Goal: Task Accomplishment & Management: Use online tool/utility

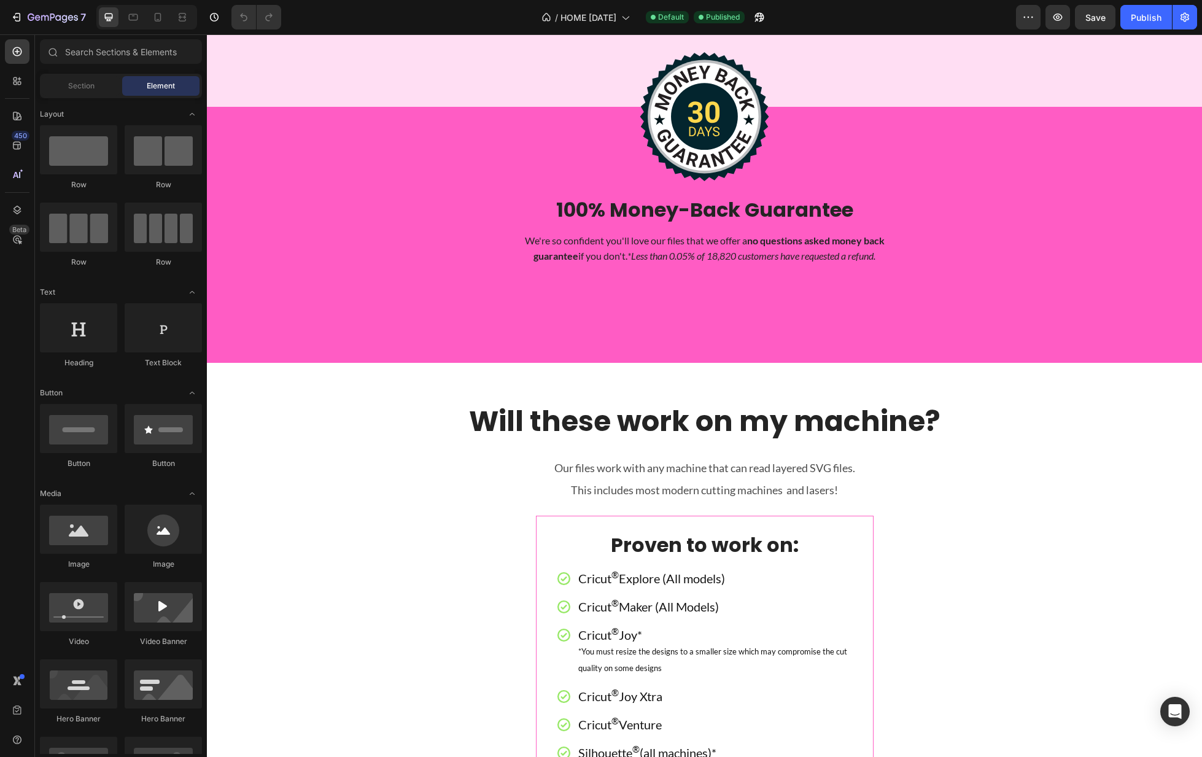
scroll to position [4174, 0]
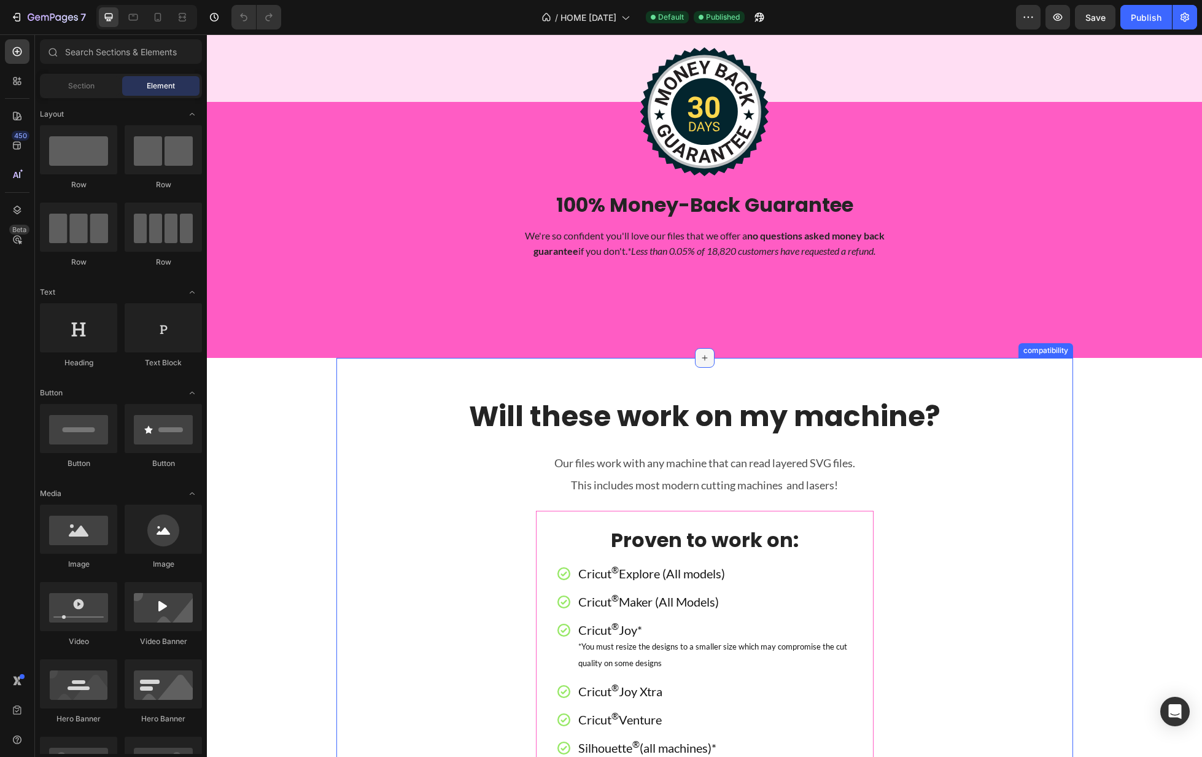
click at [704, 363] on icon at bounding box center [705, 358] width 10 height 10
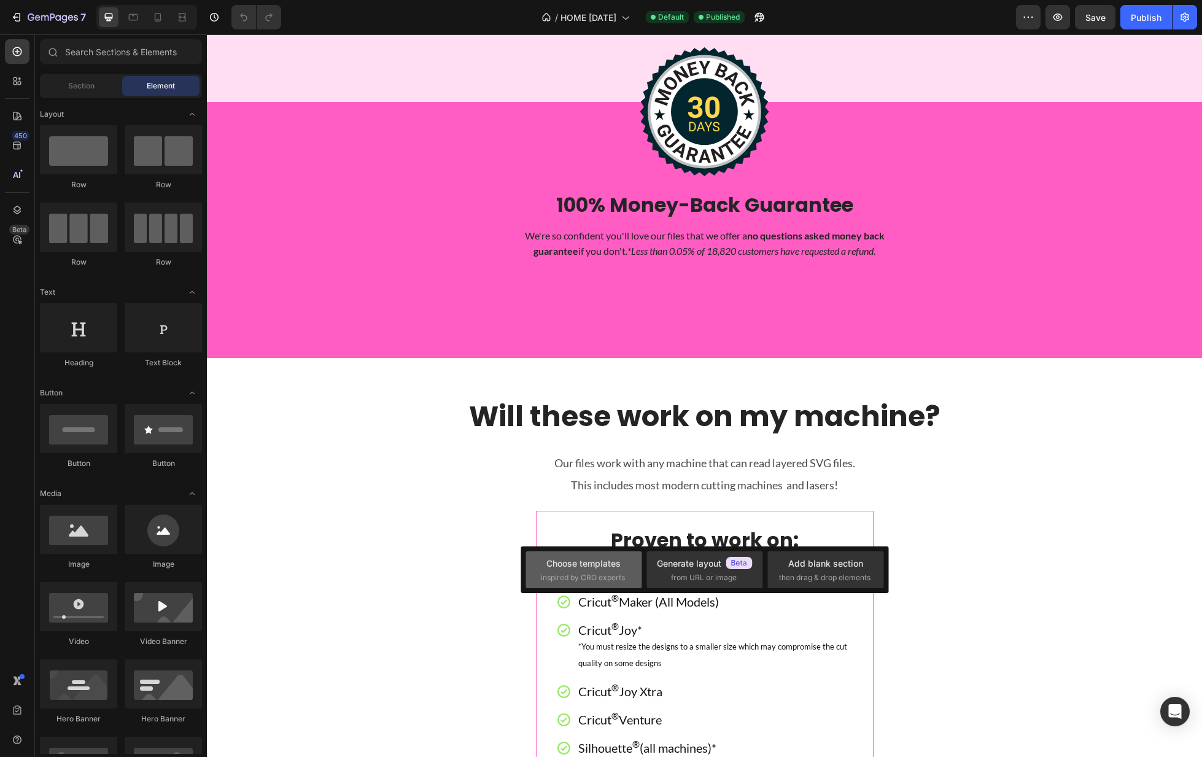
click at [615, 567] on div "Choose templates" at bounding box center [583, 563] width 74 height 13
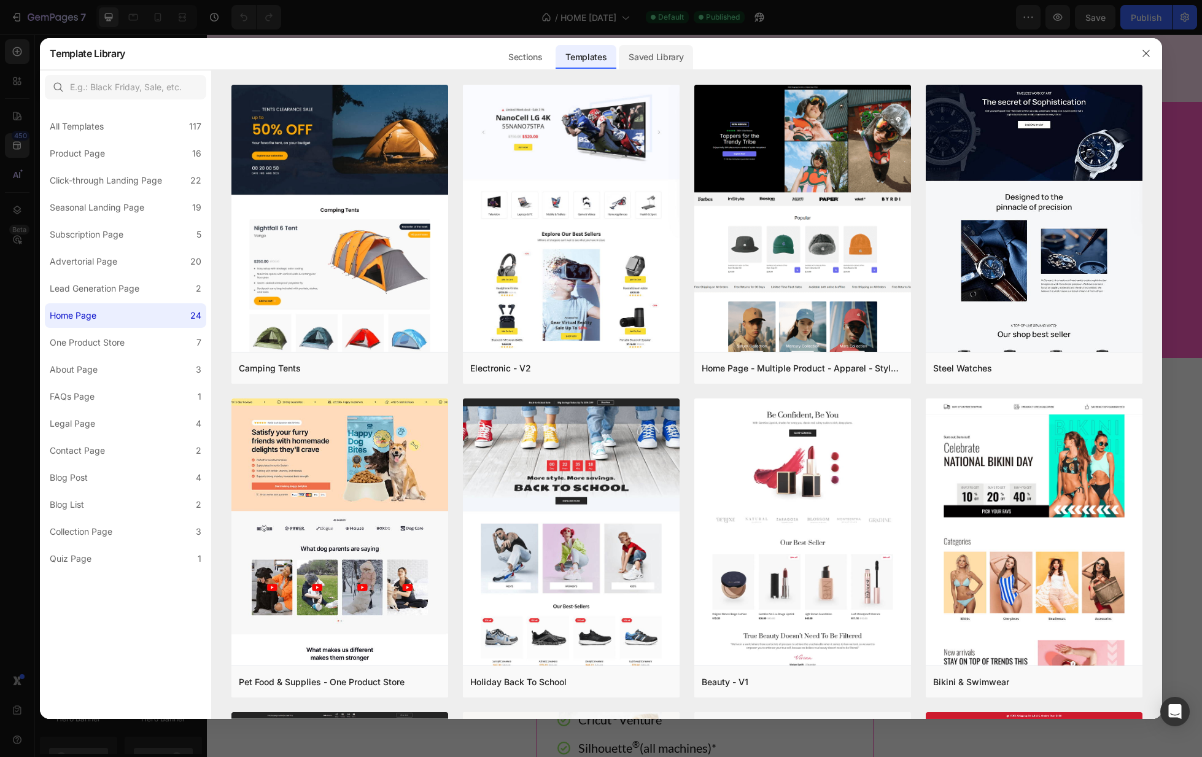
click at [666, 53] on div "Saved Library" at bounding box center [656, 57] width 74 height 25
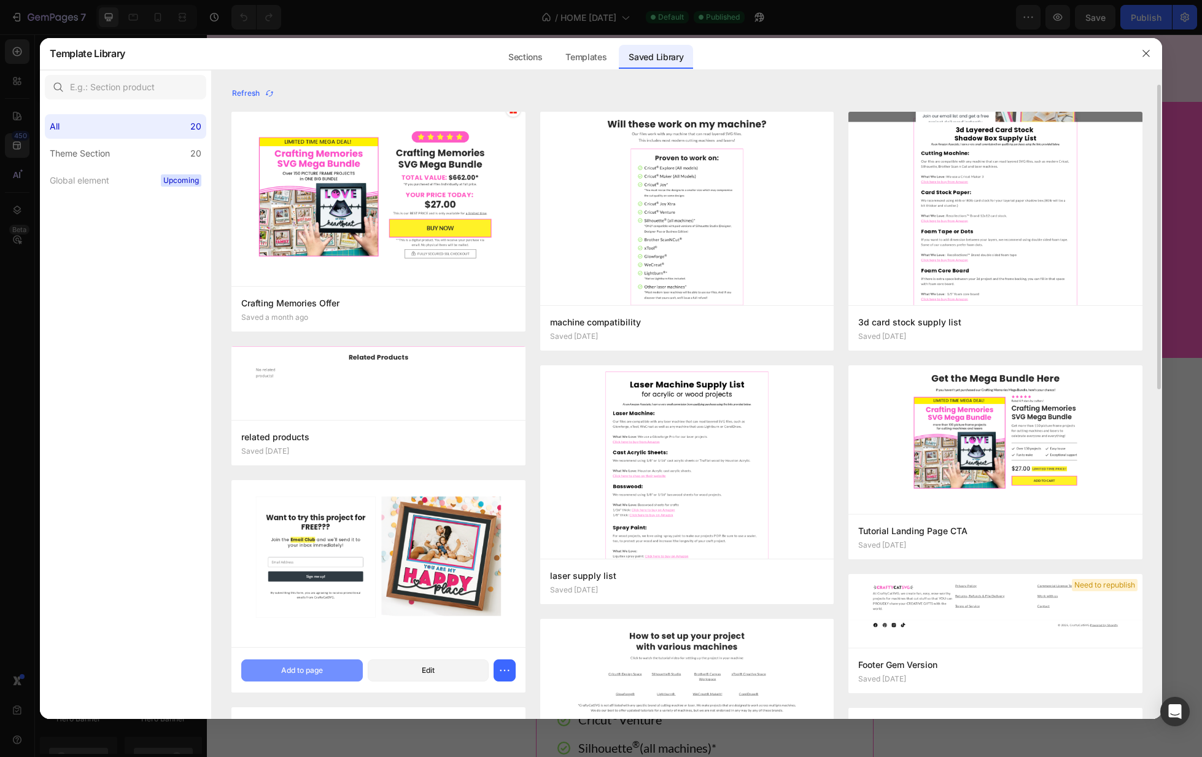
click at [309, 670] on div "Add to page" at bounding box center [302, 670] width 42 height 11
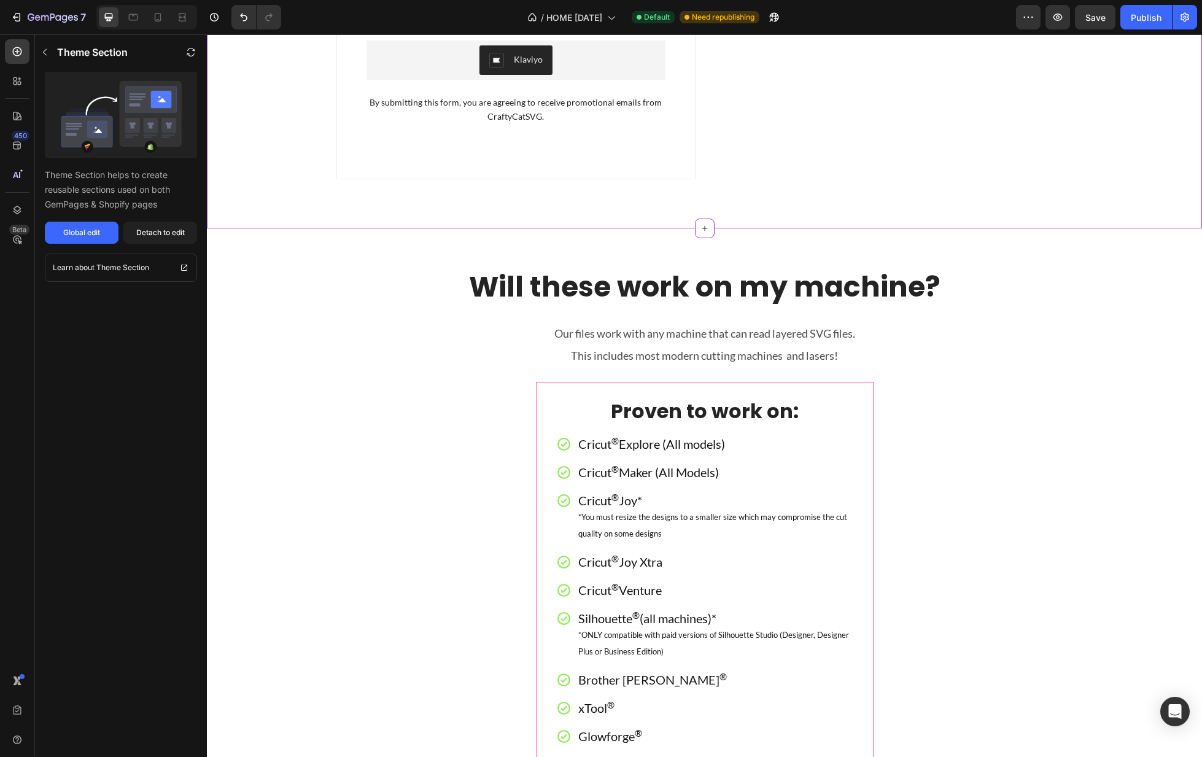
scroll to position [4875, 0]
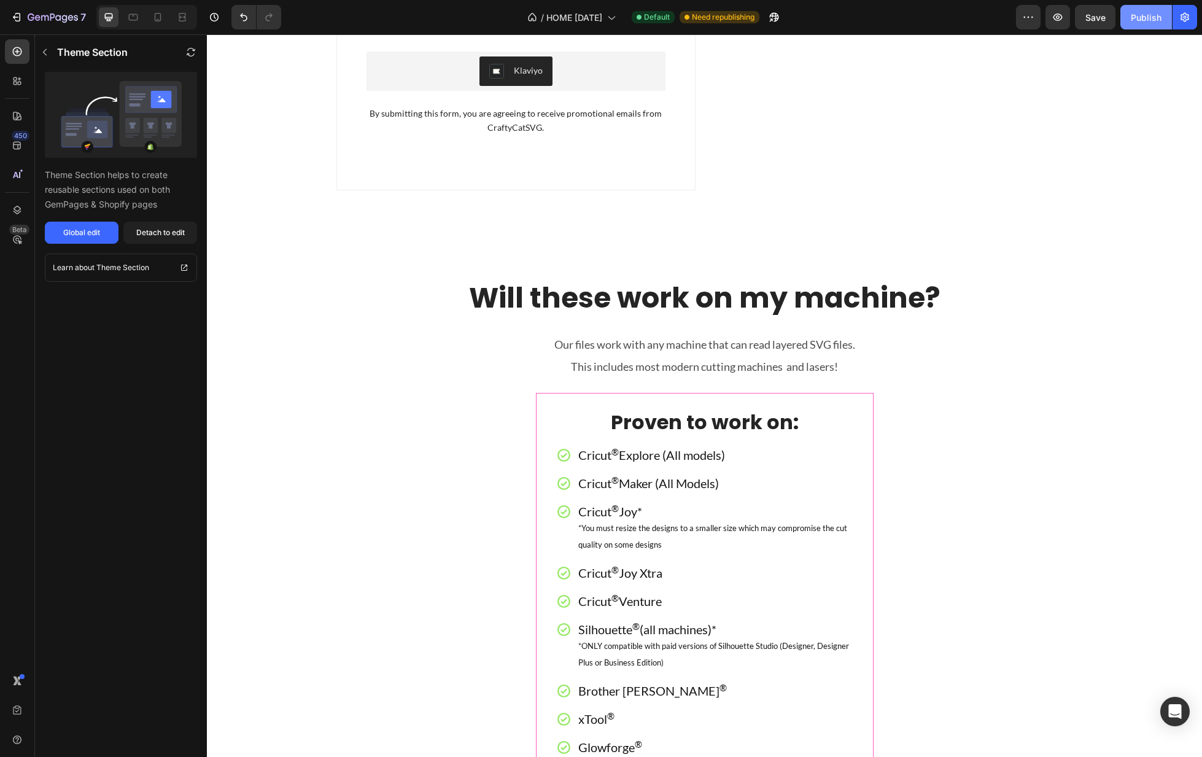
click at [1148, 19] on div "Publish" at bounding box center [1146, 17] width 31 height 13
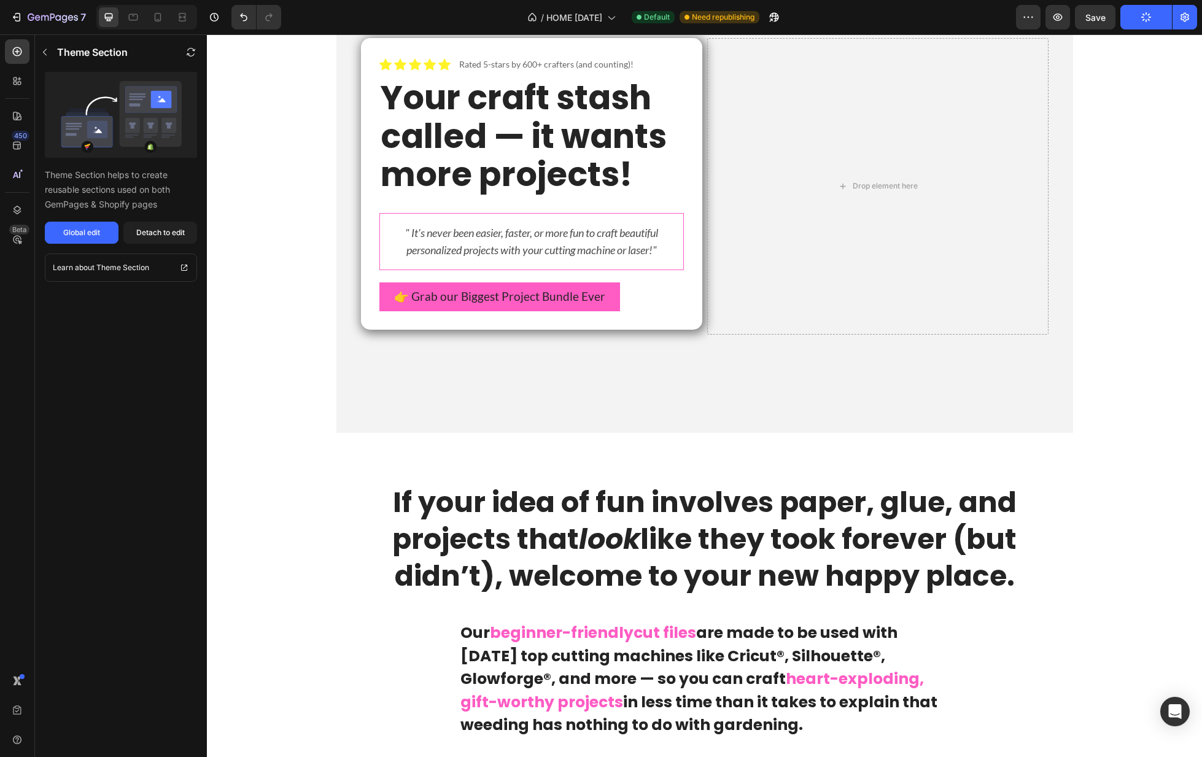
scroll to position [0, 0]
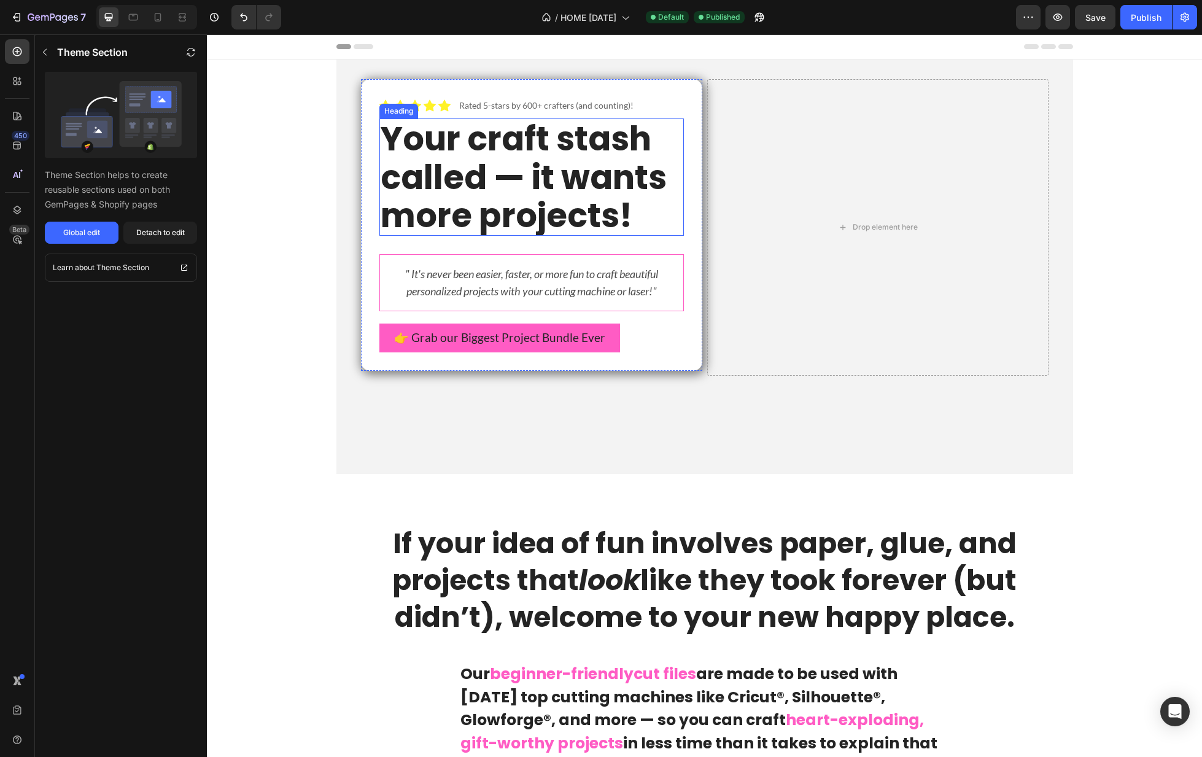
click at [427, 144] on strong "Your craft stash called — it wants more projects!" at bounding box center [524, 176] width 286 height 123
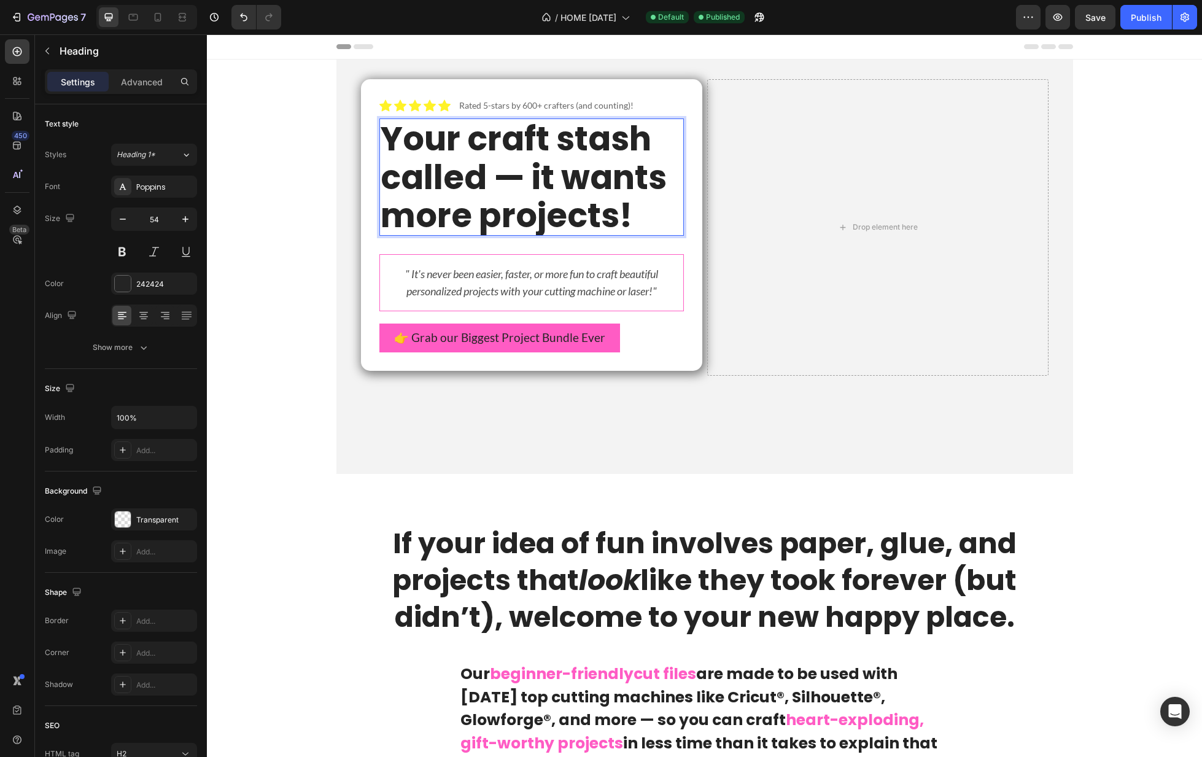
click at [422, 146] on strong "Your craft stash called — it wants more projects!" at bounding box center [524, 176] width 286 height 123
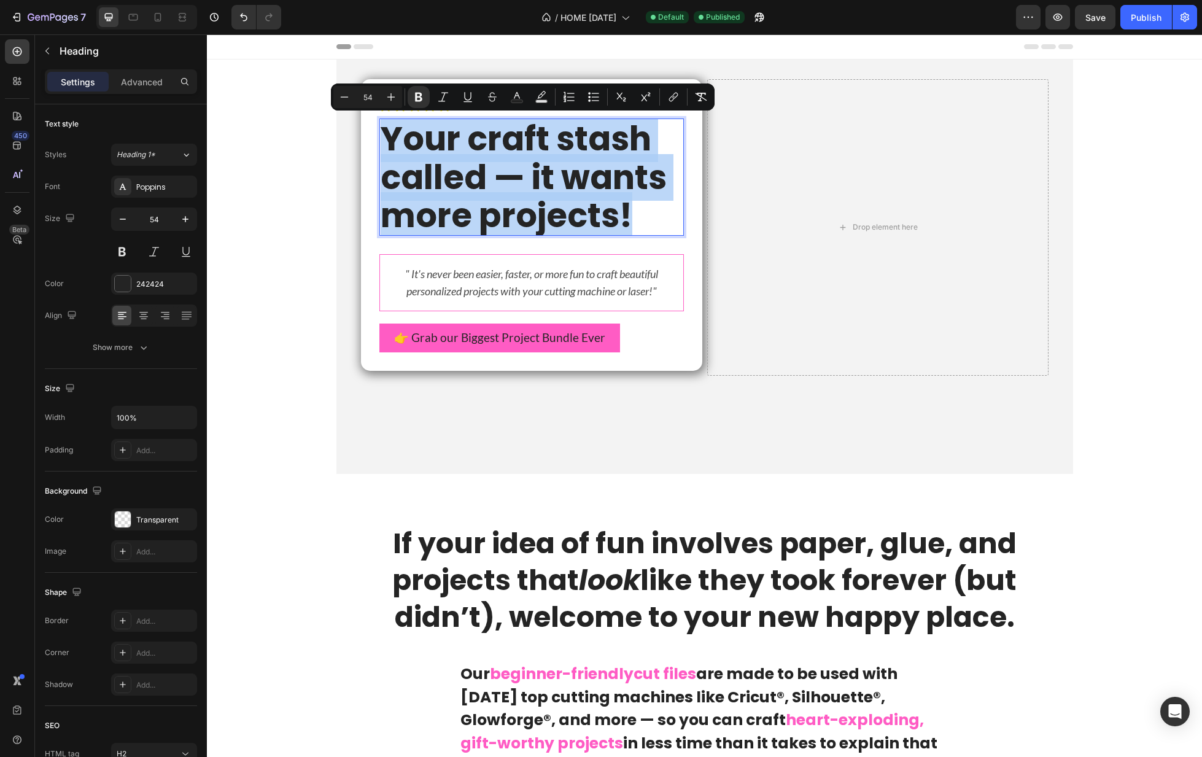
drag, startPoint x: 422, startPoint y: 146, endPoint x: 628, endPoint y: 216, distance: 216.5
click at [628, 216] on strong "Your craft stash called — it wants more projects!" at bounding box center [524, 176] width 286 height 123
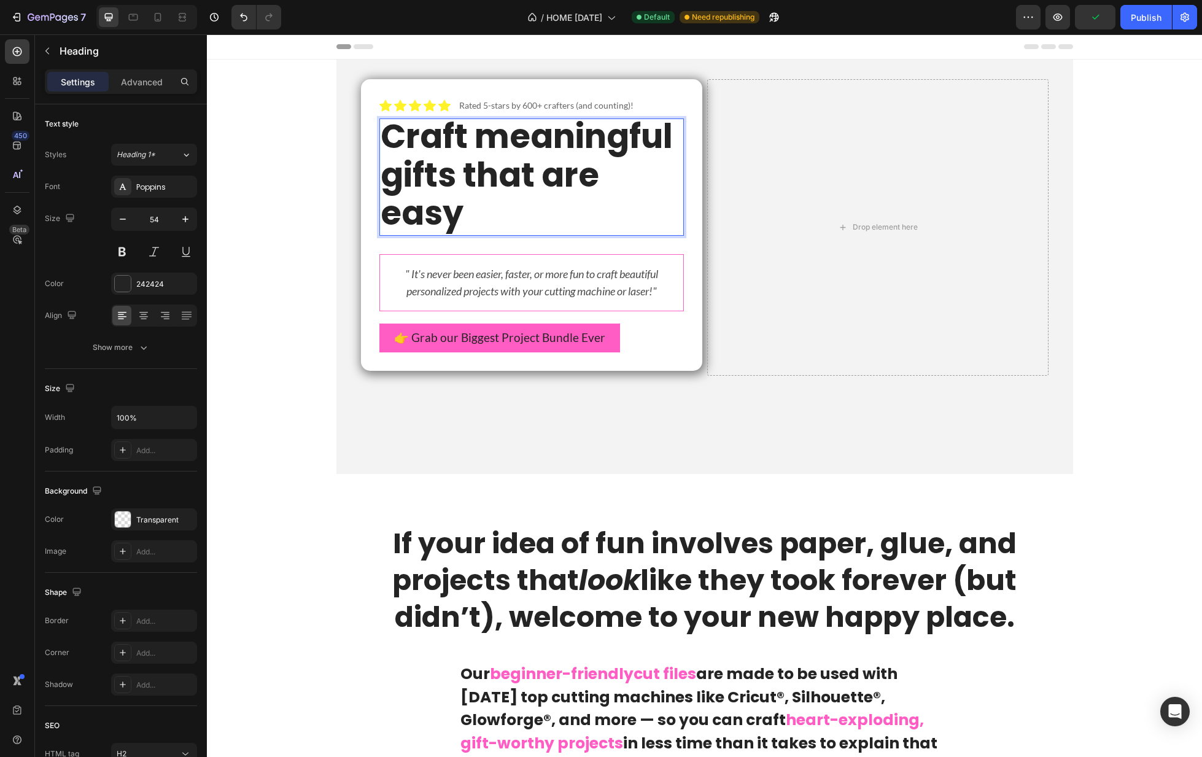
scroll to position [2, 0]
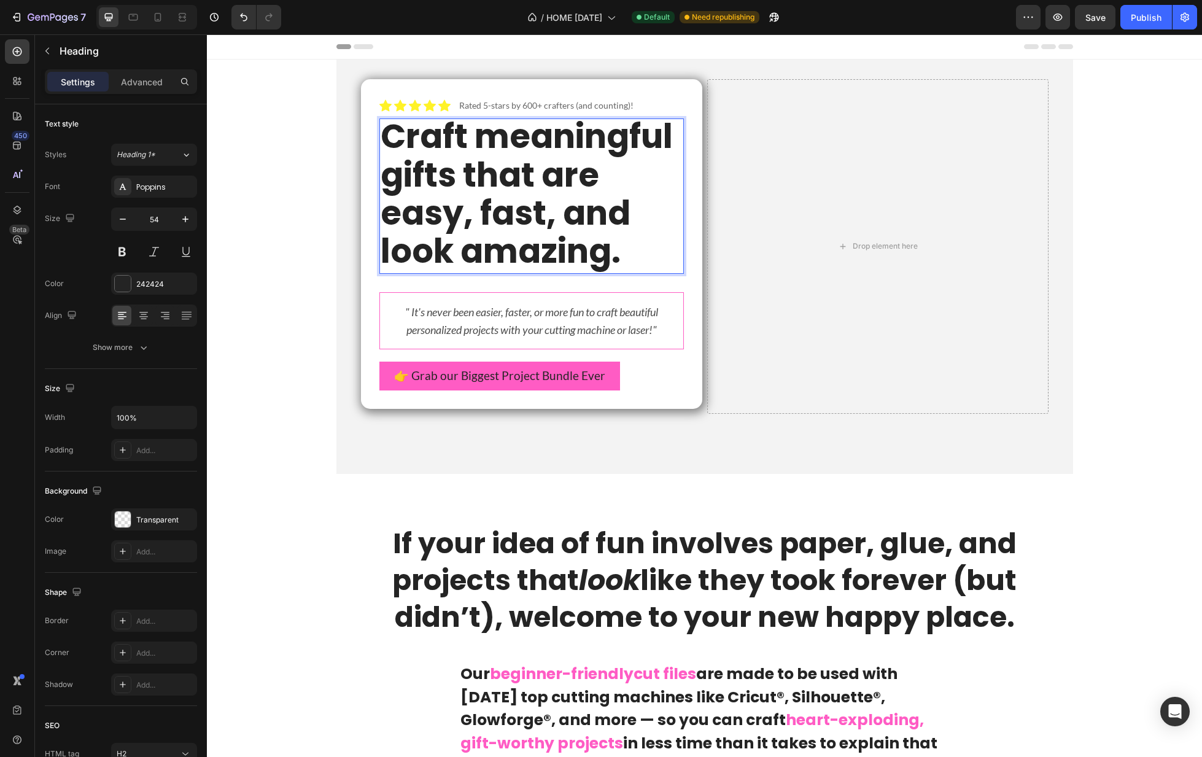
click at [462, 218] on strong "Craft meaningful gifts that are easy, fast, and look amazing." at bounding box center [527, 193] width 292 height 161
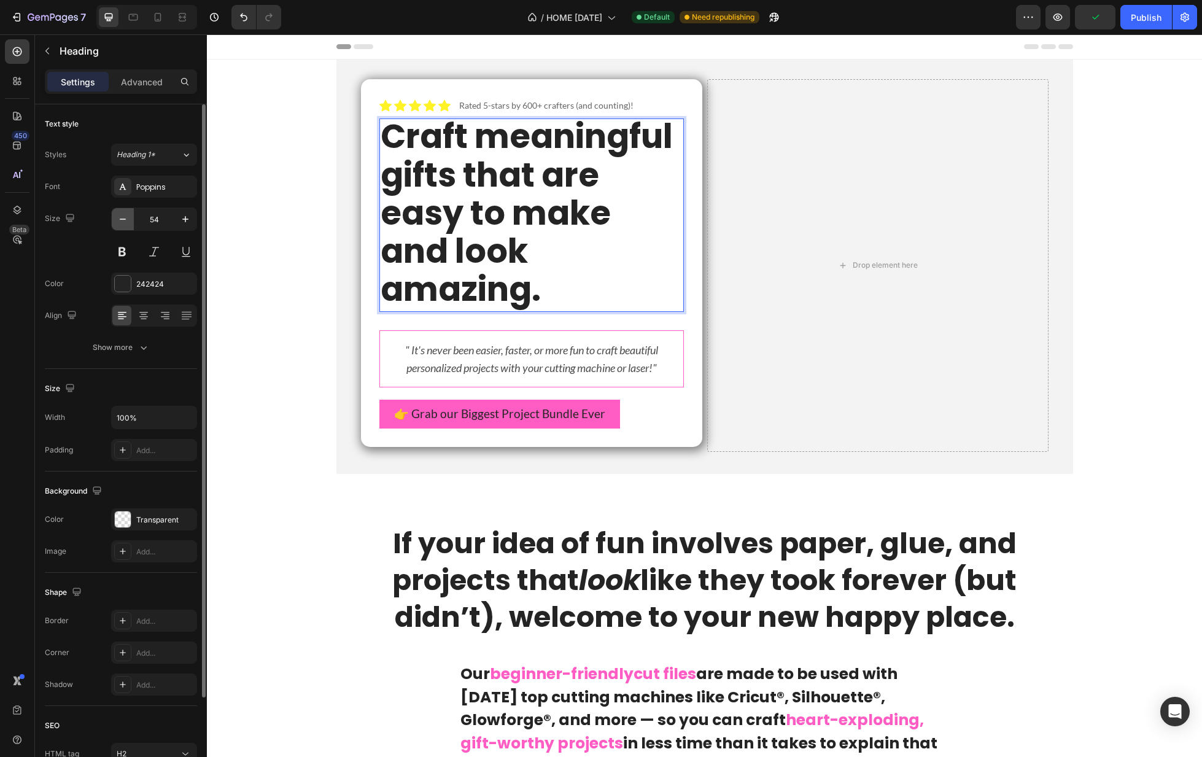
click at [126, 220] on icon "button" at bounding box center [123, 219] width 12 height 12
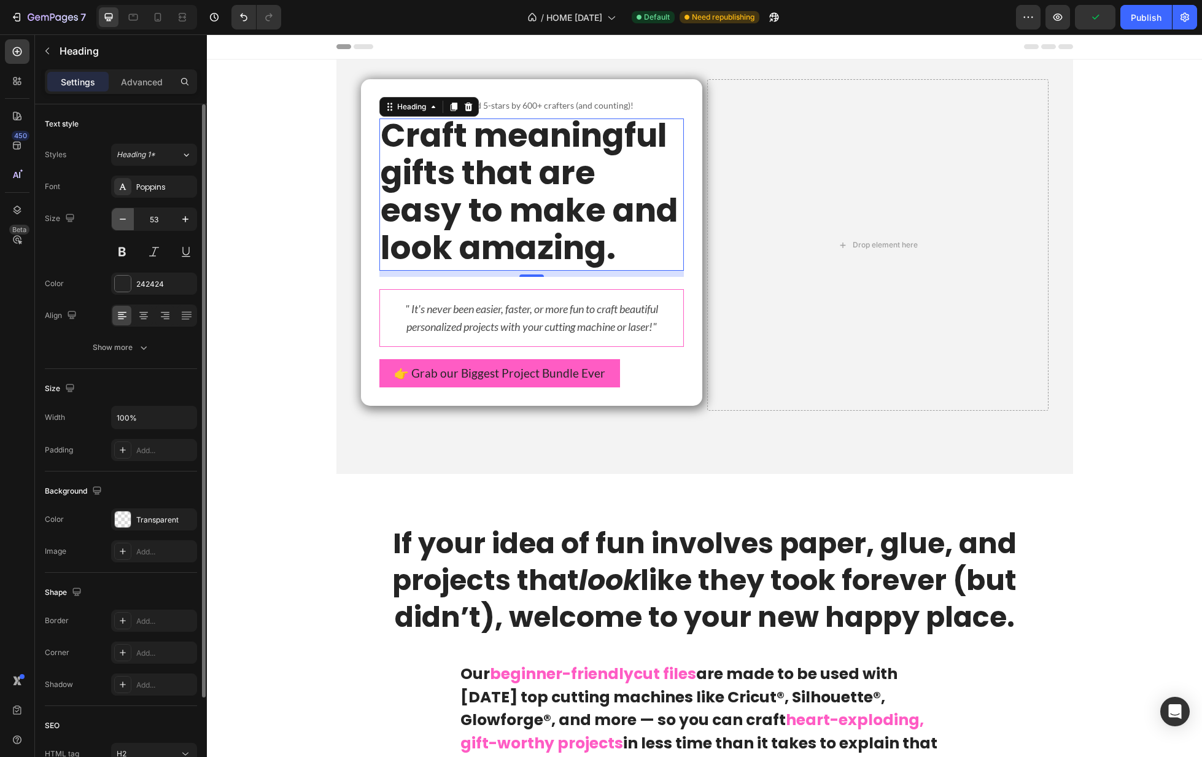
scroll to position [0, 0]
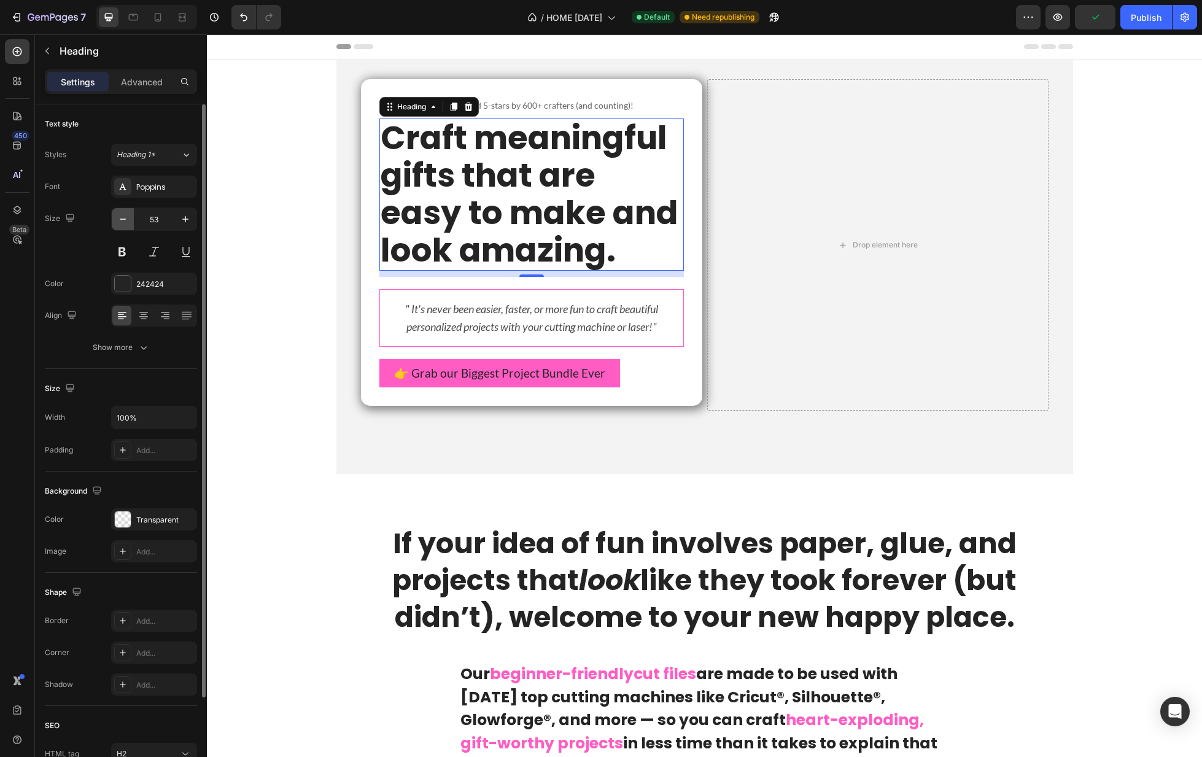
click at [126, 220] on icon "button" at bounding box center [123, 219] width 12 height 12
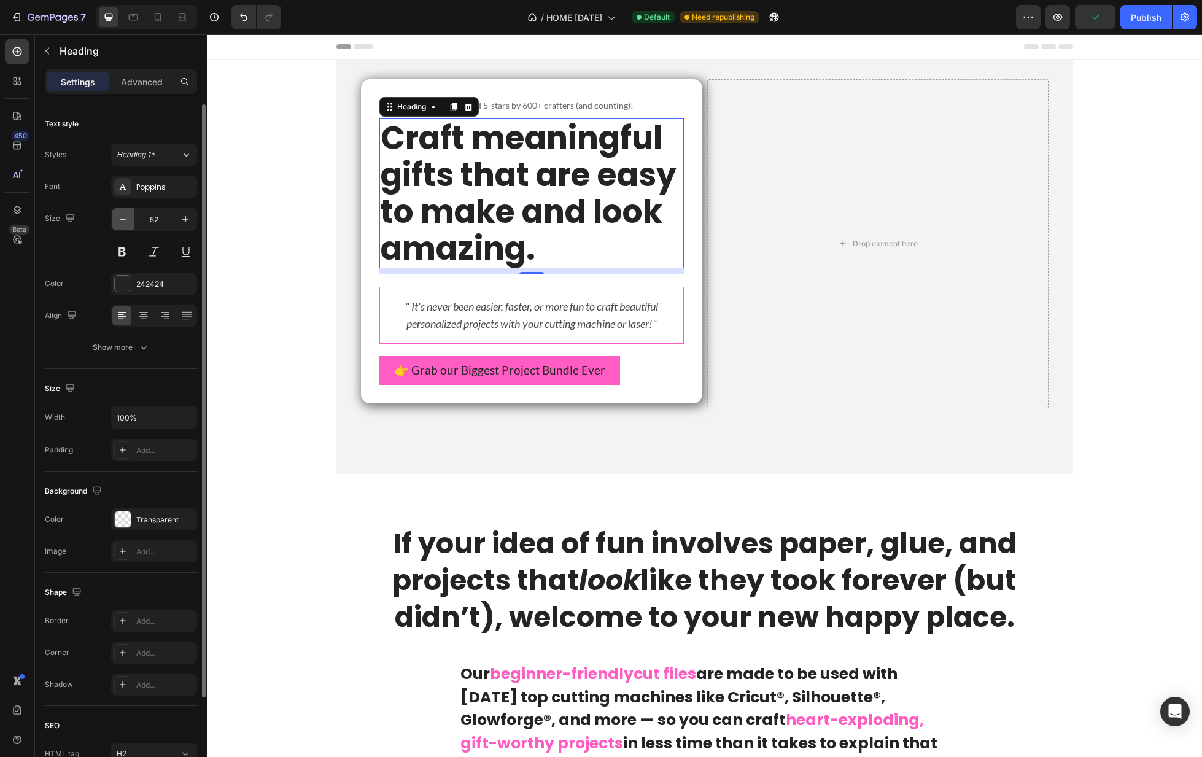
click at [126, 220] on icon "button" at bounding box center [123, 219] width 12 height 12
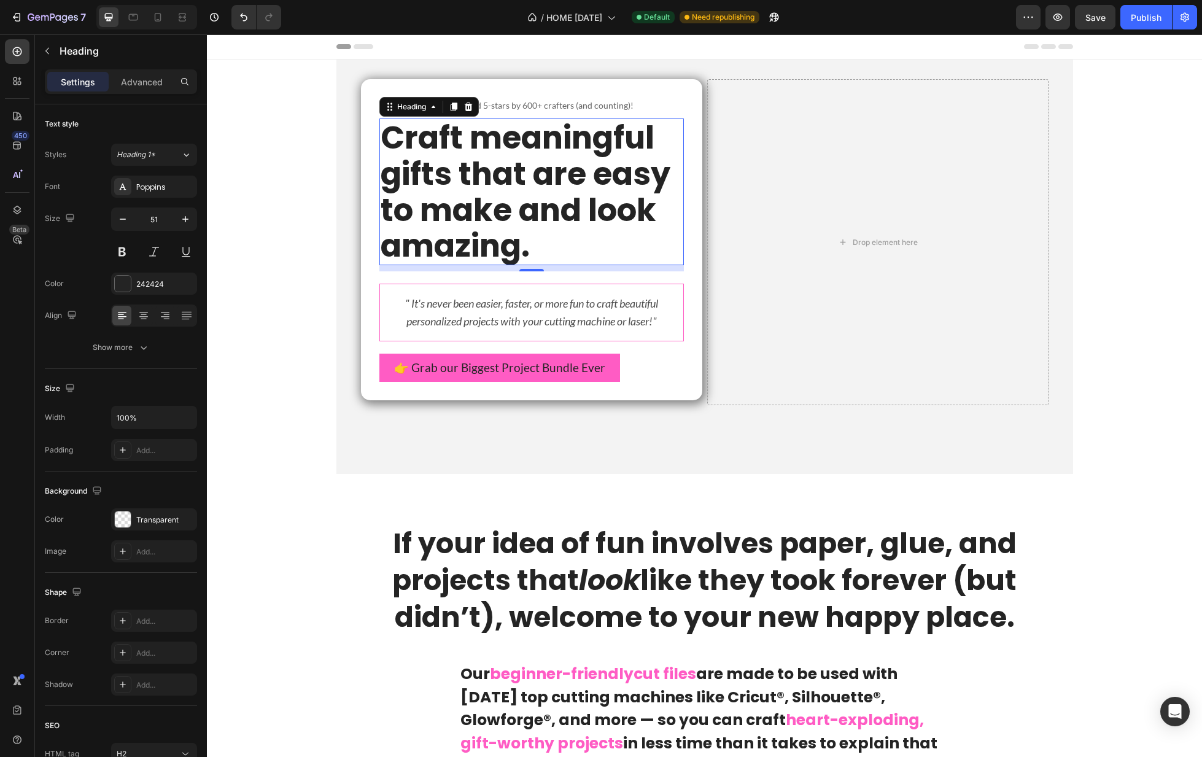
click at [609, 235] on p "Craft meaningful gifts that are easy to make and look amazing." at bounding box center [532, 192] width 302 height 144
click at [615, 209] on strong "Craft meaningful gifts that are easy to make and look amazing." at bounding box center [526, 191] width 290 height 152
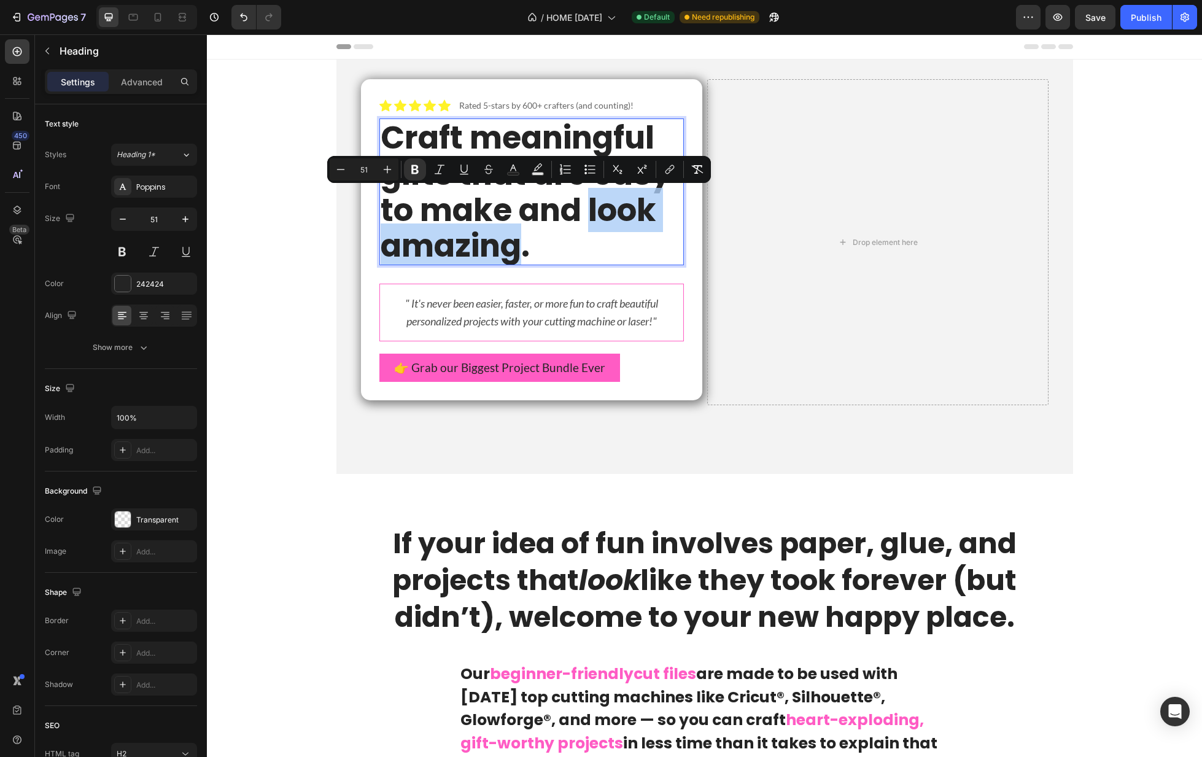
drag, startPoint x: 615, startPoint y: 209, endPoint x: 498, endPoint y: 232, distance: 118.9
click at [498, 232] on strong "Craft meaningful gifts that are easy to make and look amazing." at bounding box center [526, 191] width 290 height 152
click at [638, 227] on strong "Craft meaningful gifts that are easy to make and look amazing." at bounding box center [526, 191] width 290 height 152
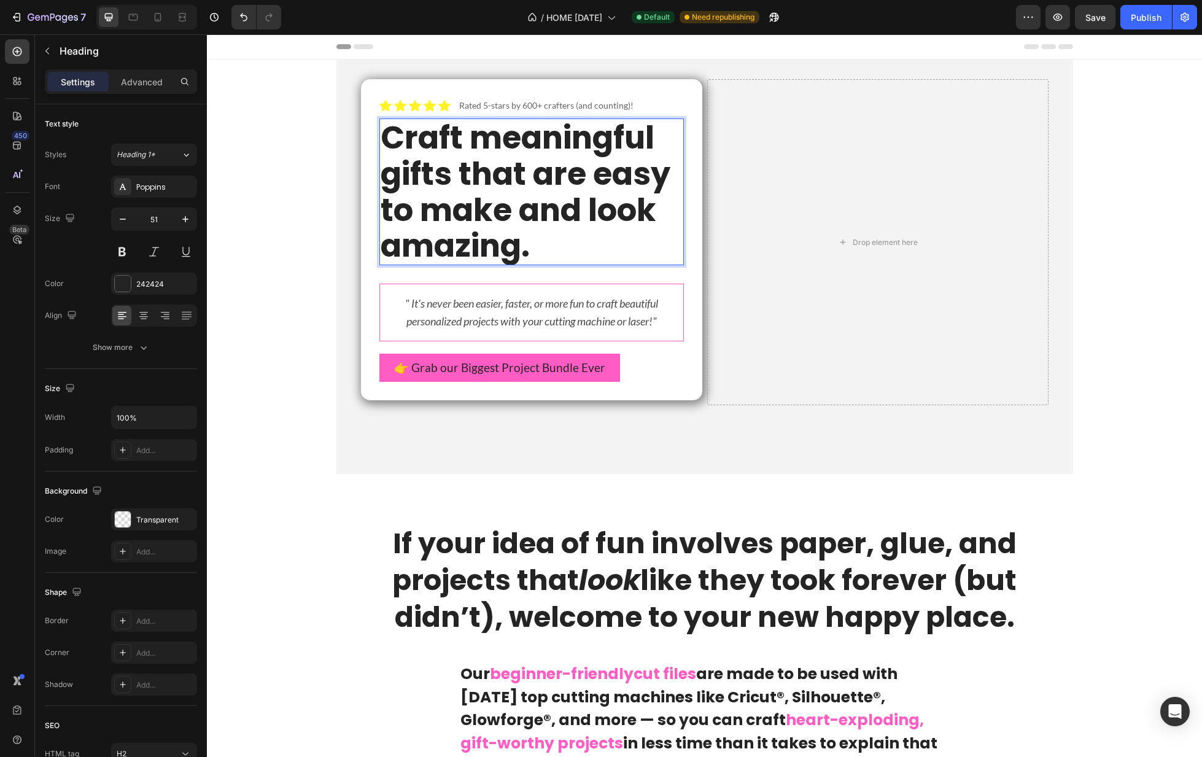
click at [621, 211] on strong "Craft meaningful gifts that are easy to make and look amazing." at bounding box center [526, 191] width 290 height 152
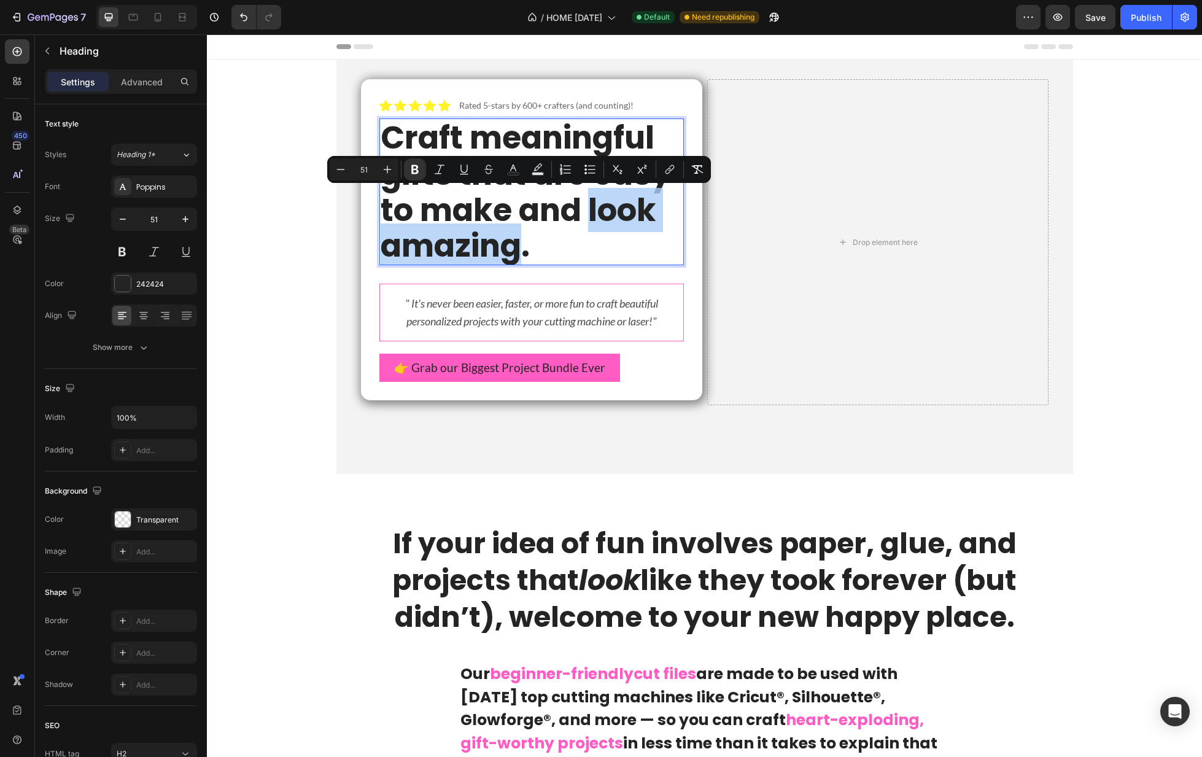
drag, startPoint x: 621, startPoint y: 211, endPoint x: 502, endPoint y: 239, distance: 122.4
click at [502, 239] on strong "Craft meaningful gifts that are easy to make and look amazing." at bounding box center [526, 191] width 290 height 152
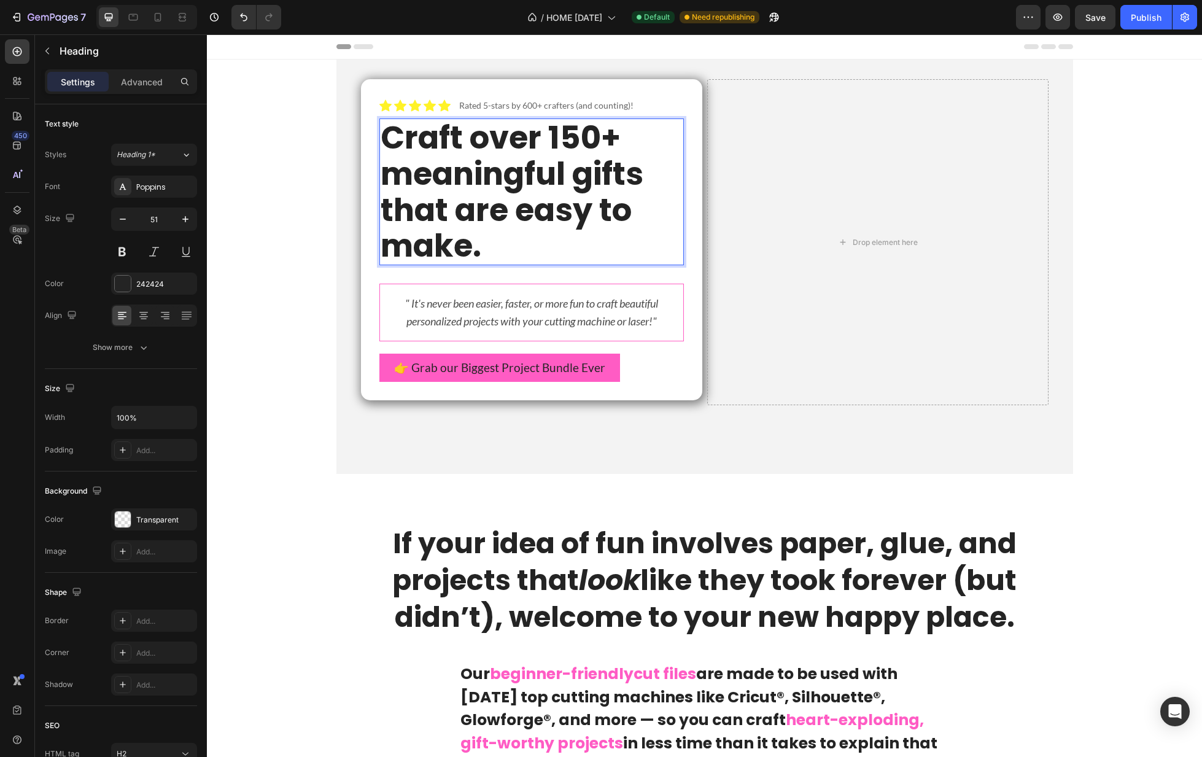
click at [510, 133] on strong "Craft over 150+ meaningful gifts that are easy to make." at bounding box center [512, 191] width 263 height 152
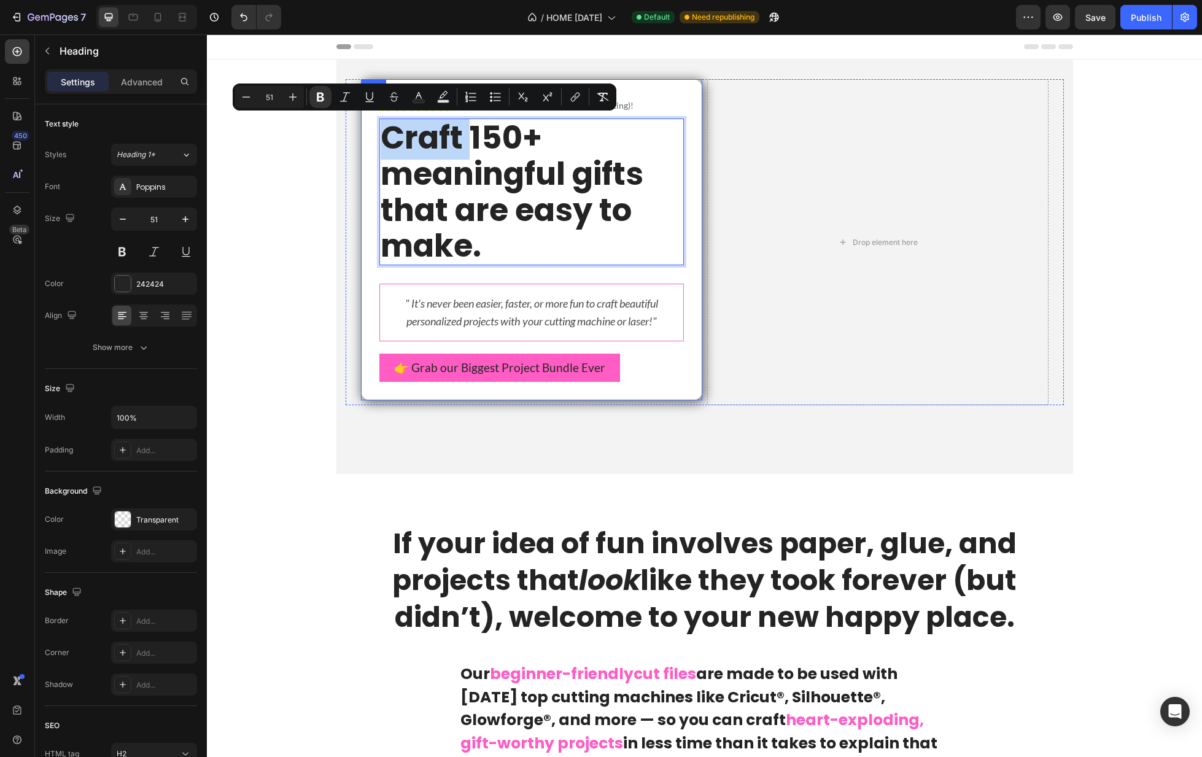
drag, startPoint x: 473, startPoint y: 134, endPoint x: 370, endPoint y: 134, distance: 103.2
click at [370, 134] on div "Icon Icon Icon Icon Icon Icon List Rated 5-stars by 600+ crafters (and counting…" at bounding box center [531, 239] width 341 height 321
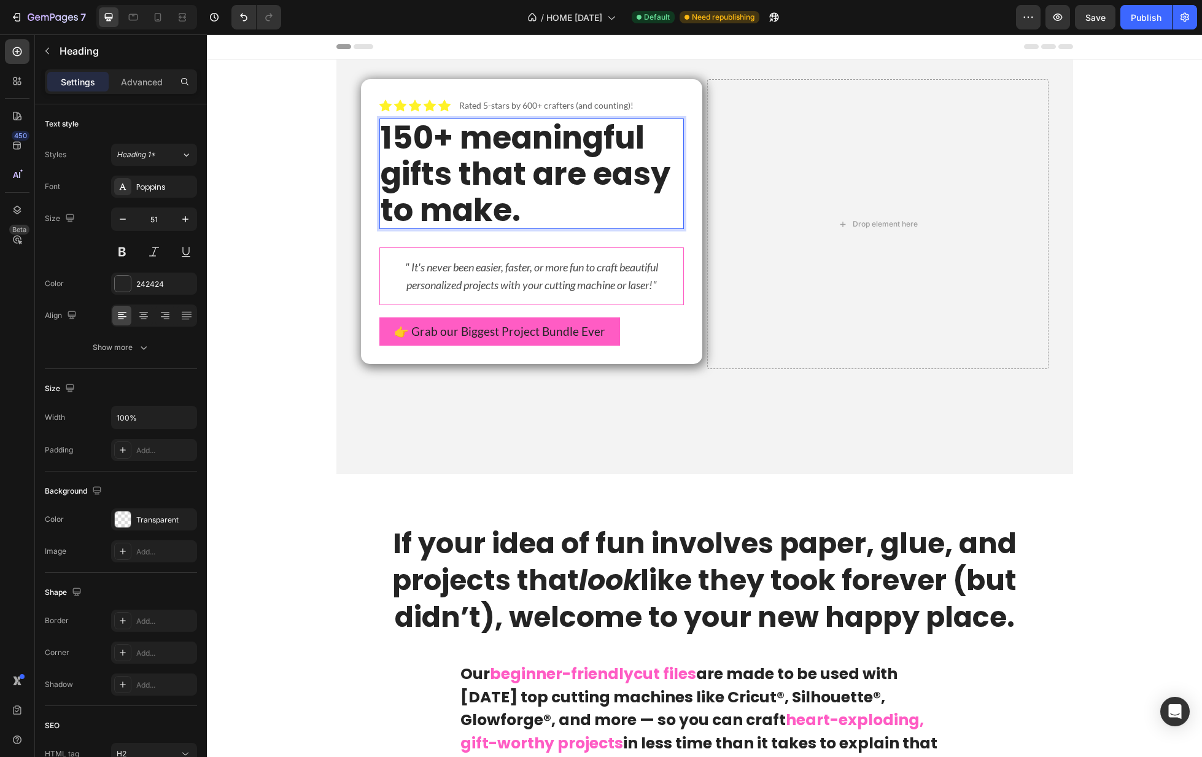
click at [515, 215] on strong "150+ meaningful gifts that are easy to make." at bounding box center [526, 173] width 290 height 116
click at [427, 208] on strong "150+ meaningful gifts that are easy to make." at bounding box center [526, 173] width 290 height 116
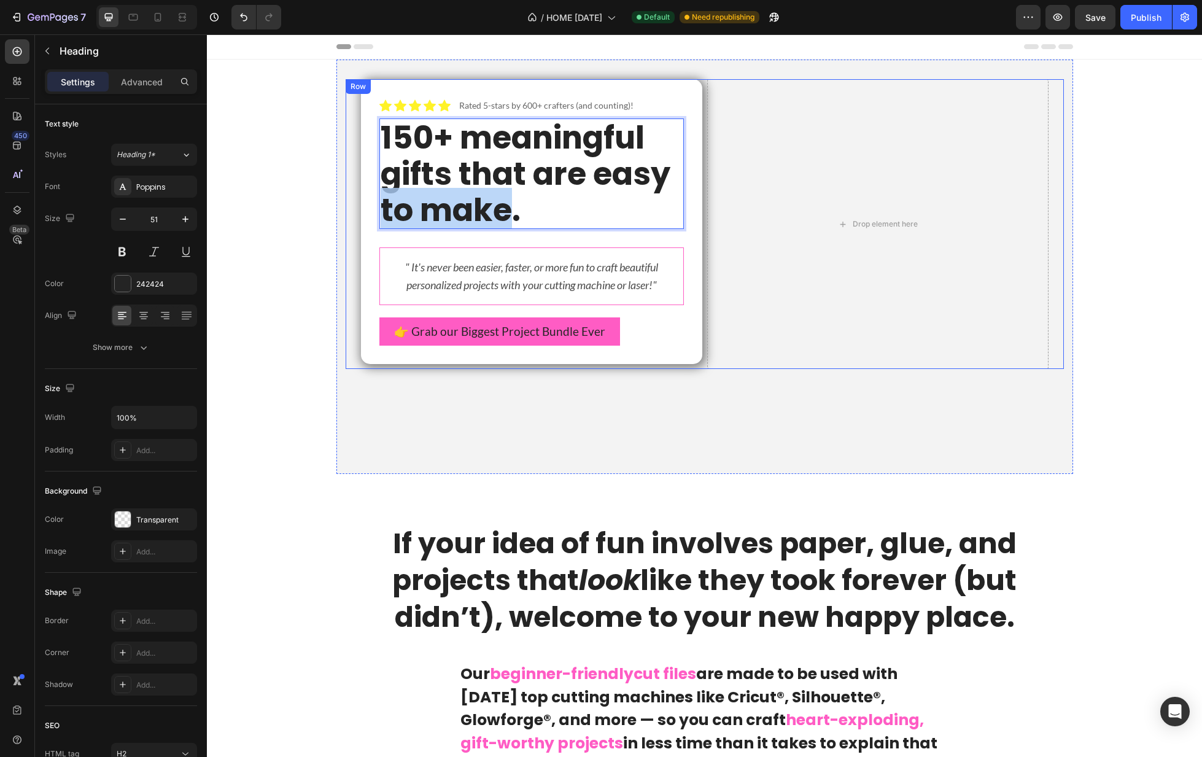
drag, startPoint x: 427, startPoint y: 208, endPoint x: 357, endPoint y: 209, distance: 70.6
click at [357, 209] on div "Icon Icon Icon Icon Icon Icon List Rated 5-stars by 600+ crafters (and counting…" at bounding box center [705, 224] width 718 height 290
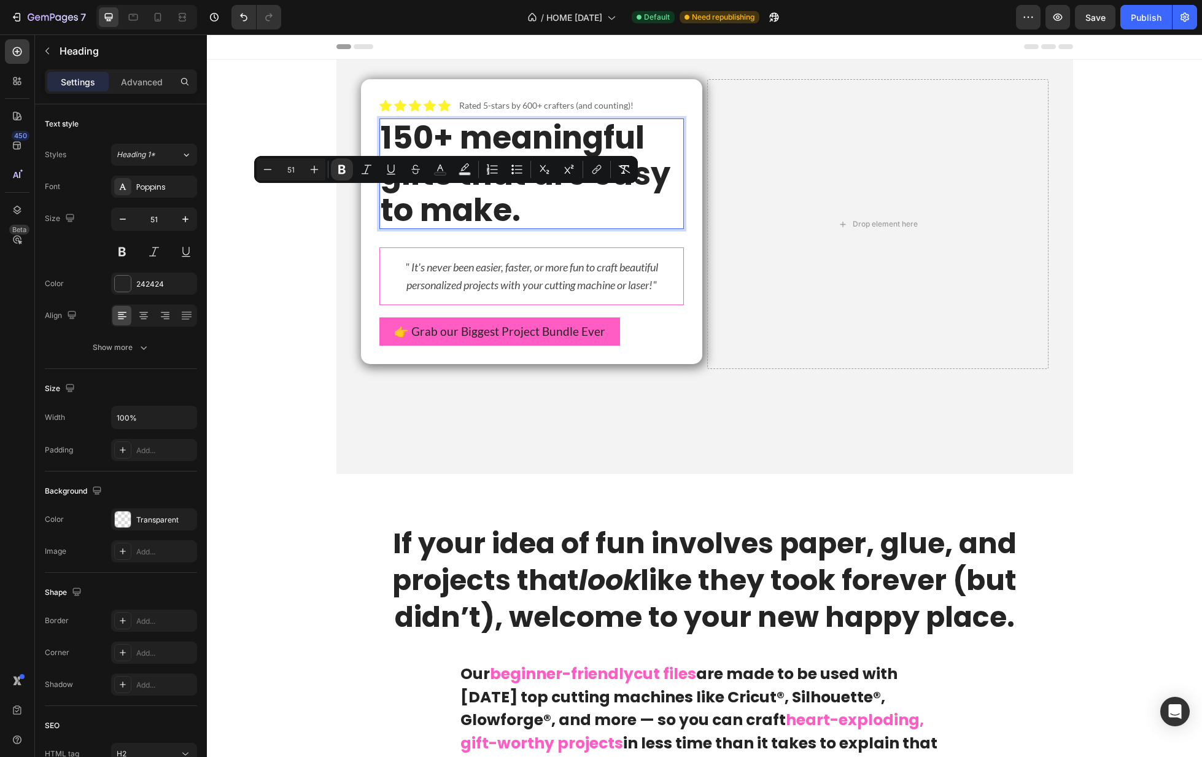
drag, startPoint x: 576, startPoint y: 208, endPoint x: 556, endPoint y: 201, distance: 21.4
click at [576, 208] on p "150+ meaningful gifts that are easy to make." at bounding box center [532, 174] width 302 height 108
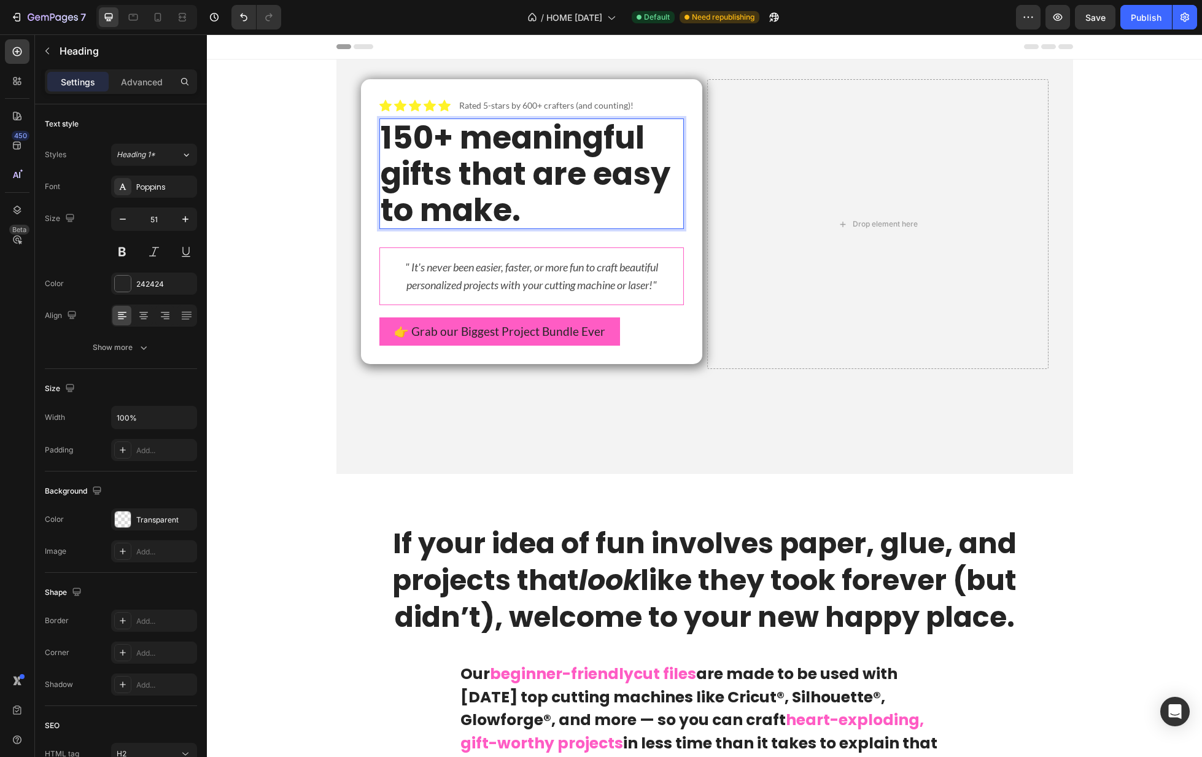
click at [553, 179] on strong "150+ meaningful gifts that are easy to make." at bounding box center [526, 173] width 290 height 116
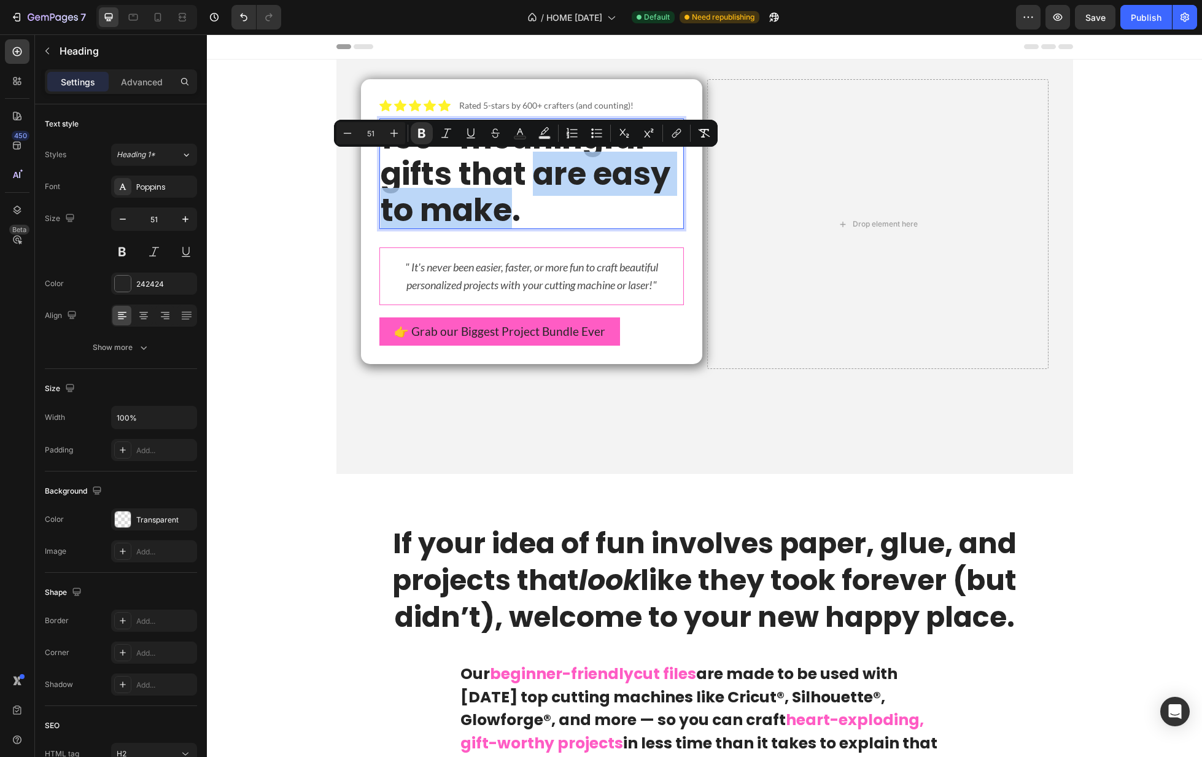
drag, startPoint x: 528, startPoint y: 185, endPoint x: 476, endPoint y: 201, distance: 54.0
click at [476, 201] on strong "150+ meaningful gifts that are easy to make." at bounding box center [526, 173] width 290 height 116
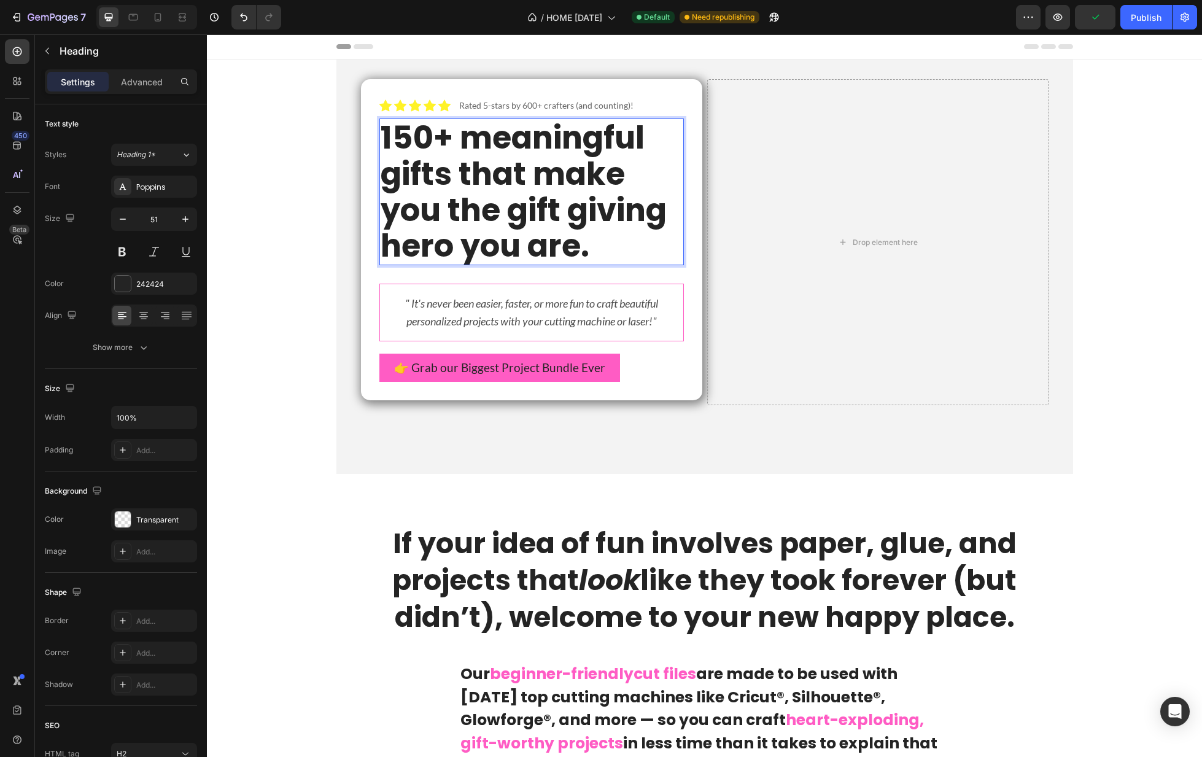
scroll to position [2, 0]
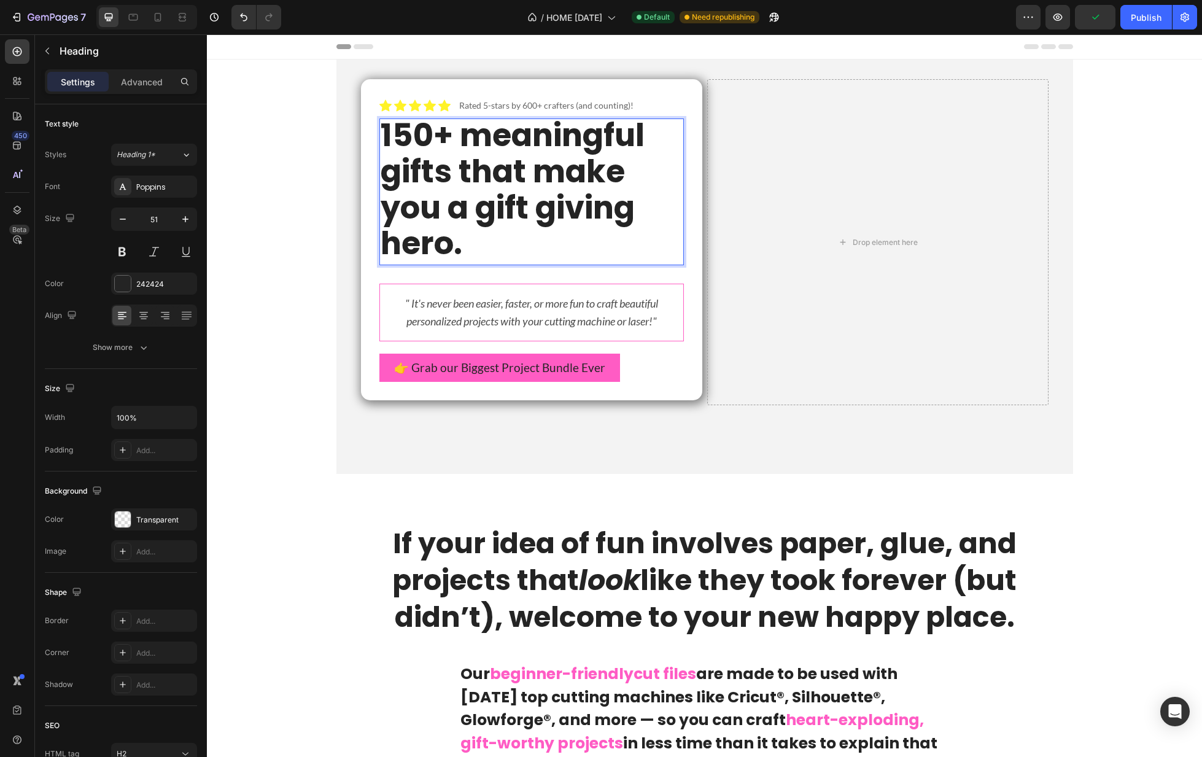
click at [493, 174] on strong "150+ meaningful gifts that make you a gift giving hero." at bounding box center [513, 189] width 264 height 152
click at [472, 201] on strong "150+ meaningful gifts that make you a gift giving hero." at bounding box center [513, 189] width 264 height 152
click at [462, 136] on strong "150+ meaningful gifts that make you a gift giving hero." at bounding box center [513, 189] width 264 height 152
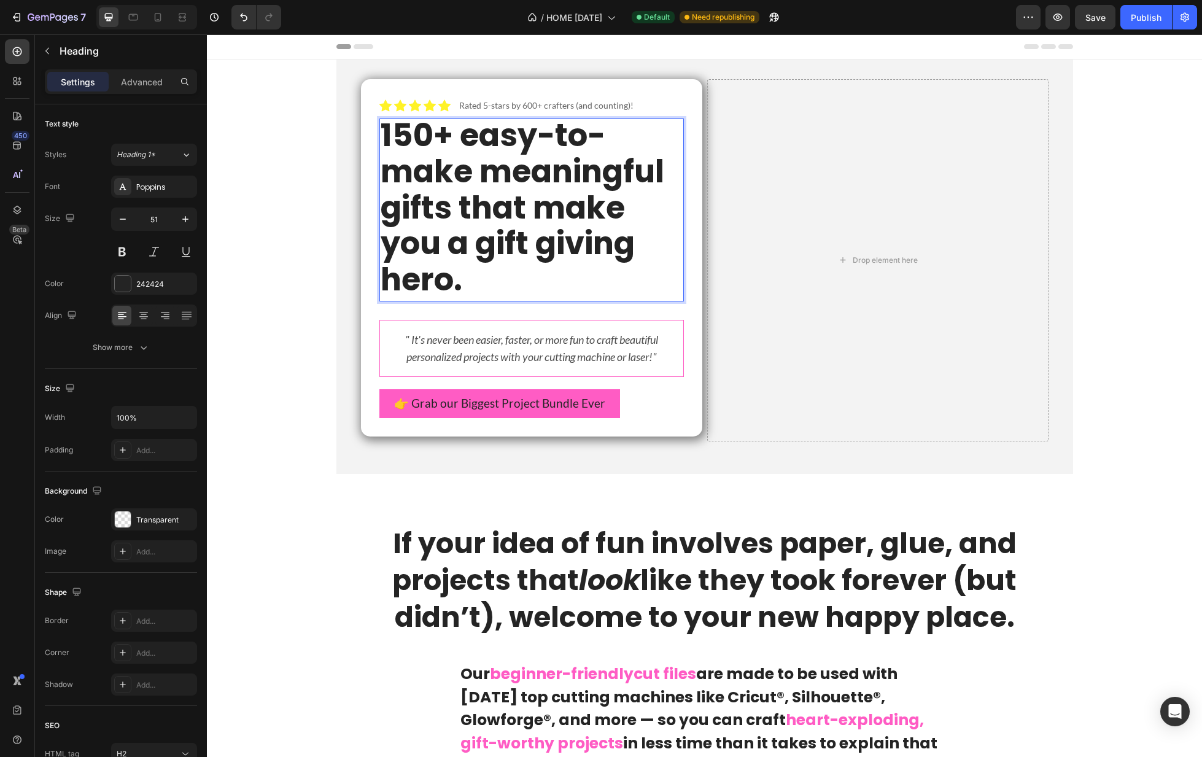
click at [531, 165] on strong "150+ easy-to-make meaningful gifts that make you a gift giving hero." at bounding box center [523, 207] width 284 height 189
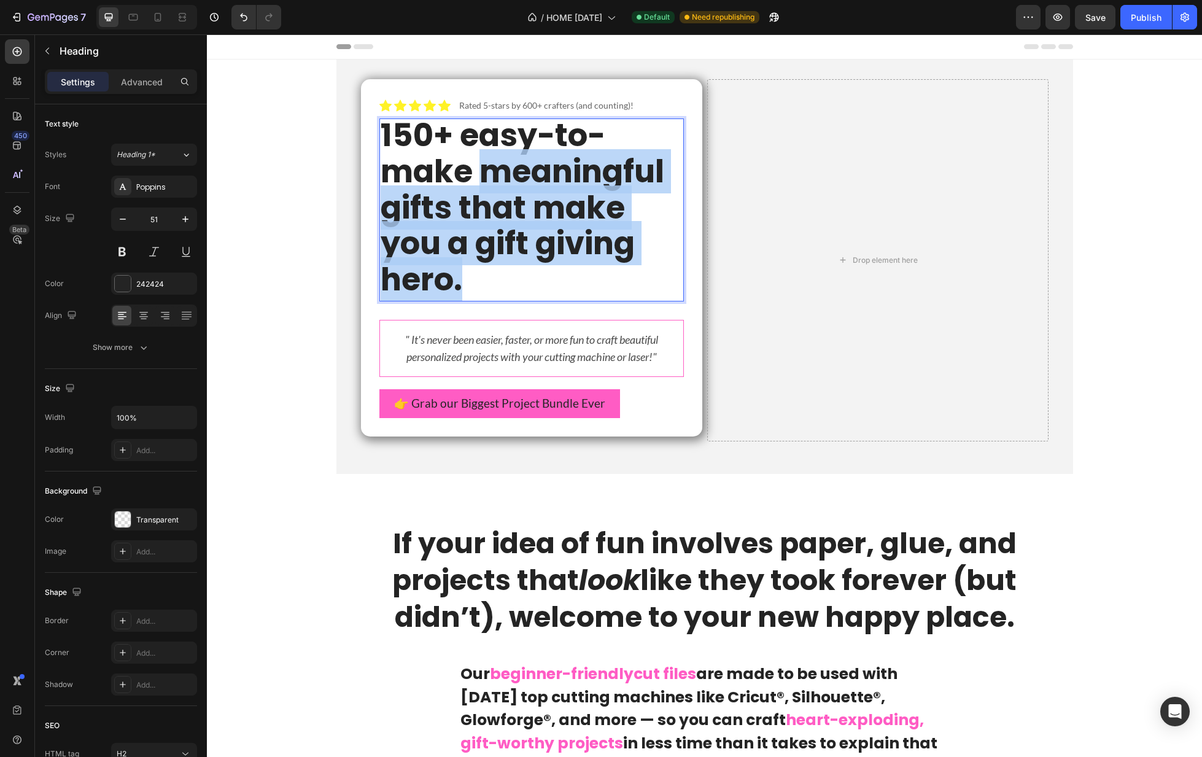
drag, startPoint x: 531, startPoint y: 165, endPoint x: 505, endPoint y: 270, distance: 107.4
click at [505, 270] on p "150+ easy-to-make meaningful gifts that make you a gift giving hero." at bounding box center [532, 207] width 302 height 180
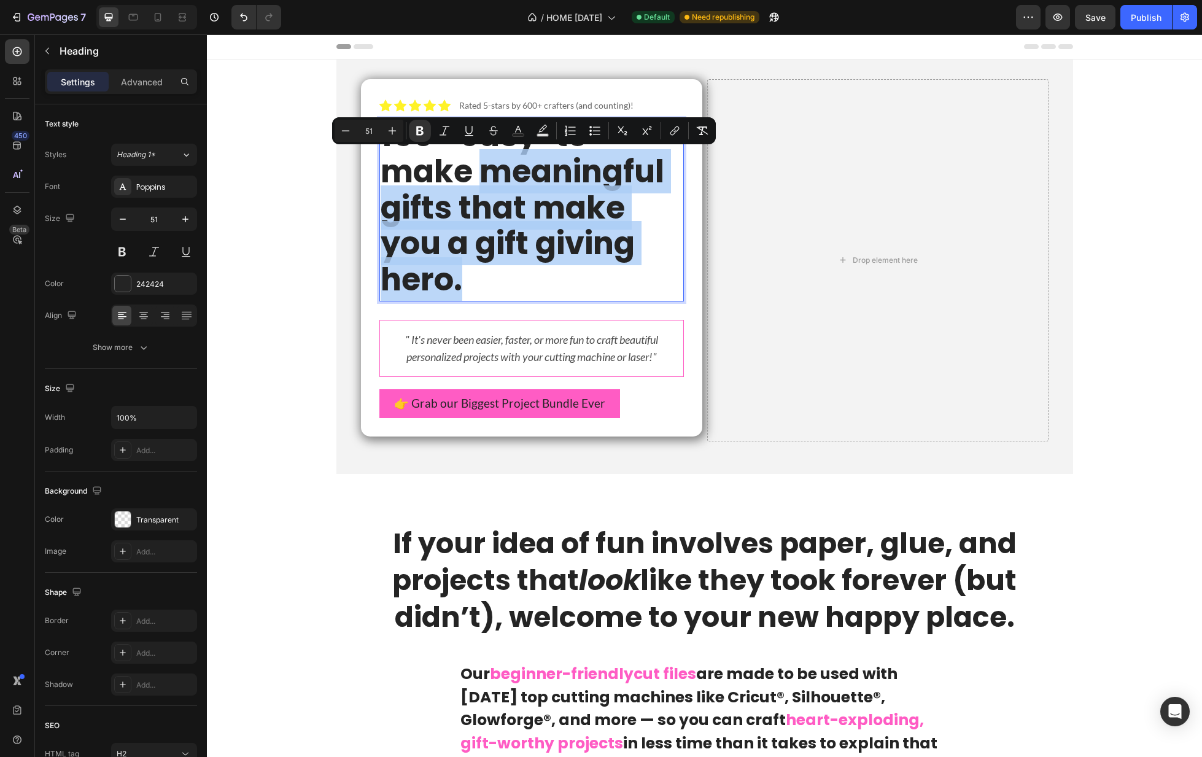
click at [543, 266] on p "150+ easy-to-make meaningful gifts that make you a gift giving hero." at bounding box center [532, 207] width 302 height 180
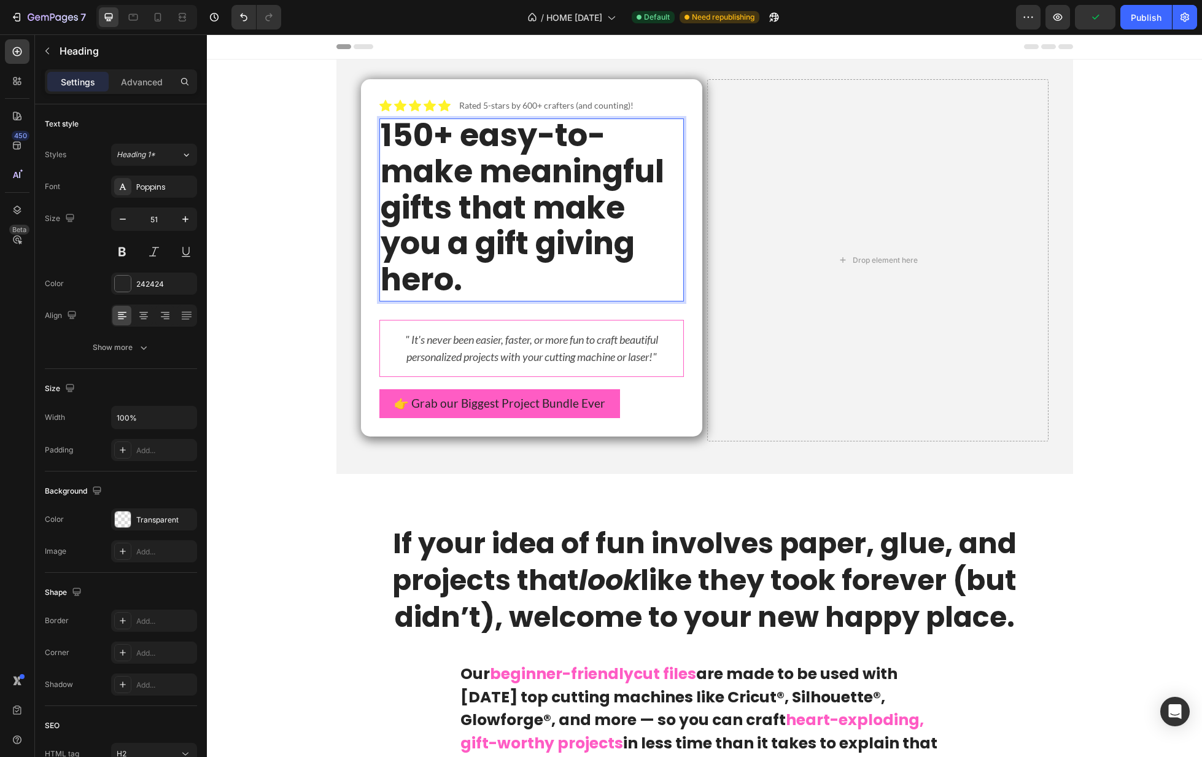
scroll to position [0, 0]
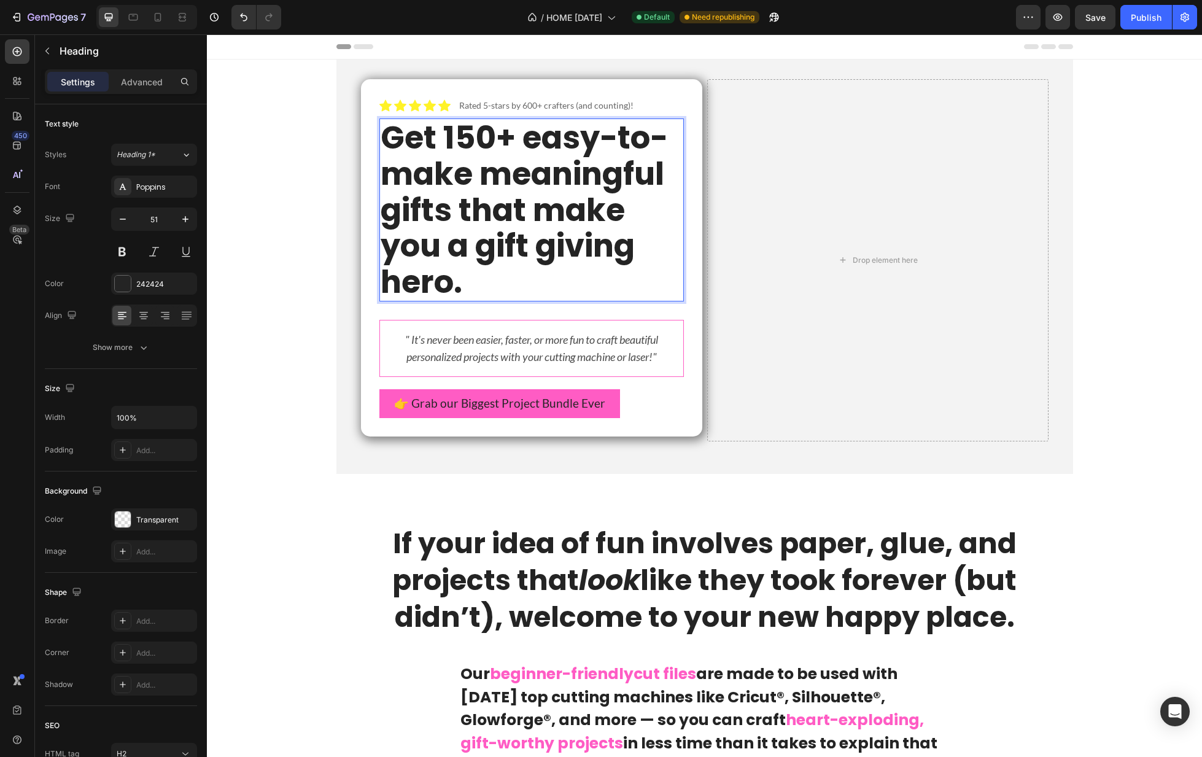
click at [461, 141] on strong "Get 150+ easy-to-make meaningful gifts that make you a gift giving hero." at bounding box center [524, 209] width 287 height 189
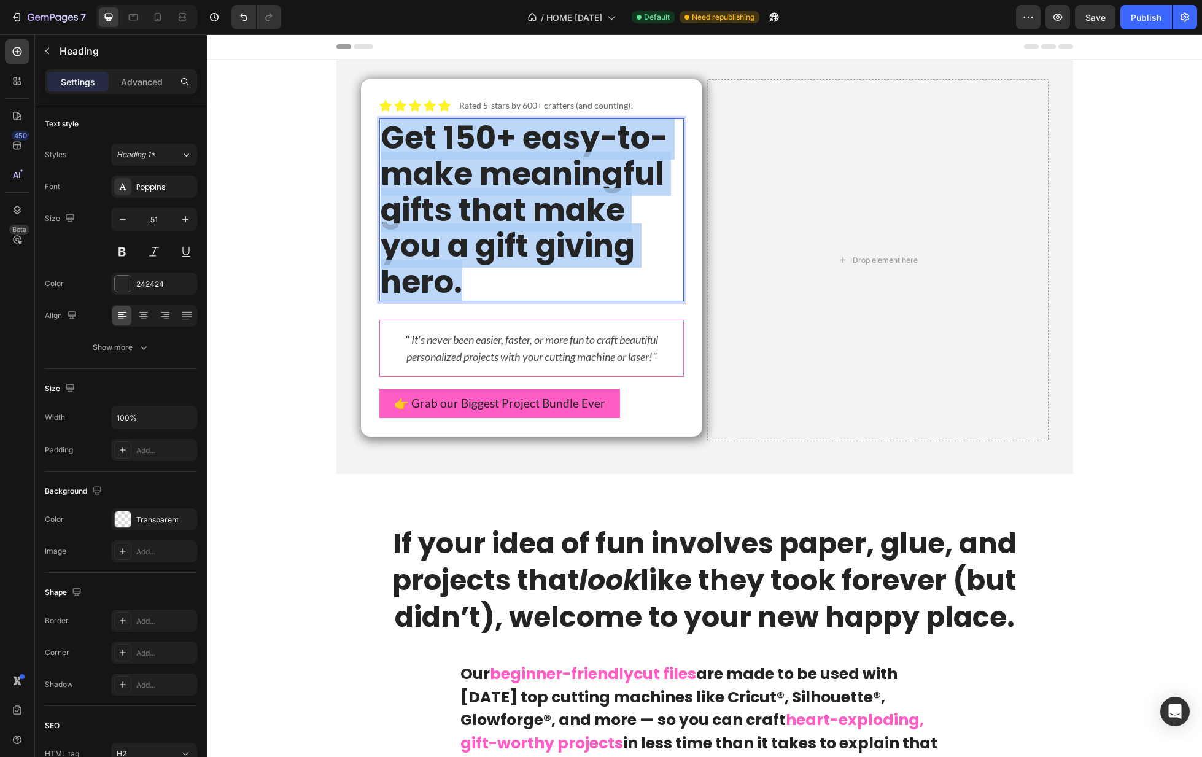
click at [461, 141] on strong "Get 150+ easy-to-make meaningful gifts that make you a gift giving hero." at bounding box center [524, 209] width 287 height 189
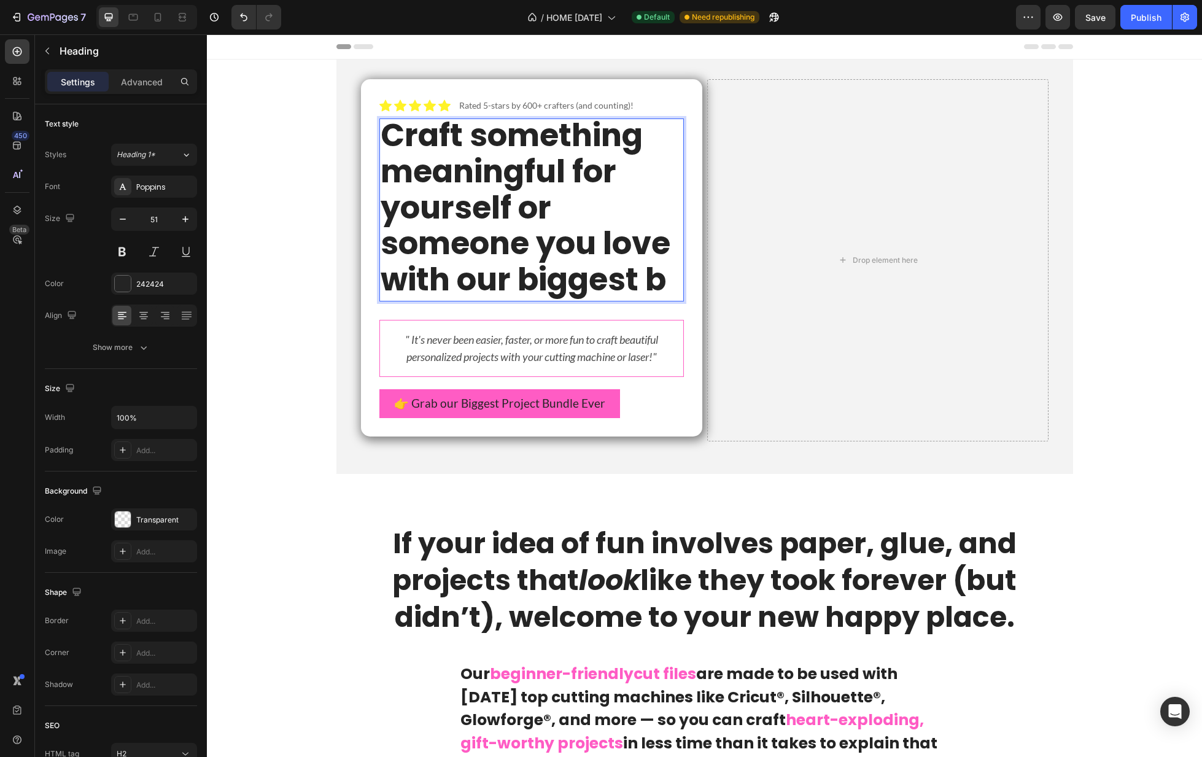
scroll to position [2, 0]
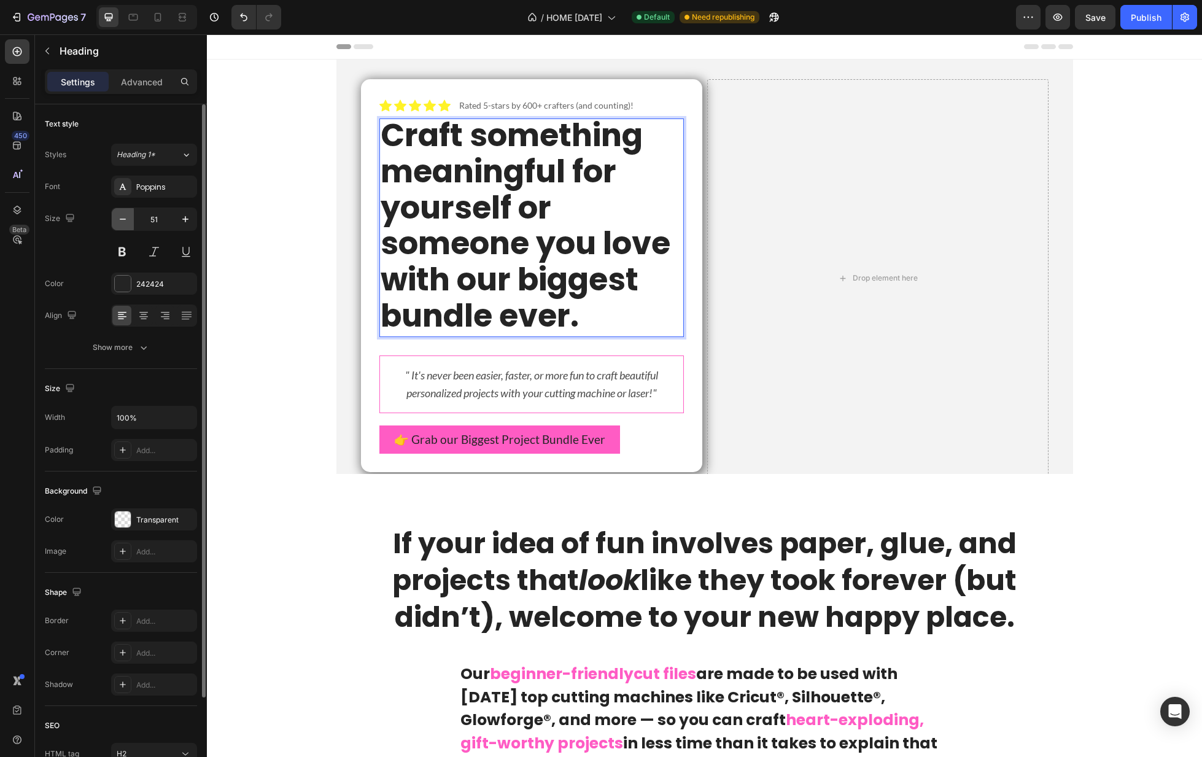
click at [124, 222] on icon "button" at bounding box center [123, 219] width 12 height 12
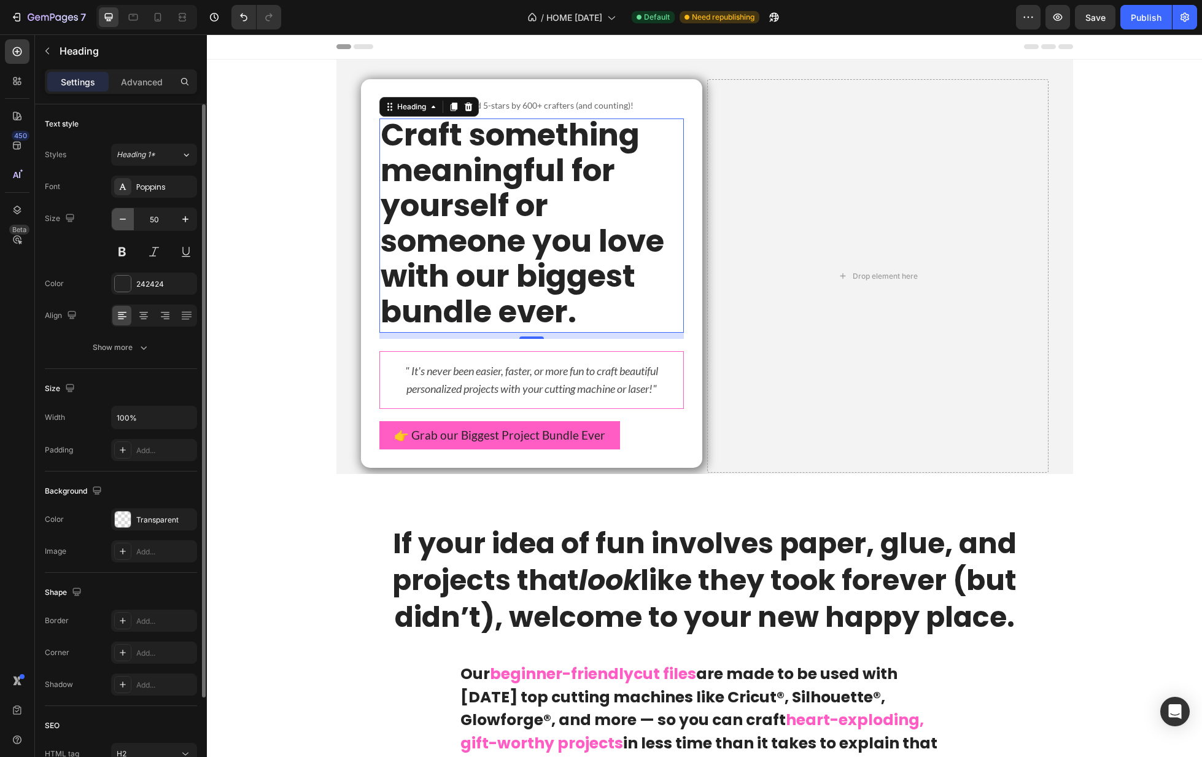
click at [124, 222] on icon "button" at bounding box center [123, 219] width 12 height 12
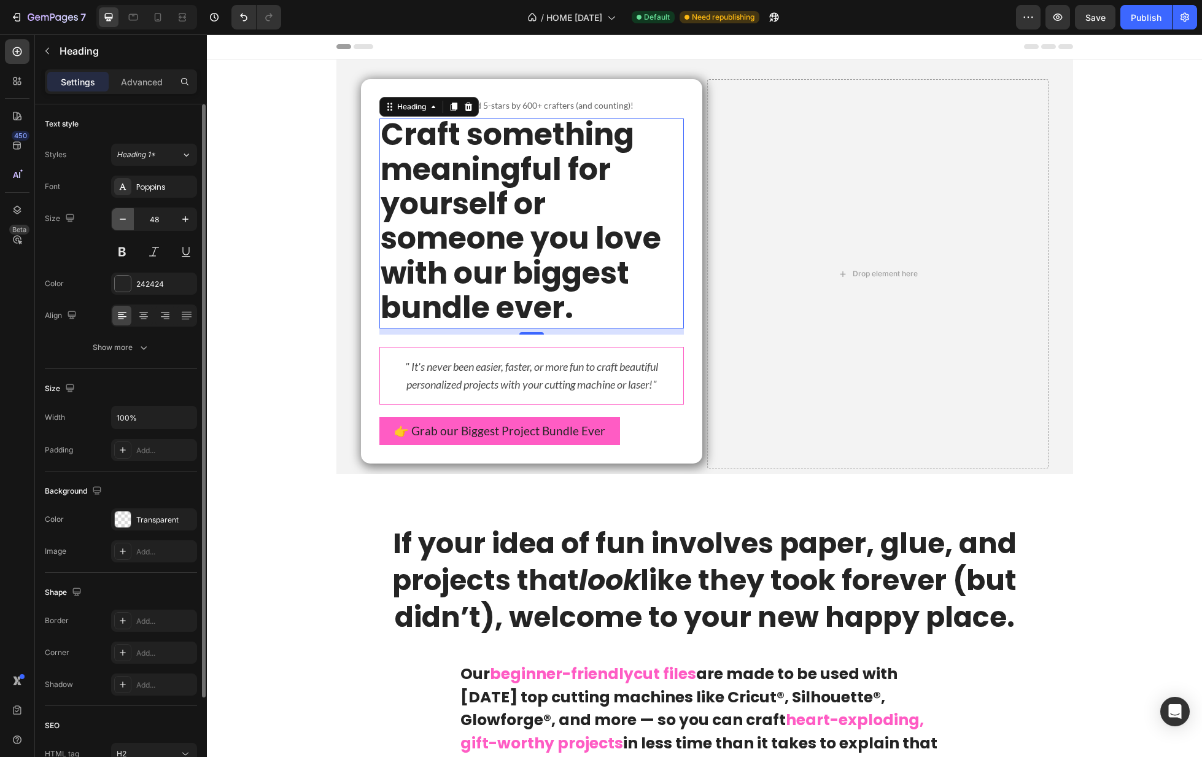
click at [124, 222] on icon "button" at bounding box center [123, 219] width 12 height 12
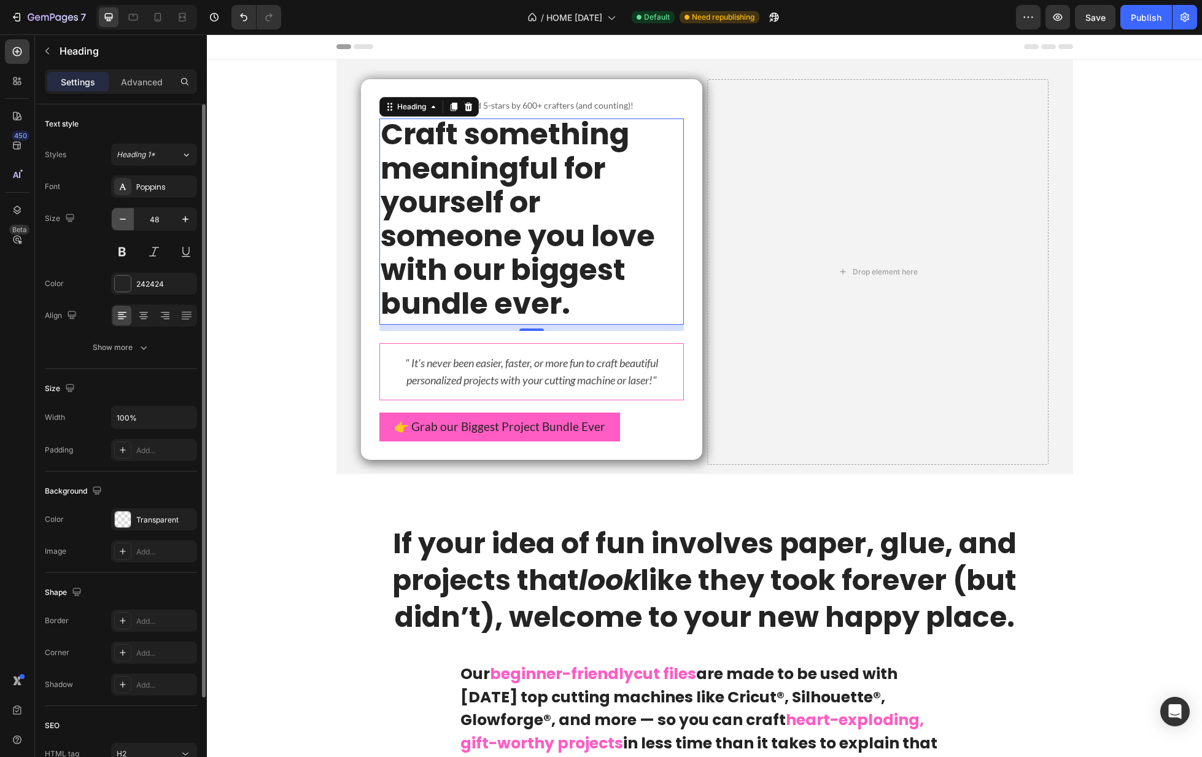
scroll to position [0, 0]
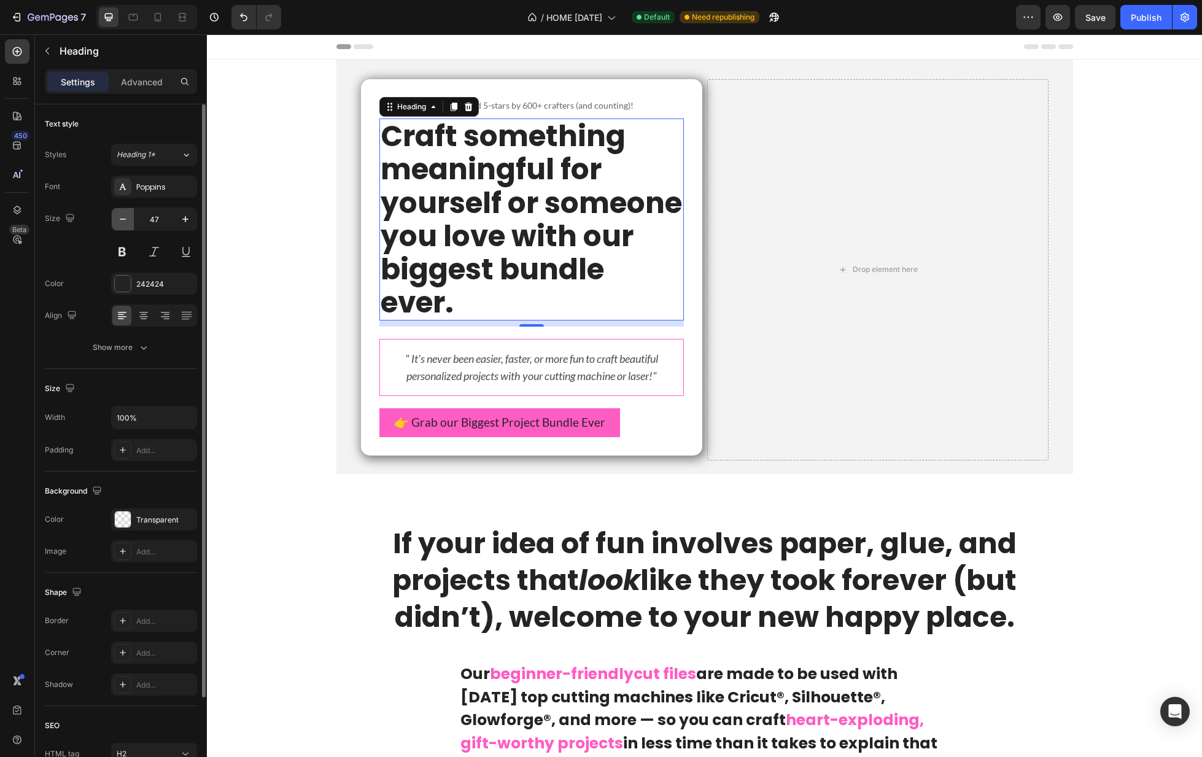
click at [124, 222] on icon "button" at bounding box center [123, 219] width 12 height 12
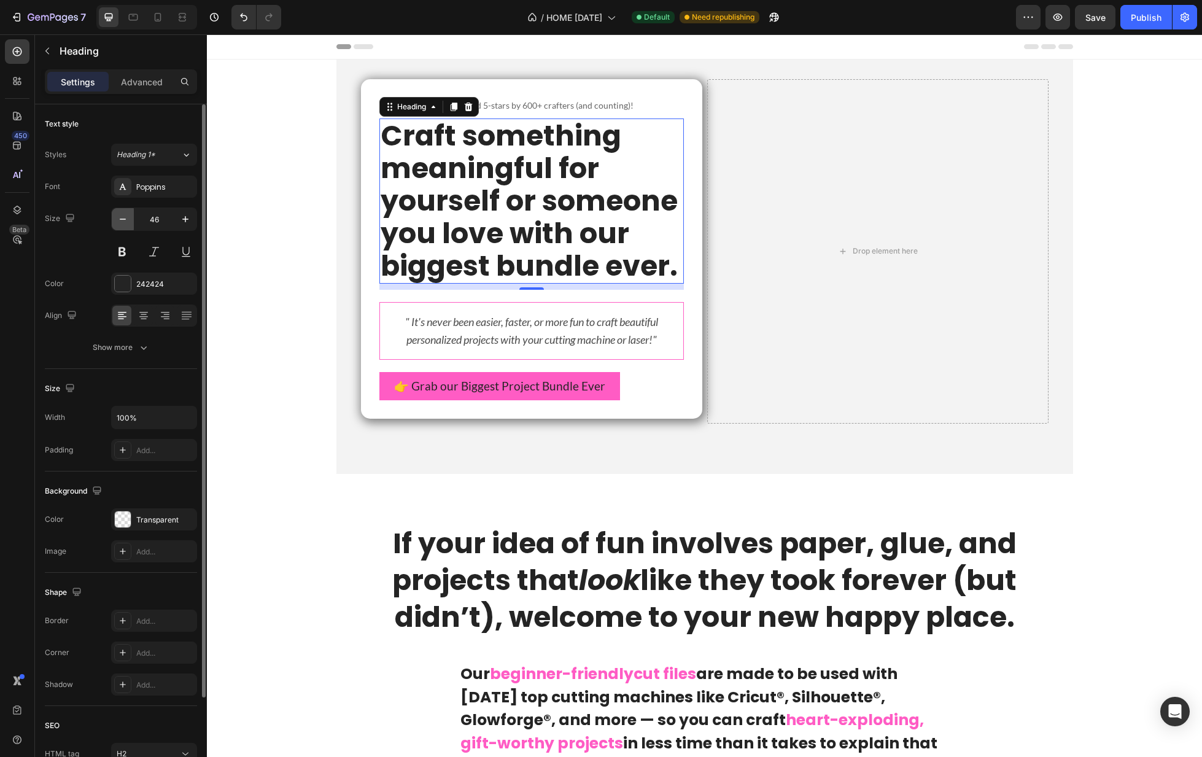
click at [124, 222] on icon "button" at bounding box center [123, 219] width 12 height 12
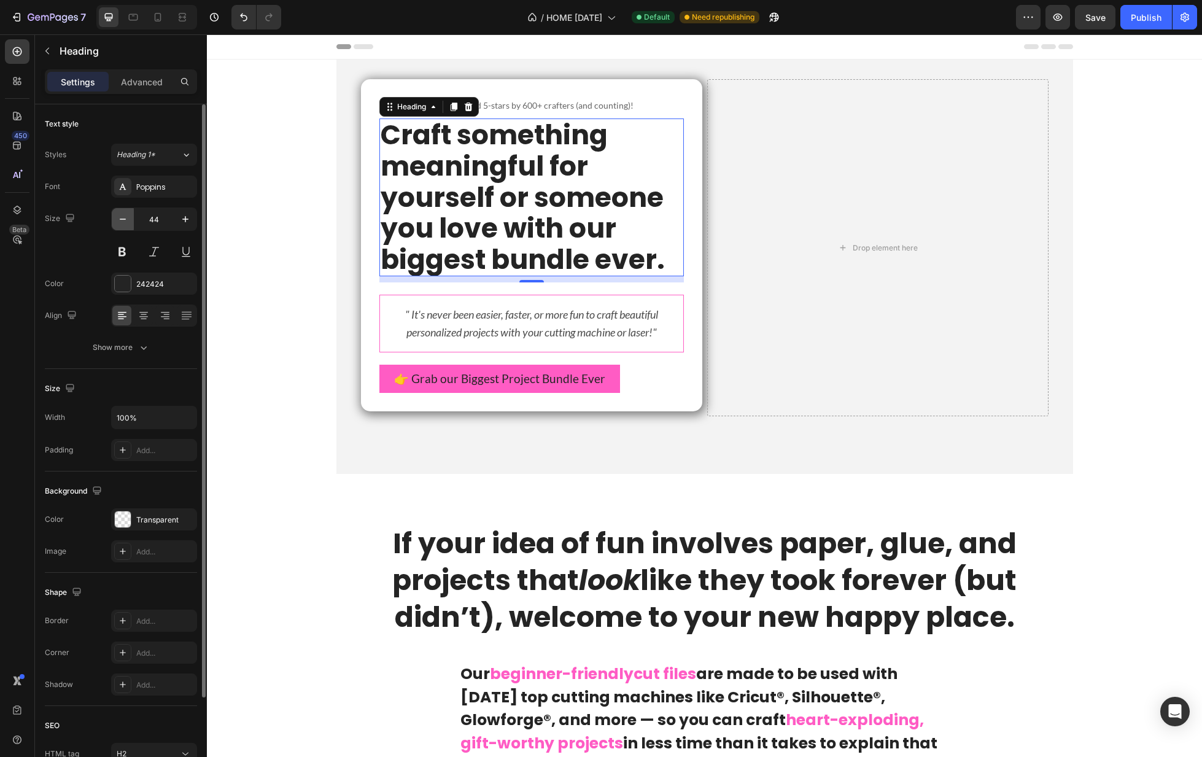
click at [124, 222] on icon "button" at bounding box center [123, 219] width 12 height 12
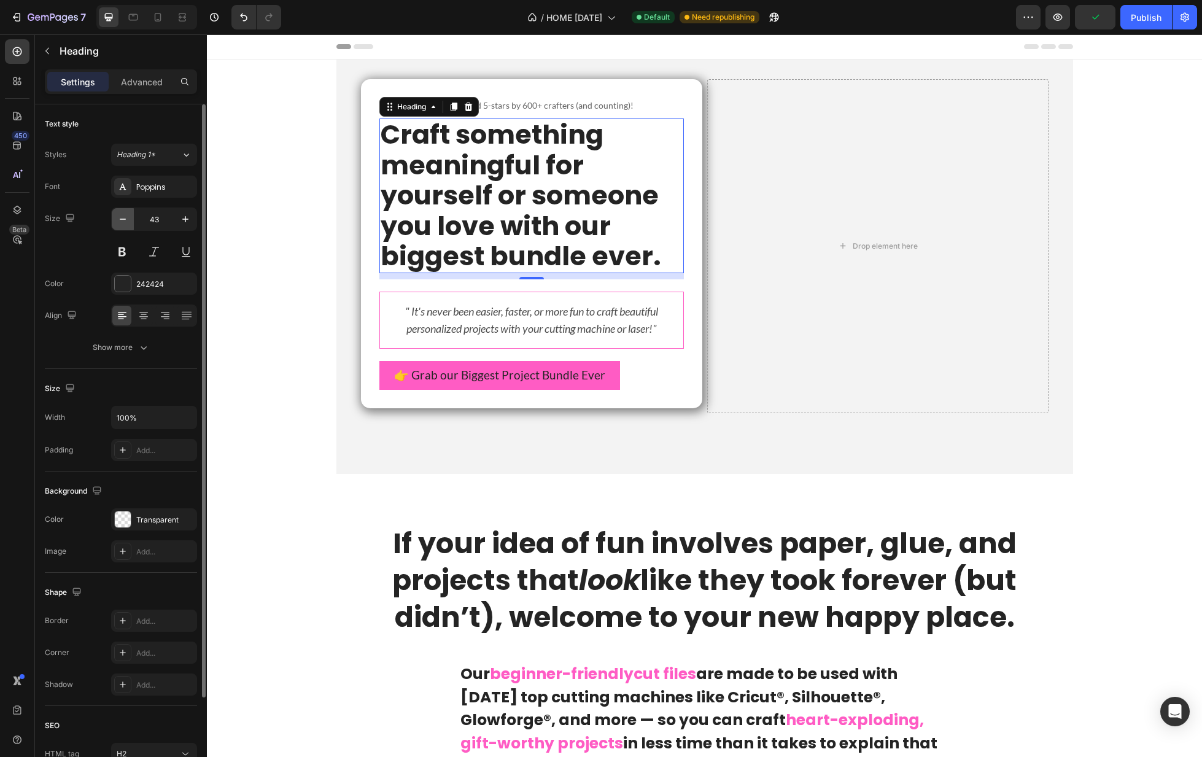
click at [124, 222] on icon "button" at bounding box center [123, 219] width 12 height 12
type input "42"
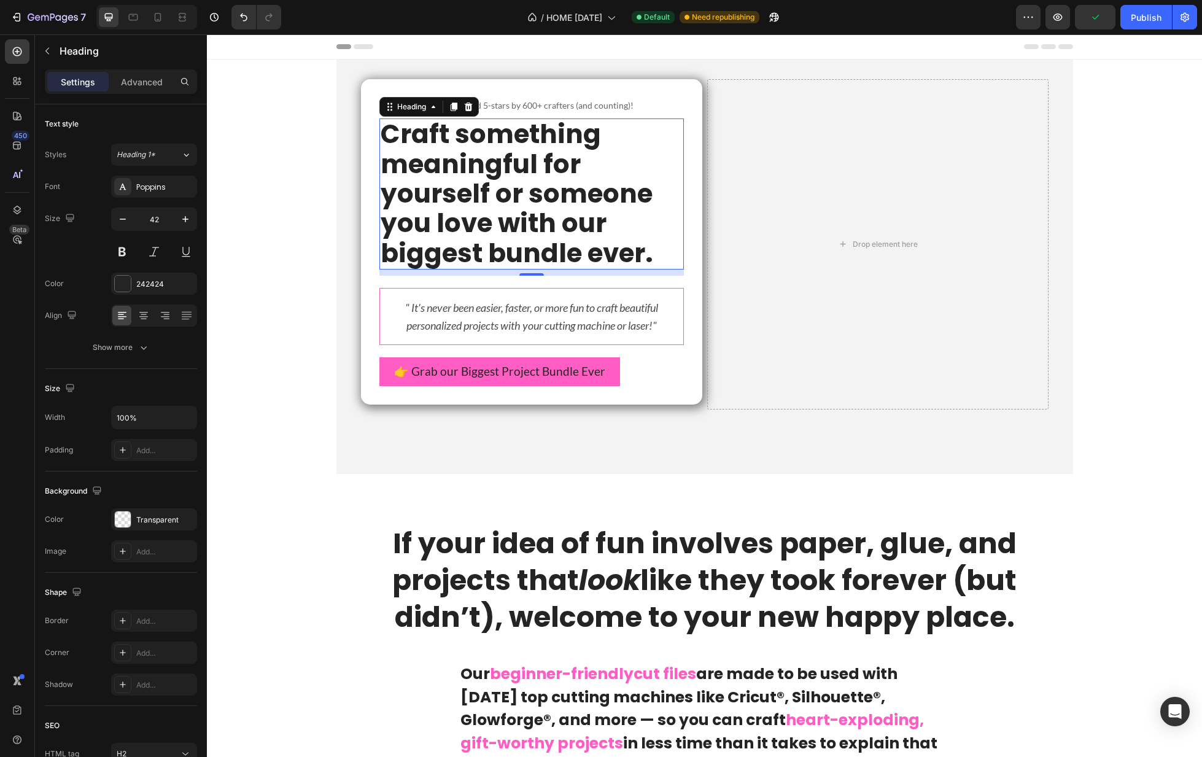
click at [543, 256] on p "Craft something meaningful for yourself or someone you love with our biggest bu…" at bounding box center [532, 194] width 302 height 148
click at [652, 253] on p "Craft something meaningful for yourself or someone you love with our biggest bu…" at bounding box center [532, 194] width 302 height 148
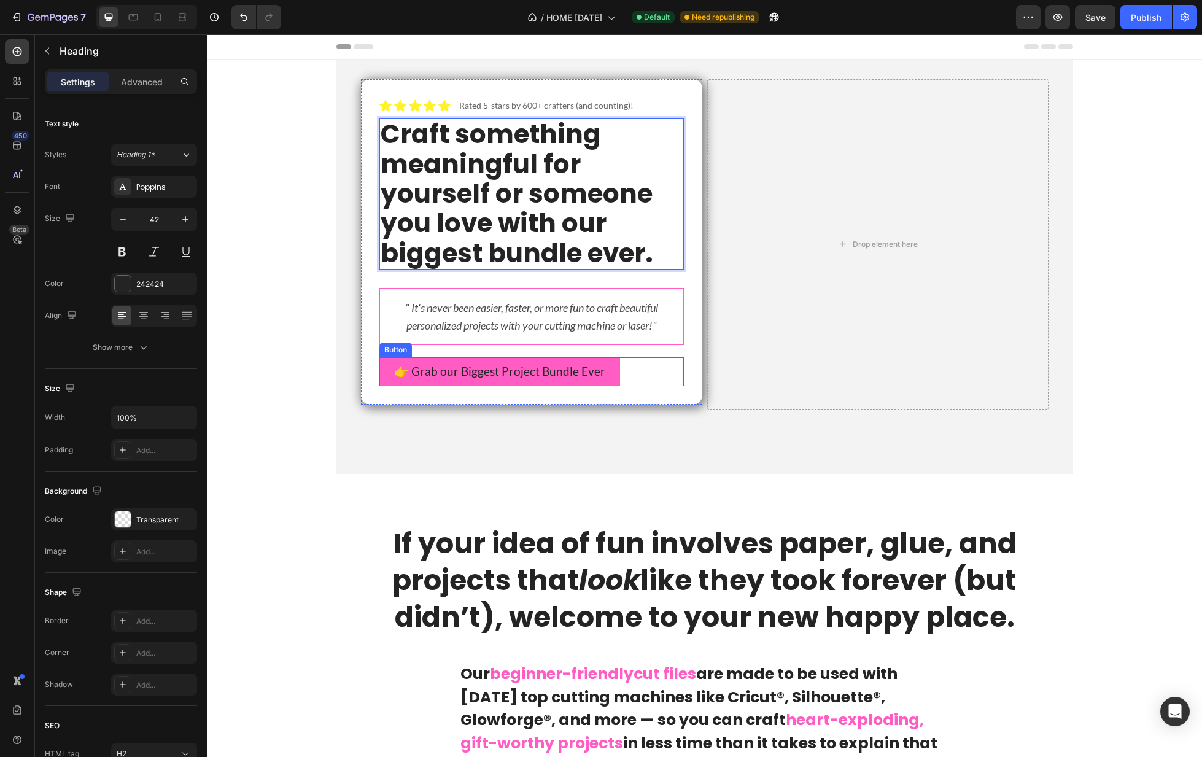
click at [612, 364] on div "👉 Grab our Biggest Project Bundle Ever Button" at bounding box center [531, 371] width 305 height 28
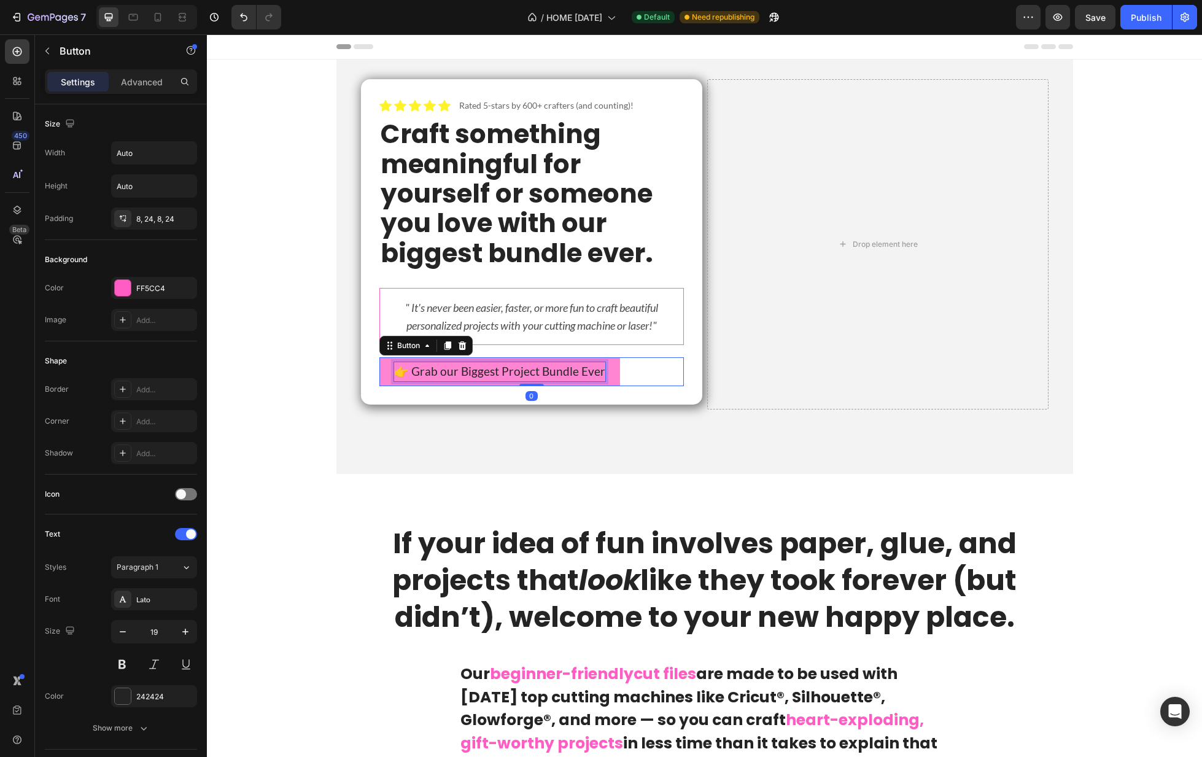
click at [480, 369] on p "👉 Grab our Biggest Project Bundle Ever" at bounding box center [499, 371] width 211 height 18
click at [460, 371] on p "👉 Grab our Biggest Project Bundle Ever" at bounding box center [499, 371] width 211 height 18
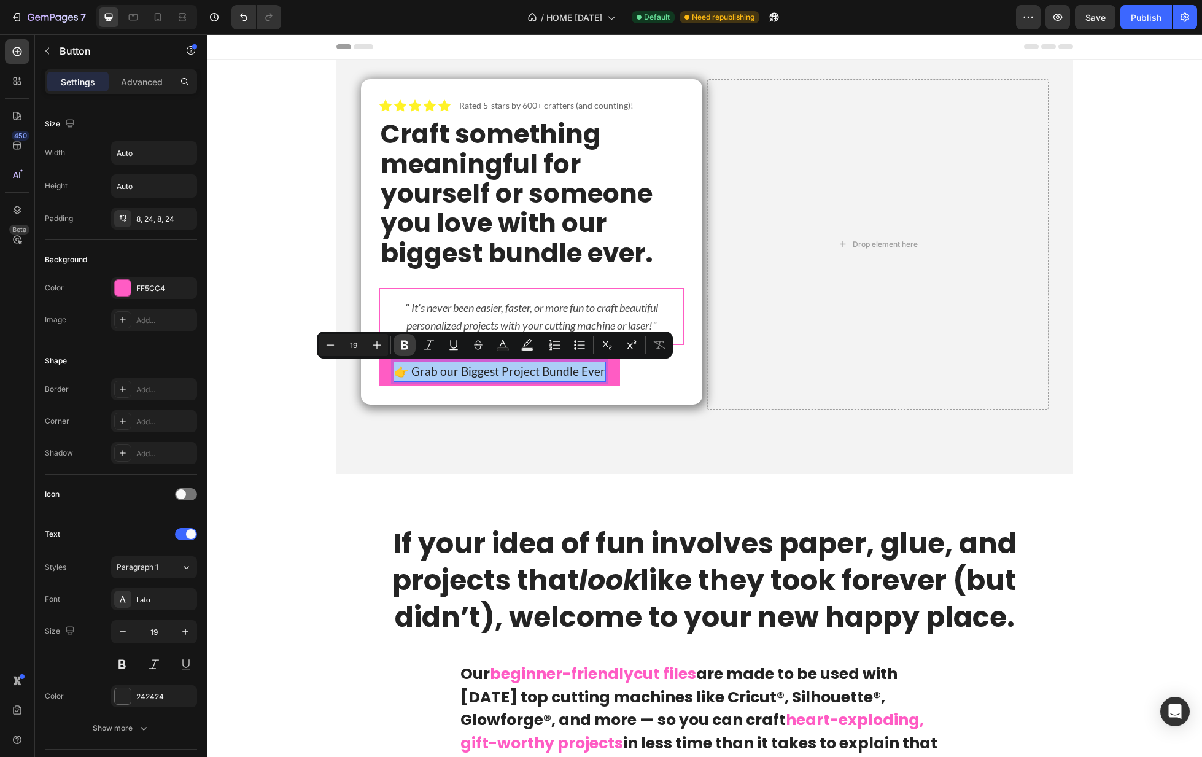
click at [402, 344] on icon "Editor contextual toolbar" at bounding box center [404, 345] width 7 height 9
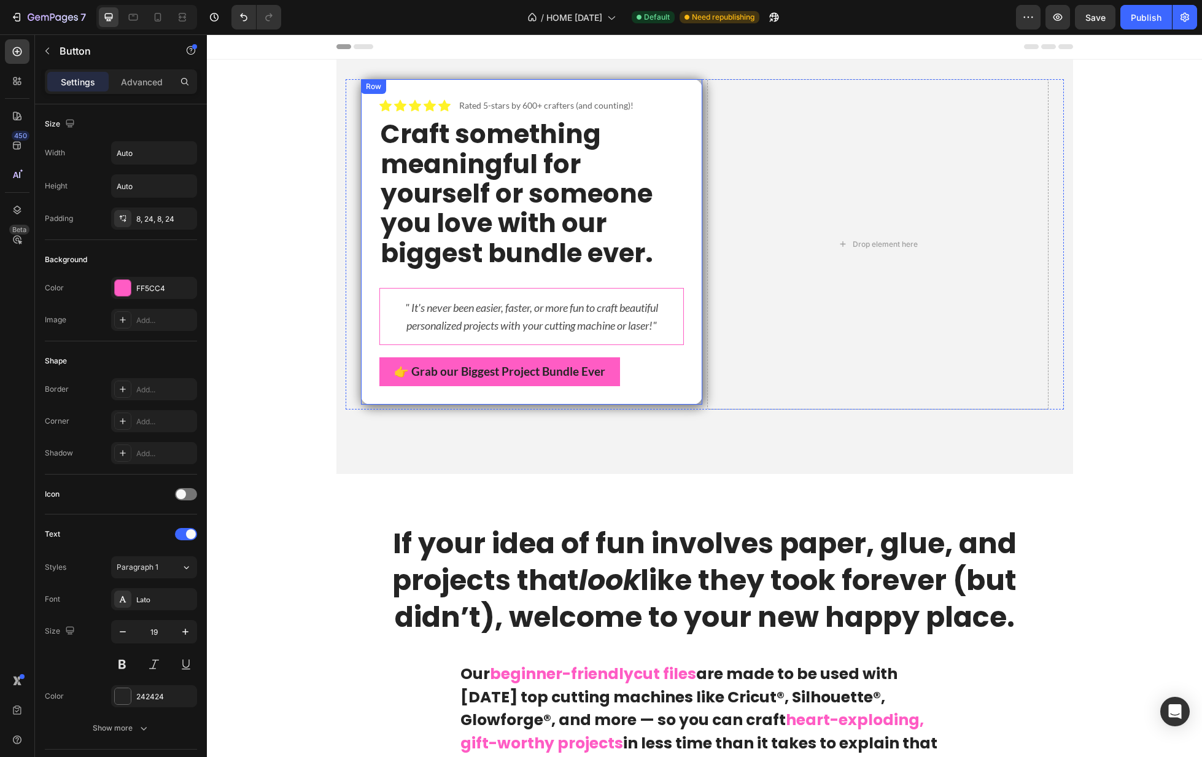
click at [370, 304] on div "Icon Icon Icon Icon Icon Icon List Rated 5-stars by 600+ crafters (and counting…" at bounding box center [531, 241] width 341 height 325
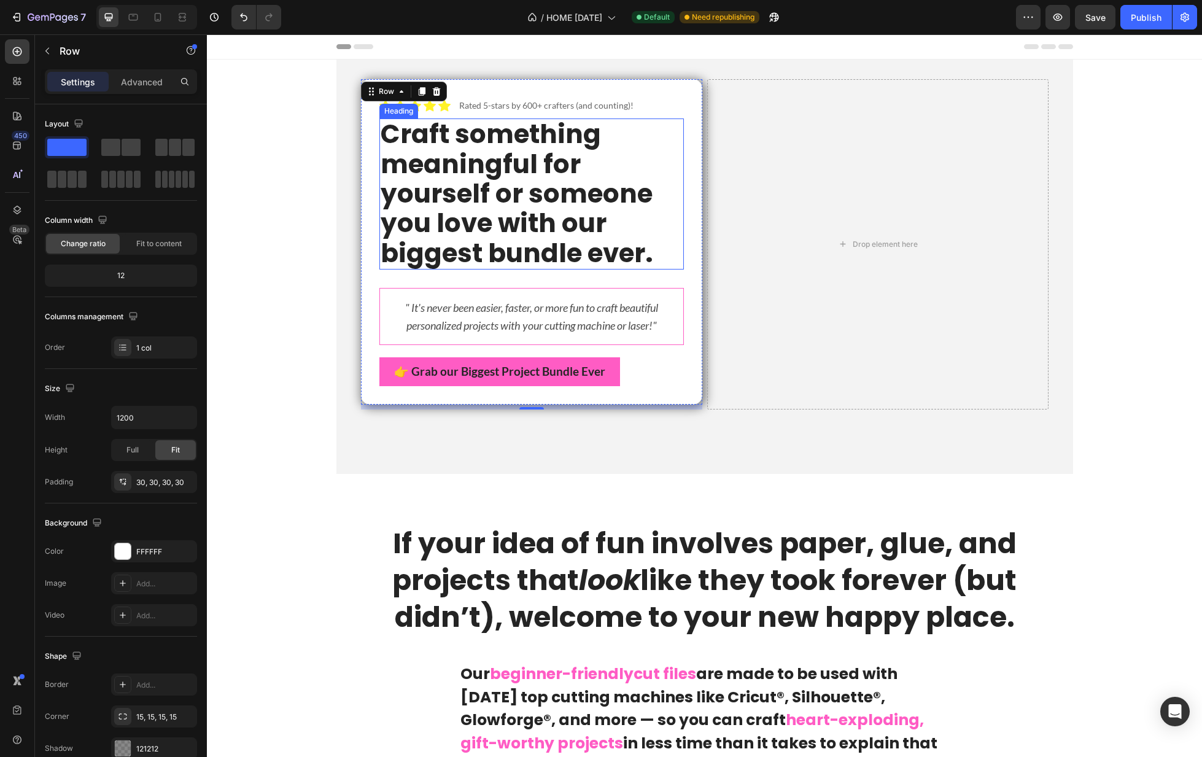
click at [533, 172] on p "Craft something meaningful for yourself or someone you love with our biggest bu…" at bounding box center [532, 194] width 302 height 148
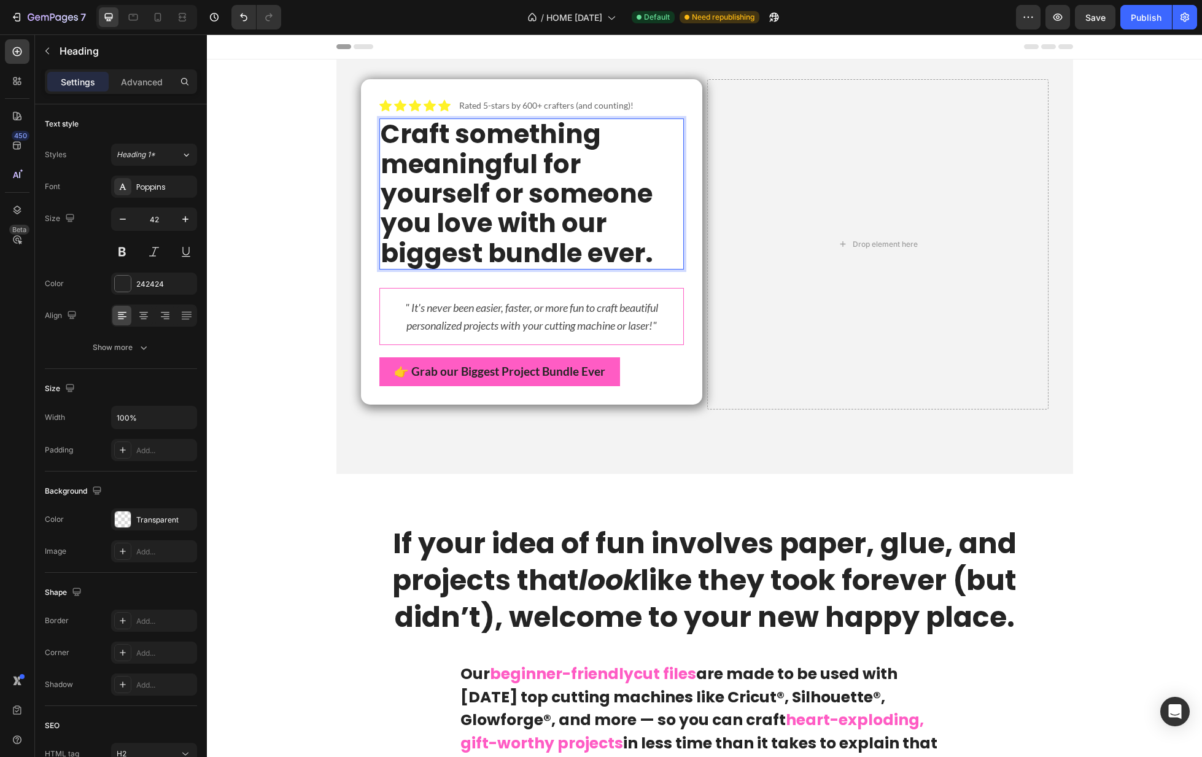
click at [441, 200] on p "Craft something meaningful for yourself or someone you love with our biggest bu…" at bounding box center [532, 194] width 302 height 148
drag, startPoint x: 441, startPoint y: 200, endPoint x: 518, endPoint y: 192, distance: 77.7
click at [518, 192] on p "Craft something meaningful for yourself or someone you love with our biggest bu…" at bounding box center [532, 194] width 302 height 148
click at [581, 213] on p "Craft something meaningful for yourself or someone you love with our biggest bu…" at bounding box center [532, 194] width 302 height 148
click at [669, 252] on p "Craft something meaningful for yourself or someone you love with our biggest bu…" at bounding box center [532, 194] width 302 height 148
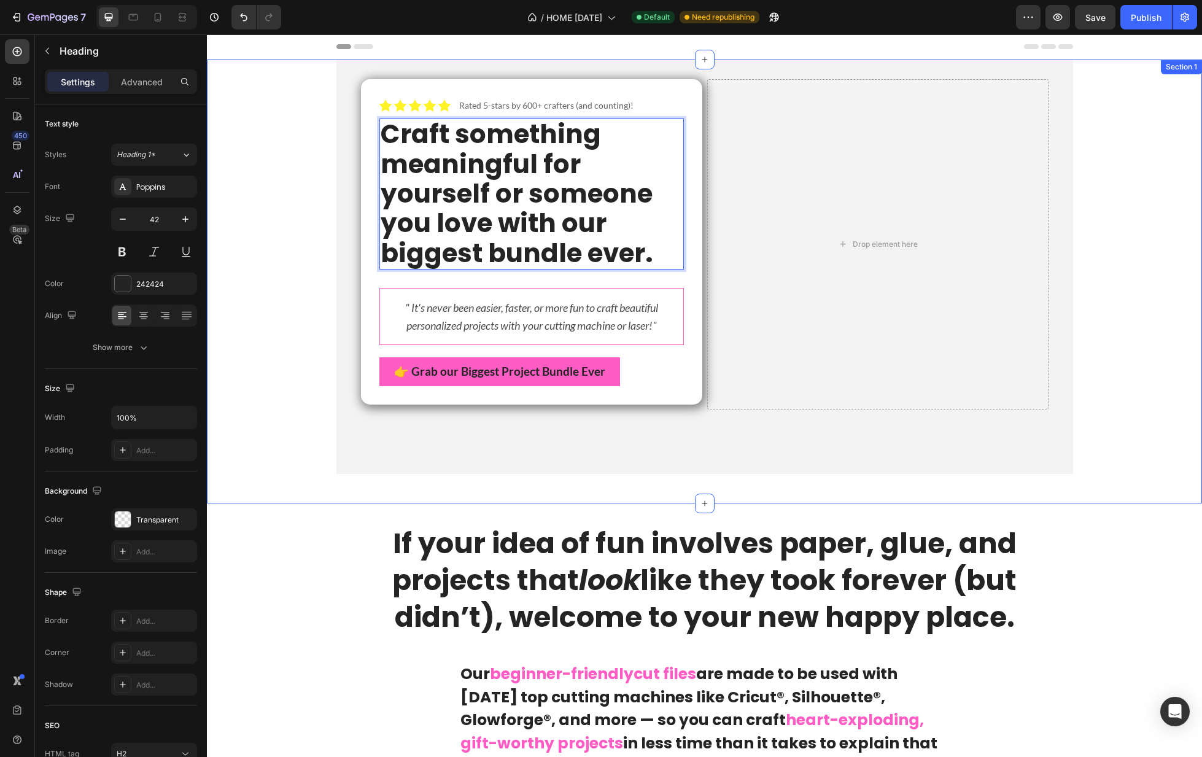
click at [244, 259] on div "Icon Icon Icon Icon Icon Icon List Rated 5-stars by 600+ crafters (and counting…" at bounding box center [704, 272] width 995 height 424
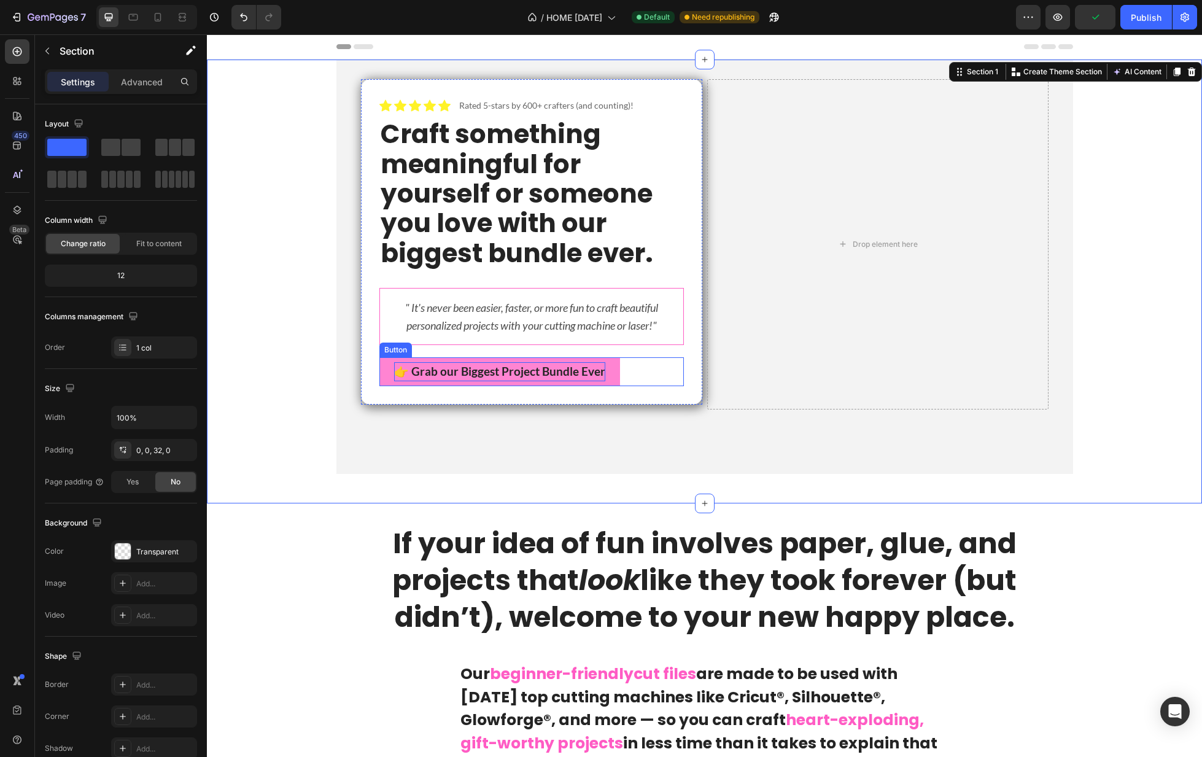
click at [499, 373] on strong "👉 Grab our Biggest Project Bundle Ever" at bounding box center [499, 371] width 211 height 14
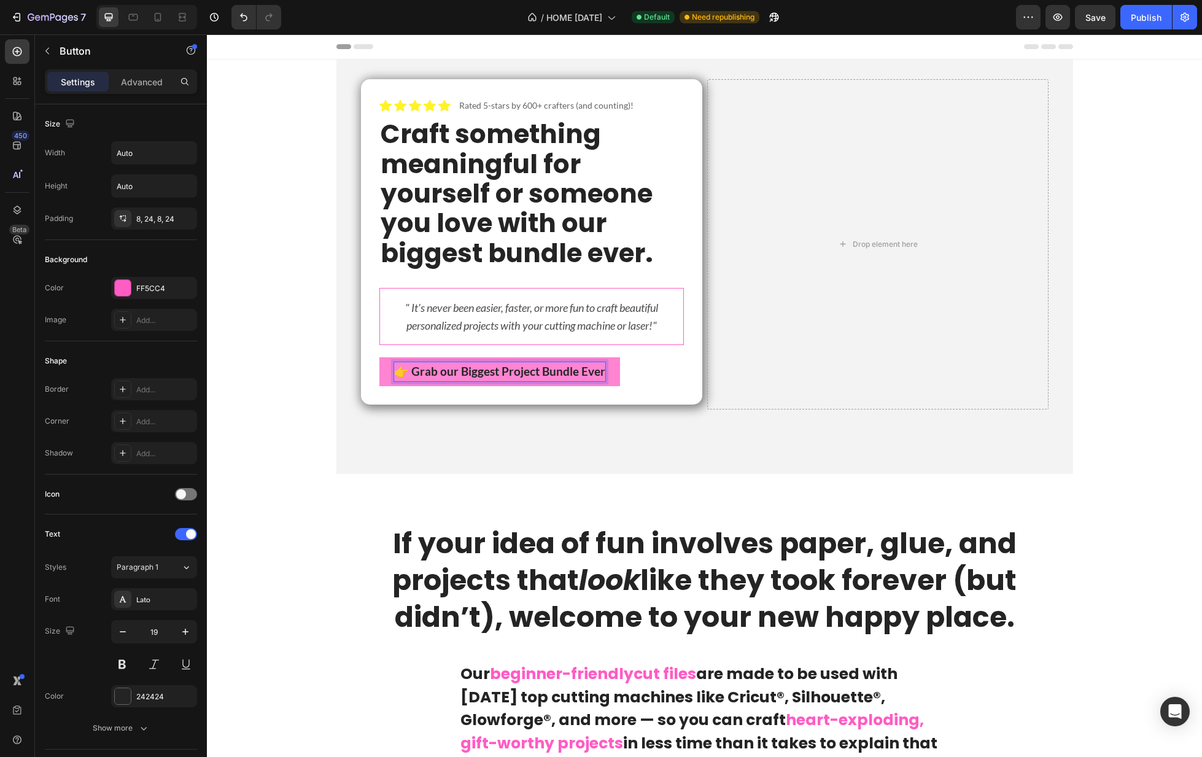
click at [498, 371] on strong "👉 Grab our Biggest Project Bundle Ever" at bounding box center [499, 371] width 211 height 14
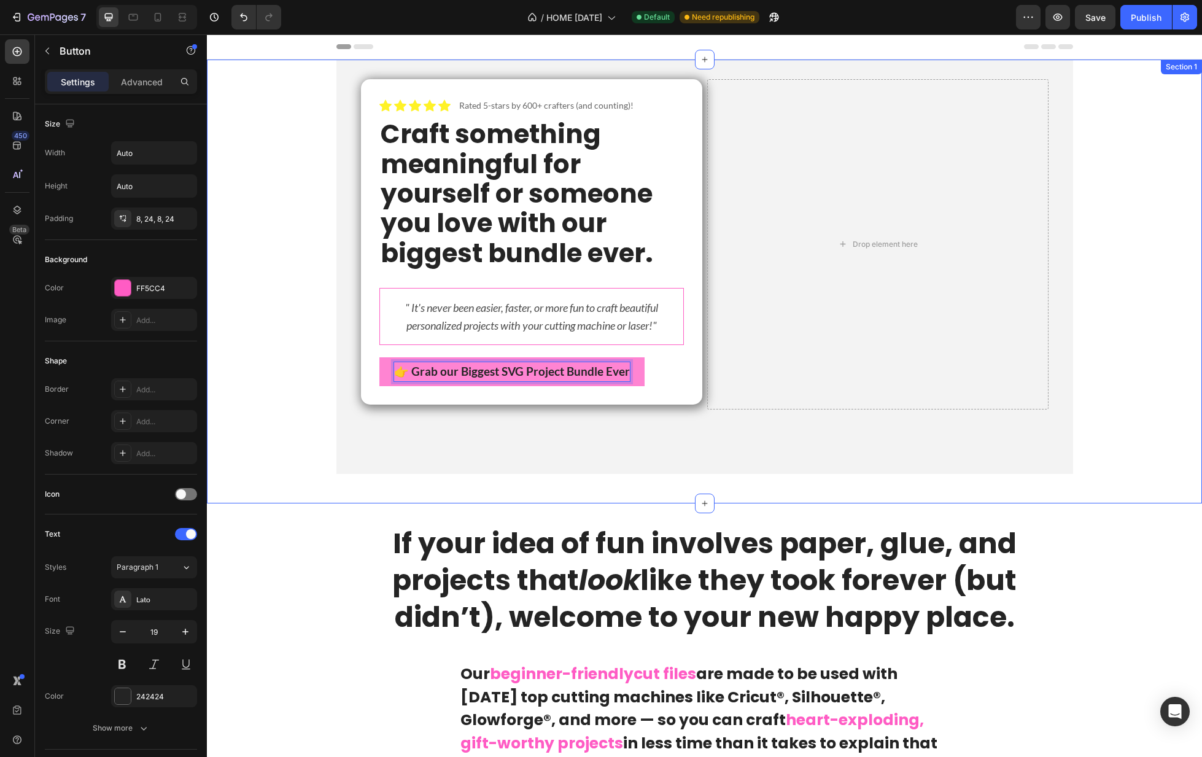
click at [306, 270] on div "Icon Icon Icon Icon Icon Icon List Rated 5-stars by 600+ crafters (and counting…" at bounding box center [704, 272] width 995 height 424
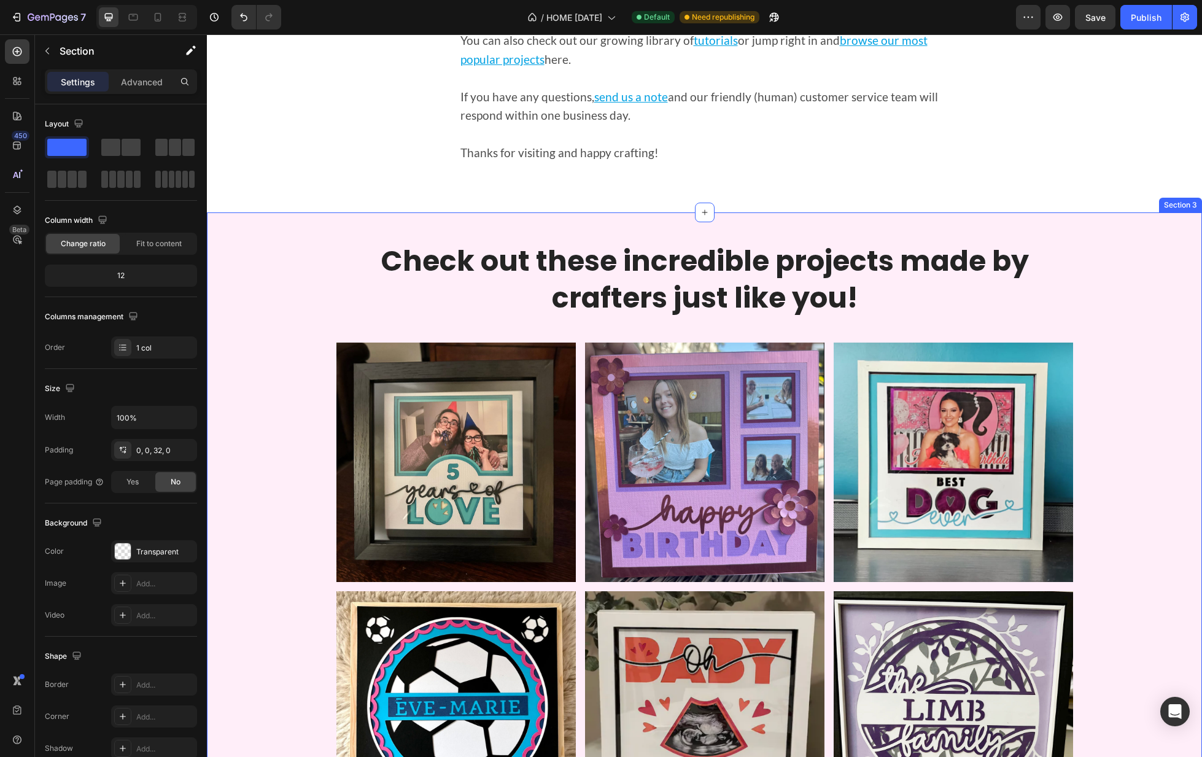
scroll to position [994, 0]
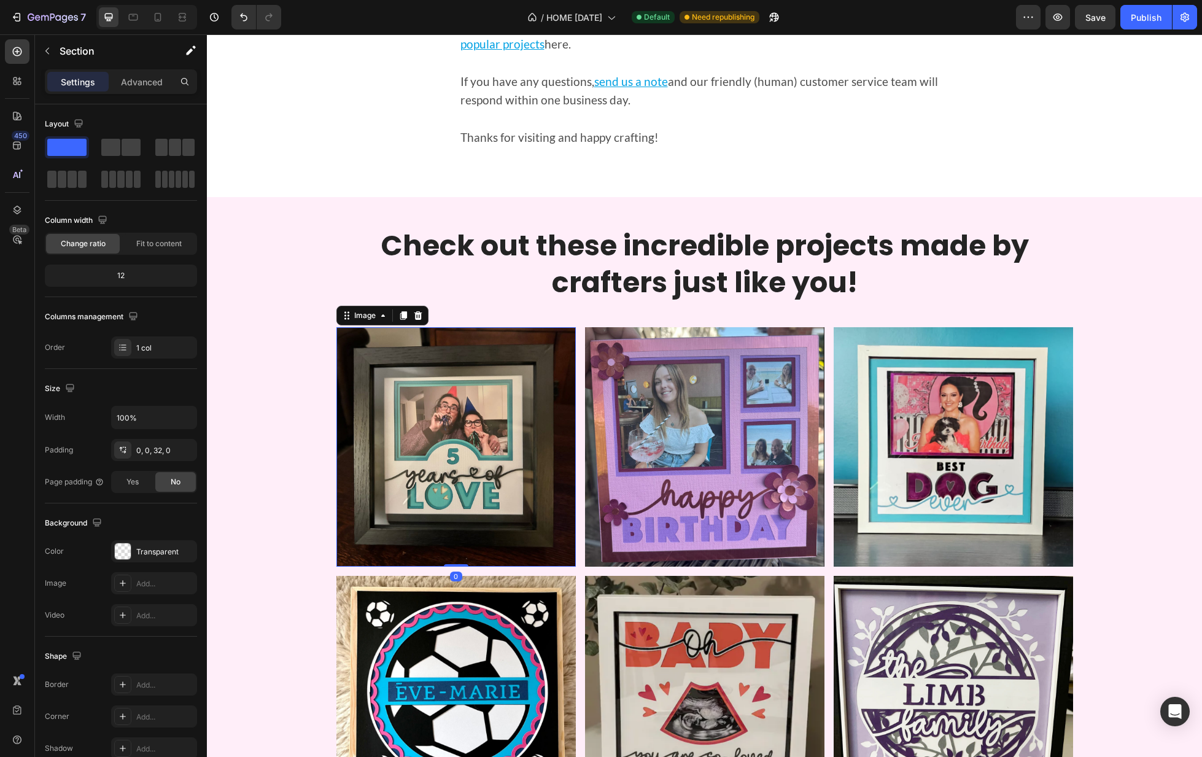
click at [491, 526] on img at bounding box center [455, 446] width 239 height 239
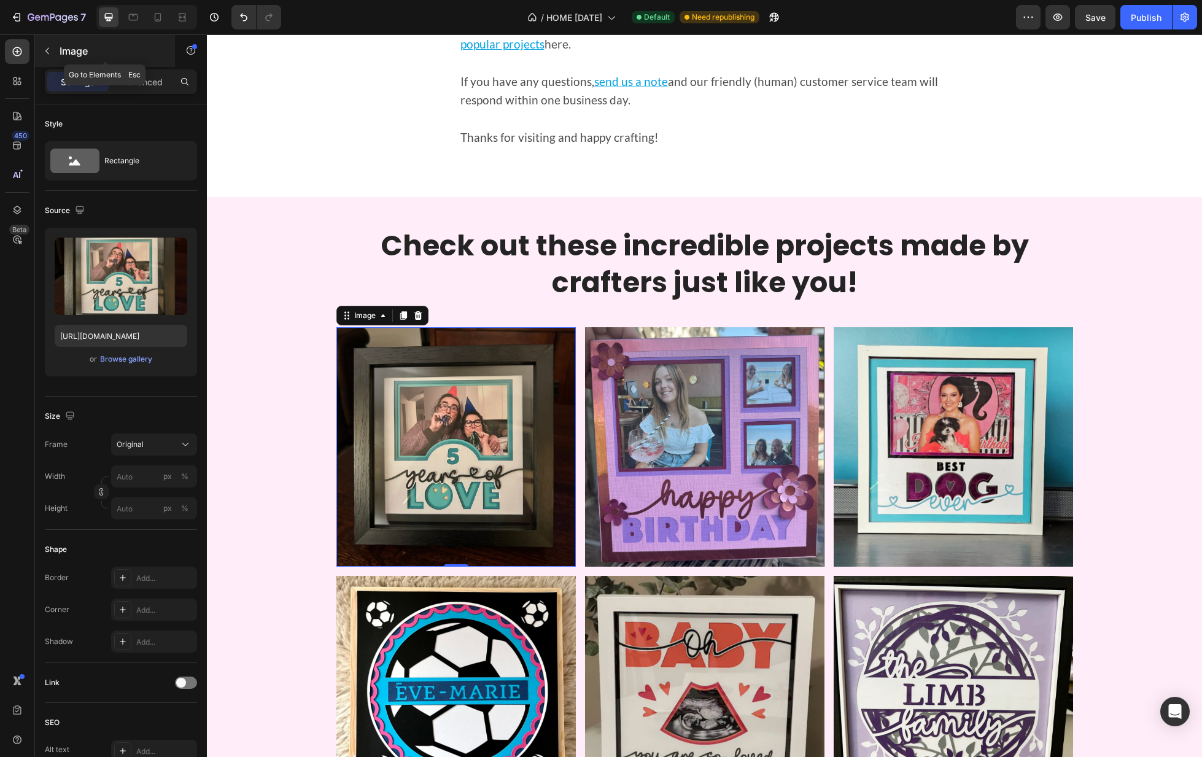
click at [37, 45] on button "button" at bounding box center [47, 51] width 20 height 20
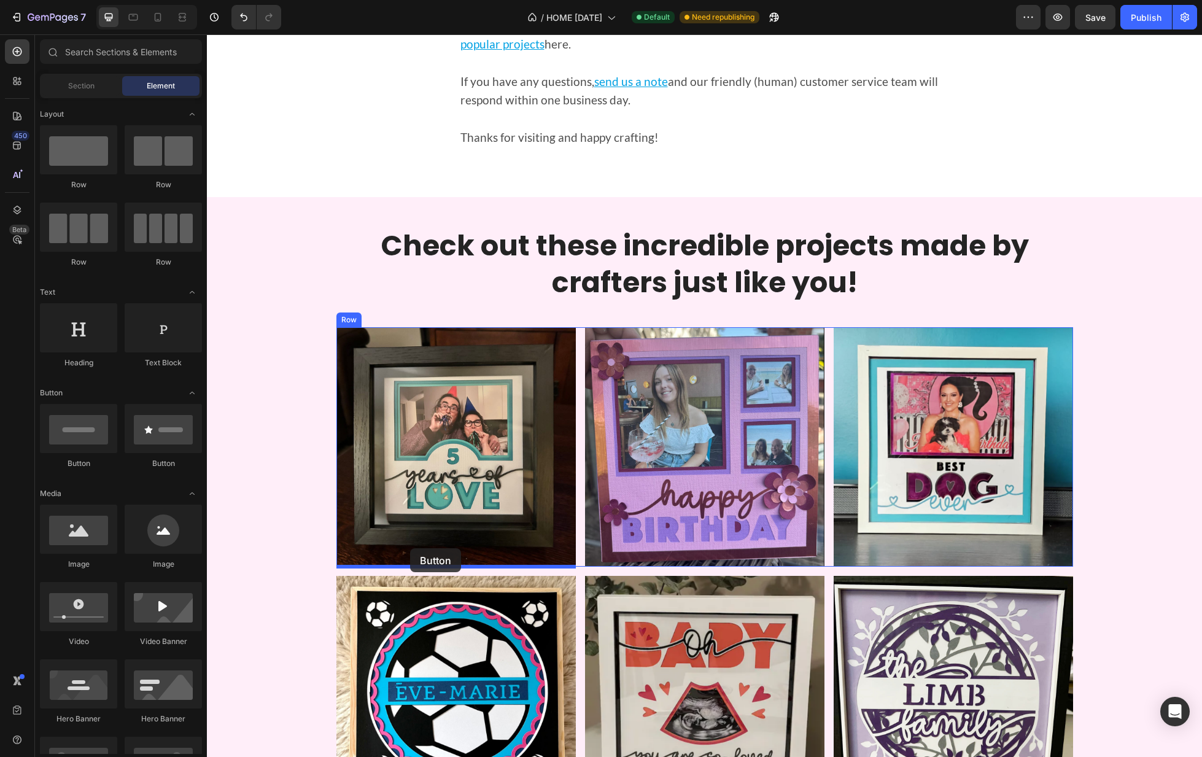
drag, startPoint x: 291, startPoint y: 464, endPoint x: 411, endPoint y: 549, distance: 146.7
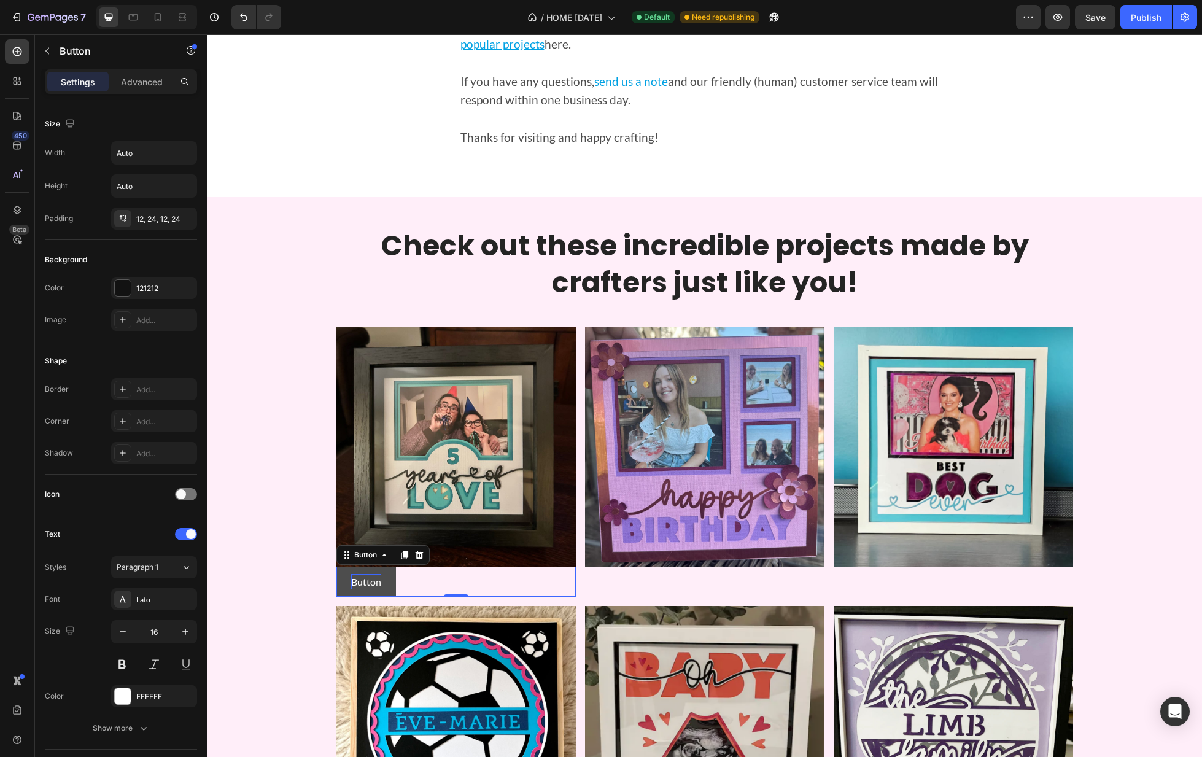
click at [367, 585] on p "Button" at bounding box center [366, 582] width 30 height 16
click at [336, 567] on button "Shop" at bounding box center [361, 582] width 51 height 31
click at [336, 567] on button "Shop this" at bounding box center [370, 582] width 69 height 31
click at [142, 280] on div "121212" at bounding box center [154, 288] width 86 height 22
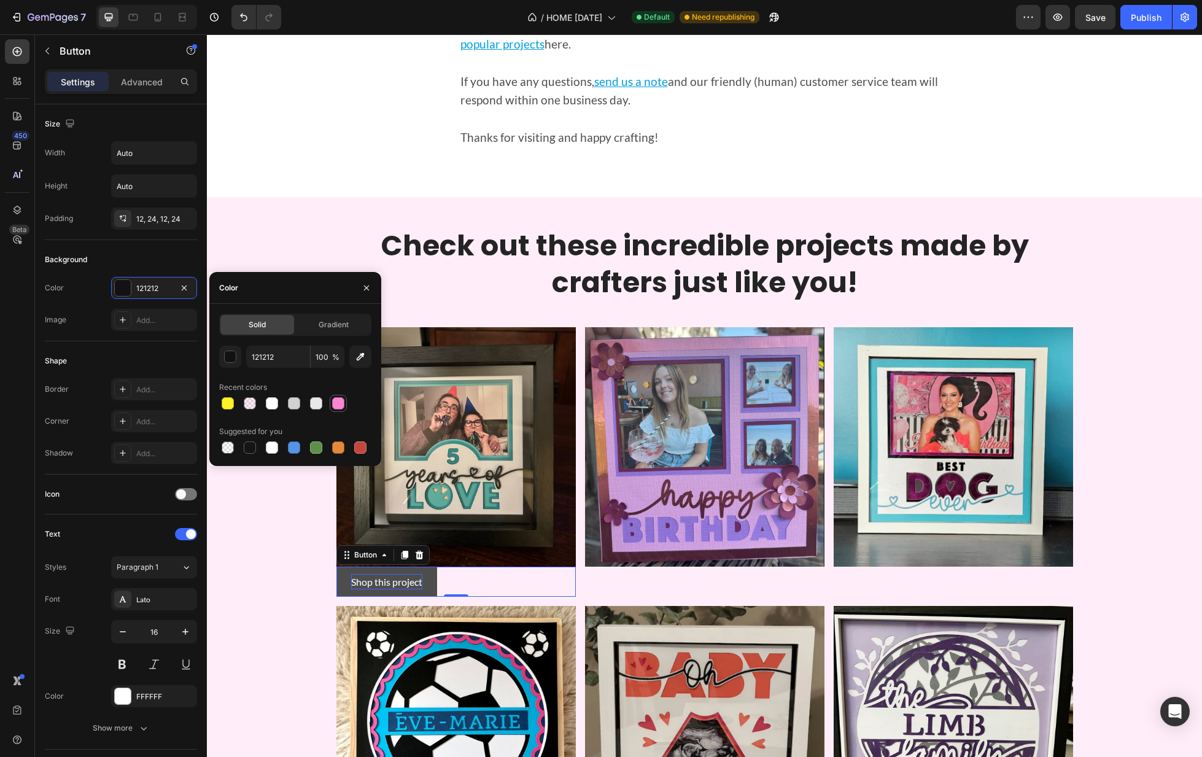
click at [341, 405] on div at bounding box center [338, 403] width 12 height 12
click at [227, 400] on div at bounding box center [228, 403] width 12 height 12
type input "FFF227"
click at [122, 701] on div at bounding box center [123, 696] width 16 height 16
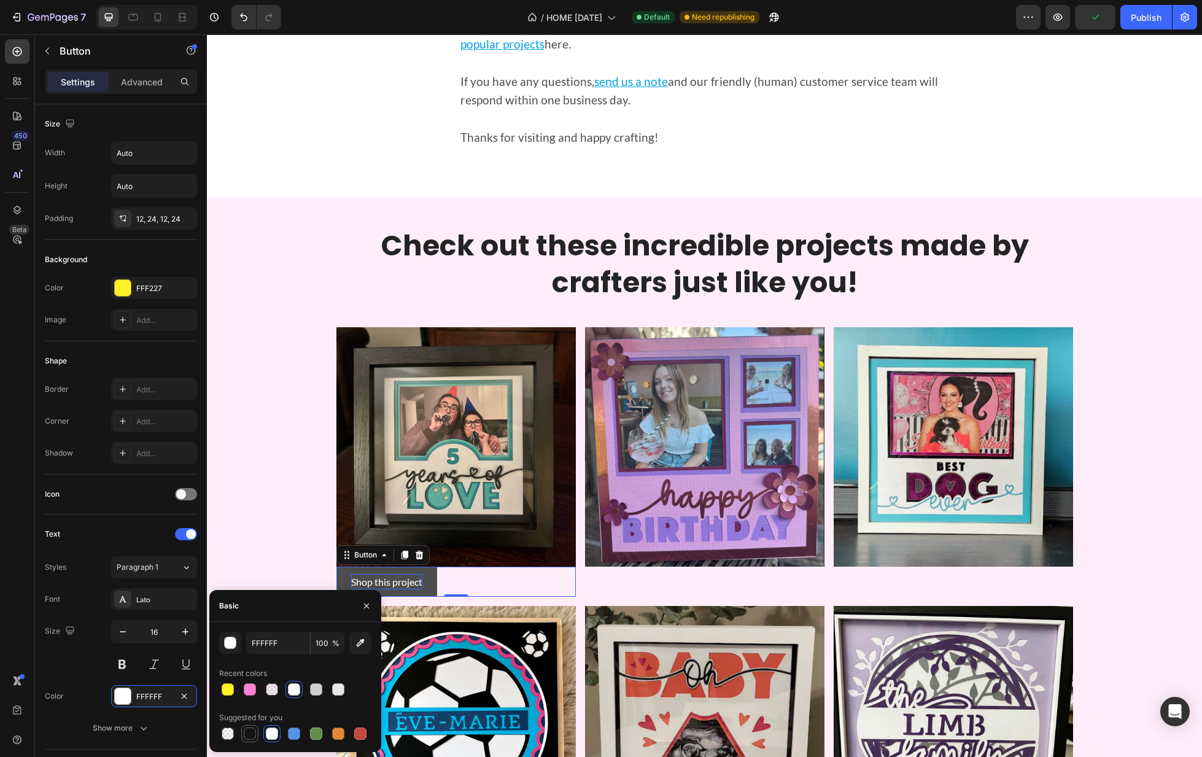
click at [254, 734] on div at bounding box center [250, 734] width 12 height 12
type input "151515"
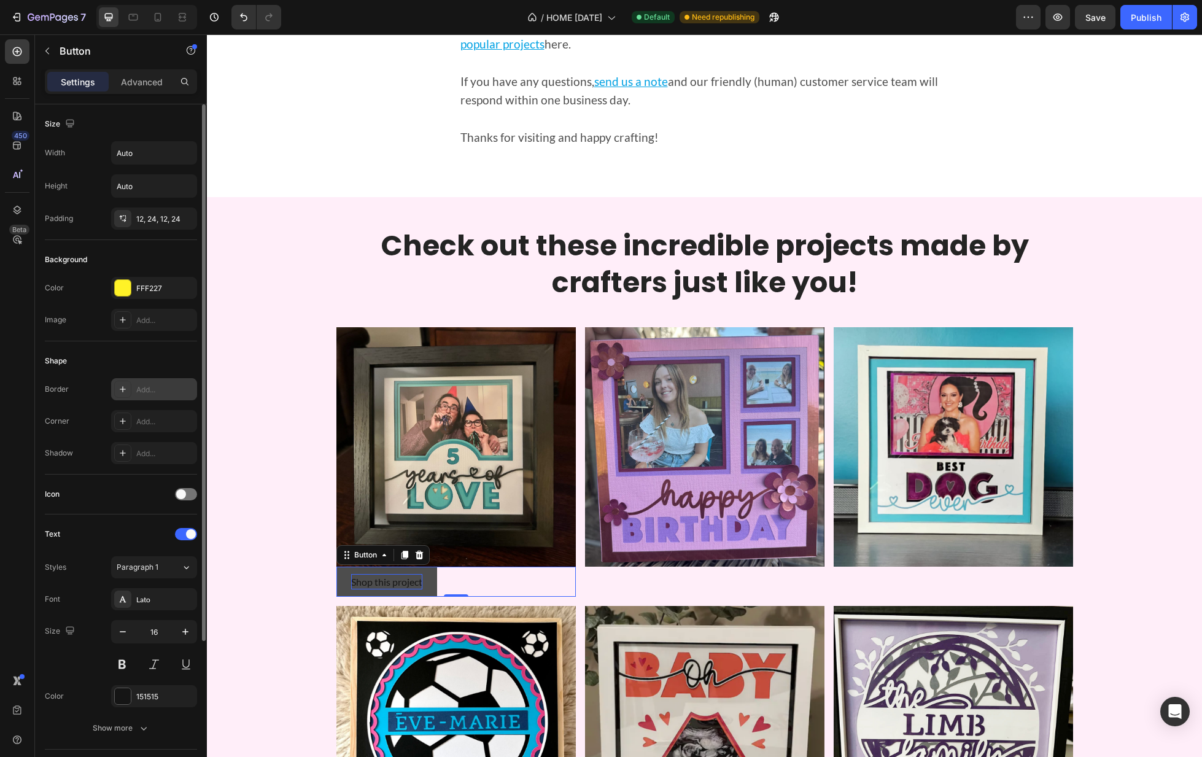
click at [126, 390] on icon at bounding box center [123, 389] width 10 height 10
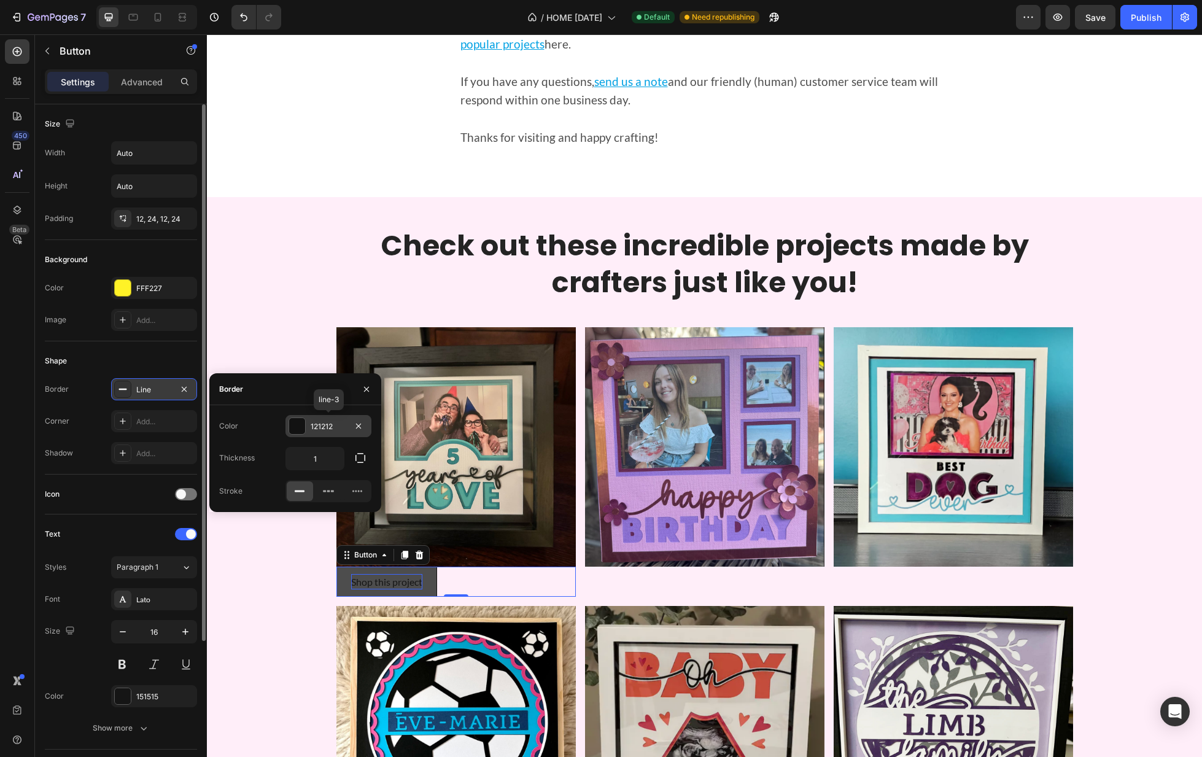
click at [303, 432] on div at bounding box center [297, 426] width 16 height 16
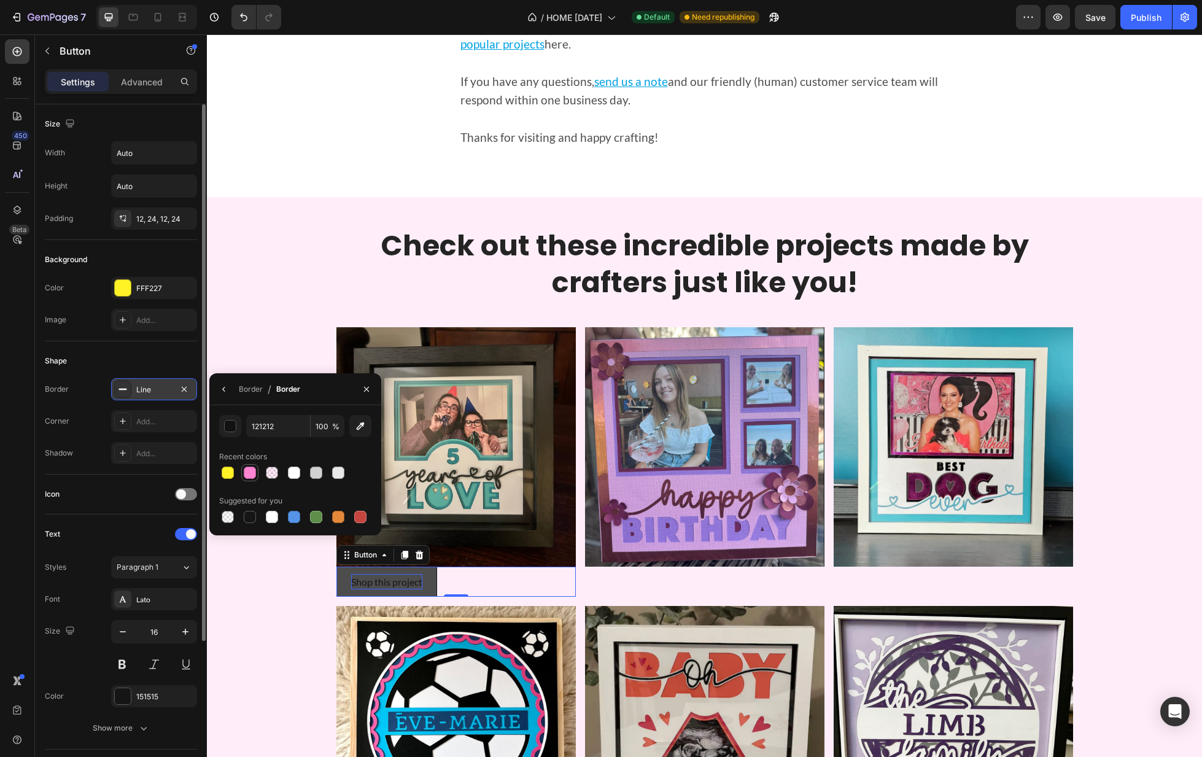
click at [251, 472] on div at bounding box center [250, 473] width 12 height 12
type input "FF84D2"
click at [145, 384] on div "Line" at bounding box center [154, 389] width 36 height 11
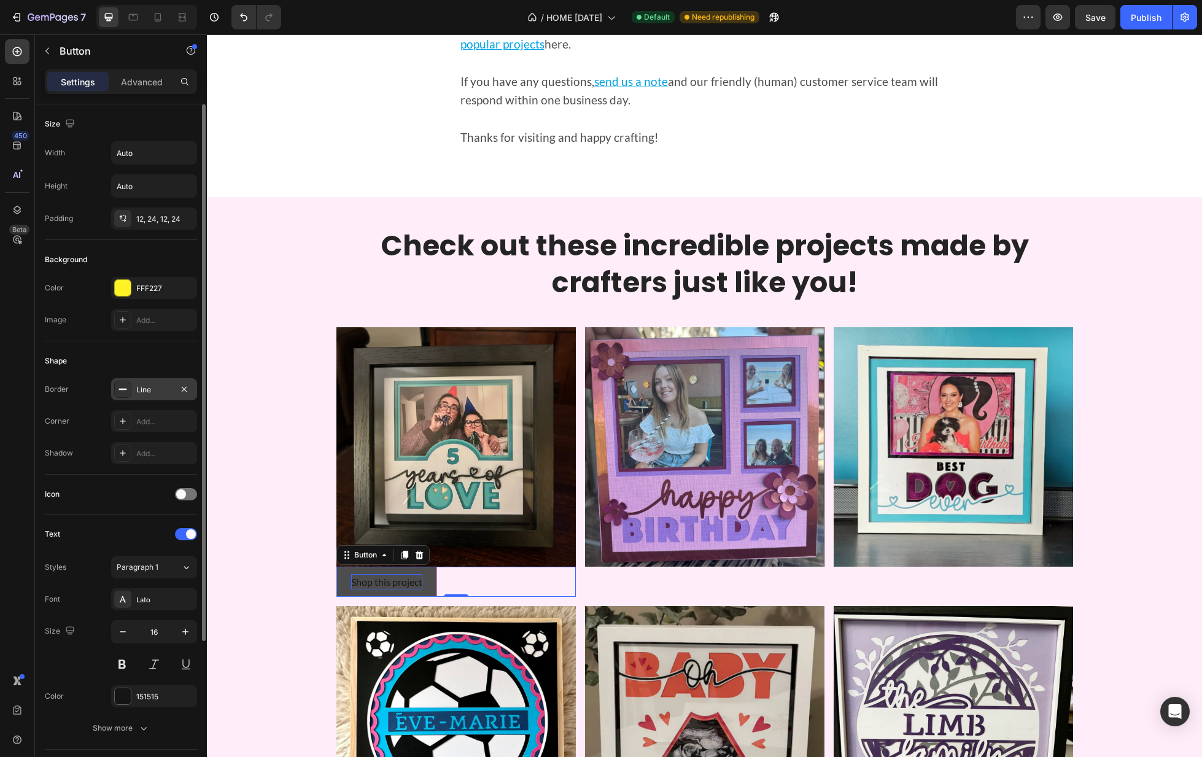
click at [151, 388] on div "Line" at bounding box center [154, 389] width 36 height 11
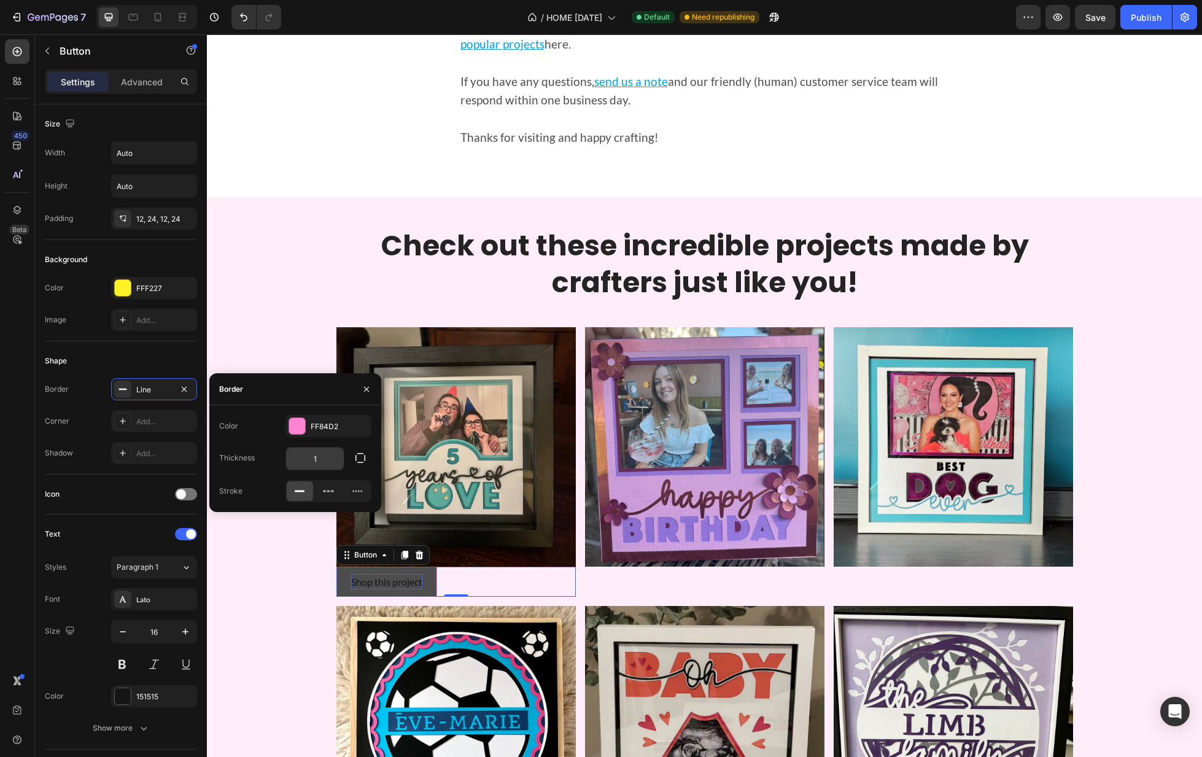
click at [312, 456] on input "1" at bounding box center [315, 459] width 58 height 22
type input "3"
click at [158, 357] on div "Shape" at bounding box center [121, 361] width 152 height 20
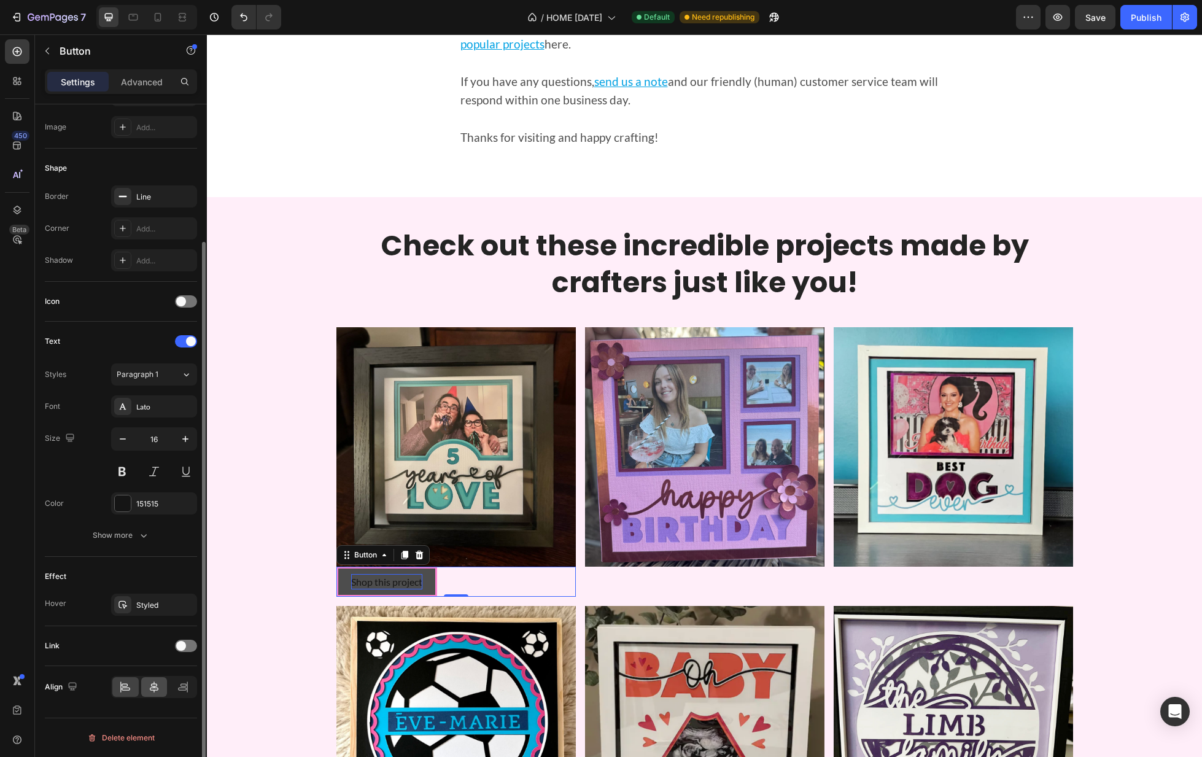
scroll to position [185, 0]
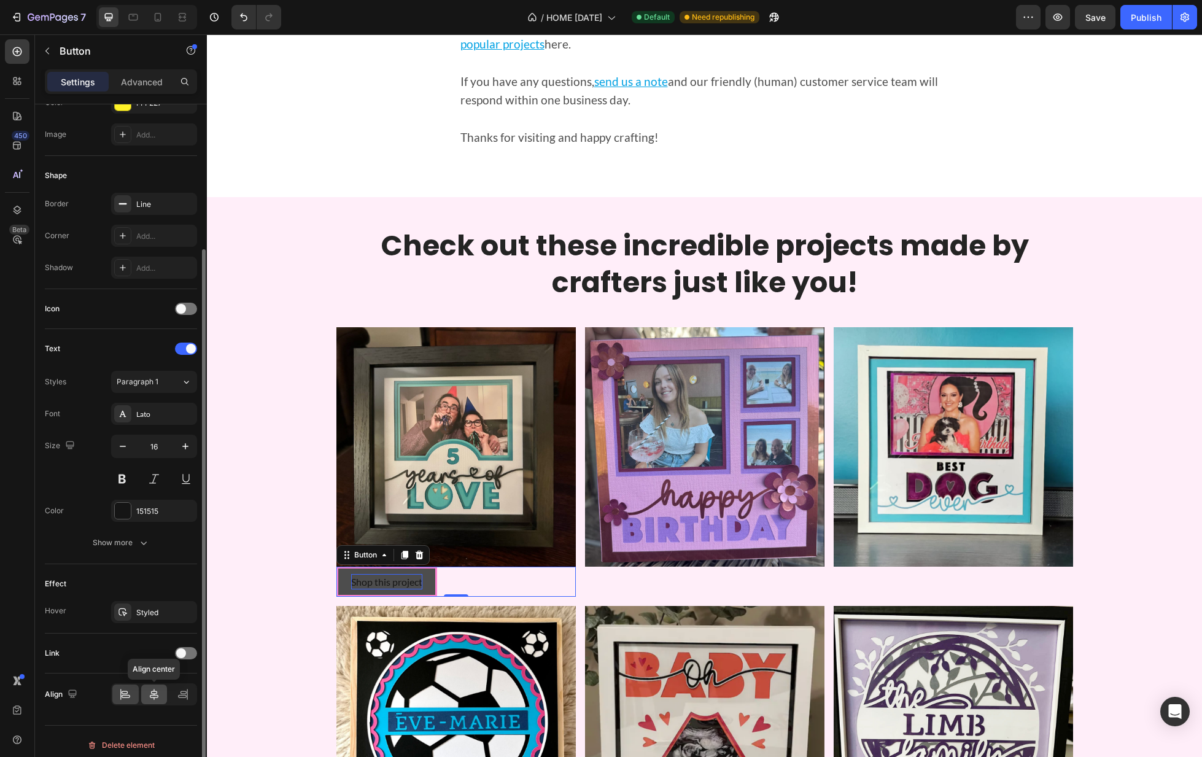
click at [155, 692] on icon at bounding box center [154, 694] width 12 height 12
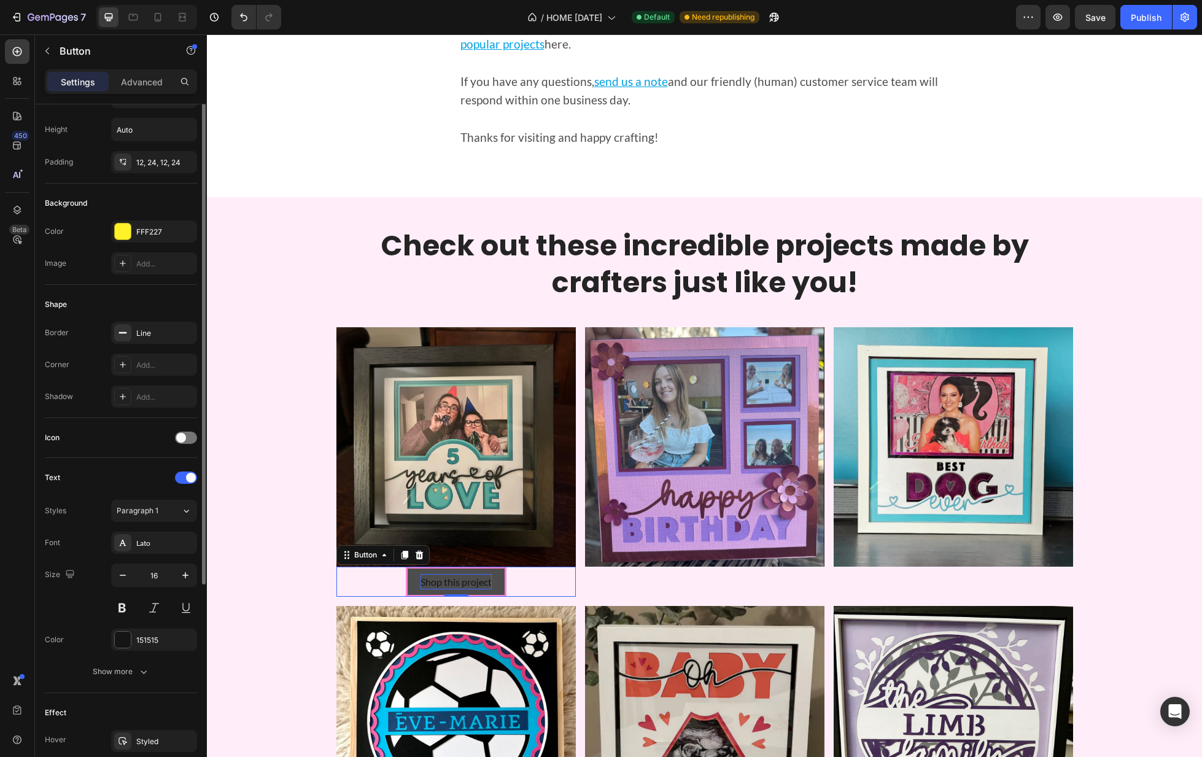
scroll to position [0, 0]
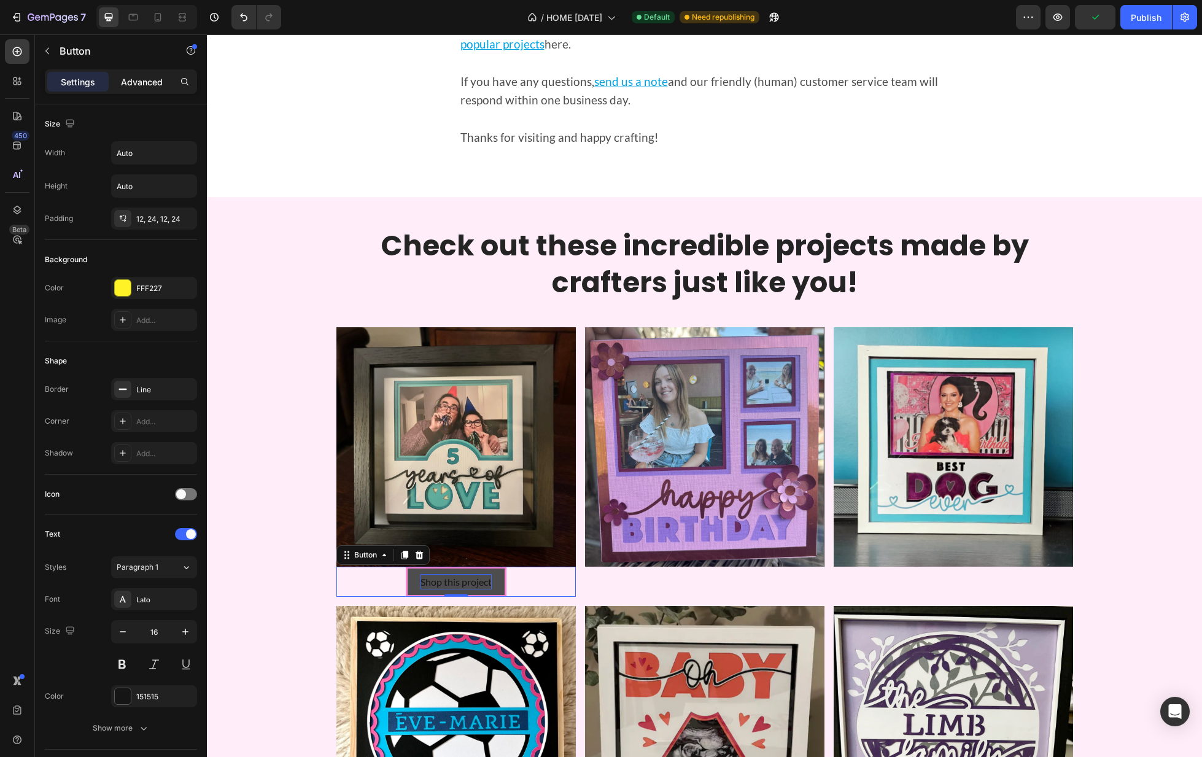
click at [146, 82] on p "Advanced" at bounding box center [142, 82] width 42 height 13
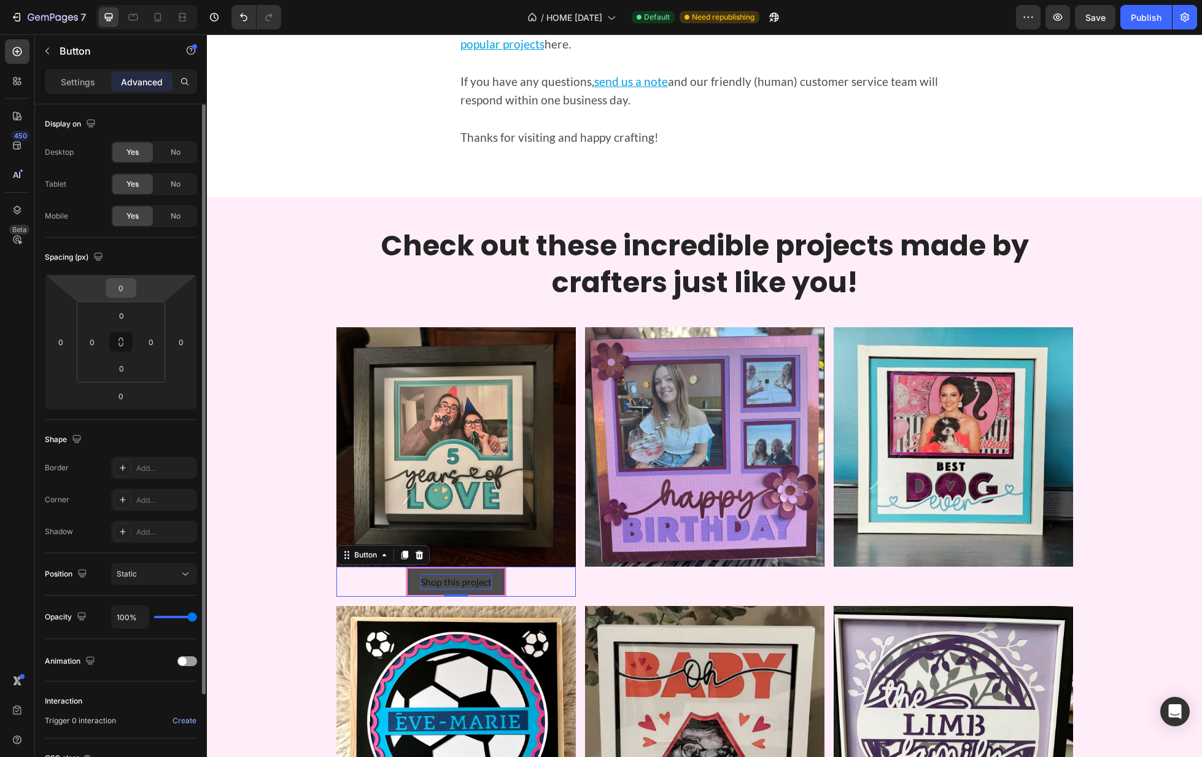
click at [117, 289] on input "0" at bounding box center [121, 288] width 25 height 18
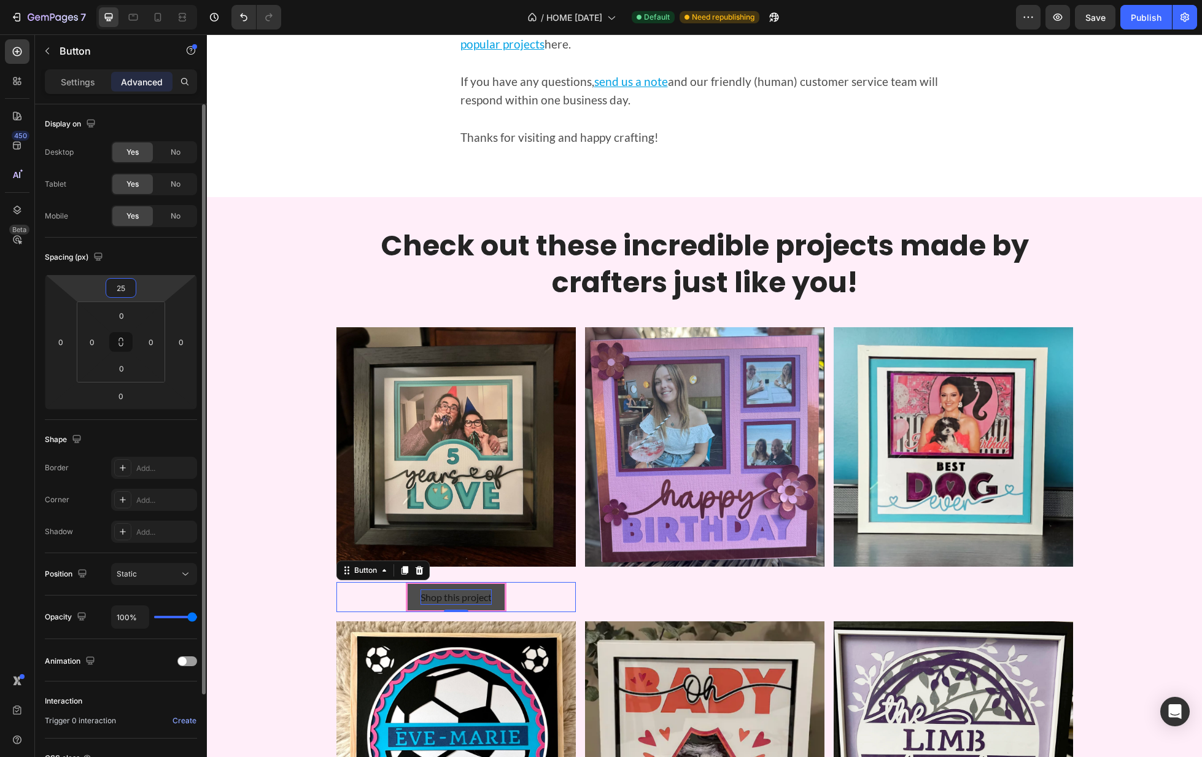
click at [137, 0] on html "7 Version history / HOME [DATE] Default Need republishing Preview Save Publish …" at bounding box center [601, 0] width 1202 height 0
click at [126, 288] on input "25" at bounding box center [121, 288] width 25 height 18
click at [122, 289] on input "25" at bounding box center [121, 288] width 25 height 18
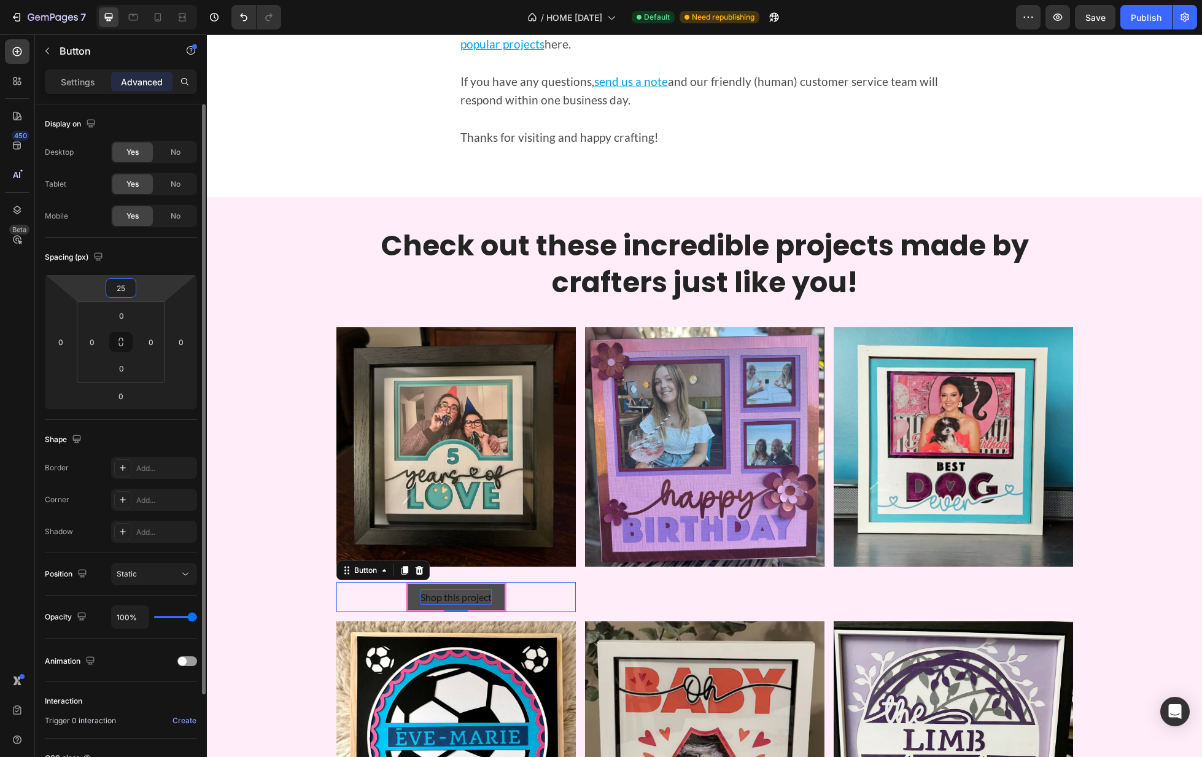
click at [122, 289] on input "25" at bounding box center [121, 288] width 25 height 18
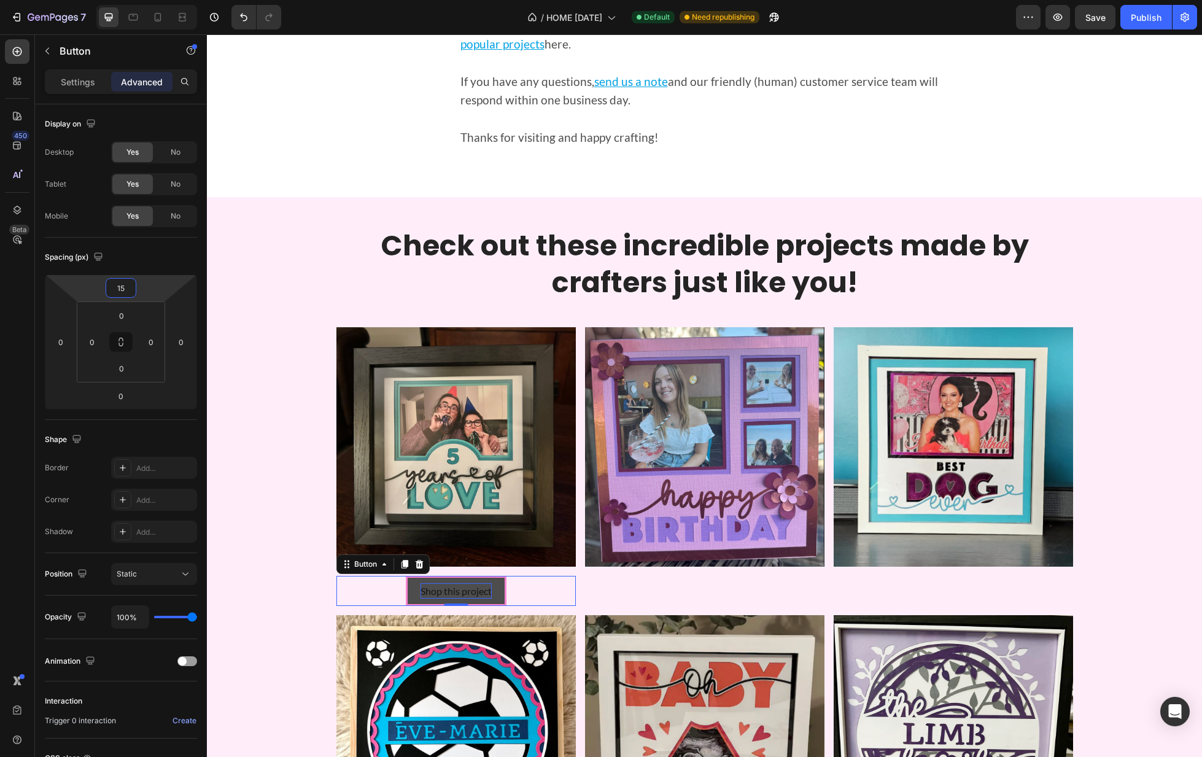
type input "15"
click at [500, 587] on button "Shop this project" at bounding box center [456, 591] width 101 height 31
click at [83, 85] on p "Settings" at bounding box center [78, 82] width 34 height 13
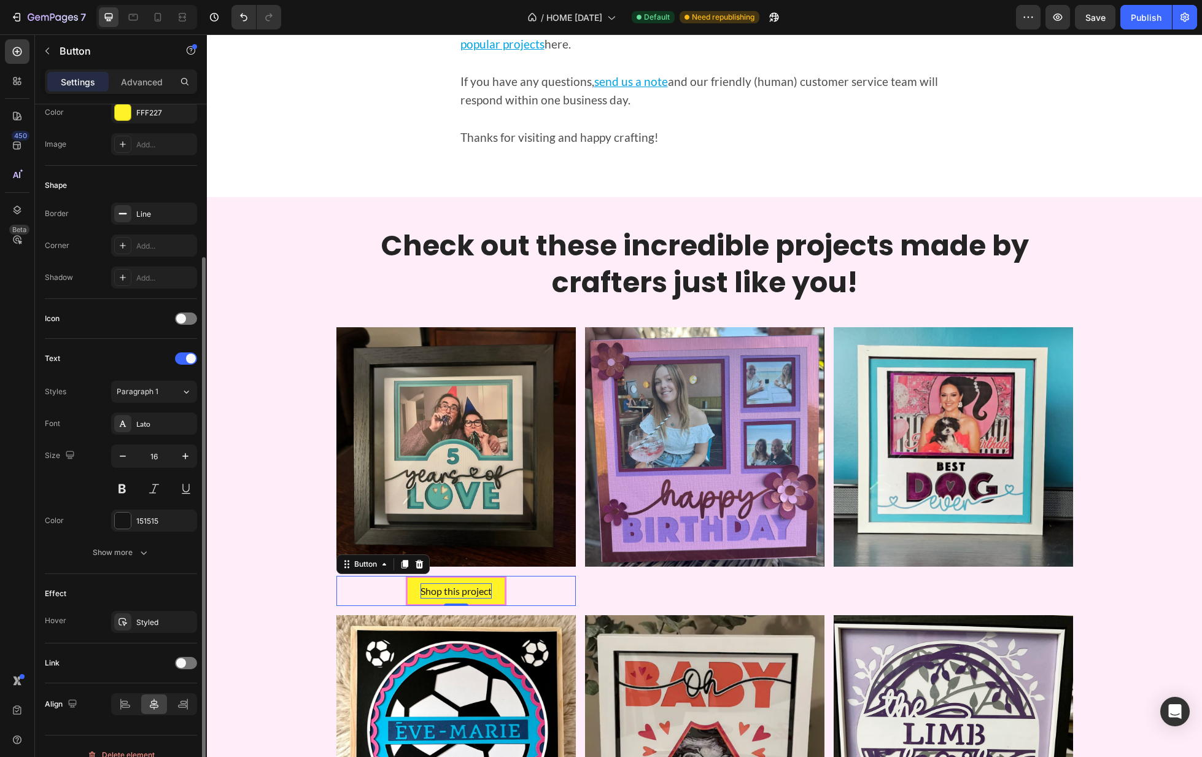
scroll to position [184, 0]
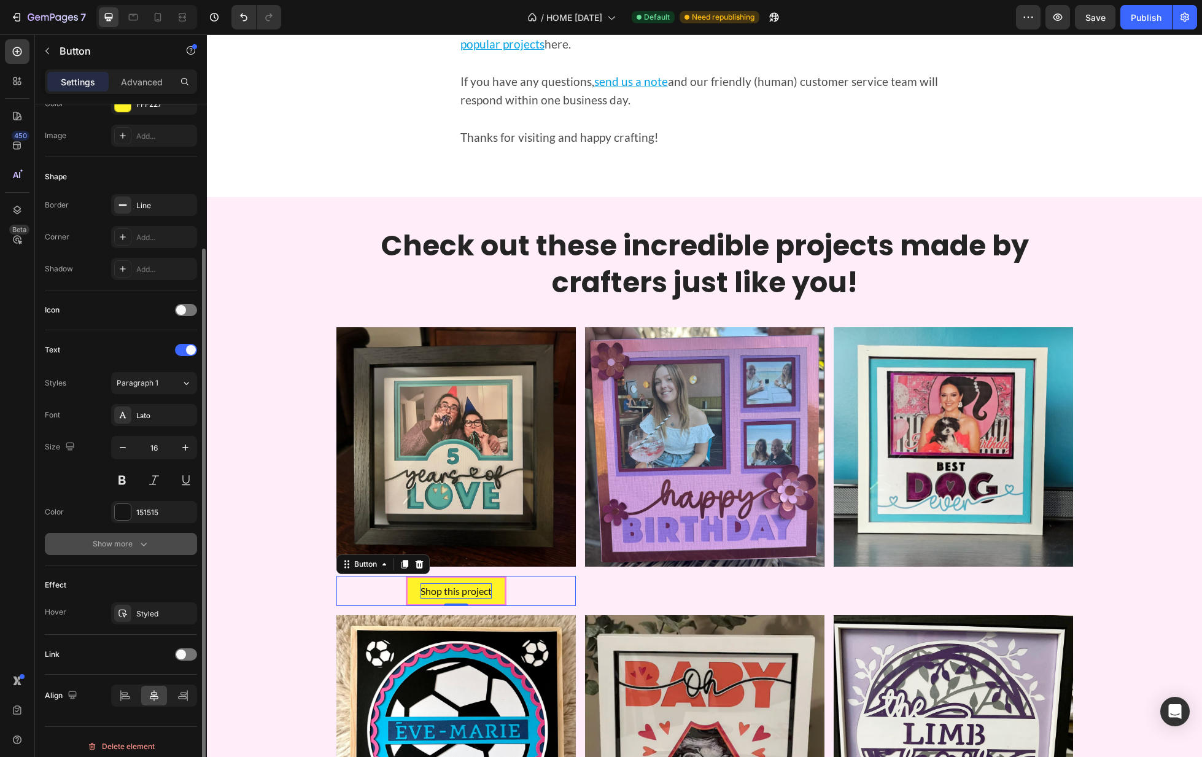
click at [104, 546] on div "Show more" at bounding box center [121, 544] width 57 height 12
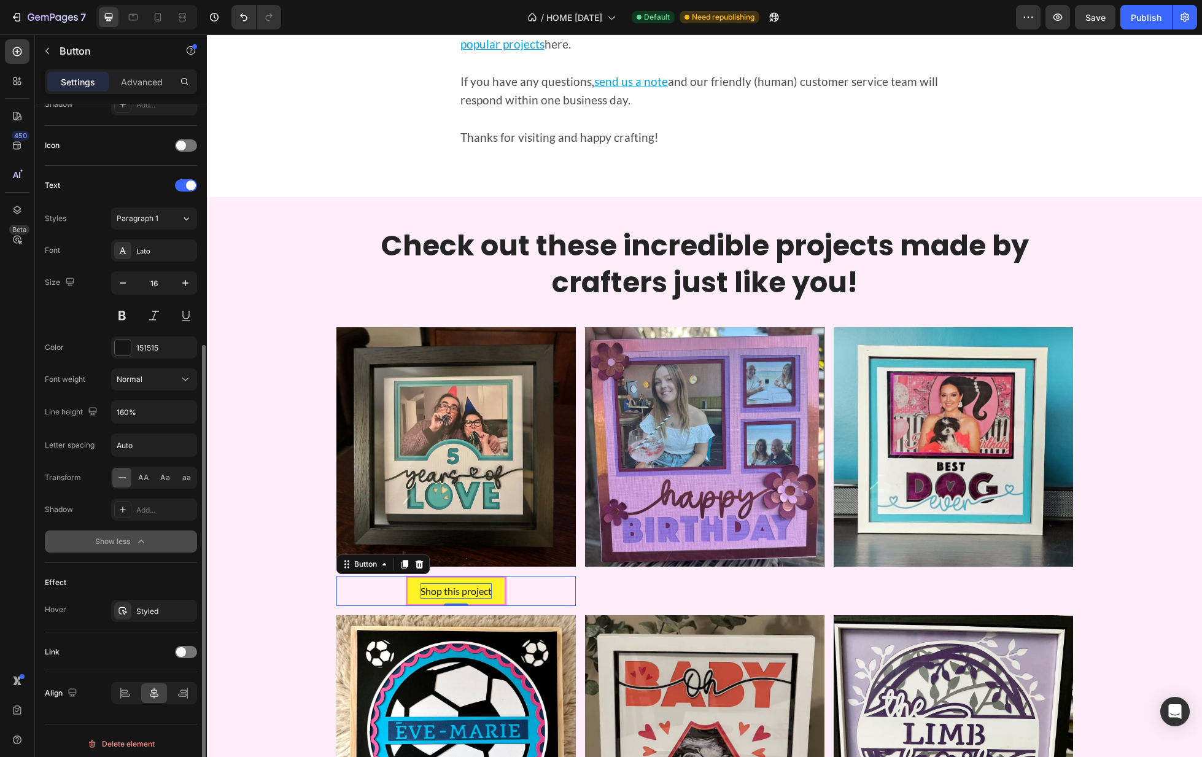
scroll to position [355, 0]
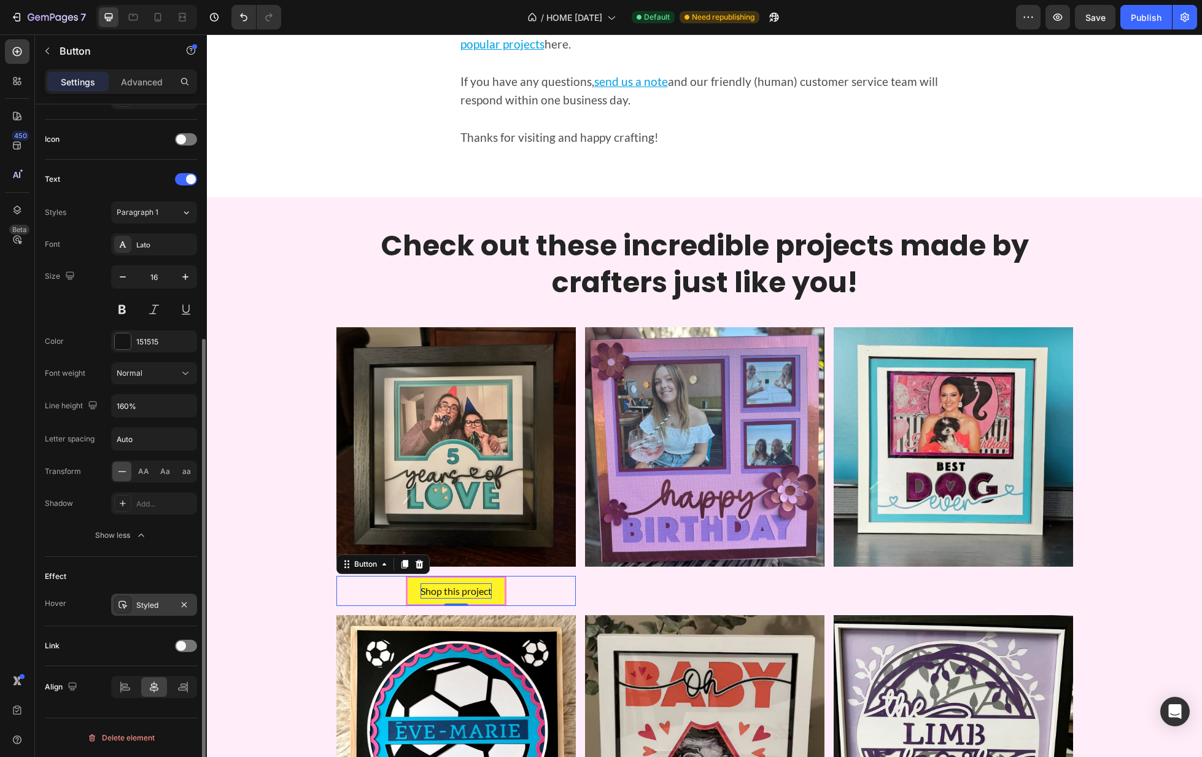
click at [134, 605] on div "Styled" at bounding box center [154, 605] width 86 height 22
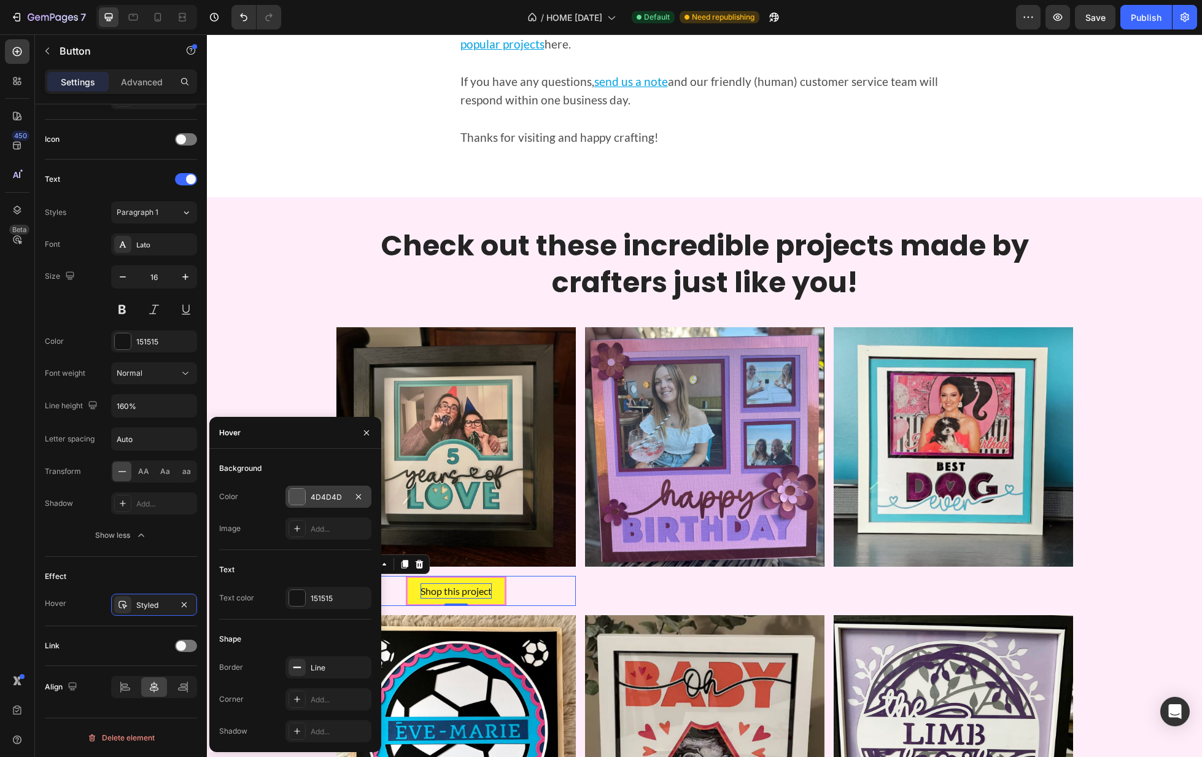
click at [305, 493] on div at bounding box center [297, 497] width 16 height 16
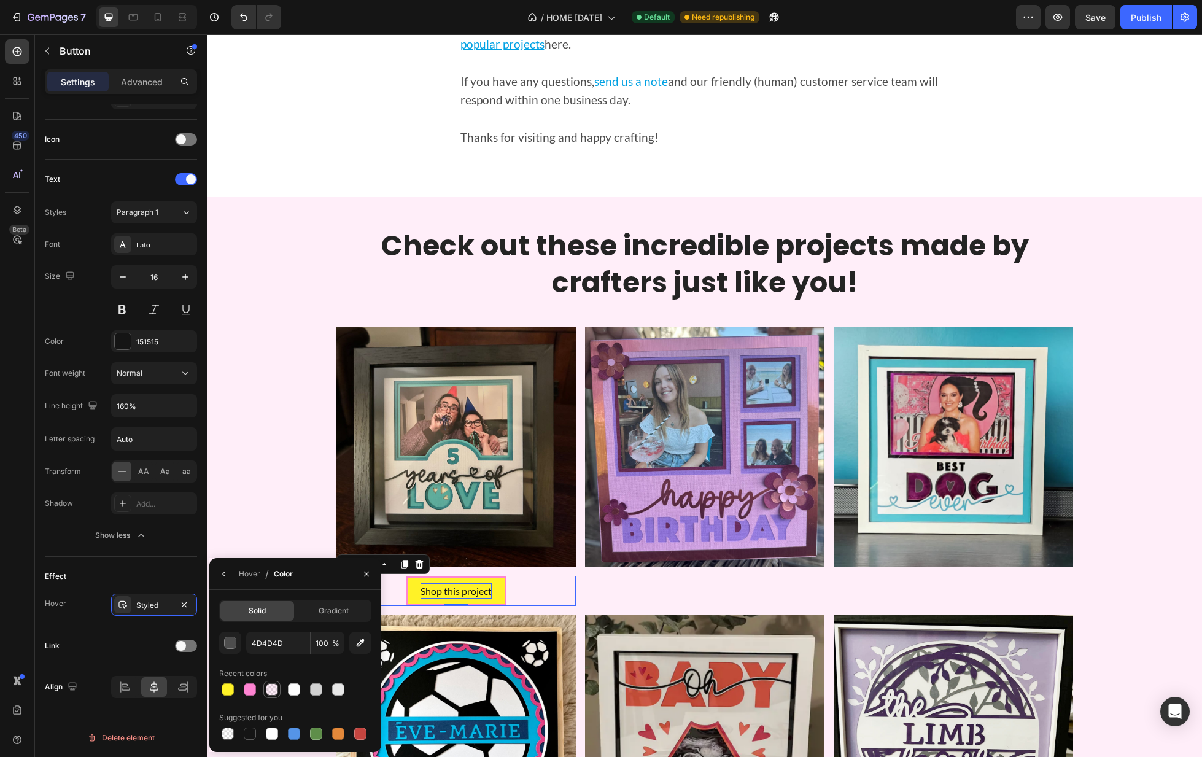
drag, startPoint x: 246, startPoint y: 691, endPoint x: 274, endPoint y: 686, distance: 28.1
click at [246, 691] on div at bounding box center [250, 689] width 12 height 12
type input "FF84D2"
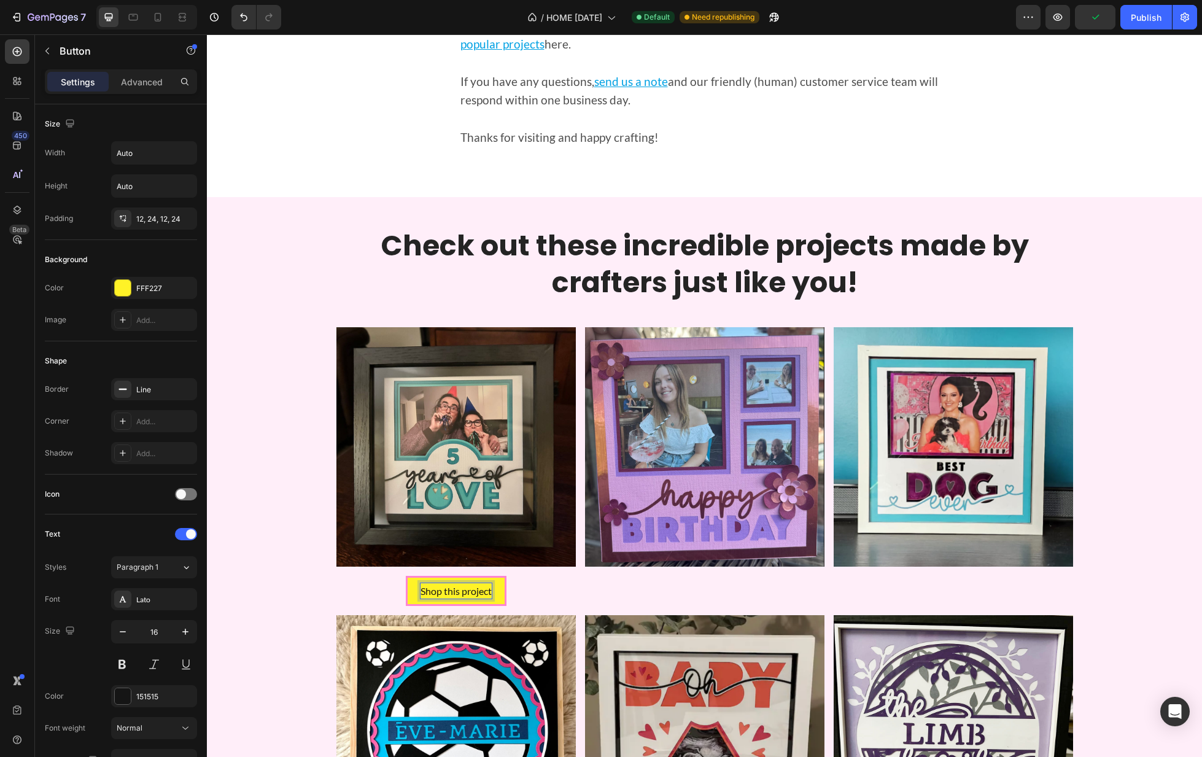
click at [486, 589] on p "Shop this project" at bounding box center [456, 591] width 71 height 16
click at [52, 51] on button "button" at bounding box center [47, 51] width 20 height 20
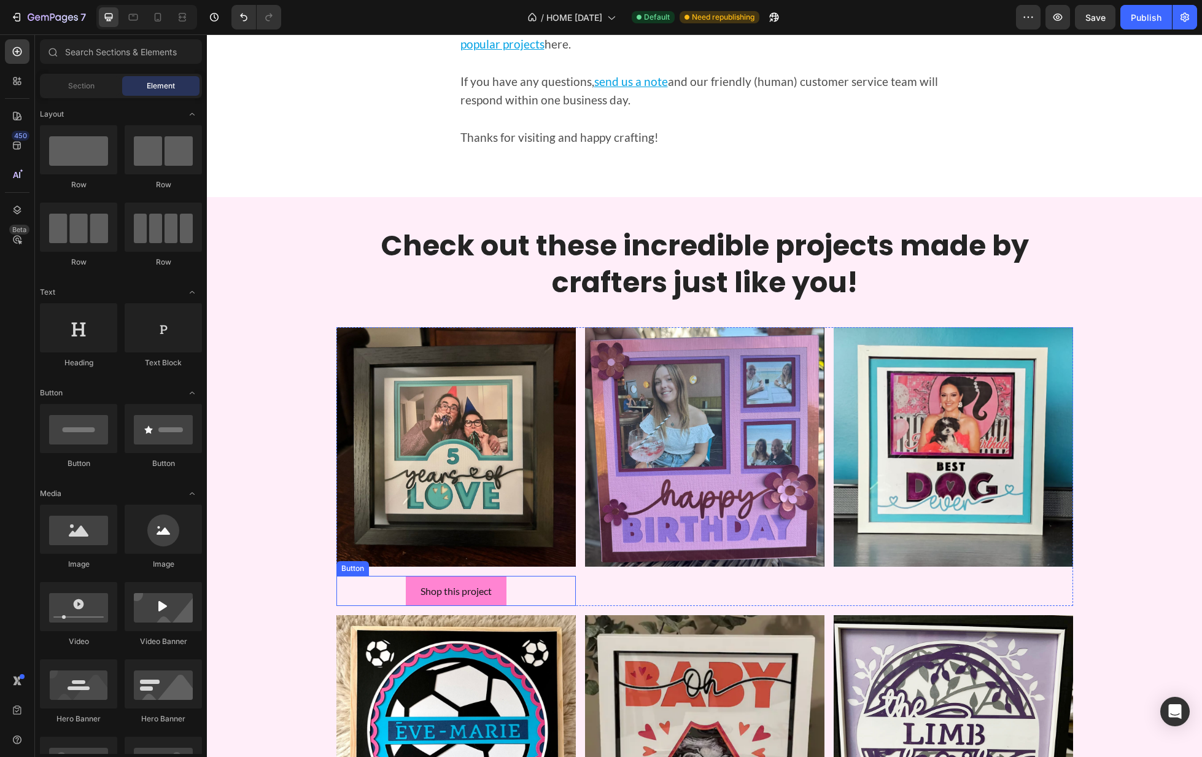
click at [494, 588] on button "Shop this project" at bounding box center [456, 591] width 101 height 31
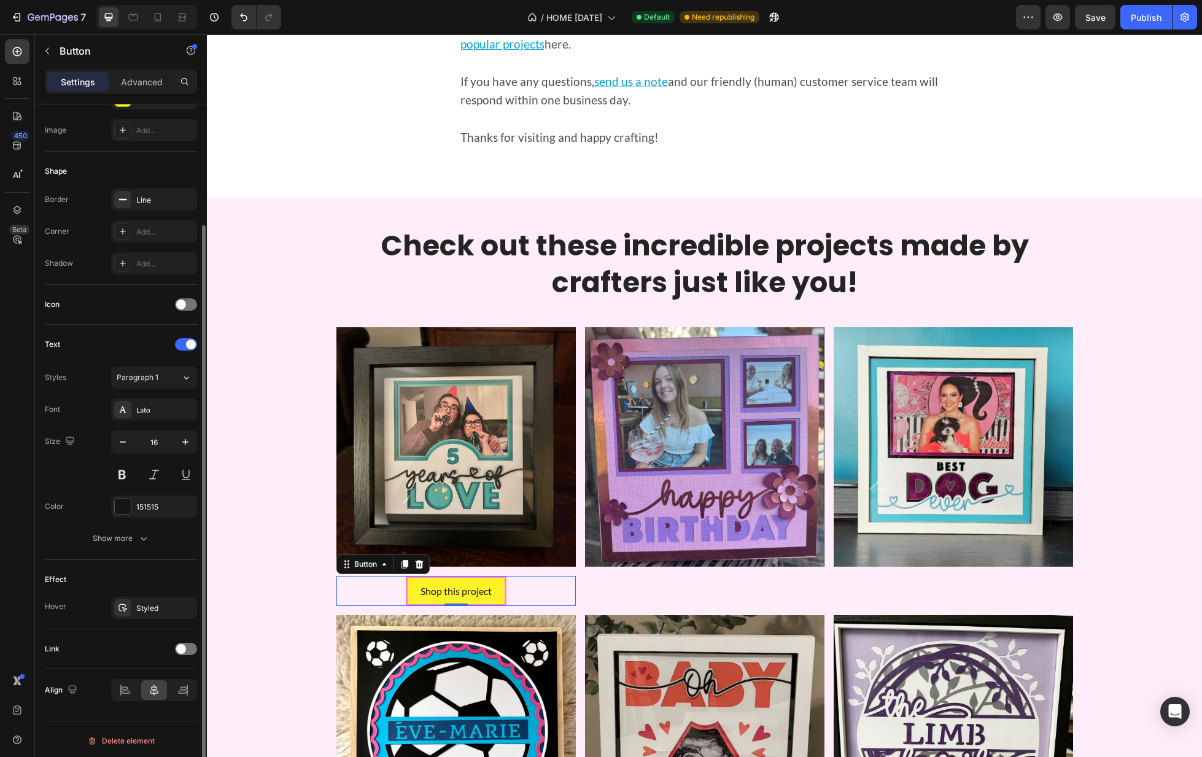
scroll to position [193, 0]
click at [186, 640] on div at bounding box center [186, 646] width 22 height 12
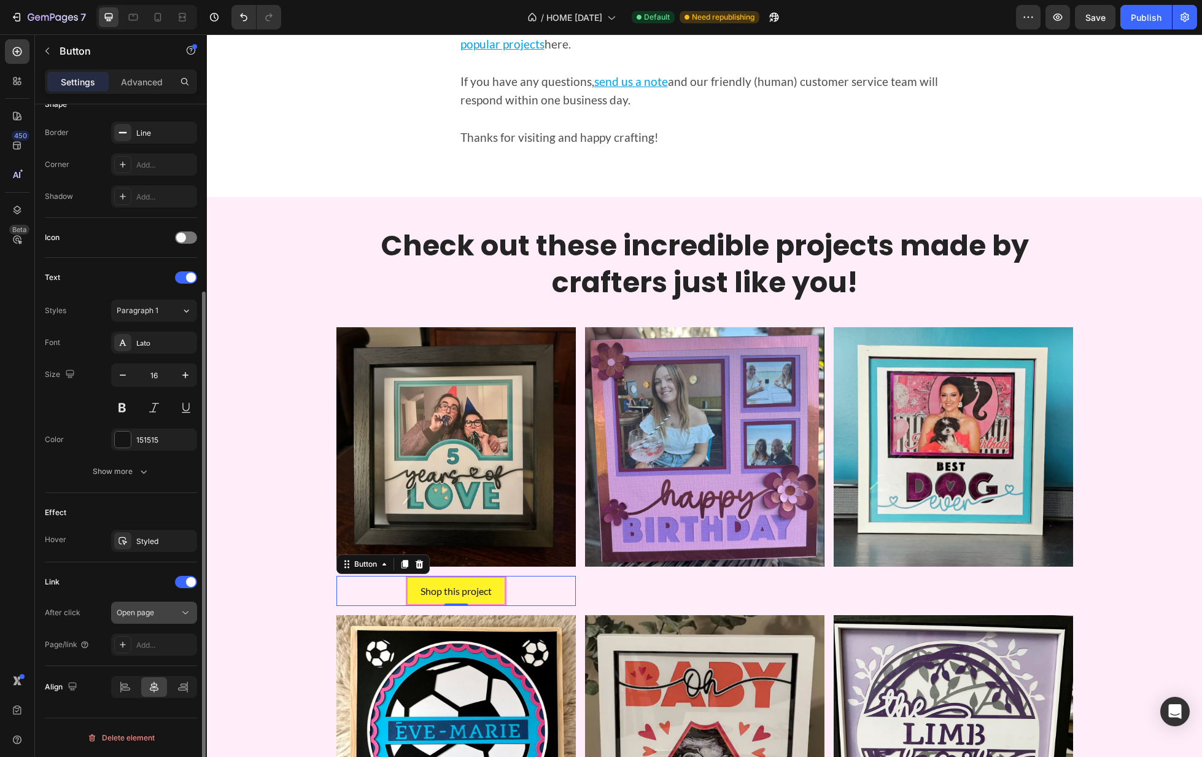
click at [167, 611] on div "Open page" at bounding box center [148, 612] width 63 height 11
click at [158, 580] on div "Link" at bounding box center [121, 582] width 152 height 20
click at [148, 647] on div "Add..." at bounding box center [165, 645] width 58 height 11
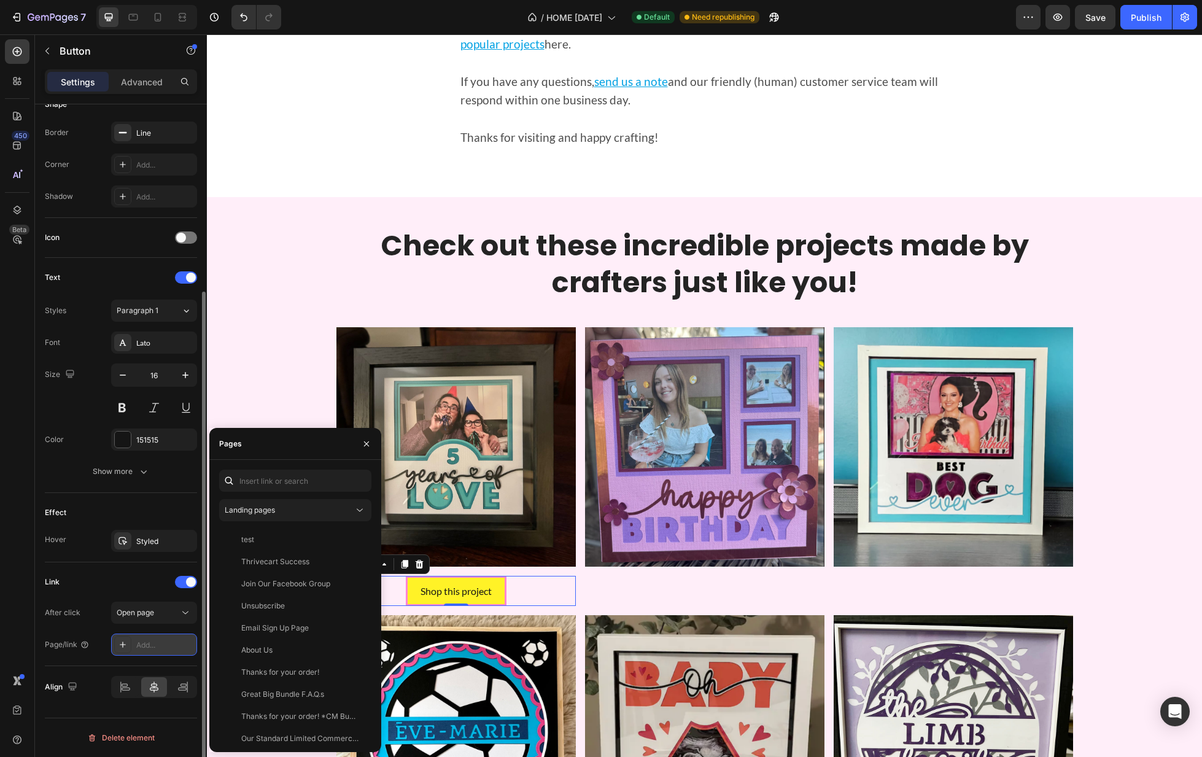
click at [147, 647] on div "Add..." at bounding box center [165, 645] width 58 height 11
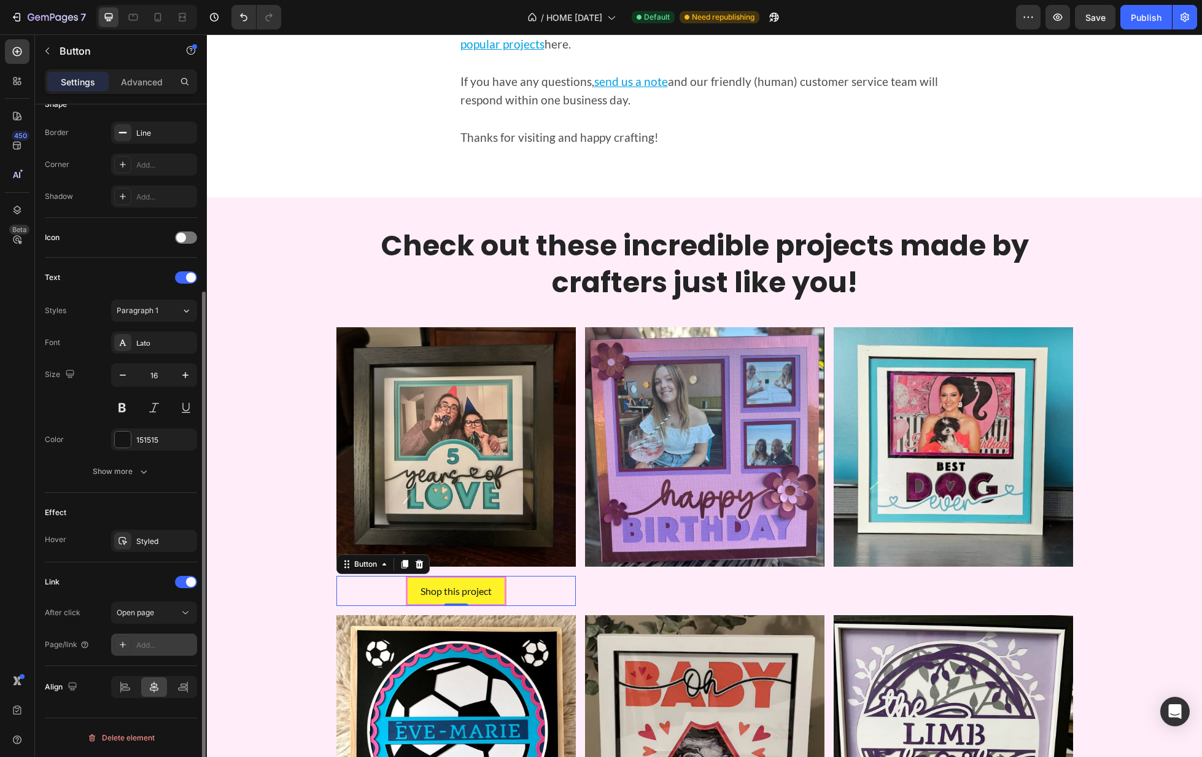
click at [154, 642] on div "Add..." at bounding box center [165, 645] width 58 height 11
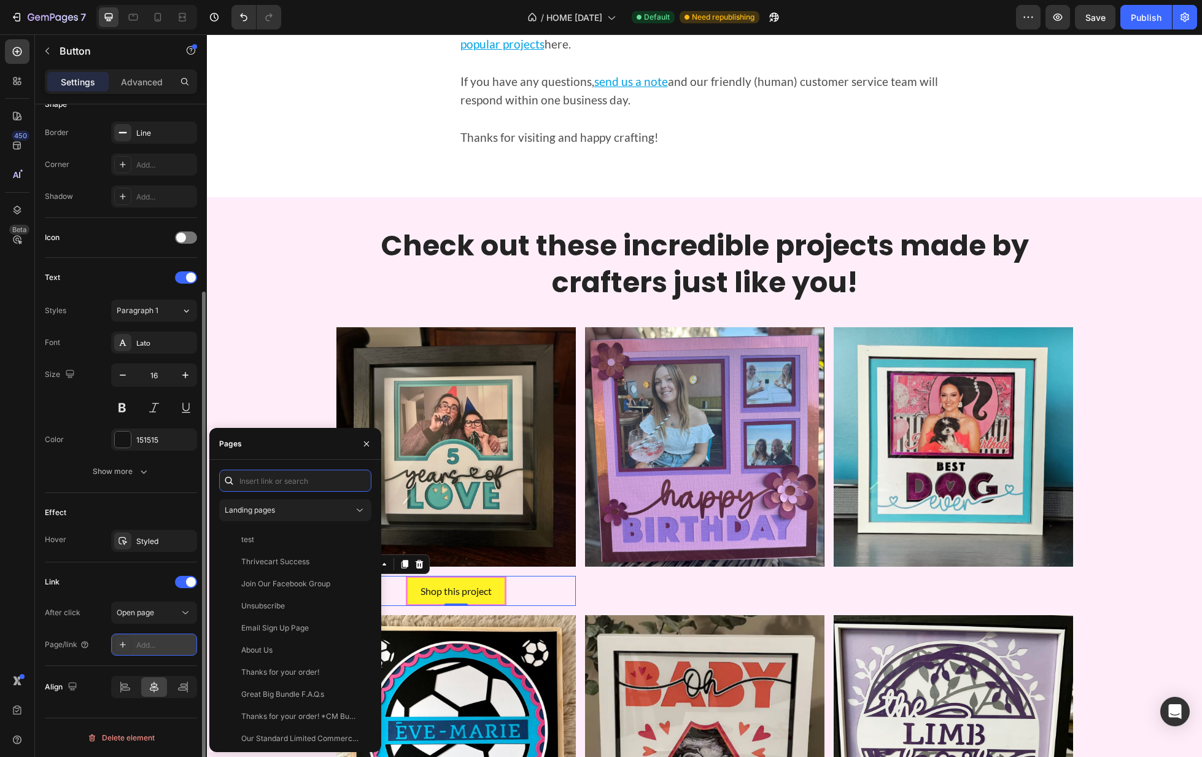
paste input "[URL][DOMAIN_NAME]"
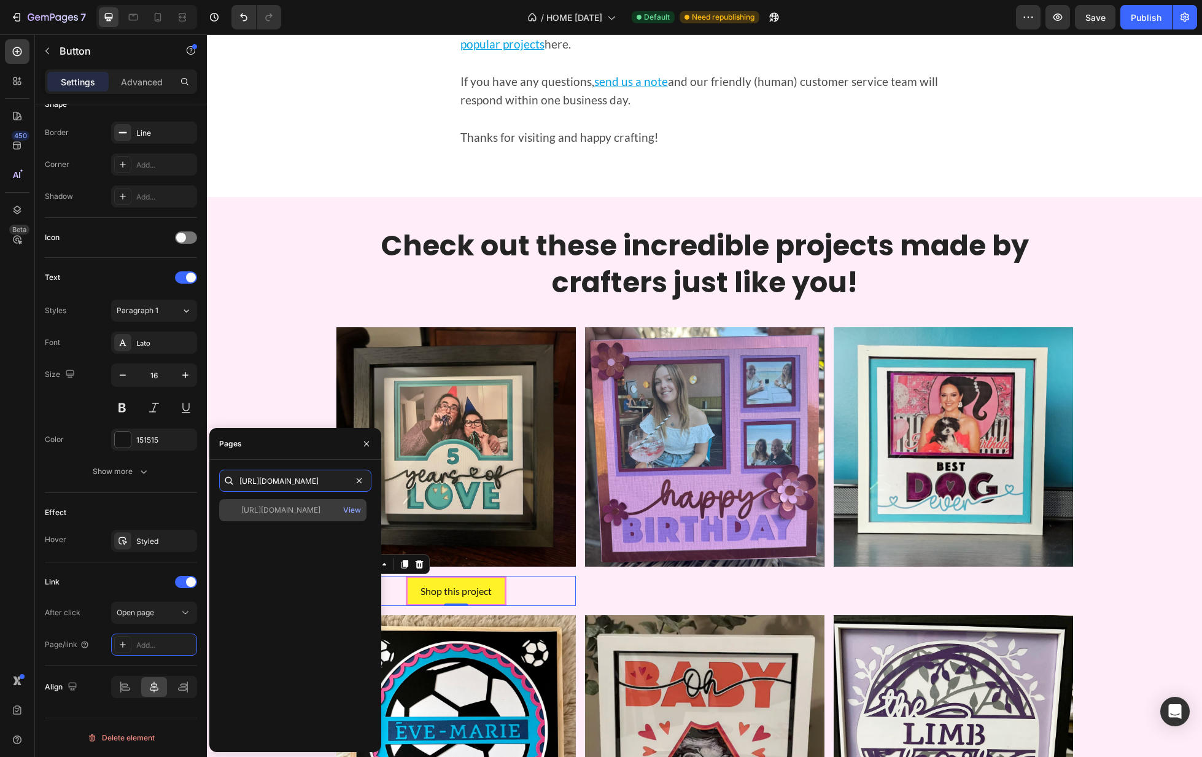
type input "[URL][DOMAIN_NAME]"
click at [306, 513] on div "[URL][DOMAIN_NAME]" at bounding box center [280, 510] width 79 height 11
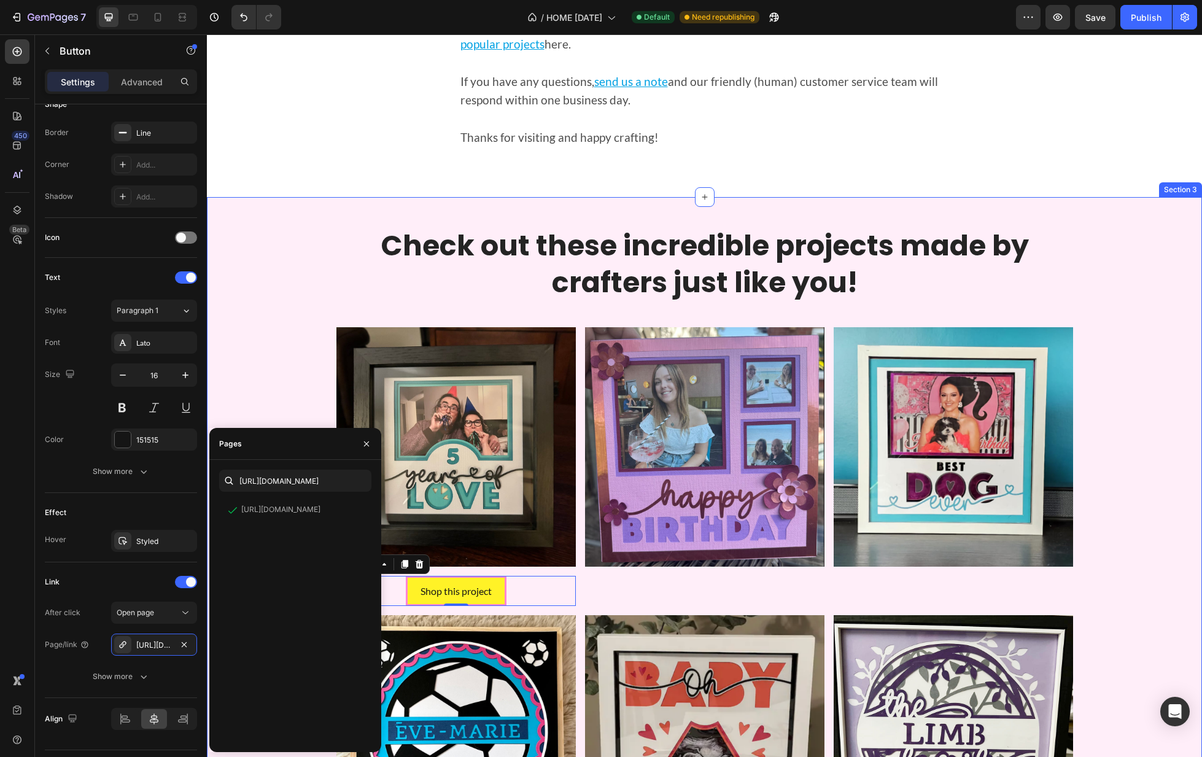
click at [290, 374] on div "Check out these incredible projects made by crafters just like you! Heading Ima…" at bounding box center [704, 670] width 977 height 886
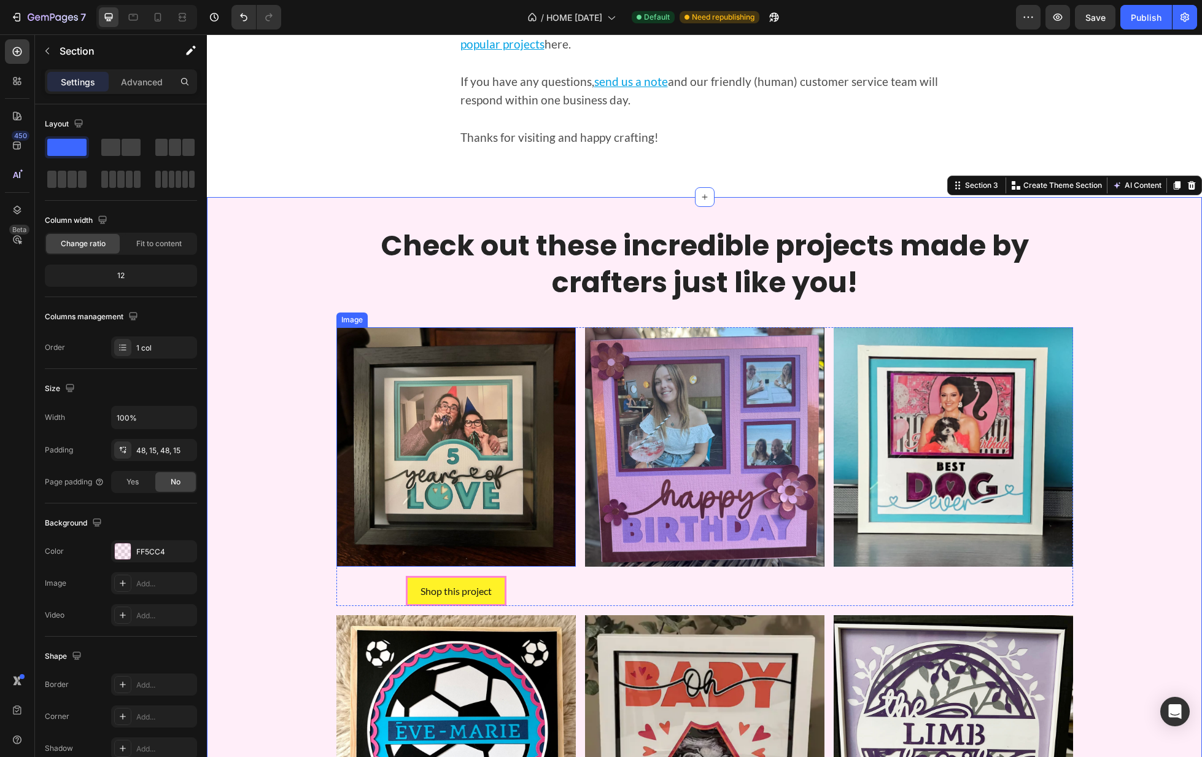
click at [449, 465] on img at bounding box center [455, 446] width 239 height 239
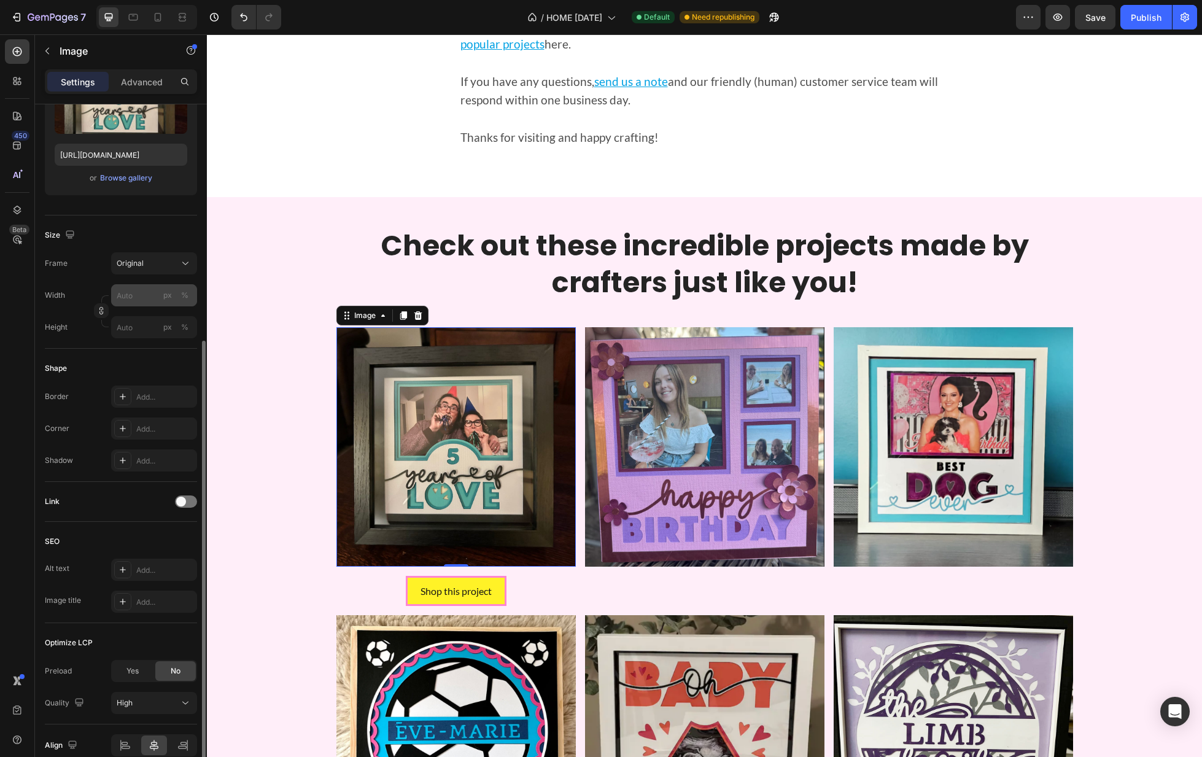
scroll to position [239, 0]
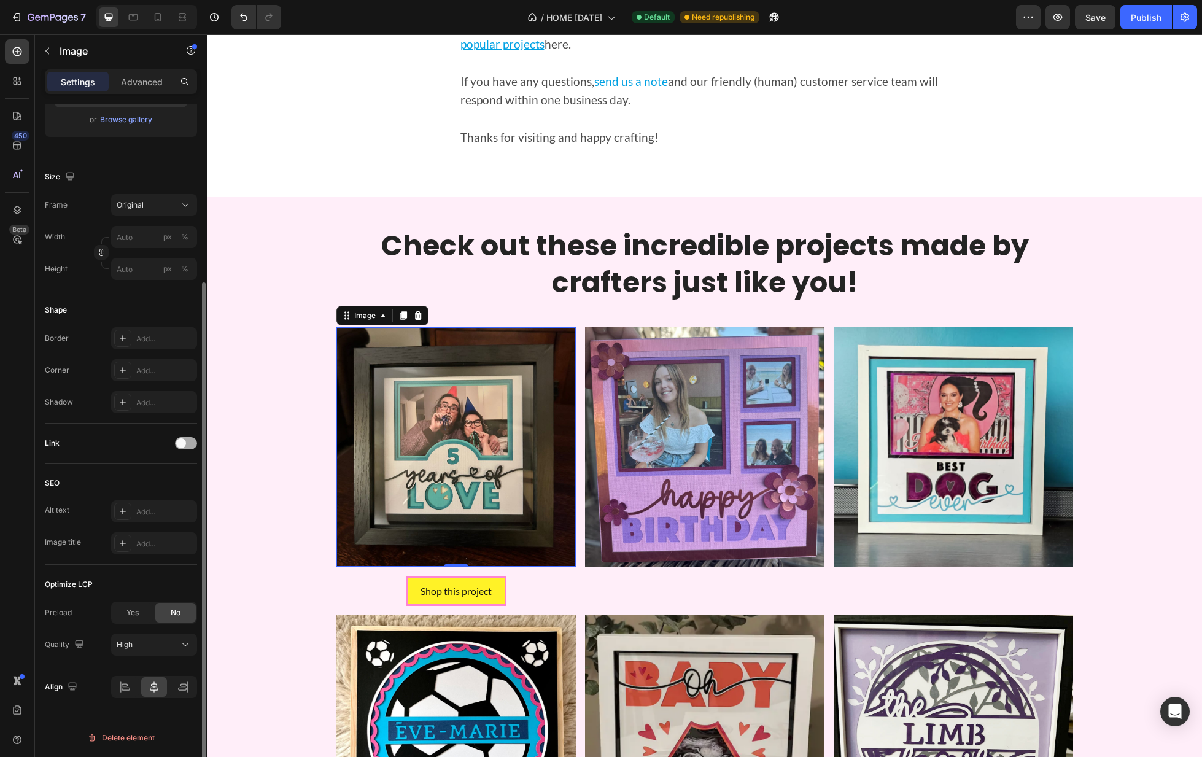
click at [184, 442] on span at bounding box center [181, 443] width 10 height 10
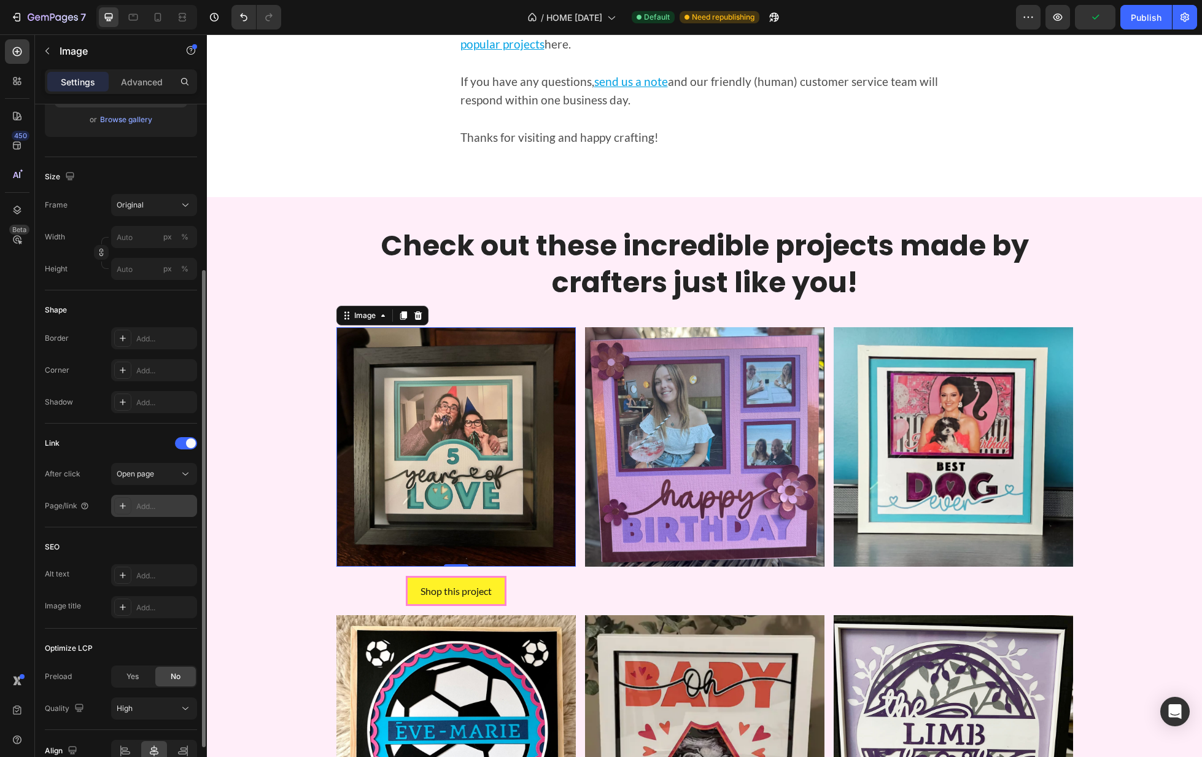
click at [154, 508] on div "Add..." at bounding box center [165, 506] width 58 height 11
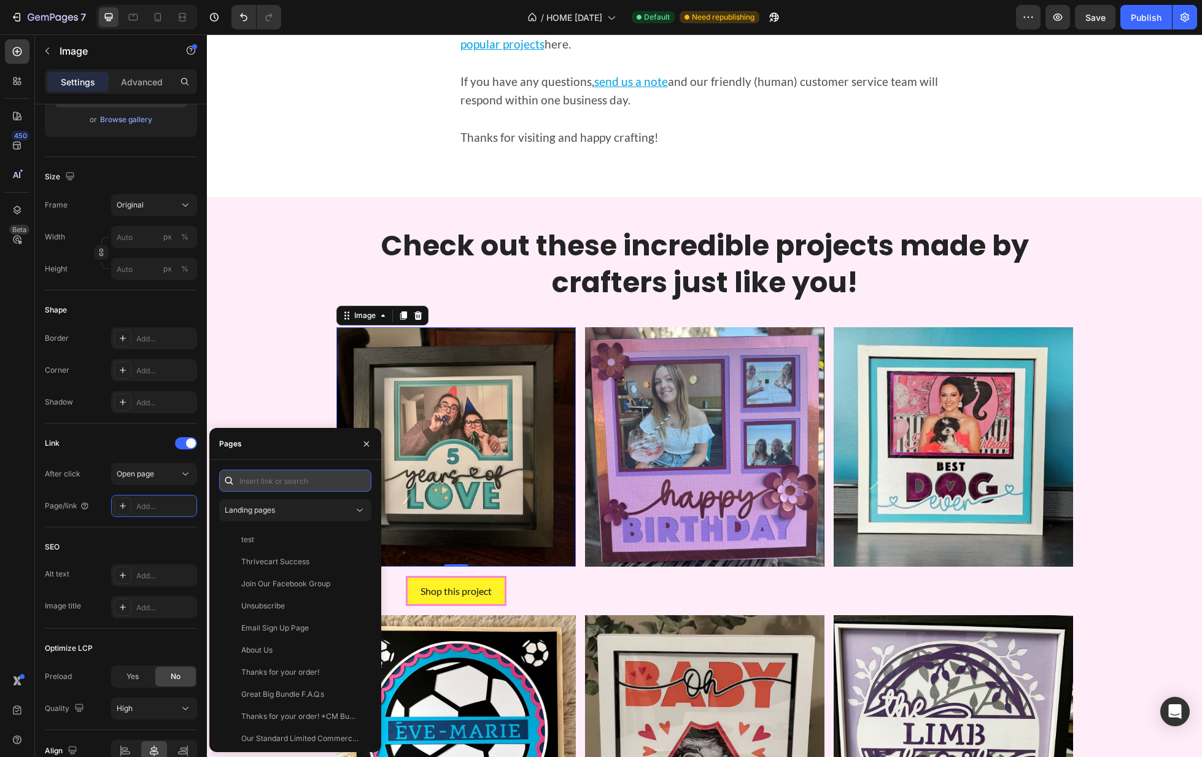
click at [297, 472] on input "text" at bounding box center [295, 481] width 152 height 22
paste input "[URL][DOMAIN_NAME]"
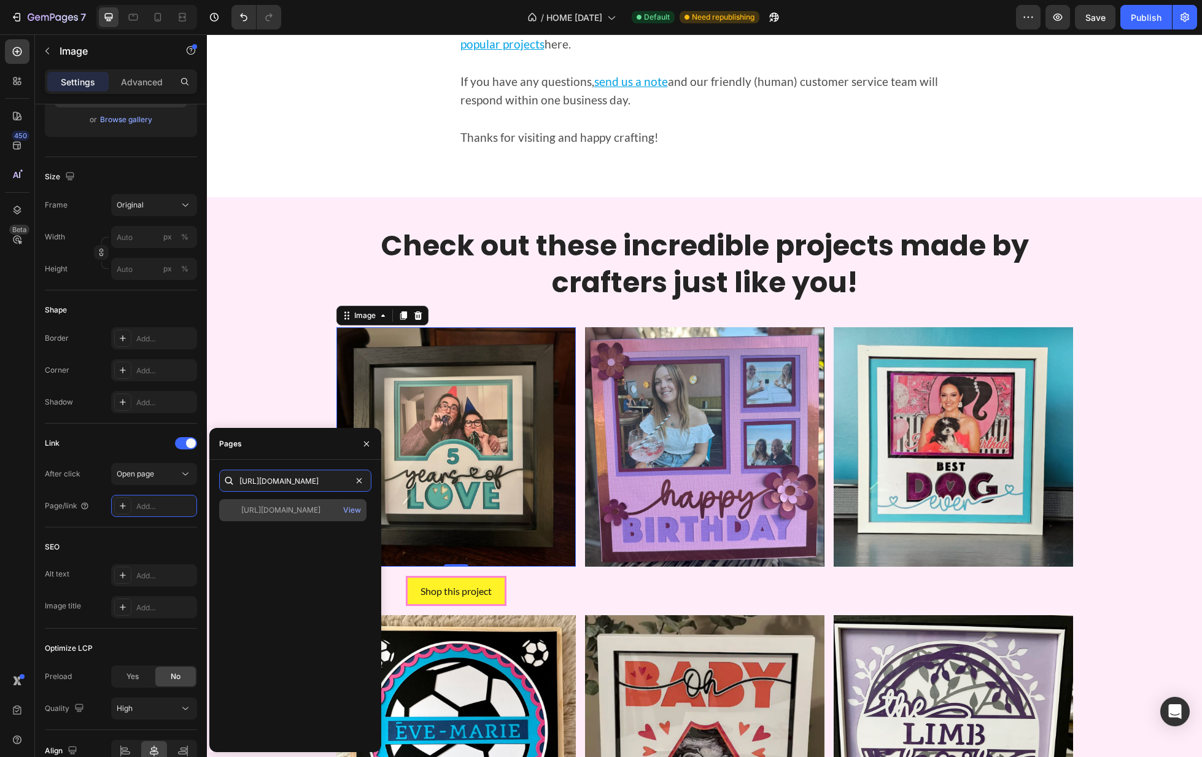
type input "[URL][DOMAIN_NAME]"
click at [290, 508] on div "[URL][DOMAIN_NAME]" at bounding box center [280, 510] width 79 height 11
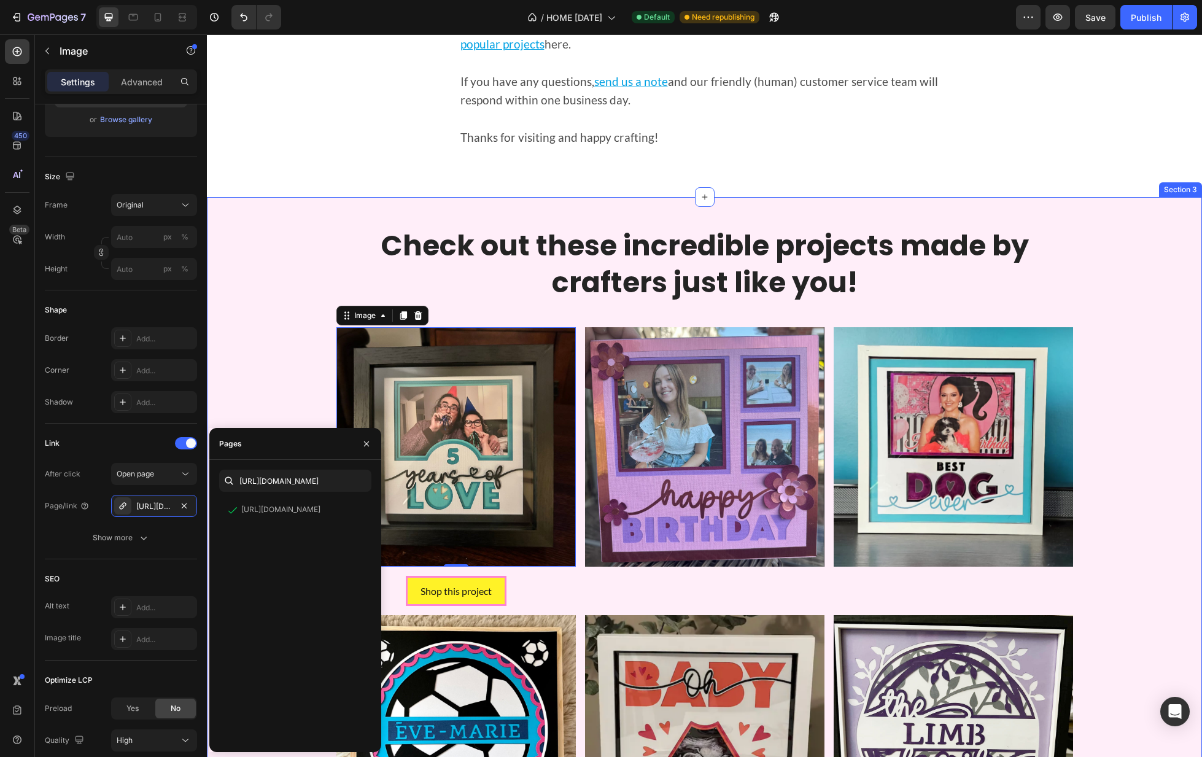
click at [283, 343] on div "Check out these incredible projects made by crafters just like you! Heading Ima…" at bounding box center [704, 670] width 977 height 886
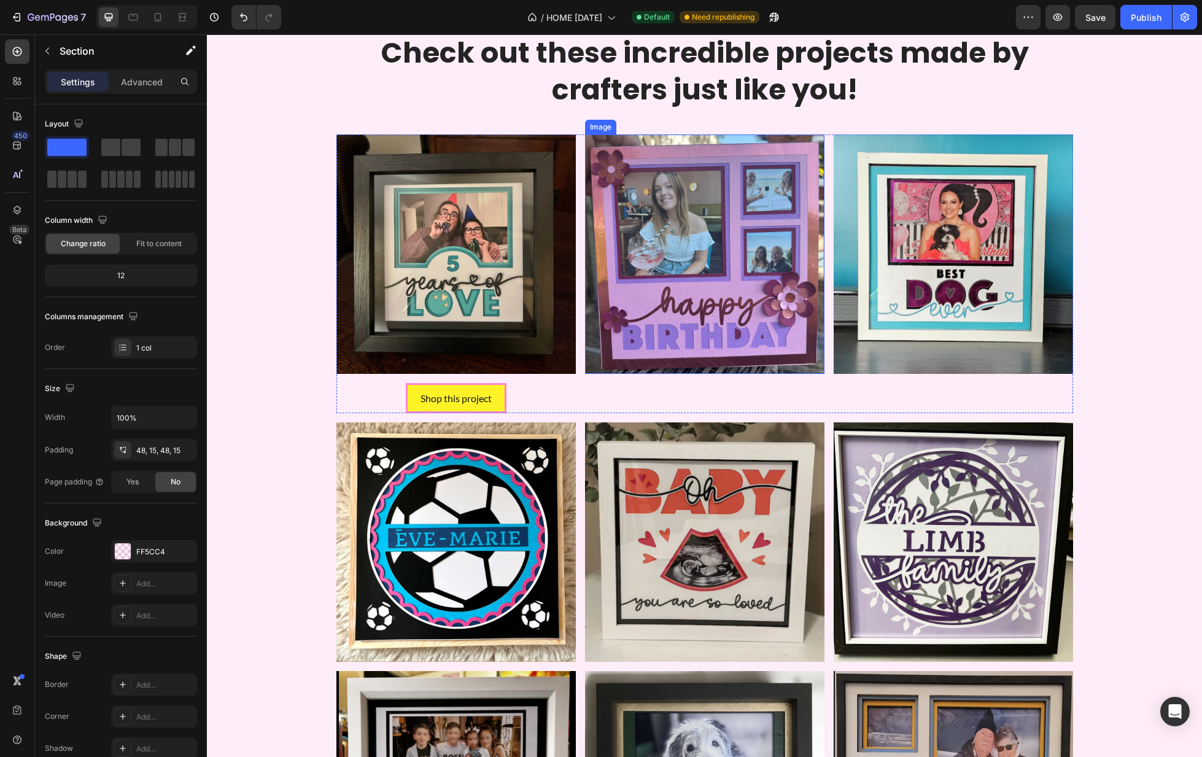
scroll to position [1189, 0]
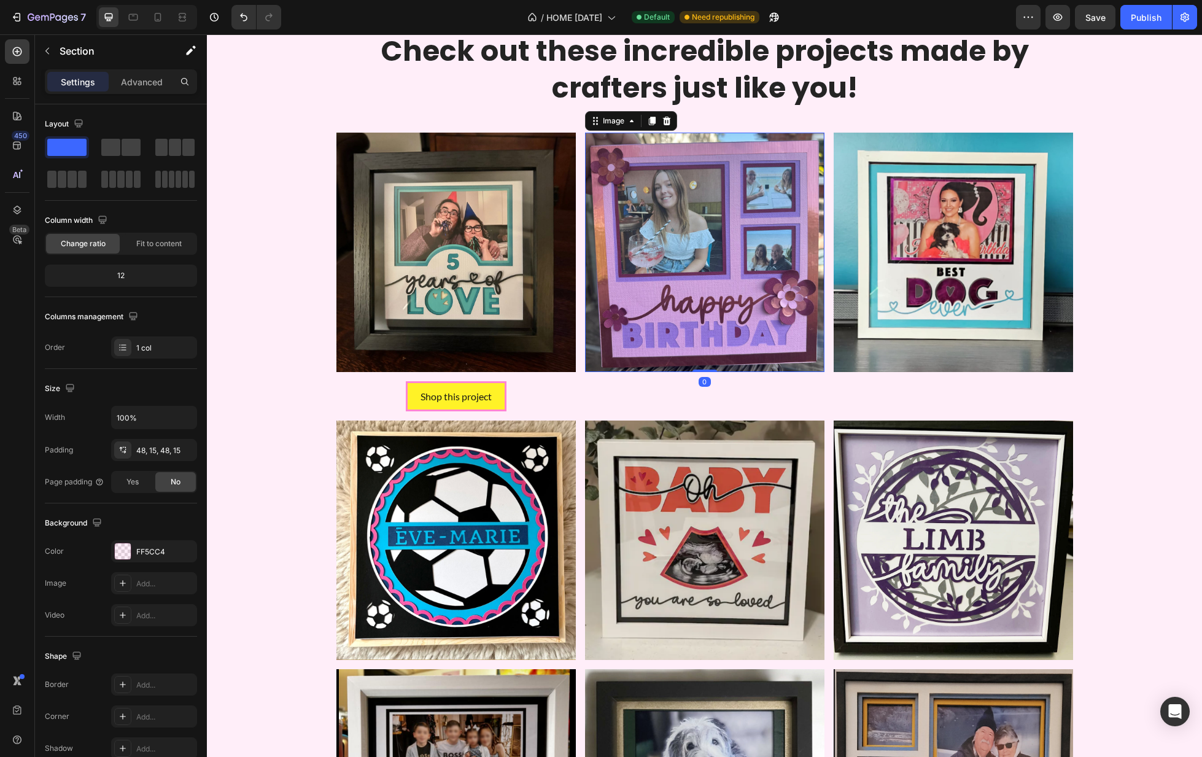
click at [682, 297] on img at bounding box center [704, 252] width 239 height 239
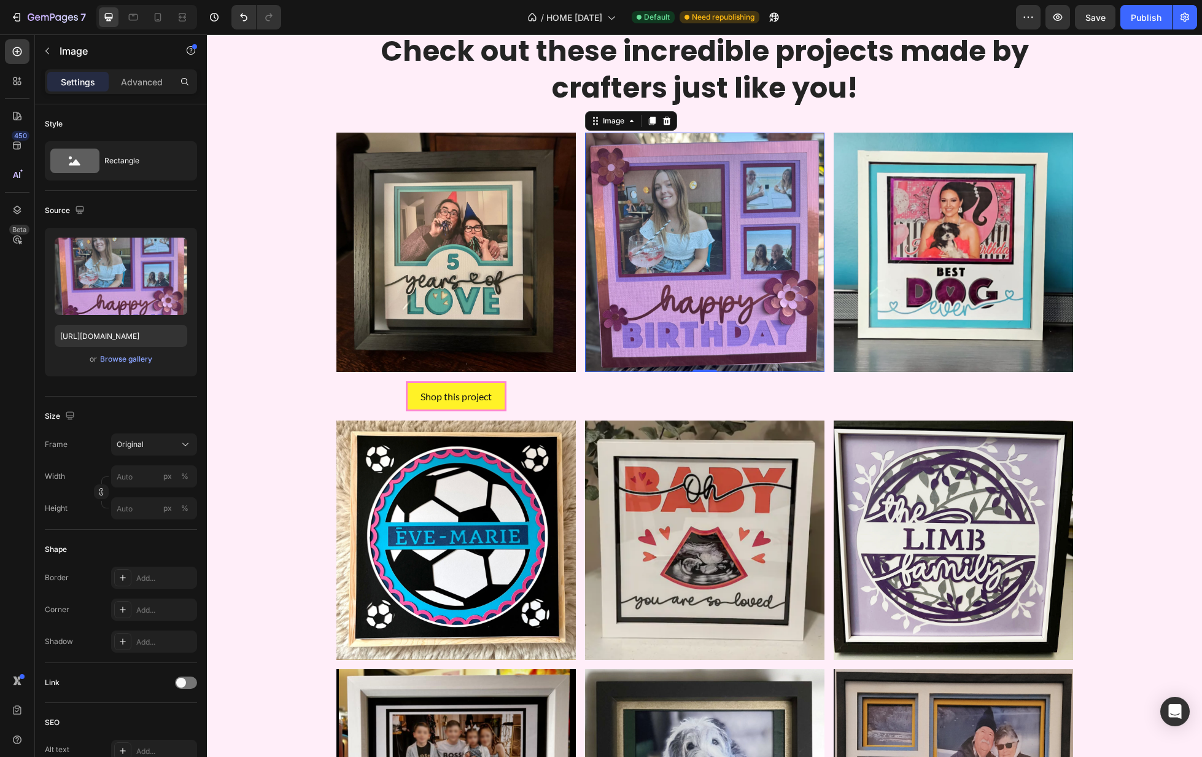
click at [696, 225] on img at bounding box center [704, 252] width 239 height 239
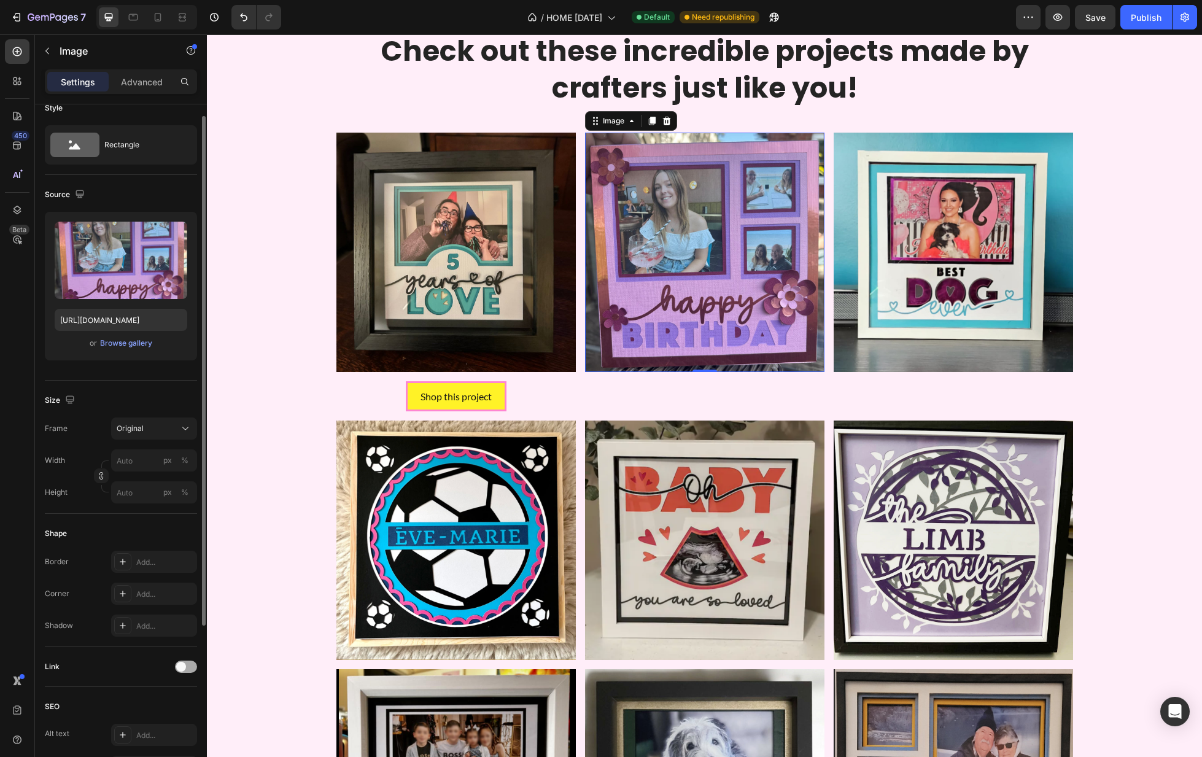
click at [186, 667] on div at bounding box center [186, 667] width 22 height 12
click at [157, 729] on div "Add..." at bounding box center [165, 730] width 58 height 11
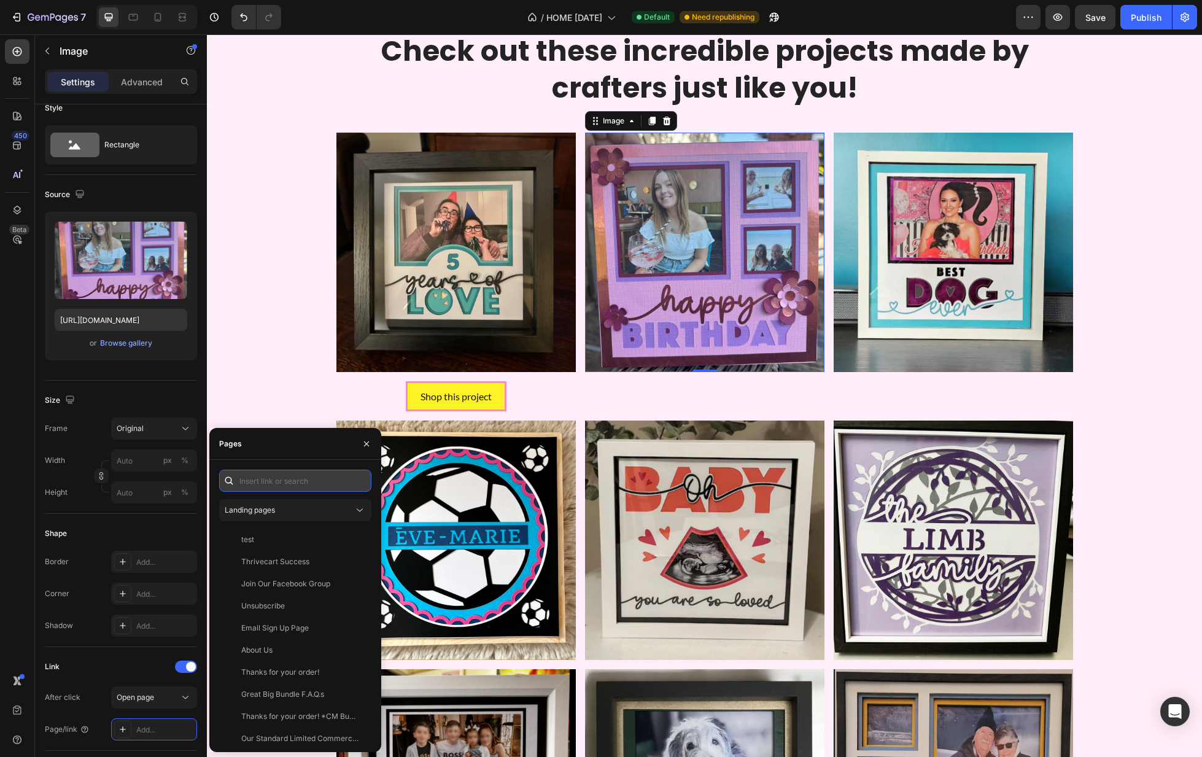
click at [292, 483] on input "text" at bounding box center [295, 481] width 152 height 22
paste input "[URL][DOMAIN_NAME]"
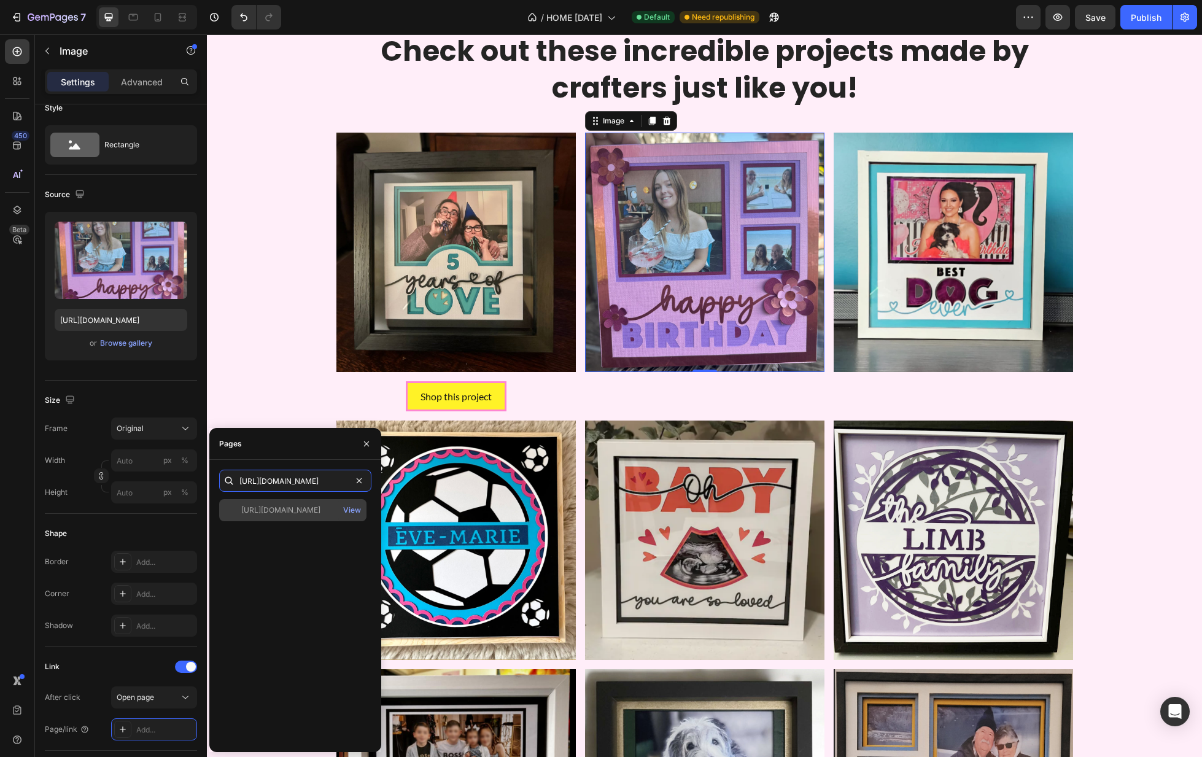
type input "[URL][DOMAIN_NAME]"
click at [329, 504] on div "[URL][DOMAIN_NAME] View" at bounding box center [292, 510] width 147 height 22
click at [545, 397] on div "Shop this project Button" at bounding box center [455, 396] width 239 height 31
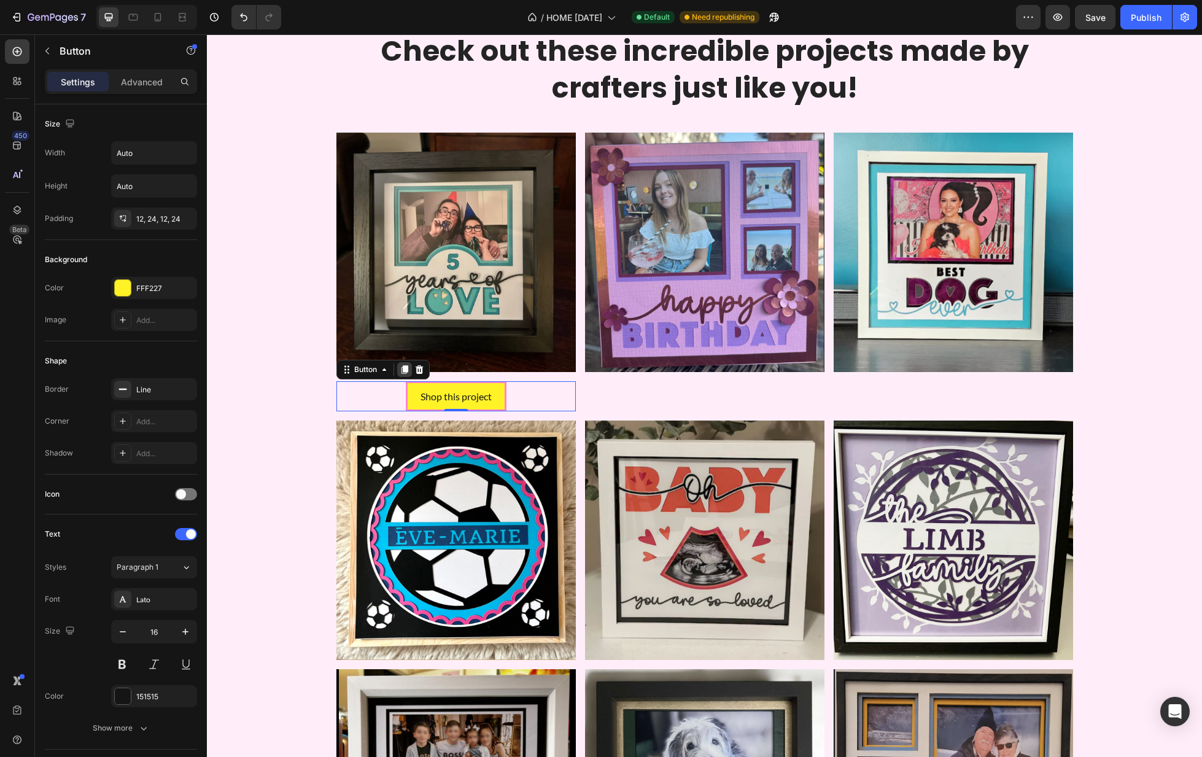
click at [402, 369] on icon at bounding box center [405, 370] width 10 height 10
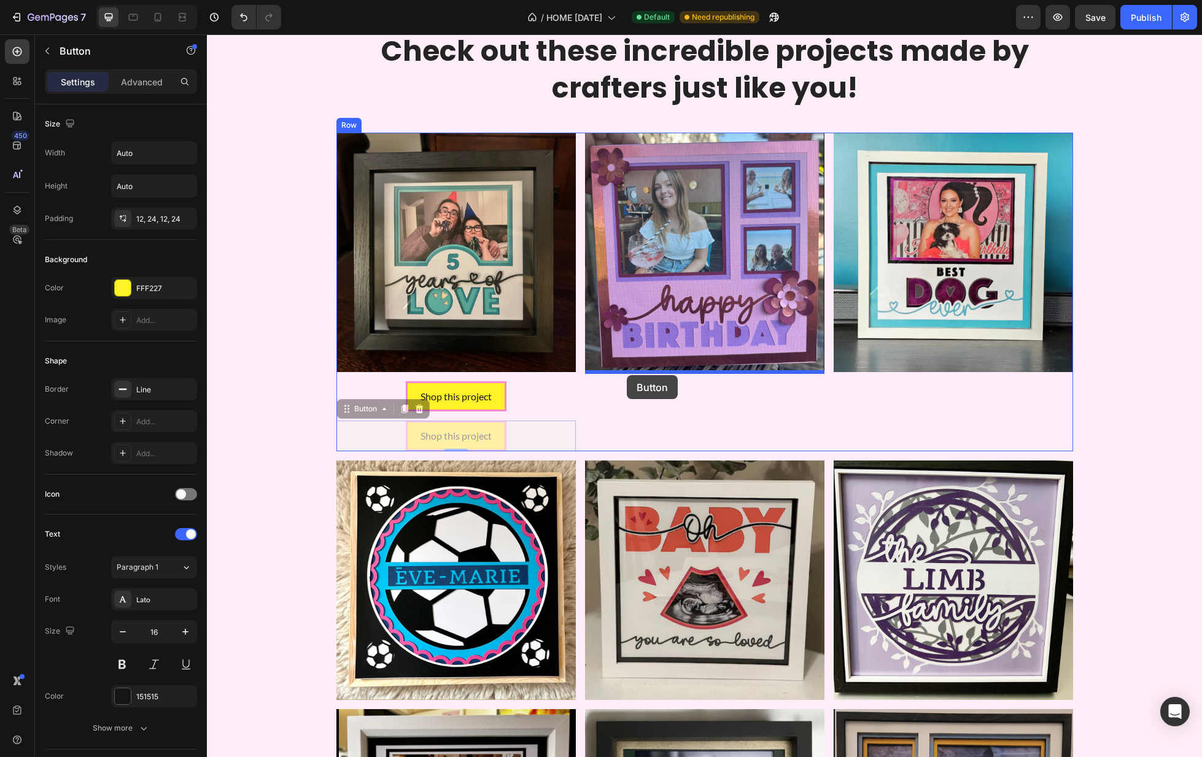
drag, startPoint x: 363, startPoint y: 407, endPoint x: 627, endPoint y: 375, distance: 266.0
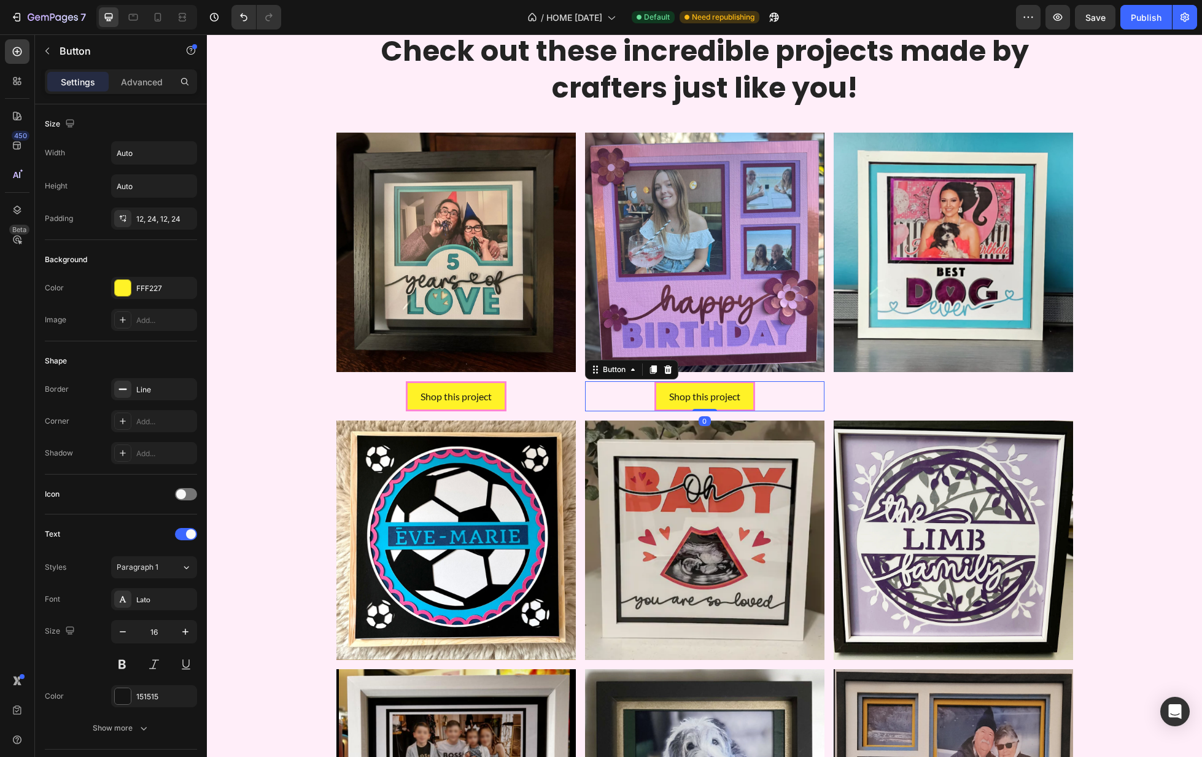
click at [760, 398] on div "Shop this project Button 0" at bounding box center [704, 396] width 239 height 31
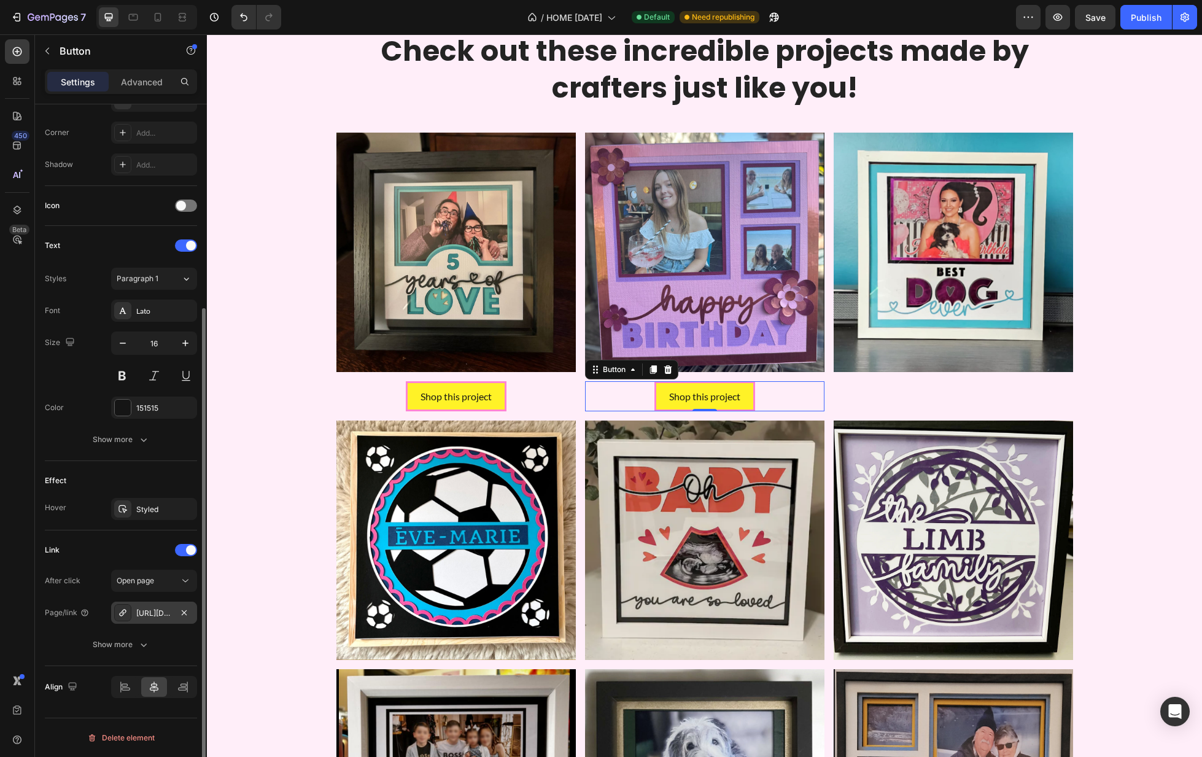
click at [171, 613] on div "[URL][DOMAIN_NAME]" at bounding box center [154, 613] width 36 height 11
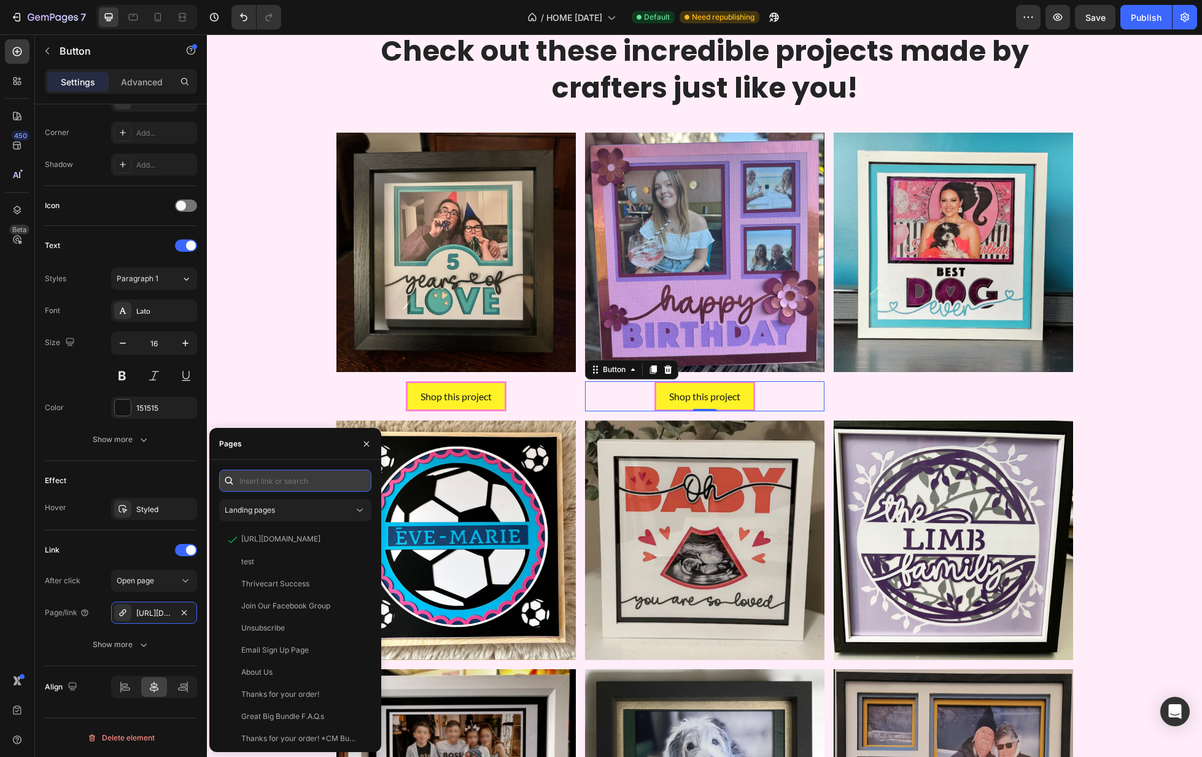
click at [266, 481] on input "text" at bounding box center [295, 481] width 152 height 22
paste input "[URL][DOMAIN_NAME]"
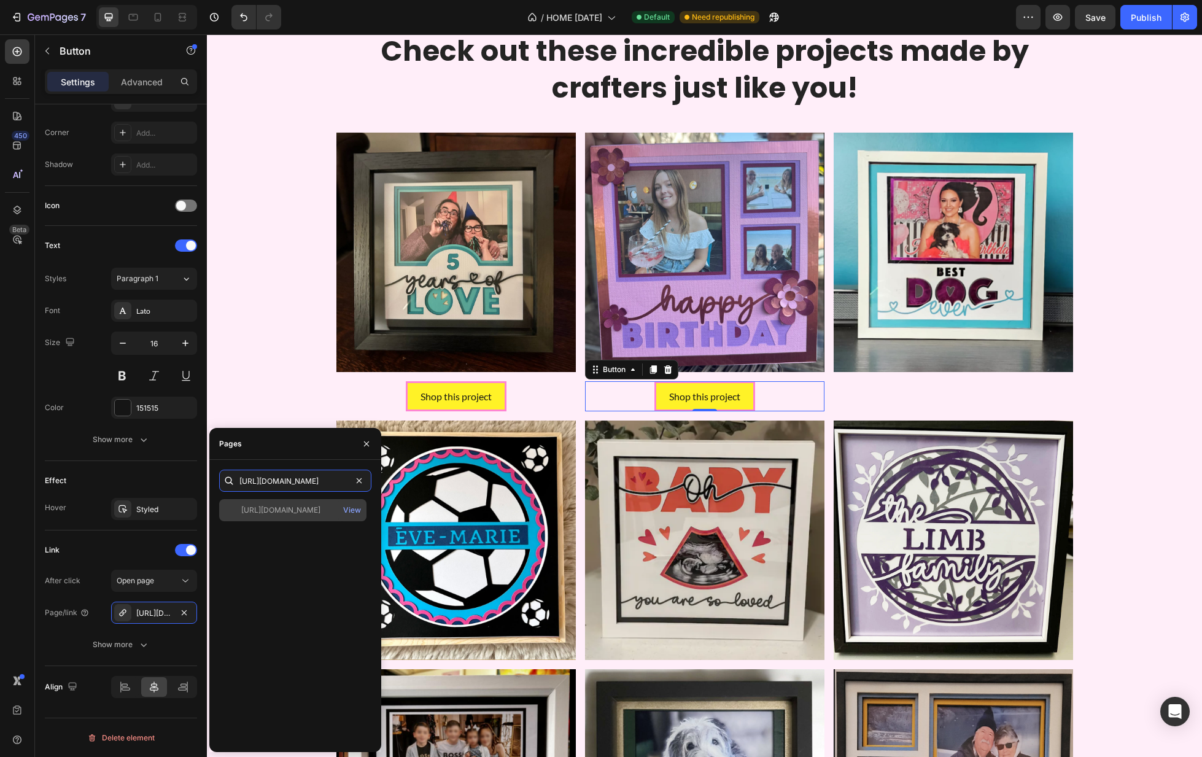
type input "[URL][DOMAIN_NAME]"
click at [297, 507] on div "[URL][DOMAIN_NAME]" at bounding box center [280, 510] width 79 height 11
click at [972, 289] on img at bounding box center [953, 252] width 239 height 239
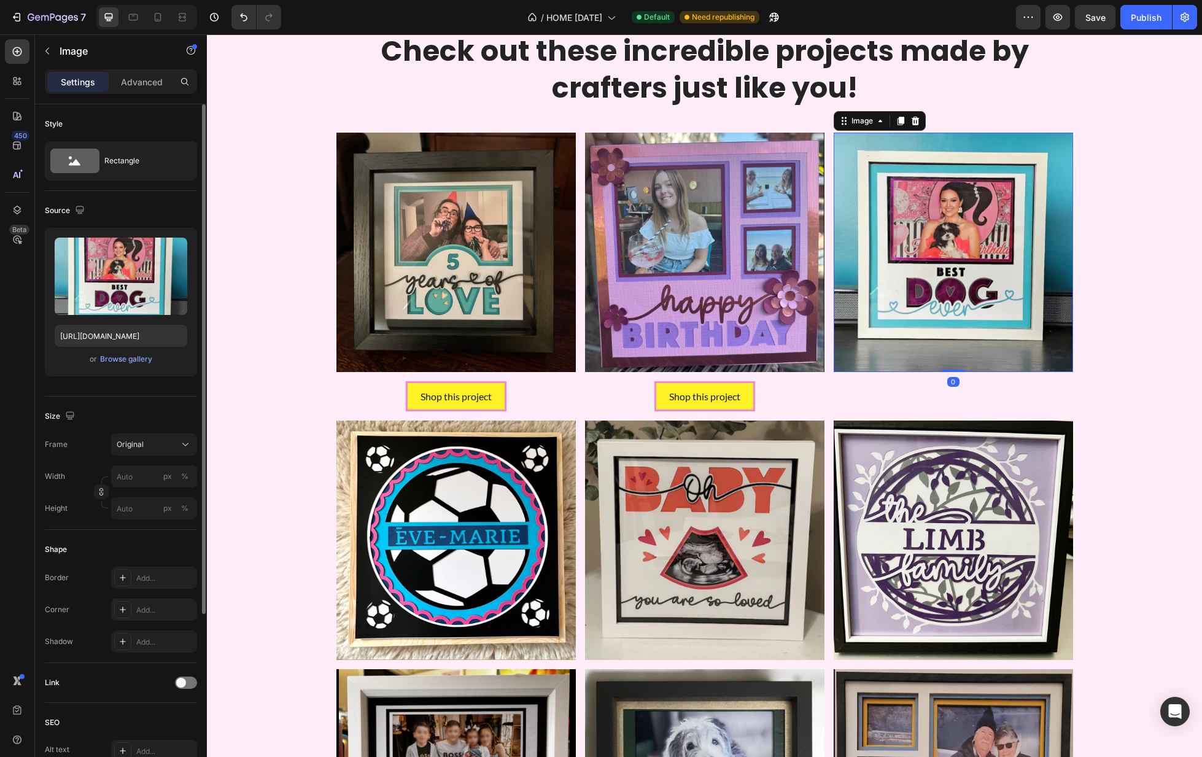
scroll to position [1188, 0]
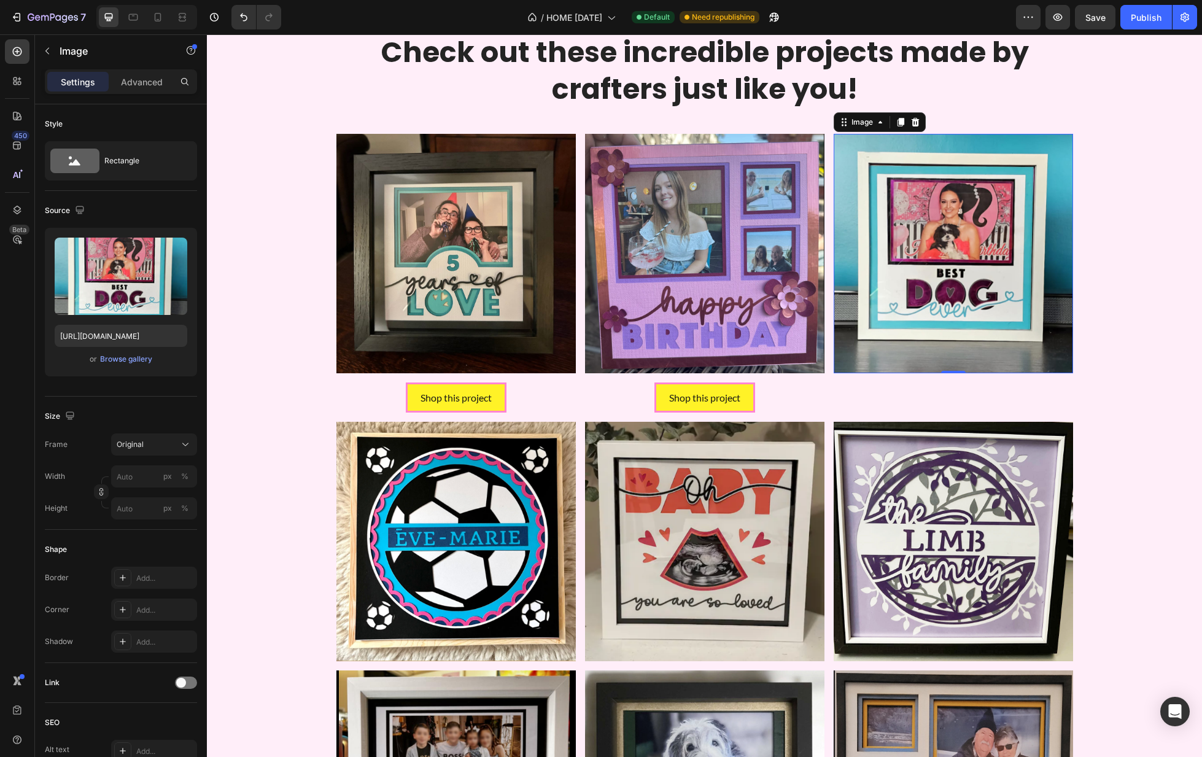
click at [974, 314] on img at bounding box center [953, 253] width 239 height 239
click at [184, 682] on span at bounding box center [181, 683] width 10 height 10
click at [150, 747] on div "Add..." at bounding box center [165, 746] width 58 height 11
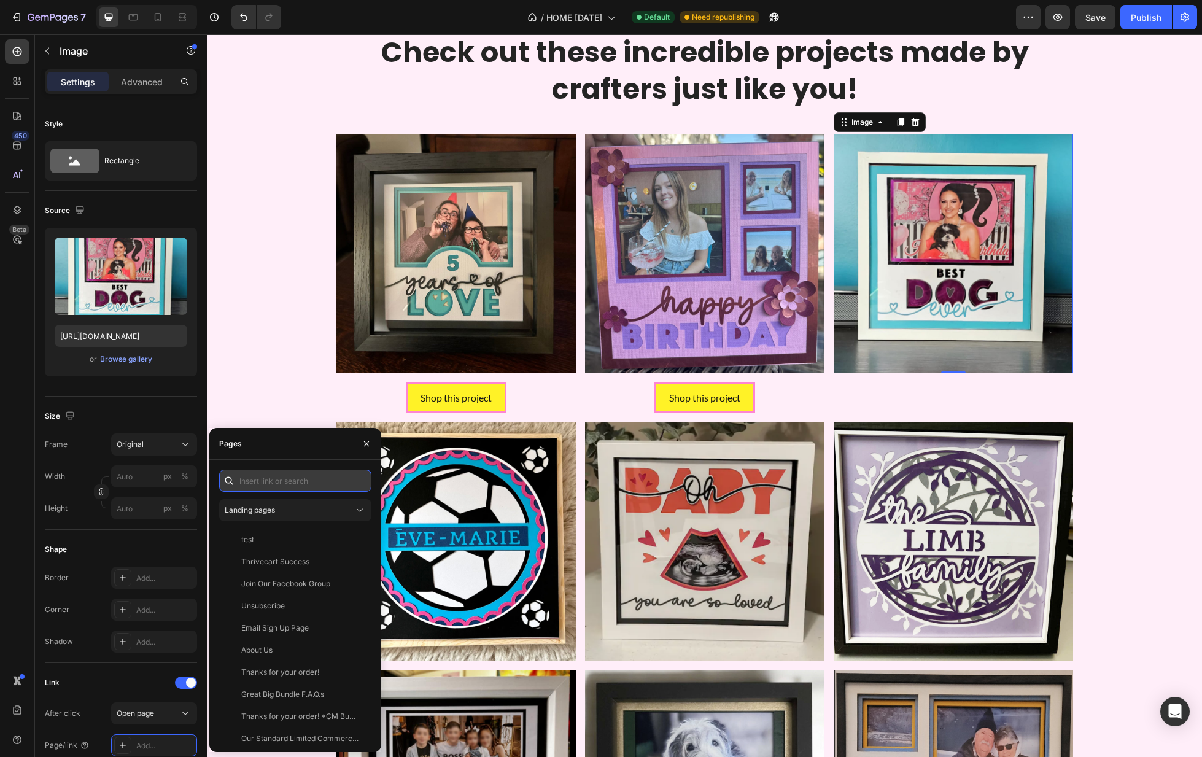
click at [268, 481] on input "text" at bounding box center [295, 481] width 152 height 22
paste input "[URL][DOMAIN_NAME]"
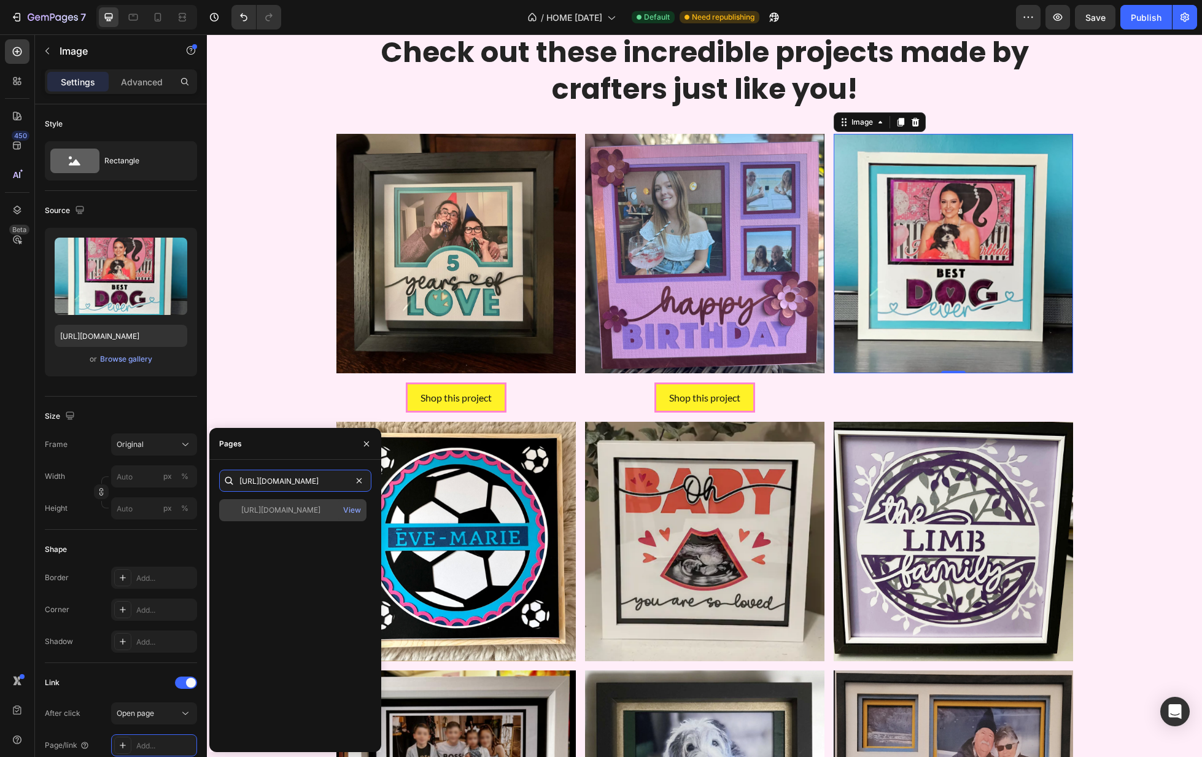
type input "[URL][DOMAIN_NAME]"
click at [311, 511] on div "[URL][DOMAIN_NAME]" at bounding box center [280, 510] width 79 height 11
click at [788, 395] on div "Shop this project Button" at bounding box center [704, 398] width 239 height 31
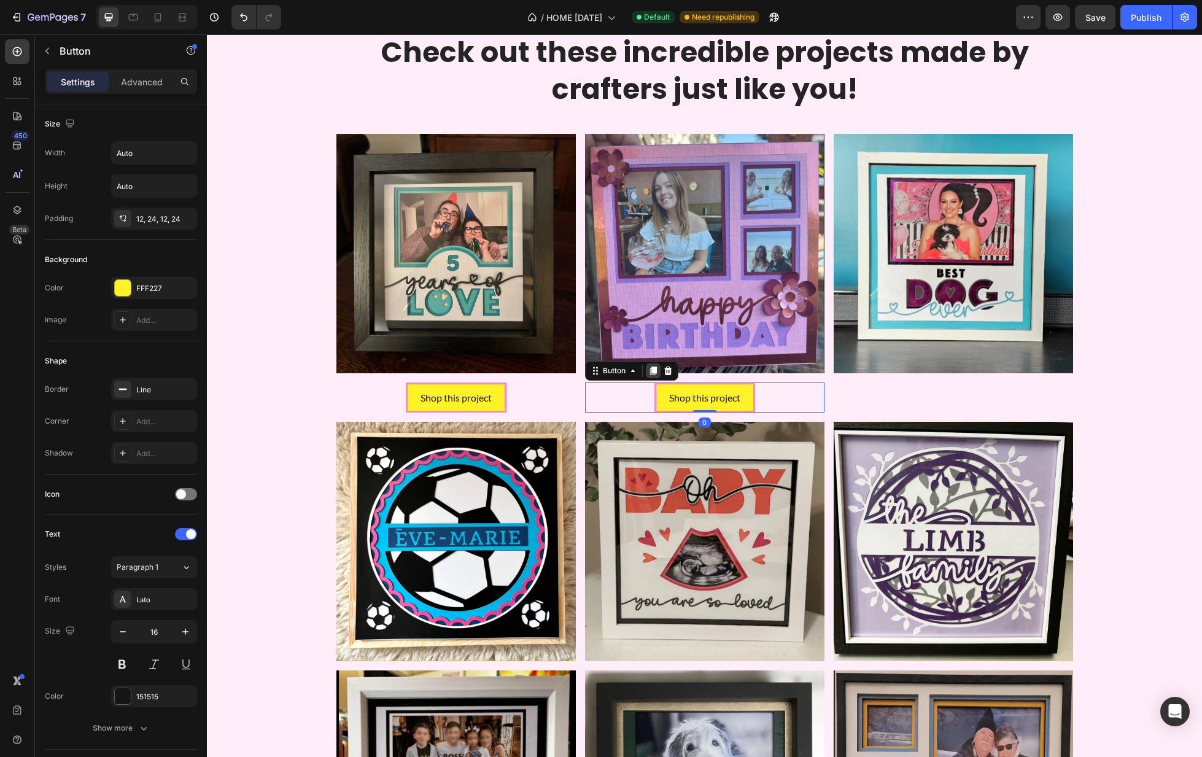
click at [650, 368] on icon at bounding box center [653, 371] width 10 height 10
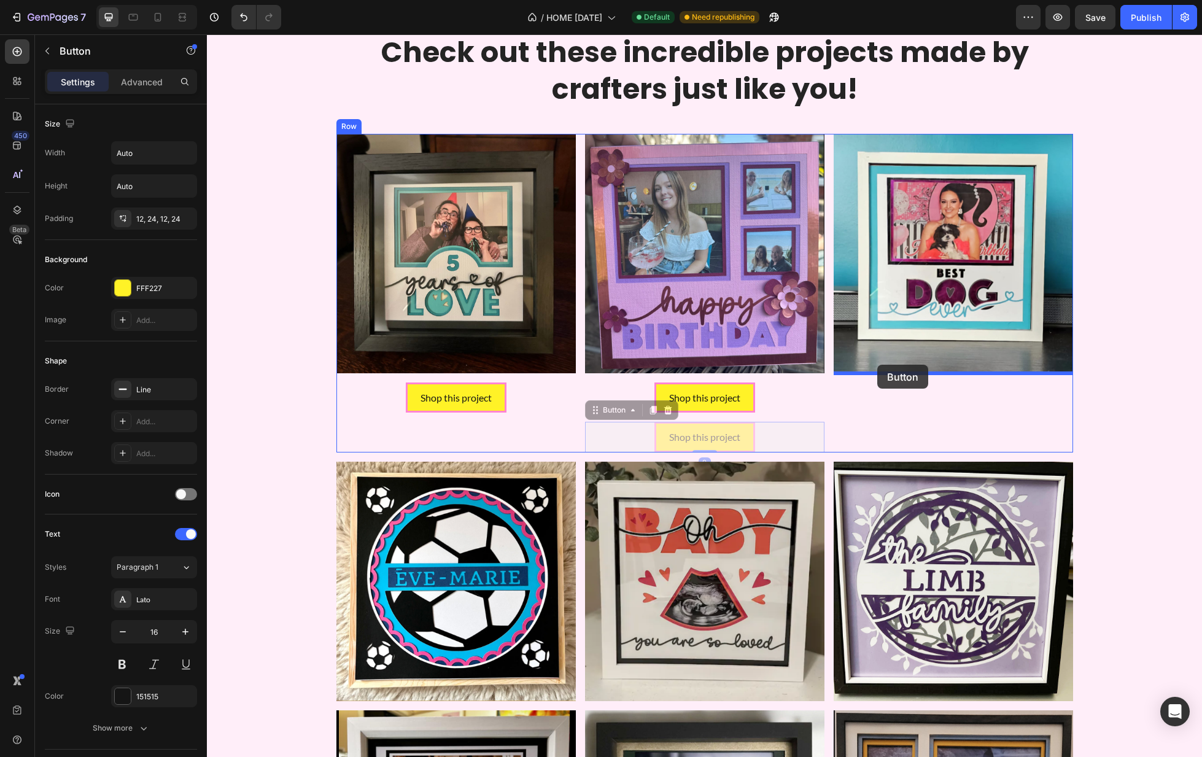
drag, startPoint x: 613, startPoint y: 409, endPoint x: 877, endPoint y: 365, distance: 267.7
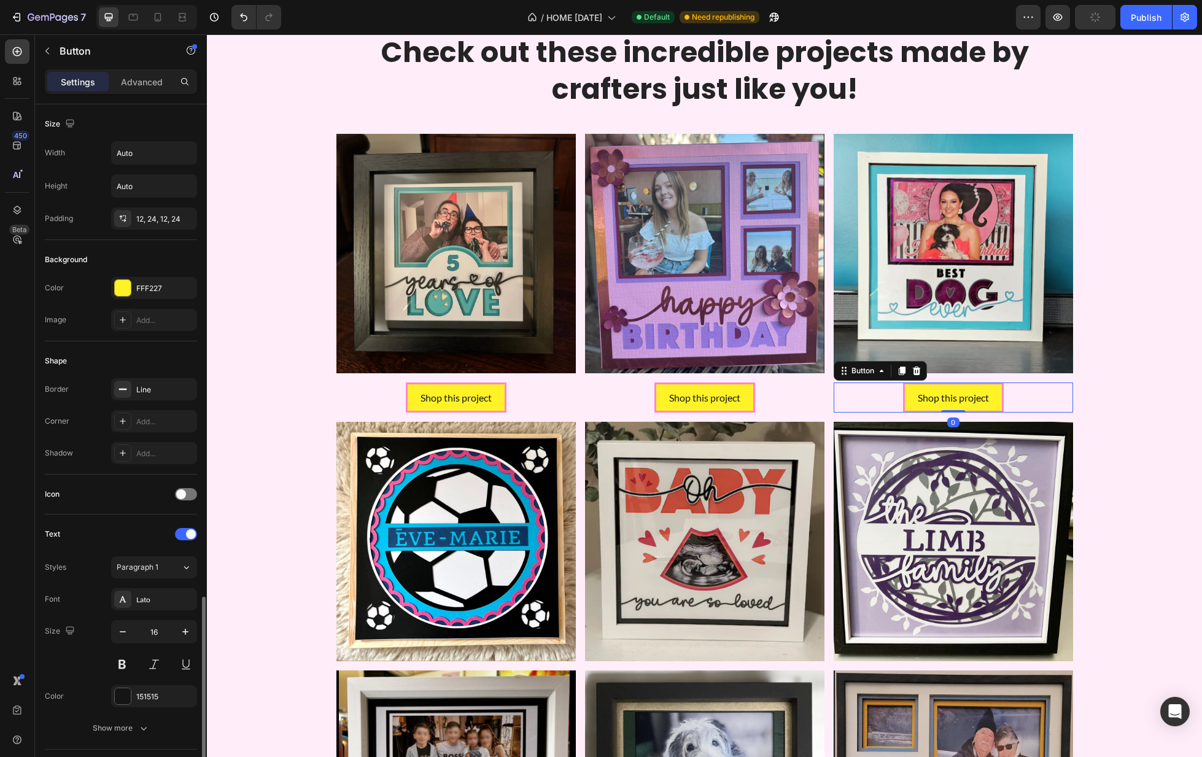
scroll to position [289, 0]
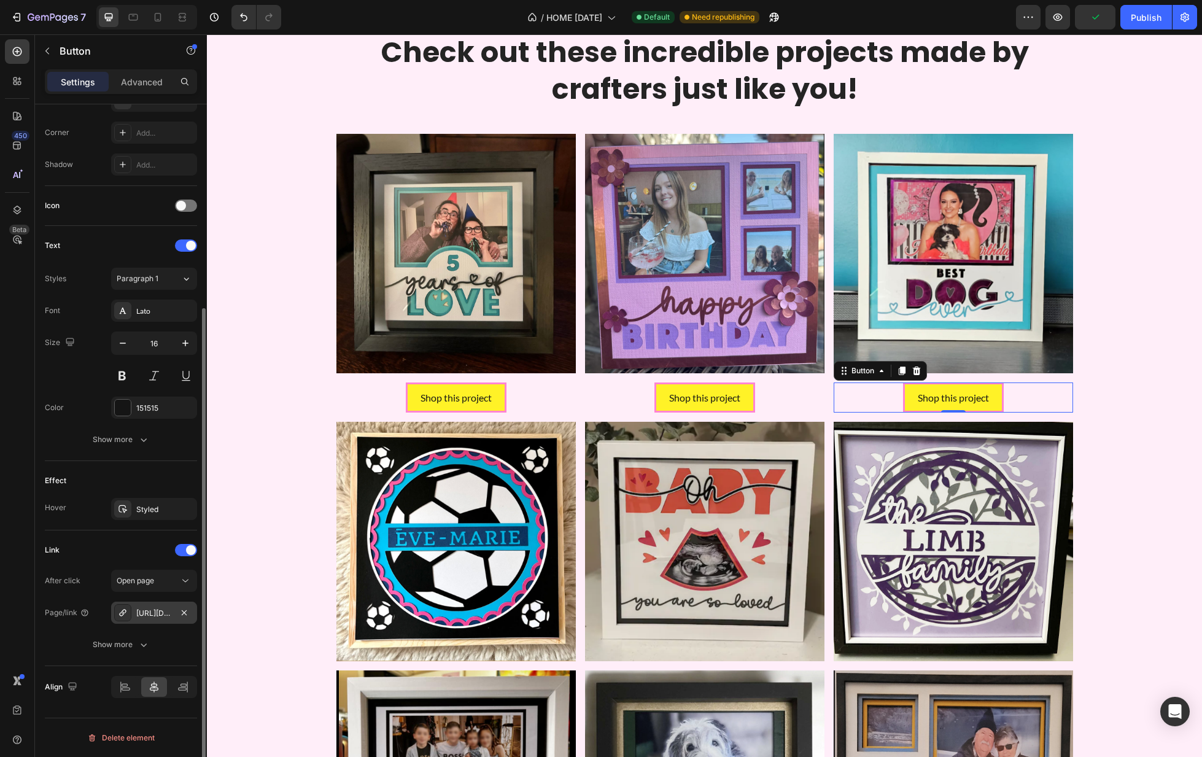
click at [165, 606] on div "[URL][DOMAIN_NAME]" at bounding box center [154, 613] width 86 height 22
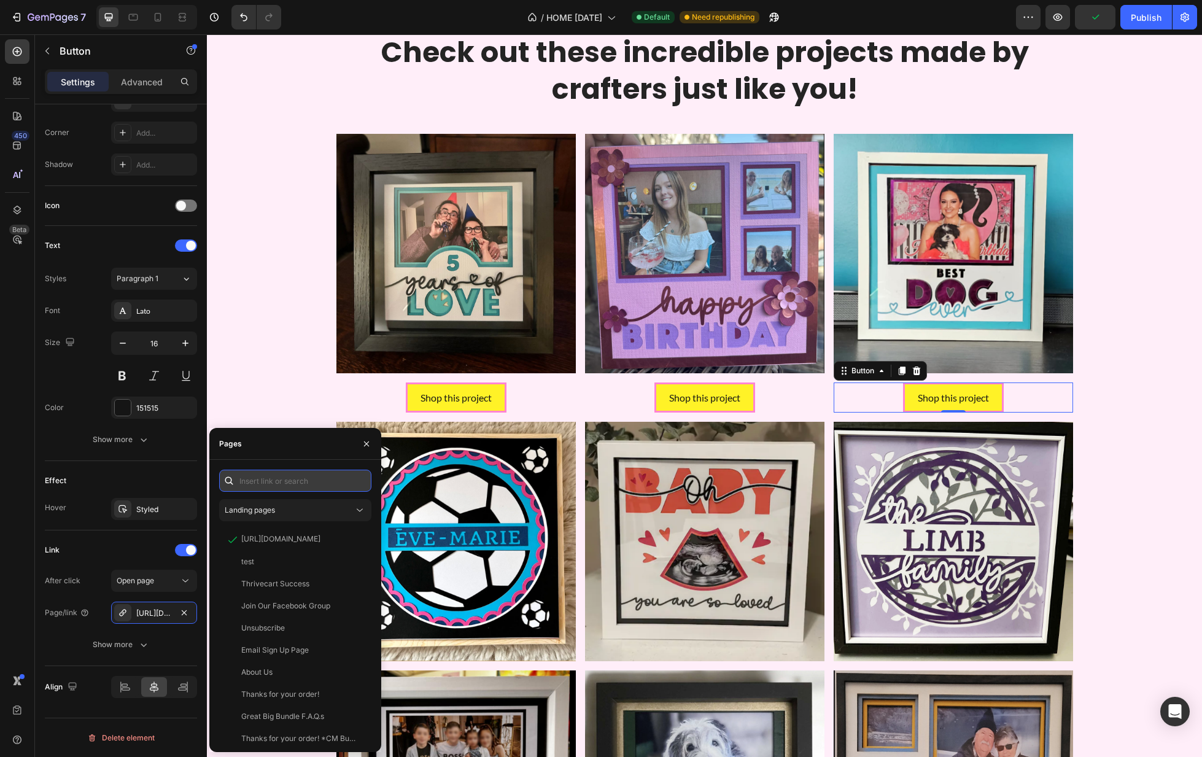
click at [294, 481] on input "text" at bounding box center [295, 481] width 152 height 22
paste input "[URL][DOMAIN_NAME]"
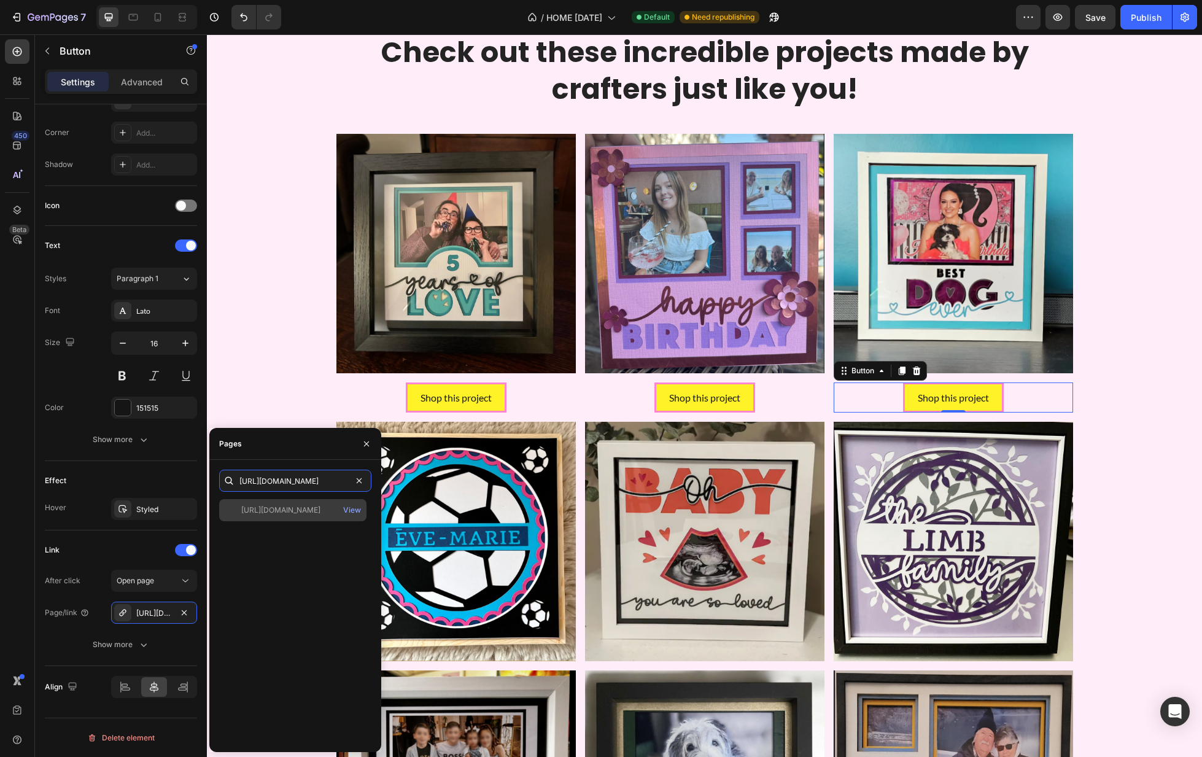
type input "[URL][DOMAIN_NAME]"
click at [303, 513] on div "[URL][DOMAIN_NAME]" at bounding box center [280, 510] width 79 height 11
click at [483, 556] on img at bounding box center [455, 541] width 239 height 239
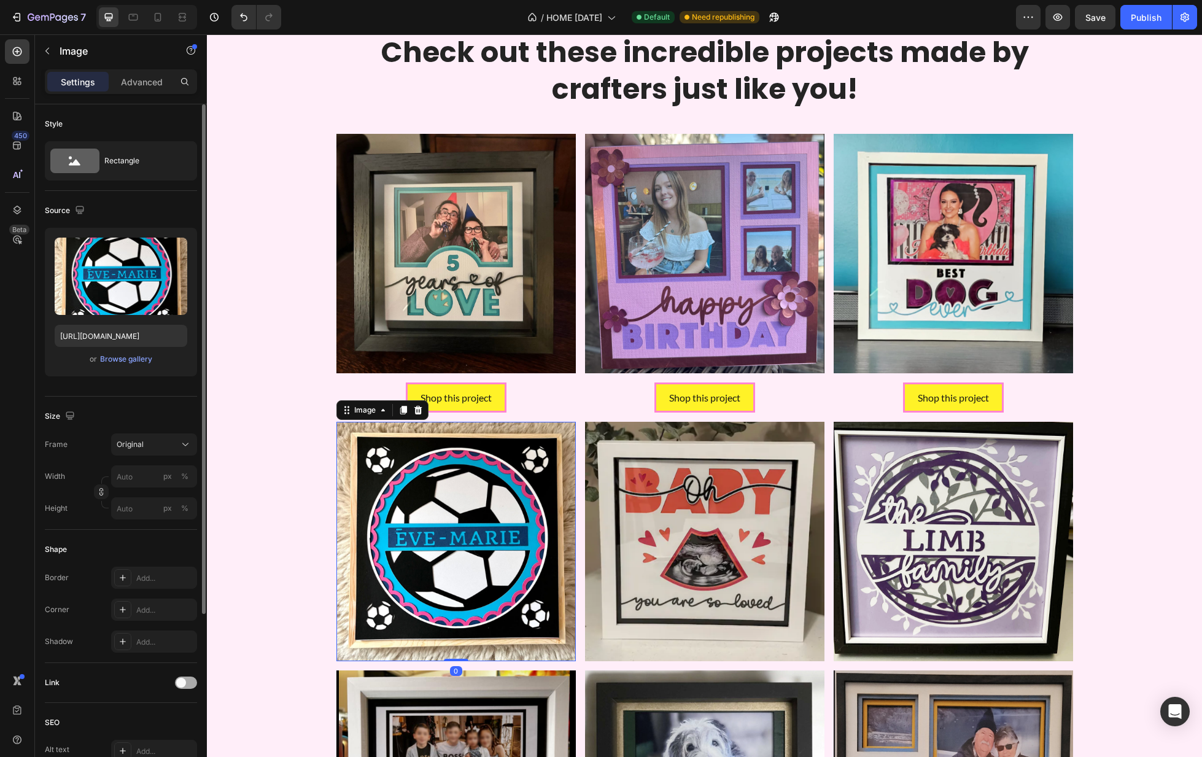
drag, startPoint x: 189, startPoint y: 682, endPoint x: 183, endPoint y: 677, distance: 7.4
click at [189, 682] on div at bounding box center [186, 683] width 22 height 12
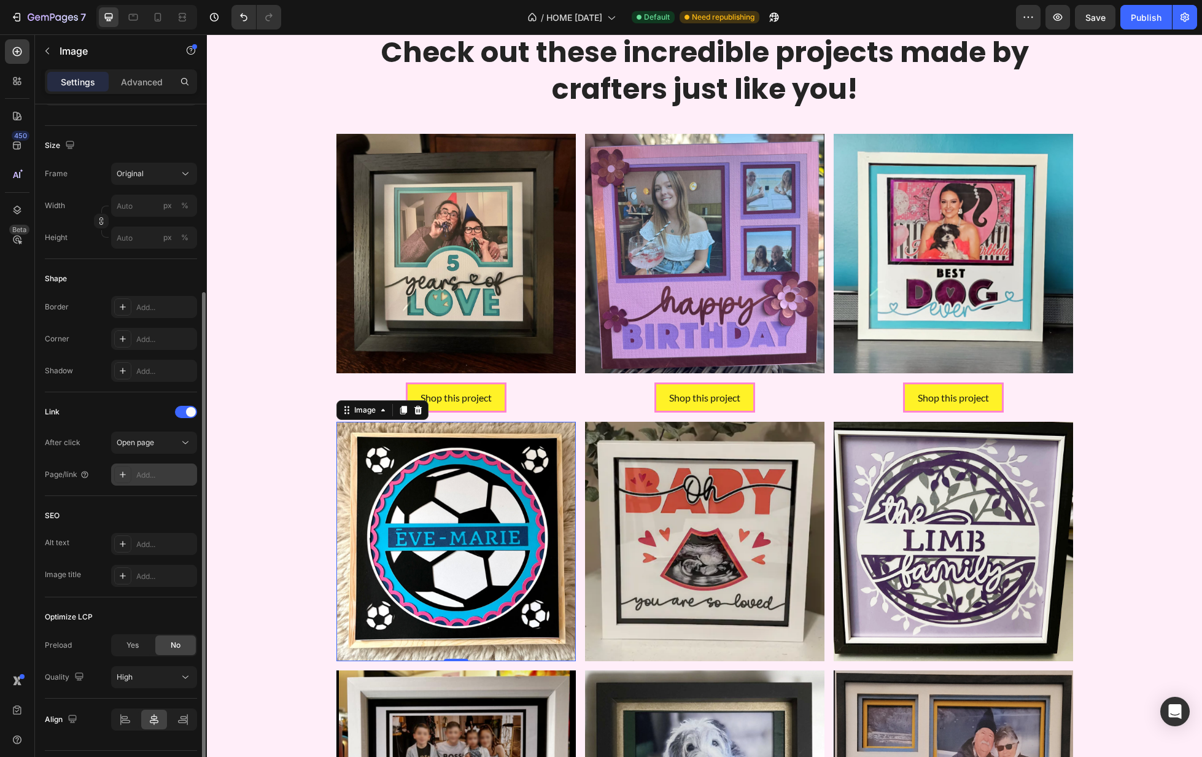
click at [148, 467] on div "Add..." at bounding box center [154, 475] width 86 height 22
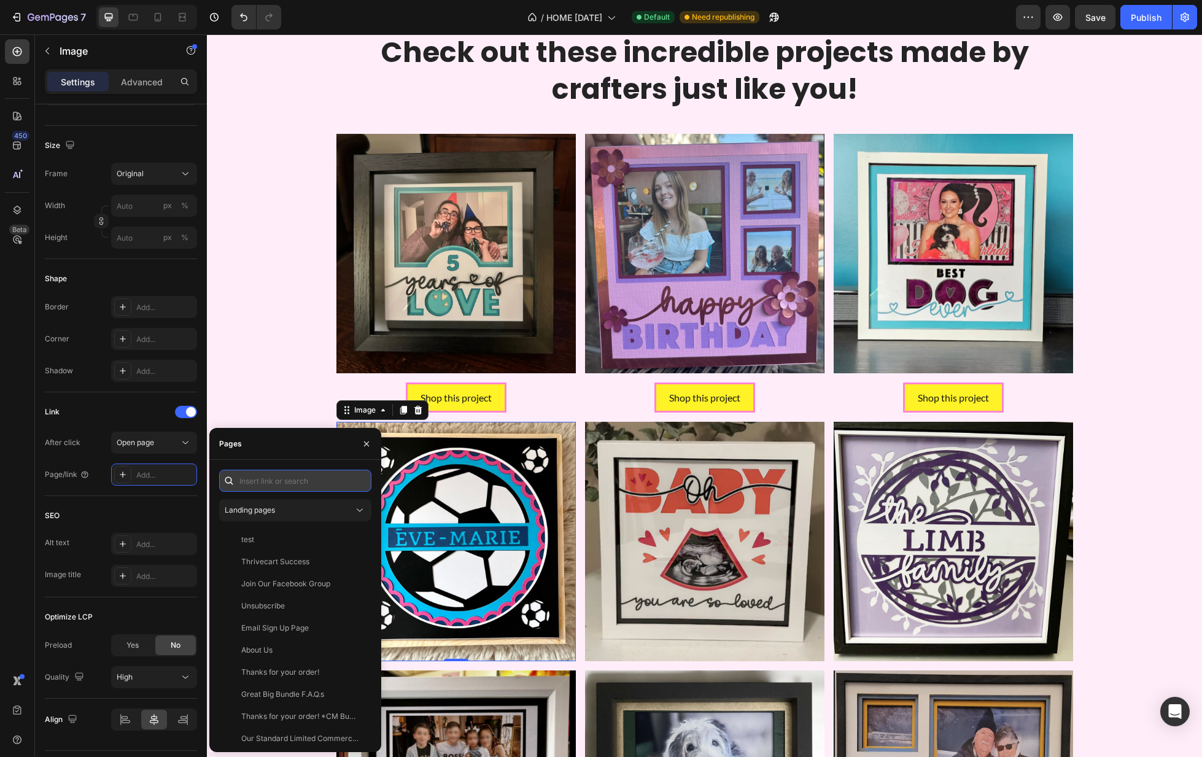
click at [276, 489] on input "text" at bounding box center [295, 481] width 152 height 22
paste input "[URL][DOMAIN_NAME]"
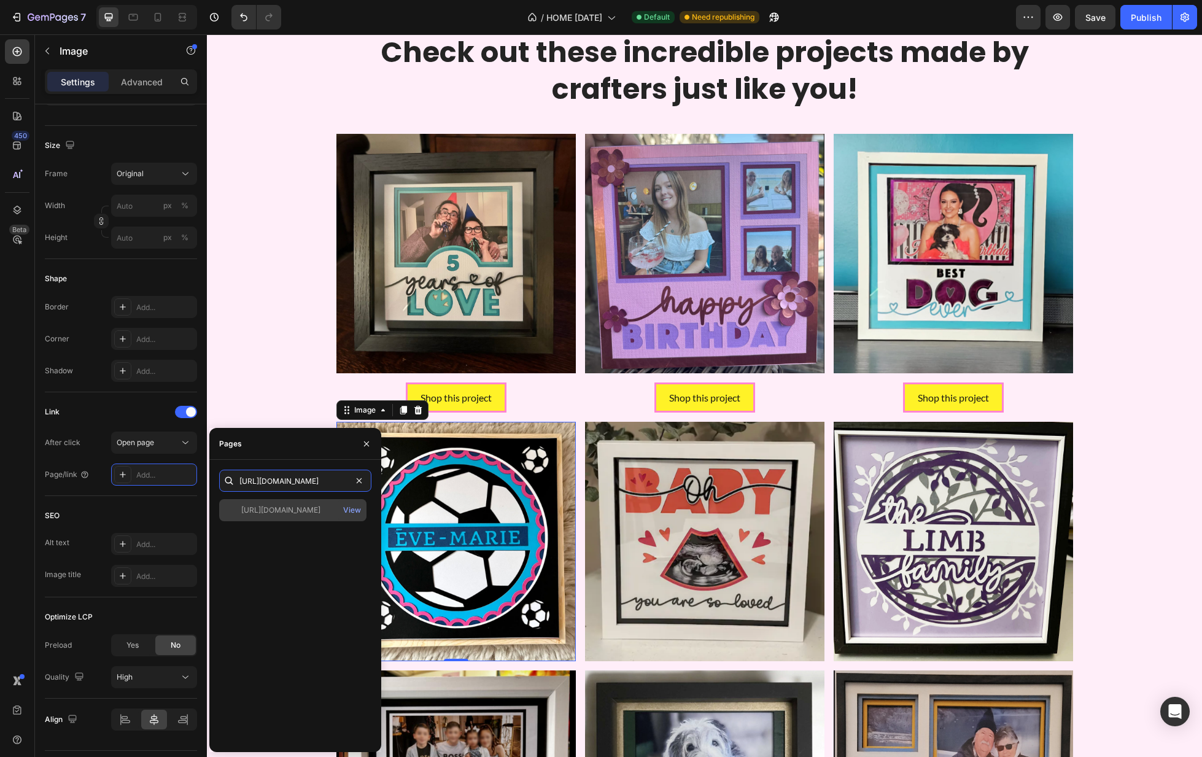
type input "[URL][DOMAIN_NAME]"
click at [292, 508] on div "[URL][DOMAIN_NAME]" at bounding box center [280, 510] width 79 height 11
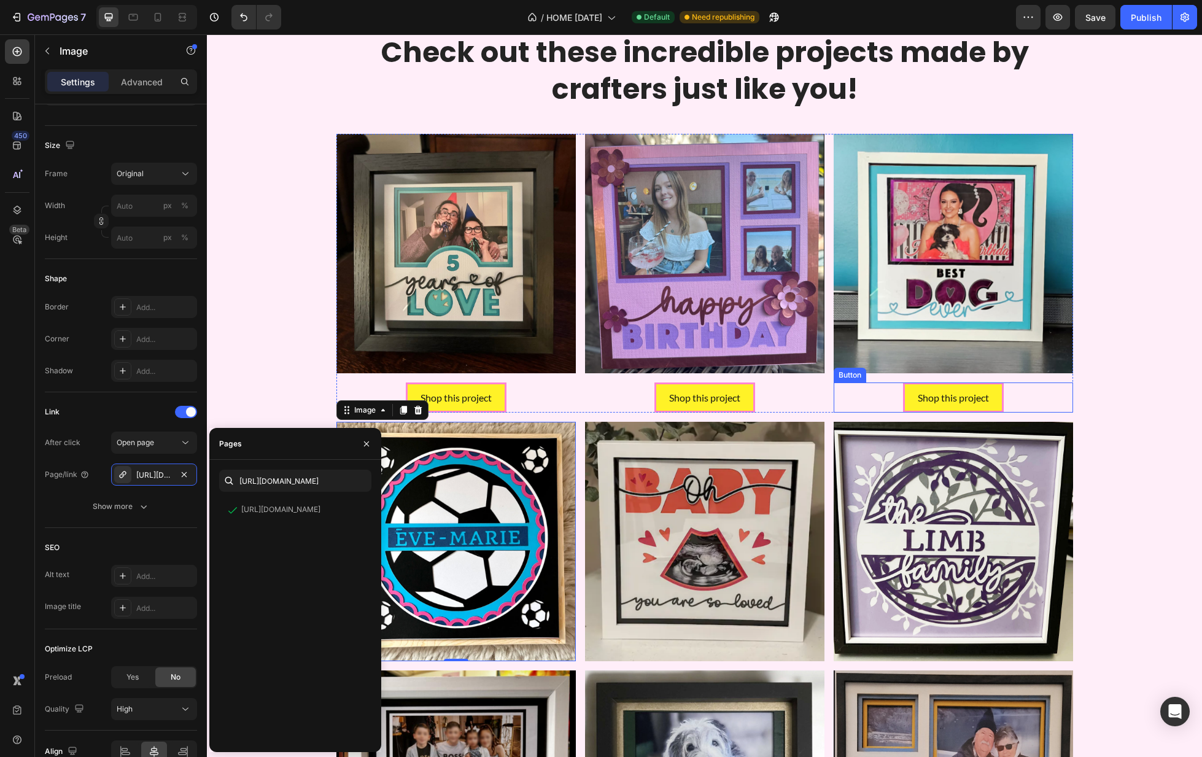
click at [1024, 399] on div "Shop this project Button" at bounding box center [953, 398] width 239 height 31
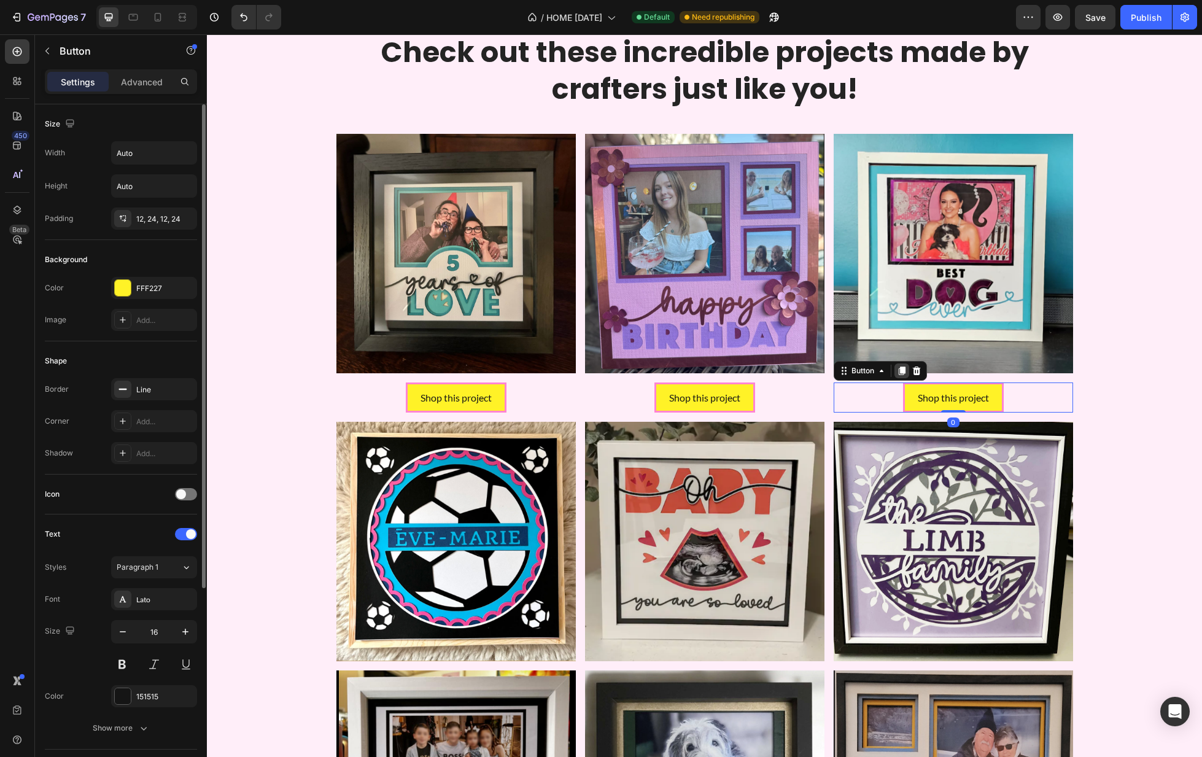
click at [899, 376] on div at bounding box center [902, 371] width 15 height 15
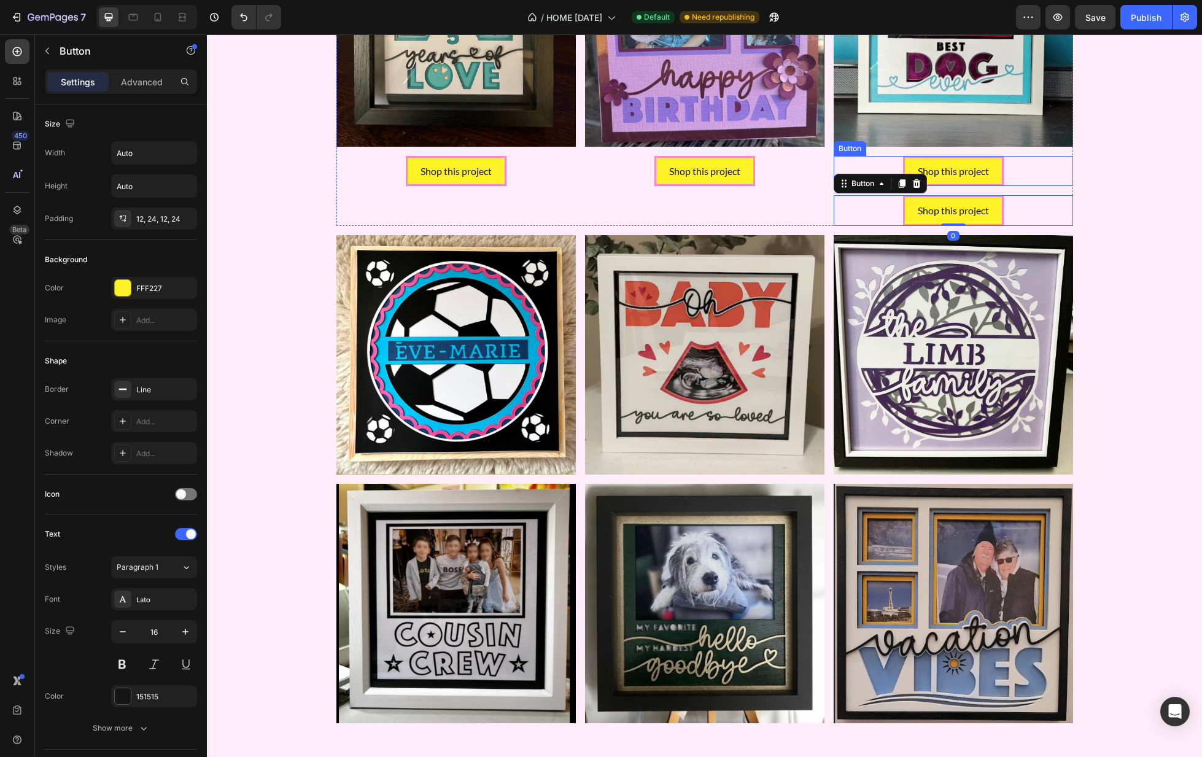
scroll to position [1423, 0]
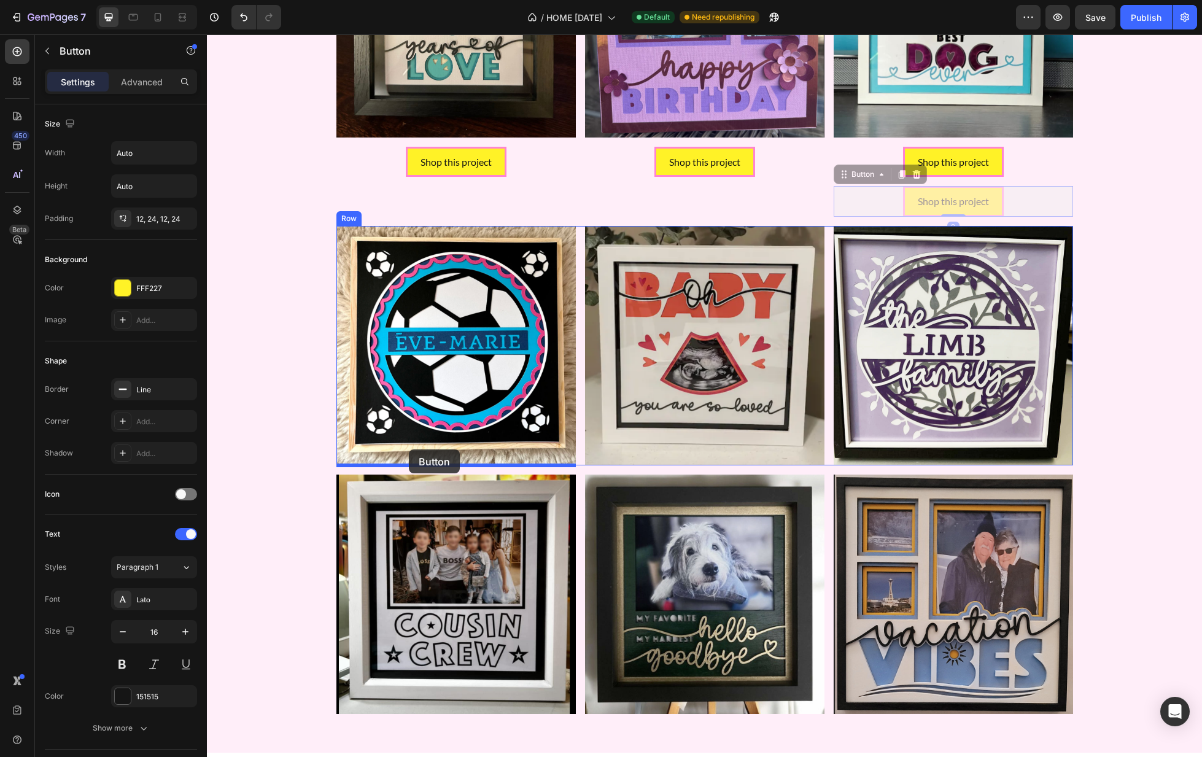
drag, startPoint x: 855, startPoint y: 172, endPoint x: 410, endPoint y: 449, distance: 524.6
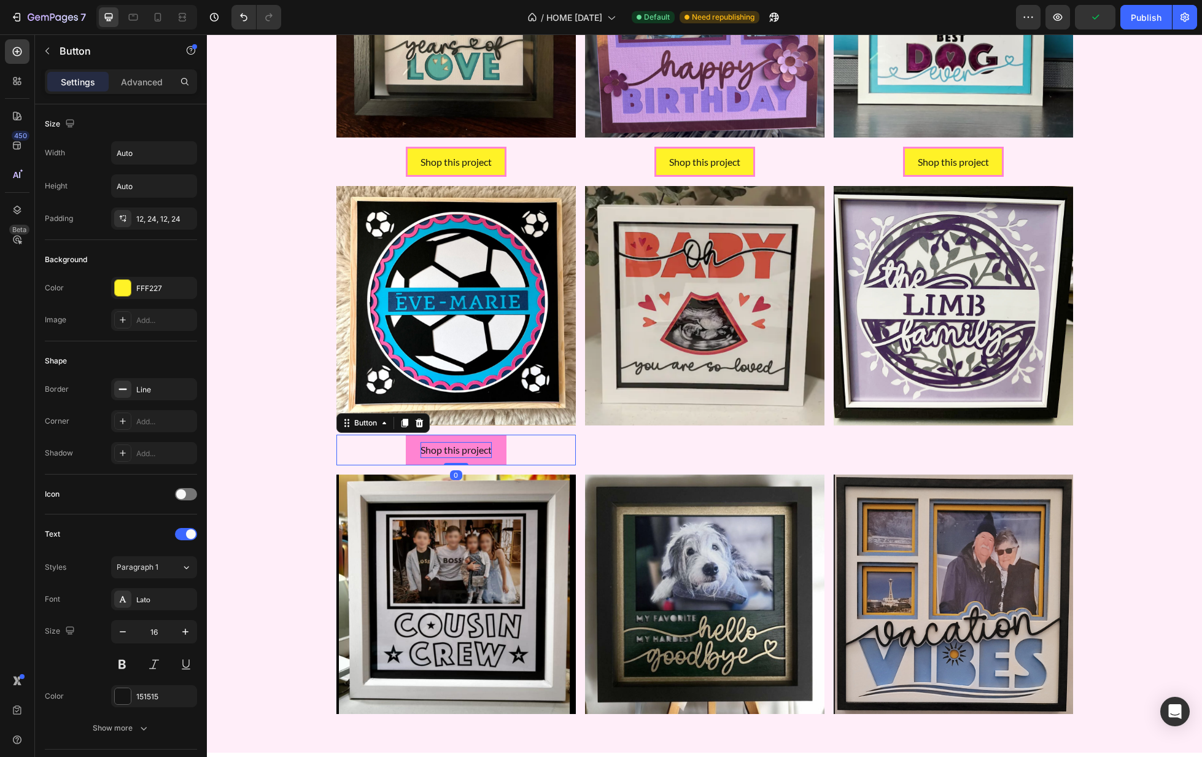
click at [488, 449] on p "Shop this project" at bounding box center [456, 450] width 71 height 16
click at [506, 456] on link "Shop this project" at bounding box center [456, 450] width 101 height 31
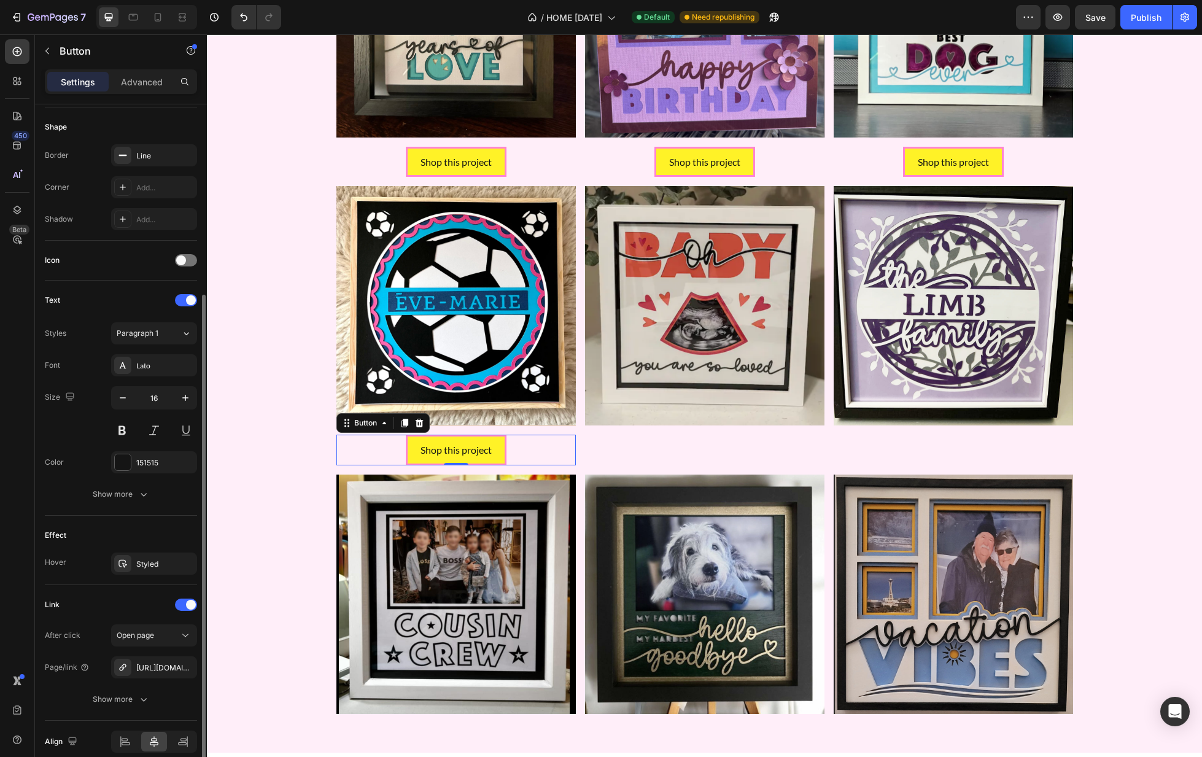
scroll to position [289, 0]
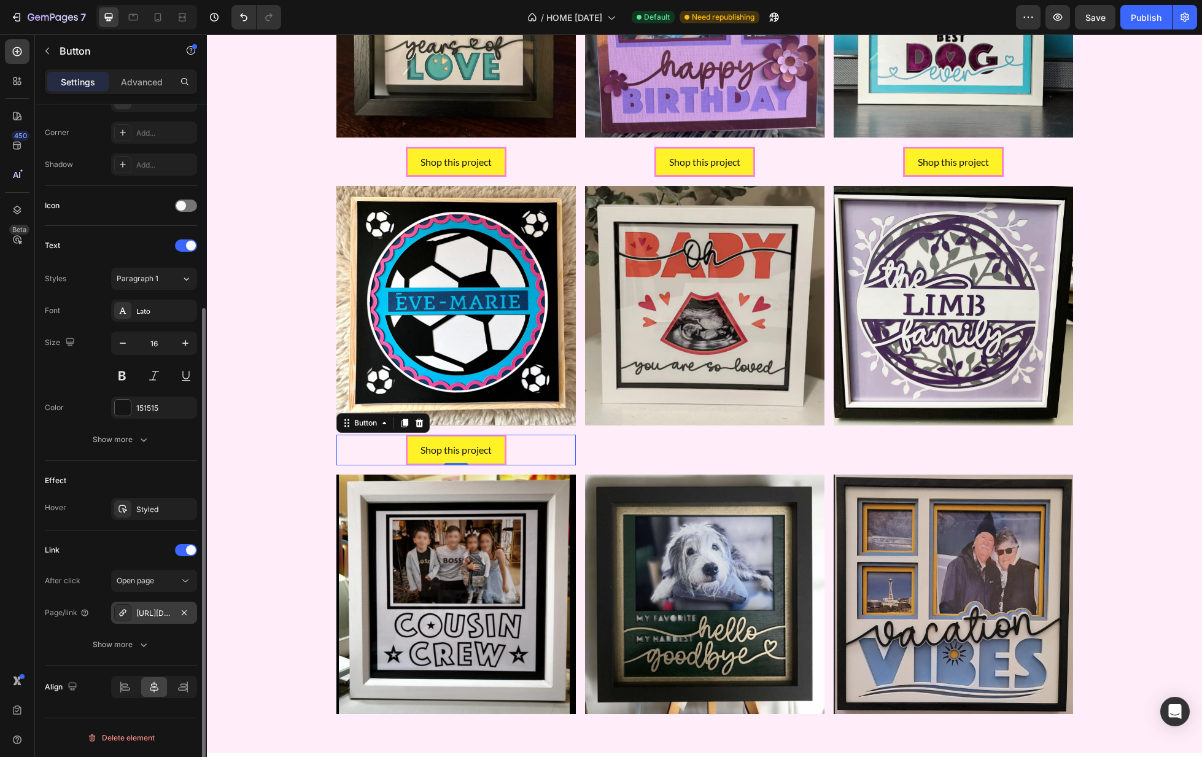
click at [168, 611] on div "[URL][DOMAIN_NAME]" at bounding box center [154, 613] width 36 height 11
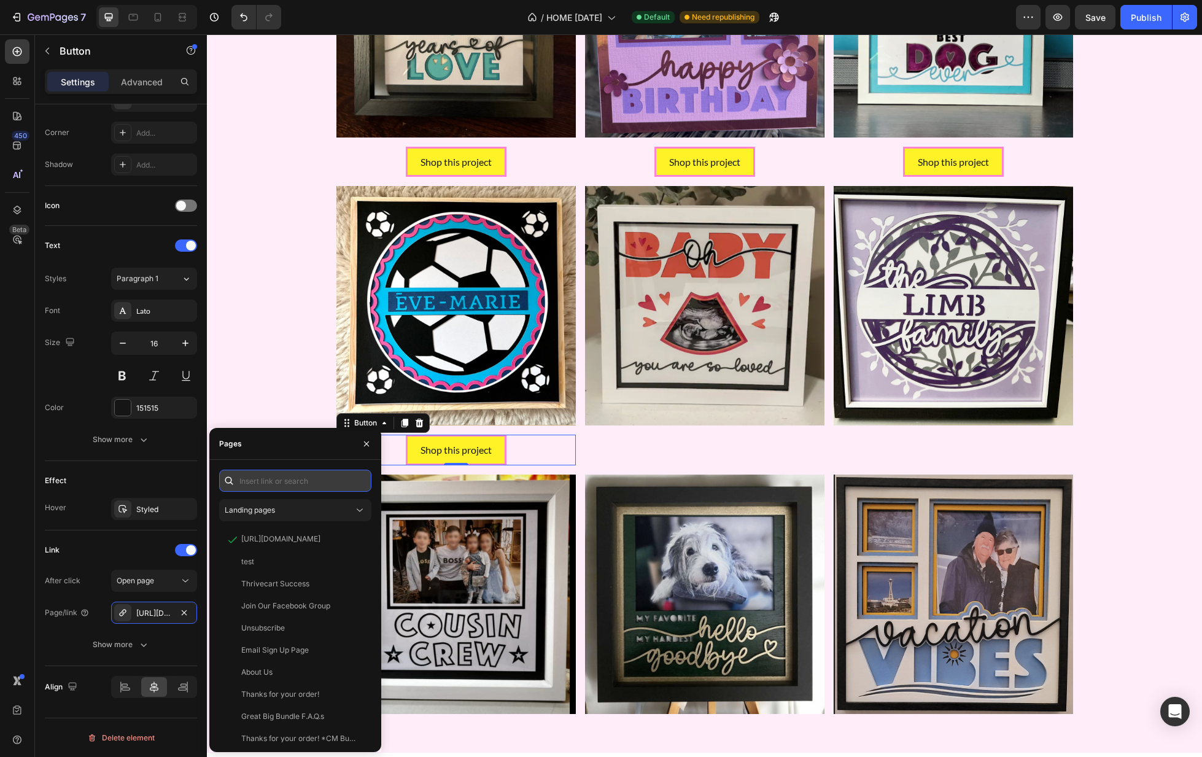
click at [275, 481] on input "text" at bounding box center [295, 481] width 152 height 22
paste input "[URL][DOMAIN_NAME]"
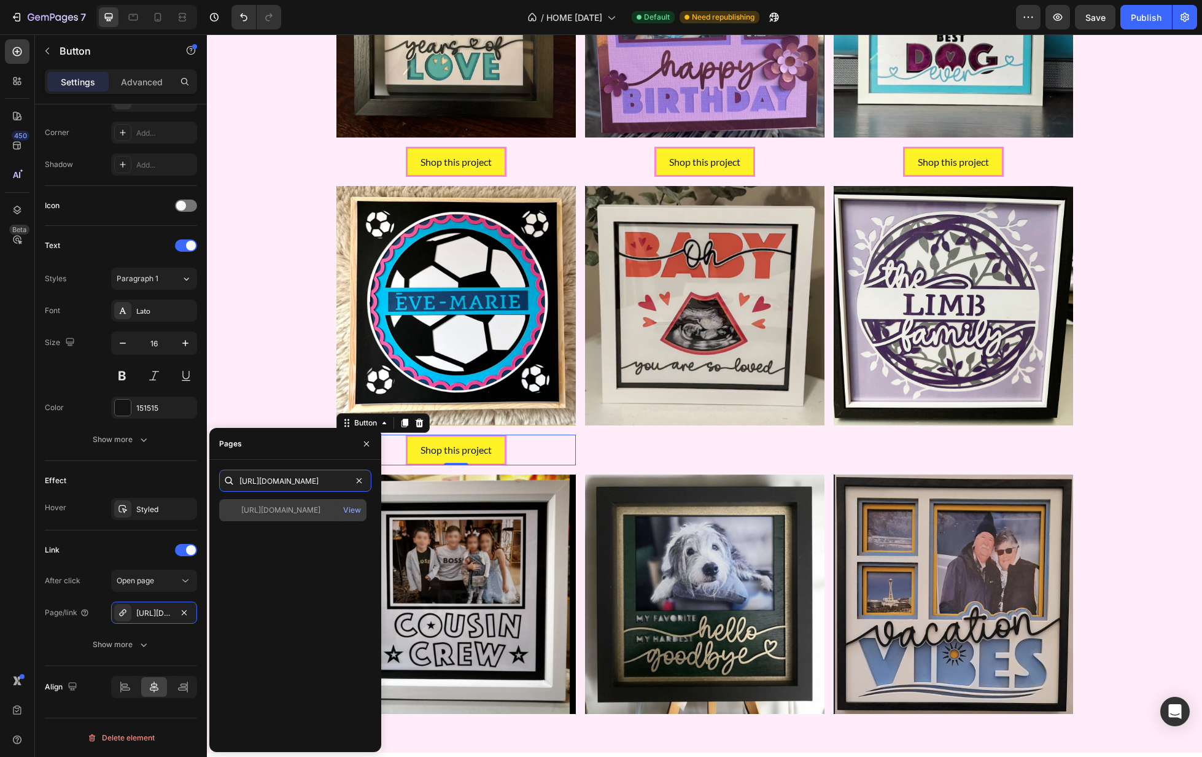
type input "[URL][DOMAIN_NAME]"
click at [297, 510] on div "[URL][DOMAIN_NAME]" at bounding box center [280, 510] width 79 height 11
drag, startPoint x: 534, startPoint y: 516, endPoint x: 399, endPoint y: 479, distance: 140.2
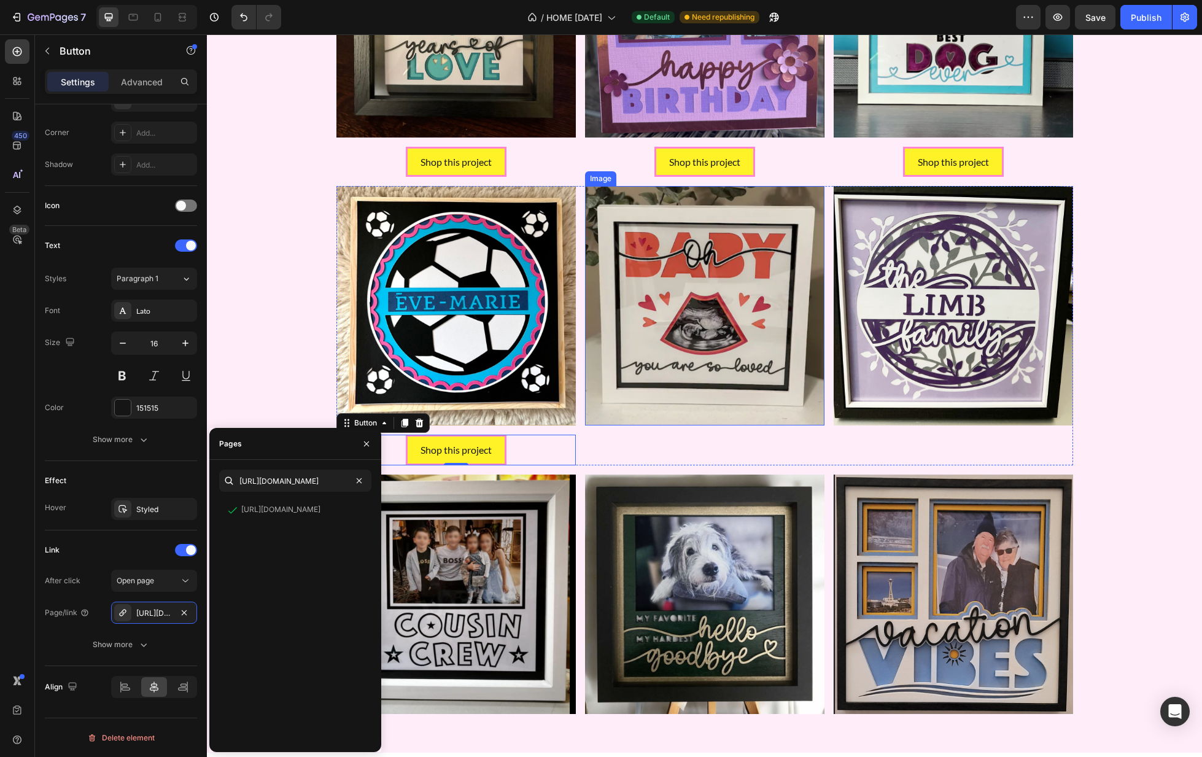
click at [741, 351] on img at bounding box center [704, 305] width 239 height 239
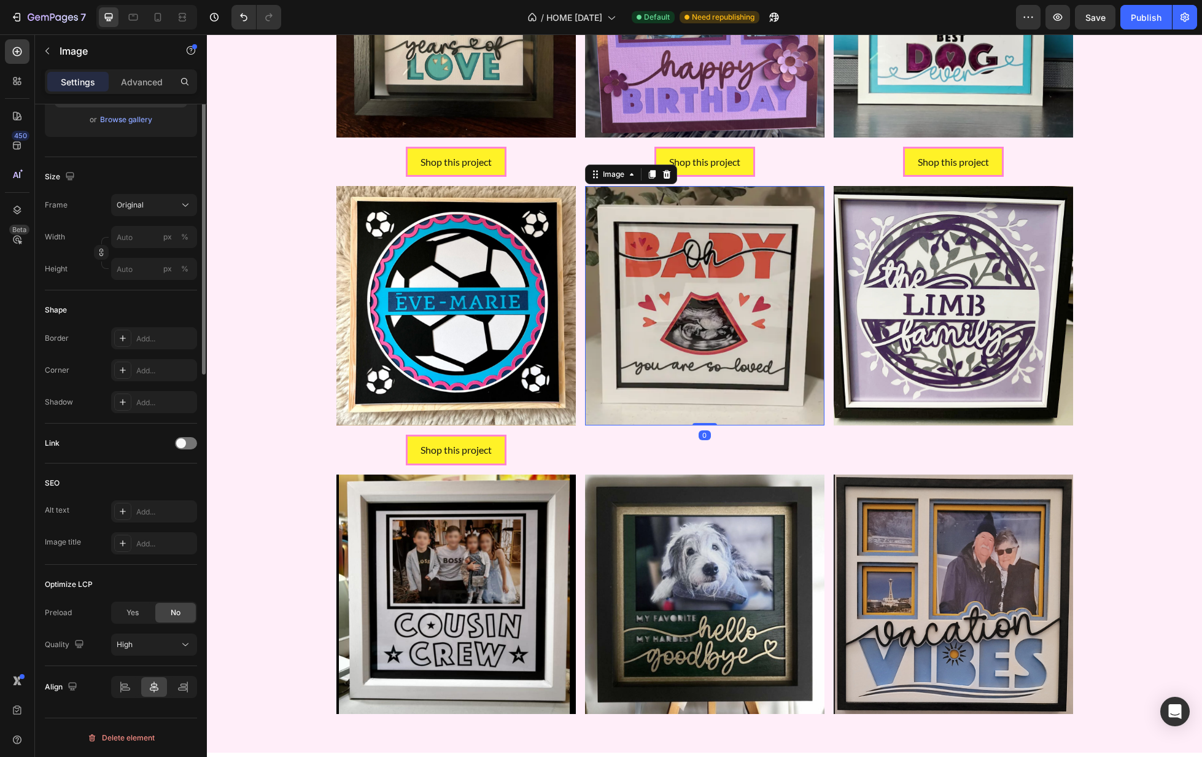
scroll to position [0, 0]
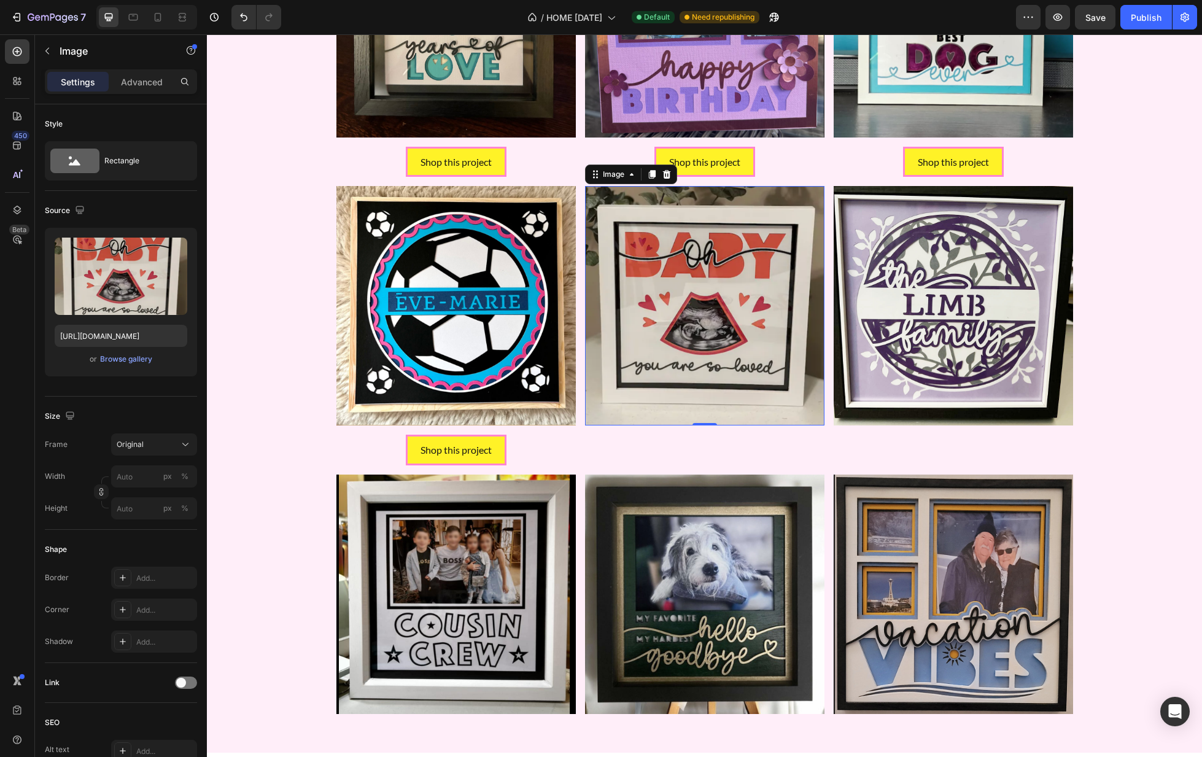
click at [704, 309] on img at bounding box center [704, 305] width 239 height 239
click at [188, 687] on div at bounding box center [186, 683] width 22 height 12
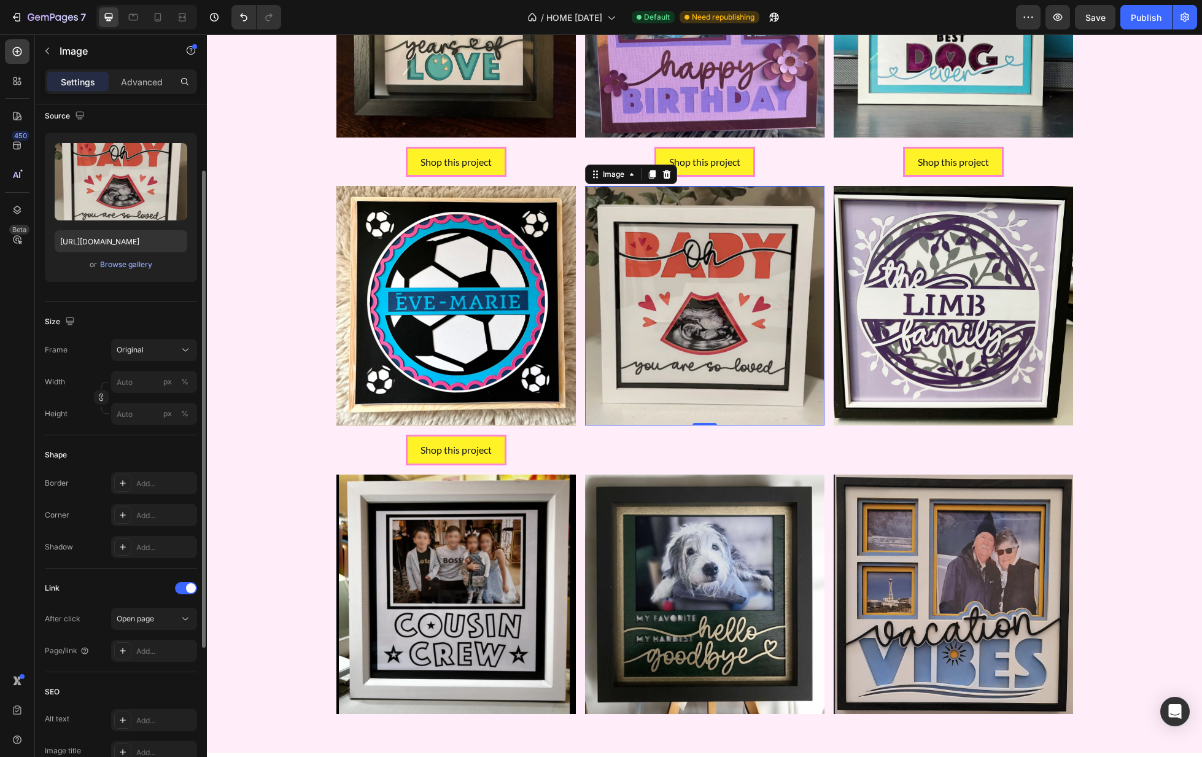
scroll to position [95, 0]
click at [155, 644] on div "Add..." at bounding box center [154, 650] width 86 height 22
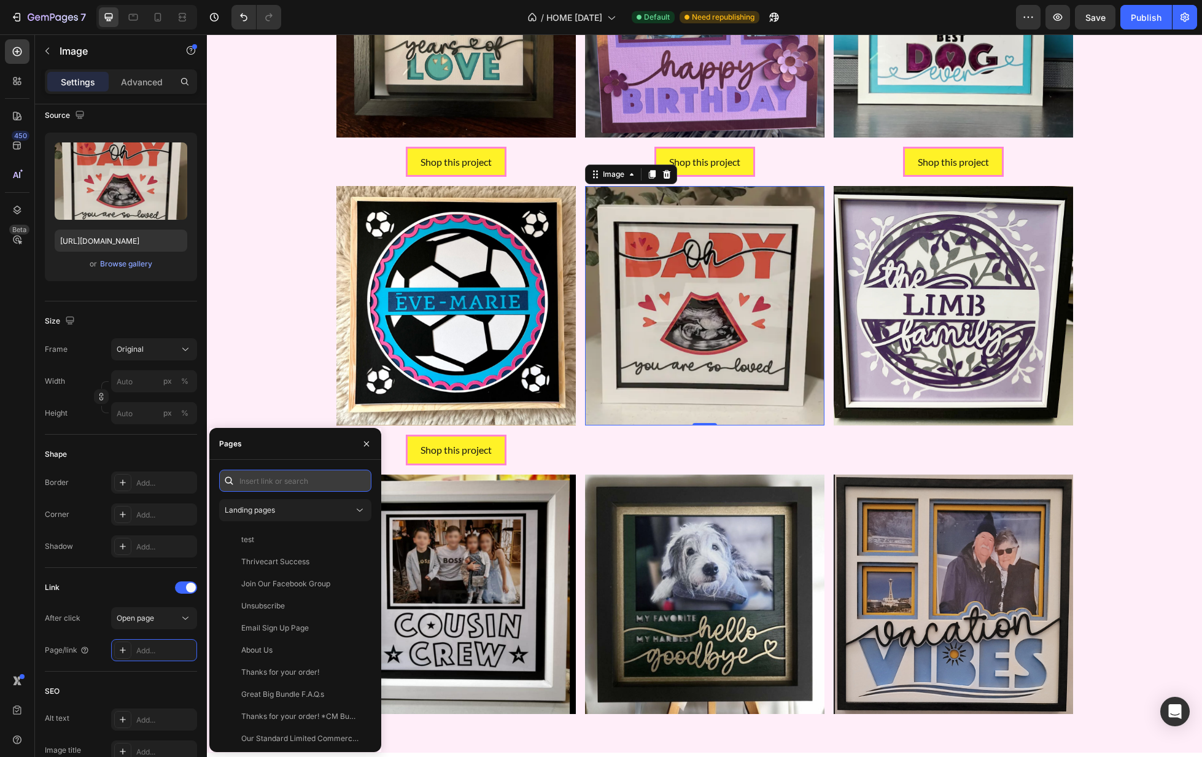
click at [271, 477] on input "text" at bounding box center [295, 481] width 152 height 22
paste input "[URL][DOMAIN_NAME]"
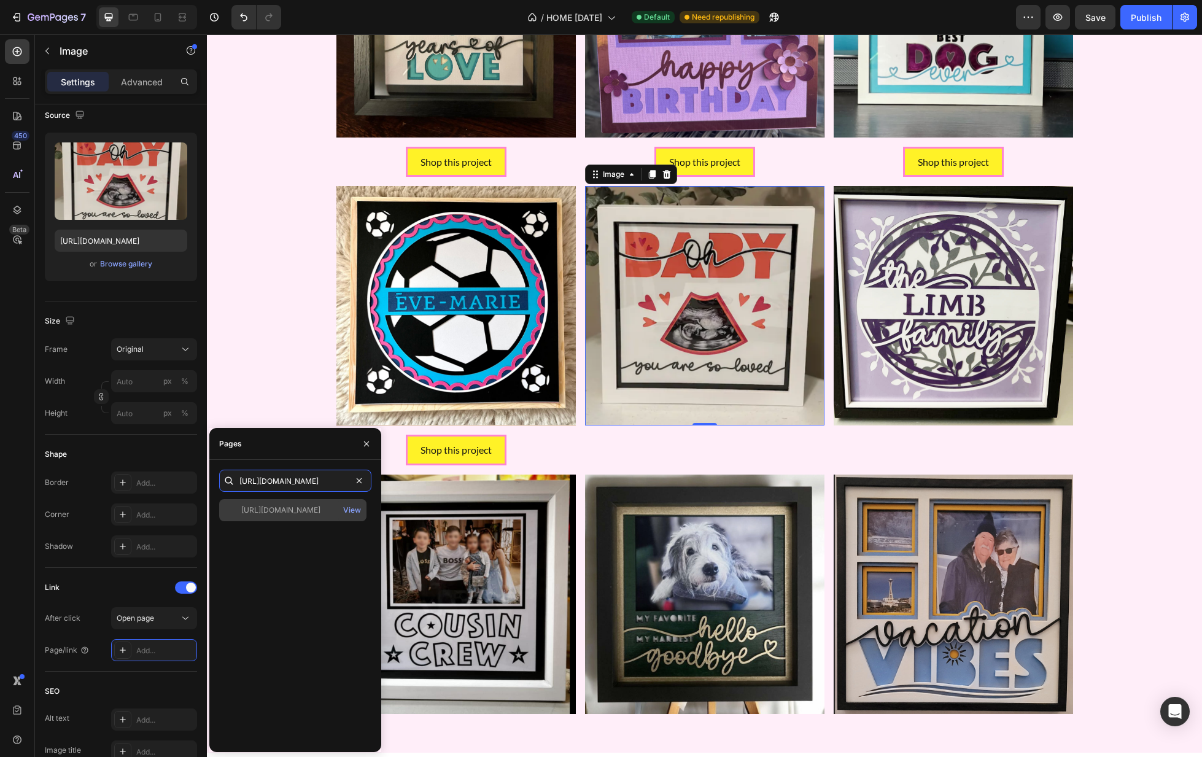
type input "[URL][DOMAIN_NAME]"
drag, startPoint x: 321, startPoint y: 509, endPoint x: 336, endPoint y: 507, distance: 15.5
click at [321, 508] on div "[URL][DOMAIN_NAME]" at bounding box center [280, 510] width 79 height 11
click at [527, 447] on div "Shop this project Button" at bounding box center [455, 450] width 239 height 31
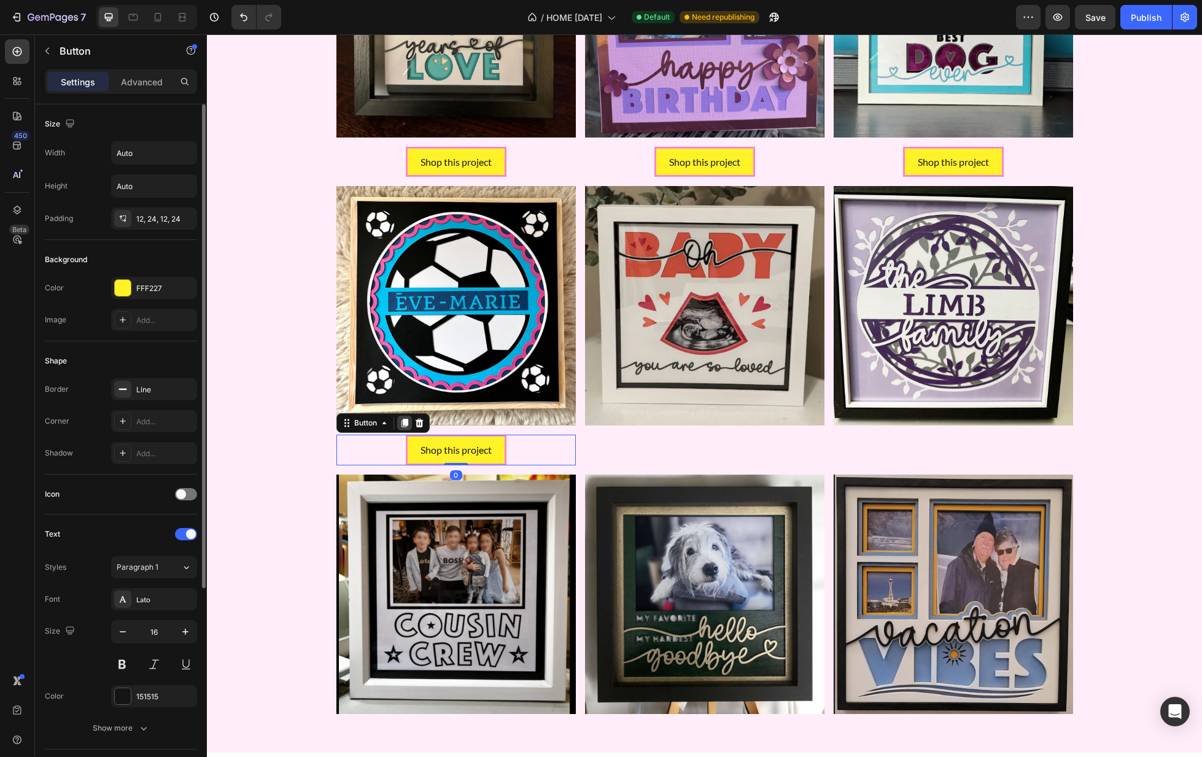
click at [403, 419] on icon at bounding box center [404, 423] width 7 height 9
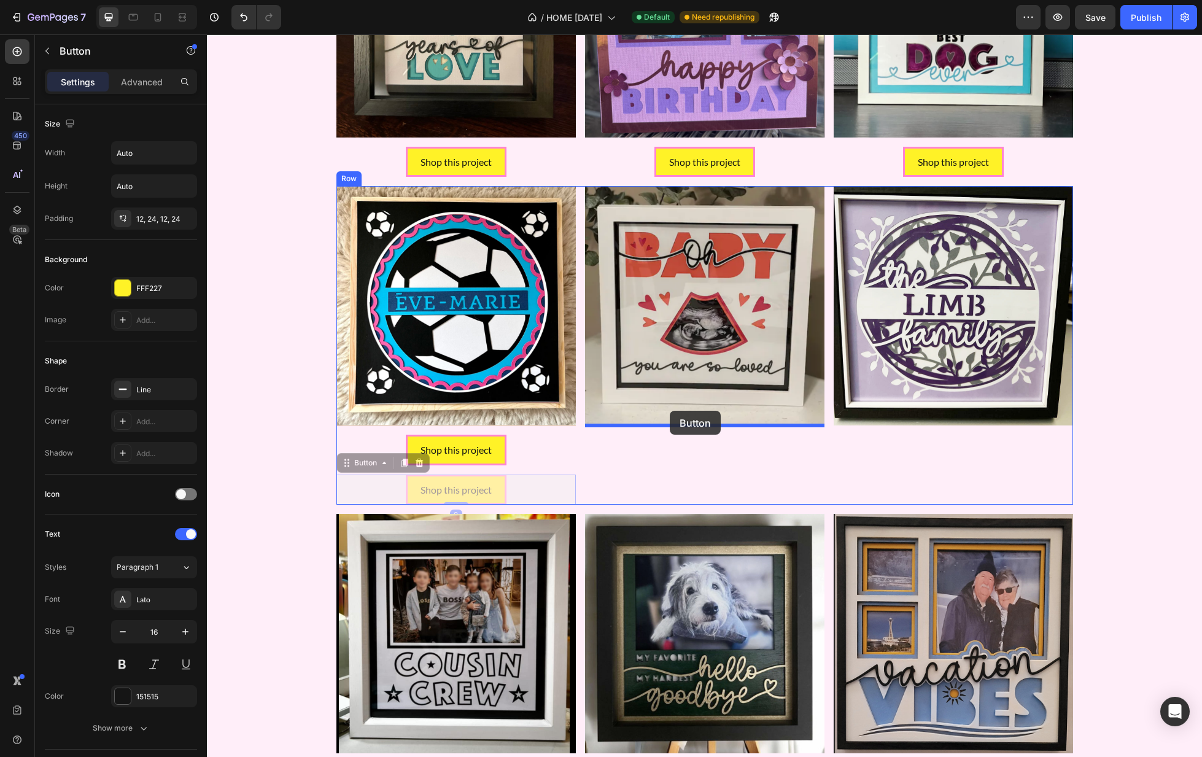
drag, startPoint x: 365, startPoint y: 464, endPoint x: 670, endPoint y: 411, distance: 309.8
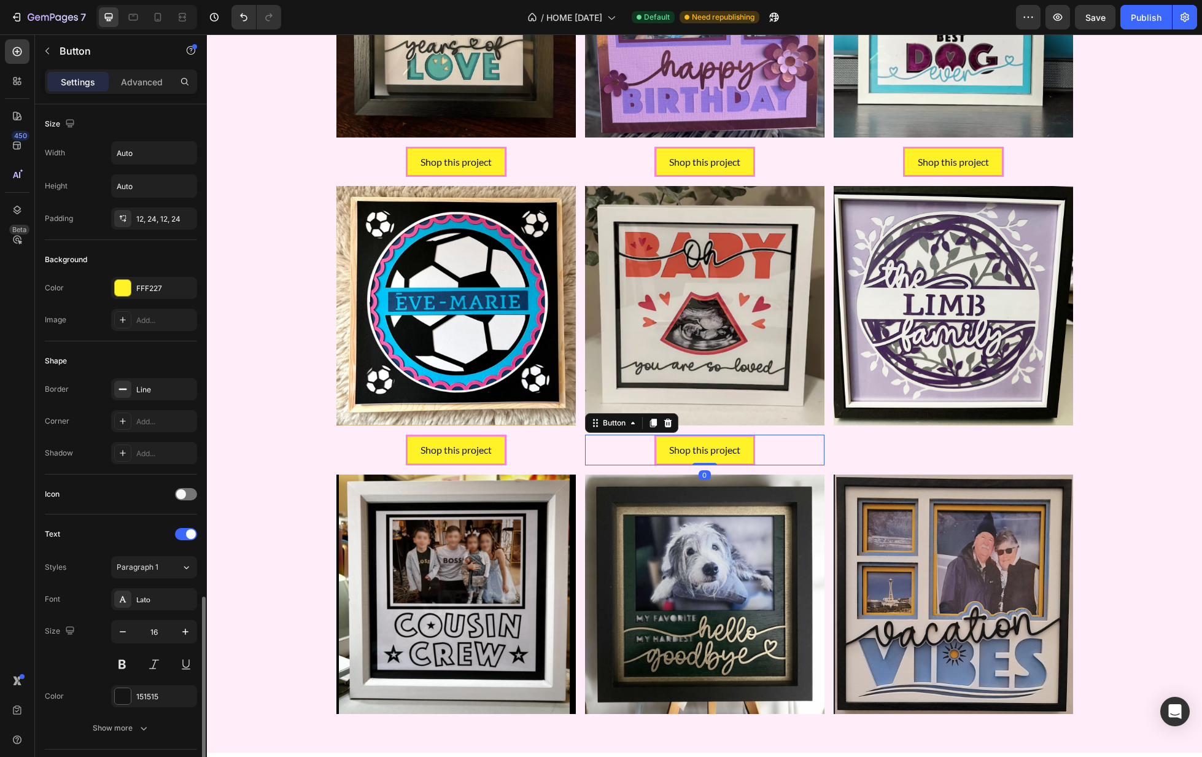
scroll to position [289, 0]
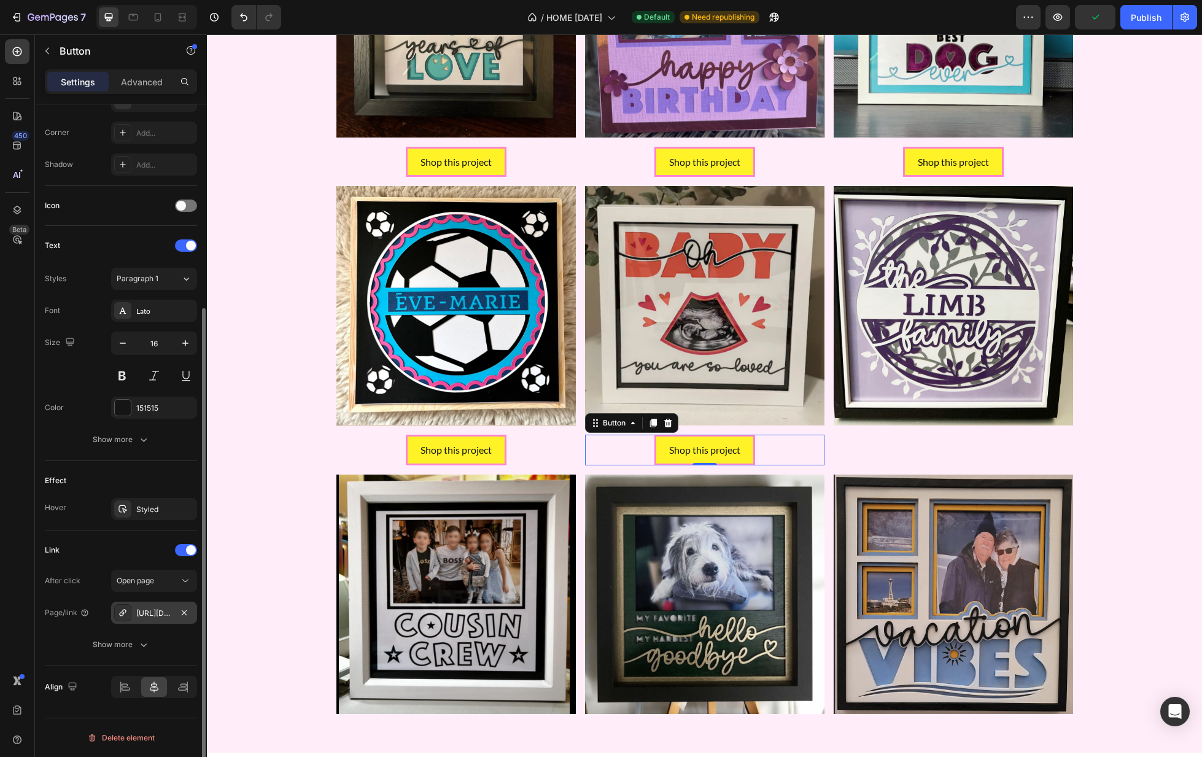
click at [158, 610] on div "[URL][DOMAIN_NAME]" at bounding box center [154, 613] width 36 height 11
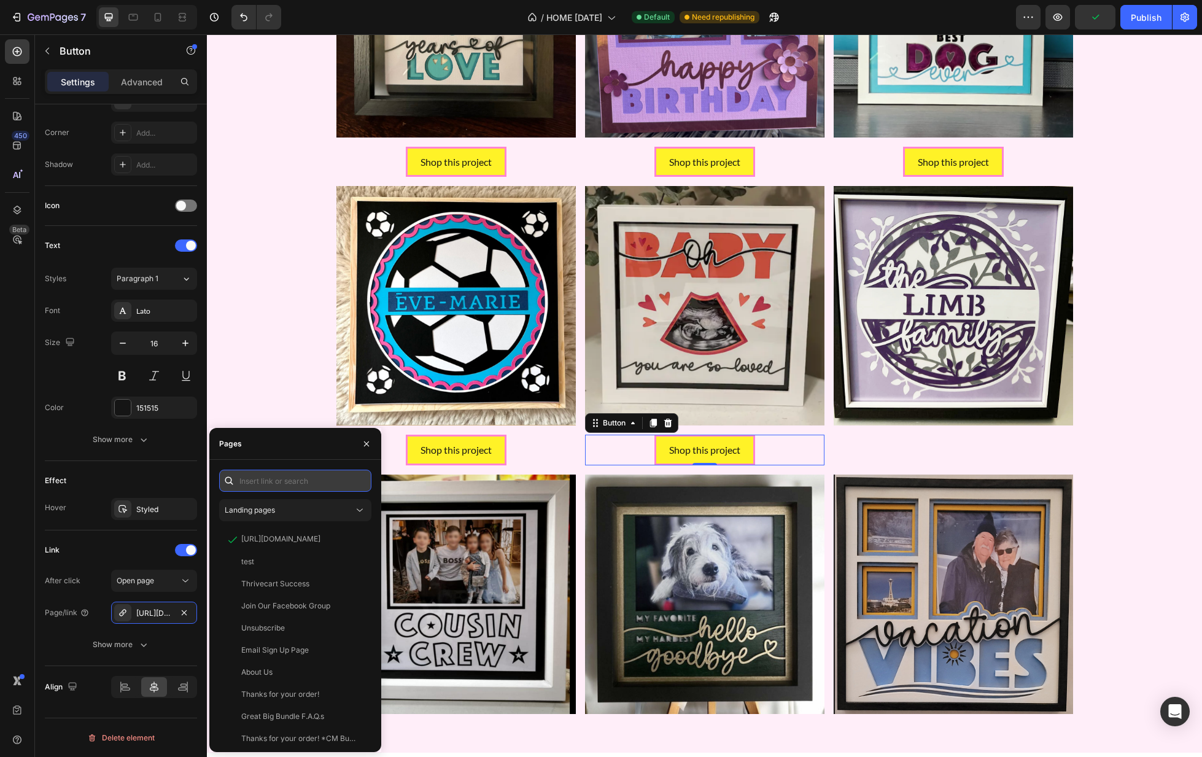
click at [267, 484] on input "text" at bounding box center [295, 481] width 152 height 22
paste input "[URL][DOMAIN_NAME]"
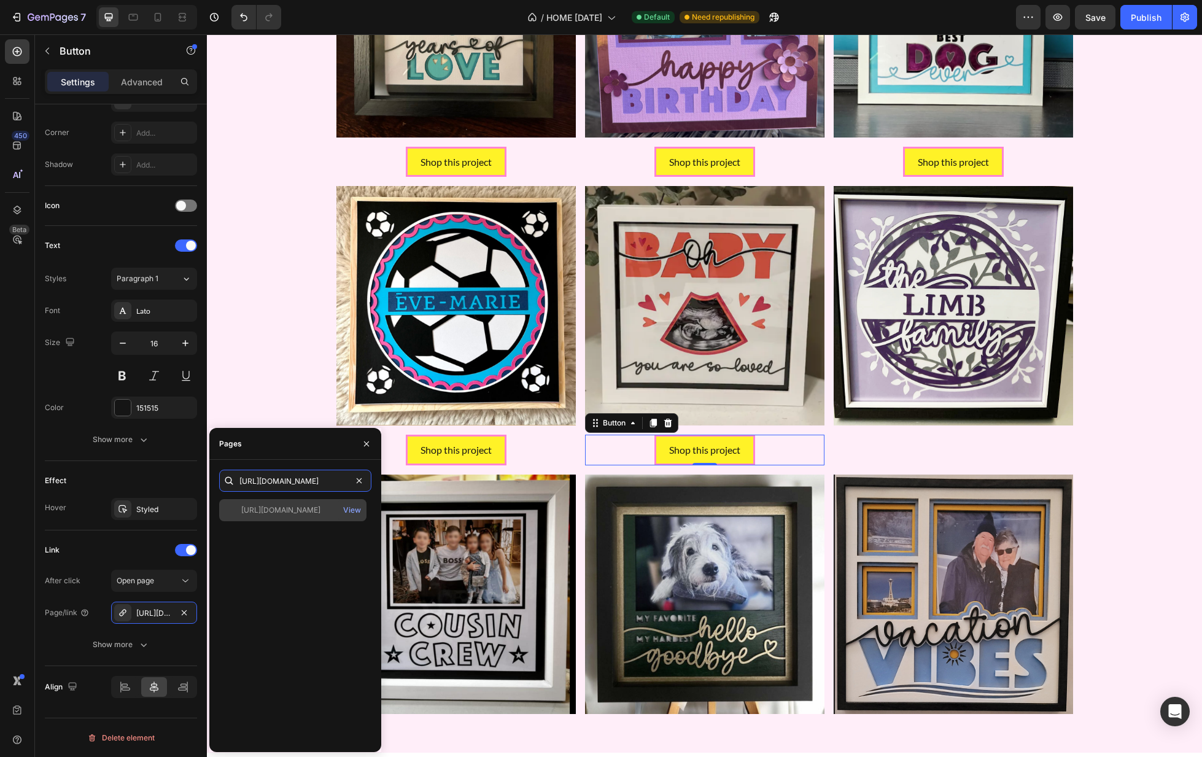
type input "[URL][DOMAIN_NAME]"
click at [294, 511] on div "[URL][DOMAIN_NAME]" at bounding box center [280, 510] width 79 height 11
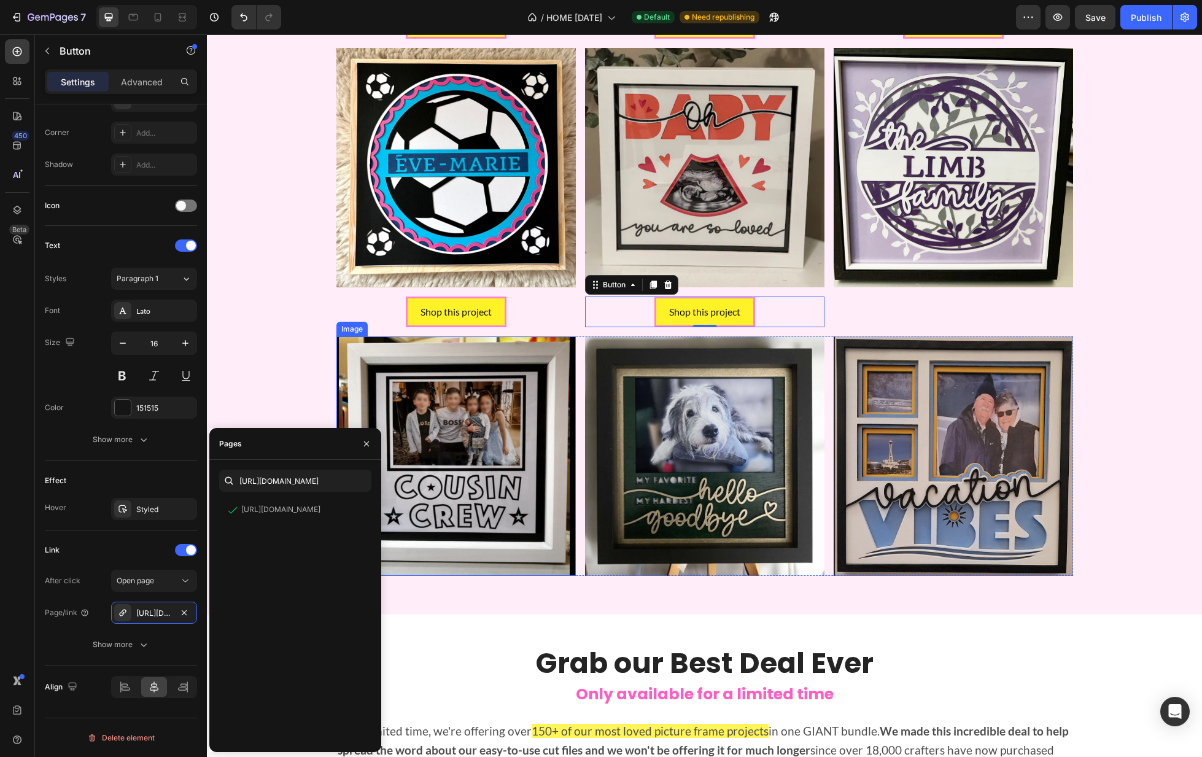
click at [493, 451] on img at bounding box center [455, 455] width 239 height 239
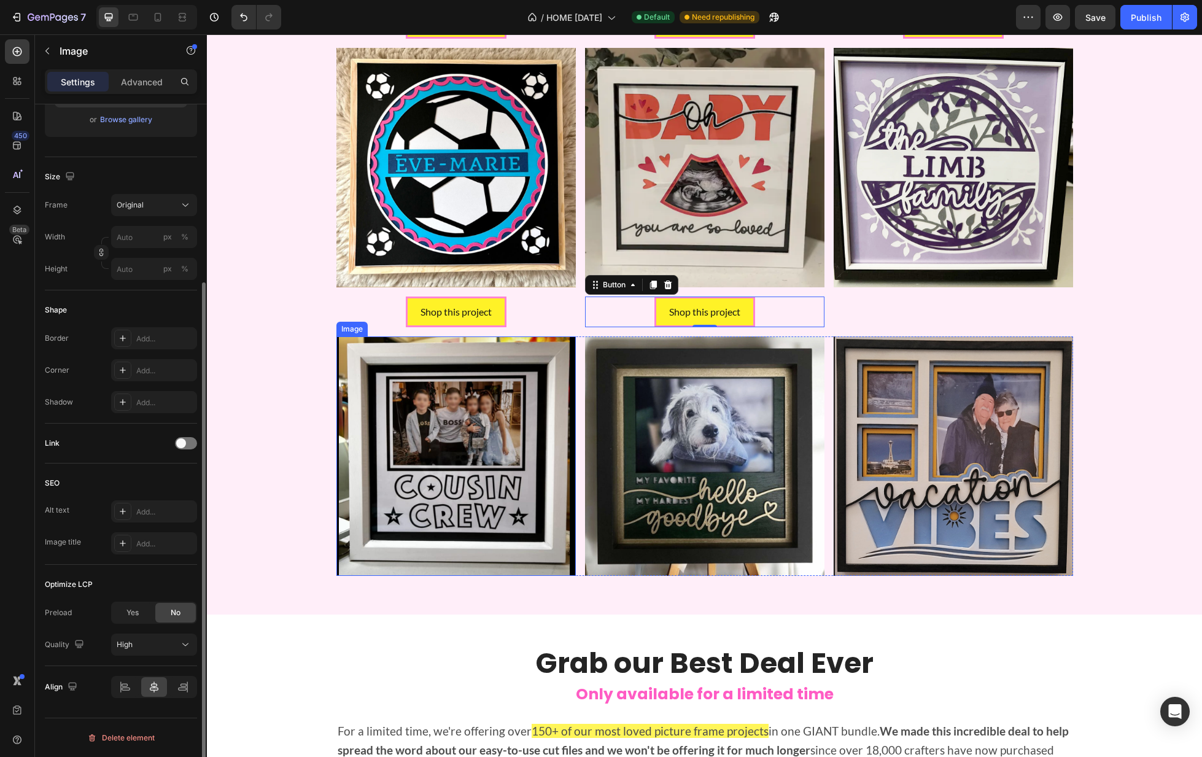
scroll to position [0, 0]
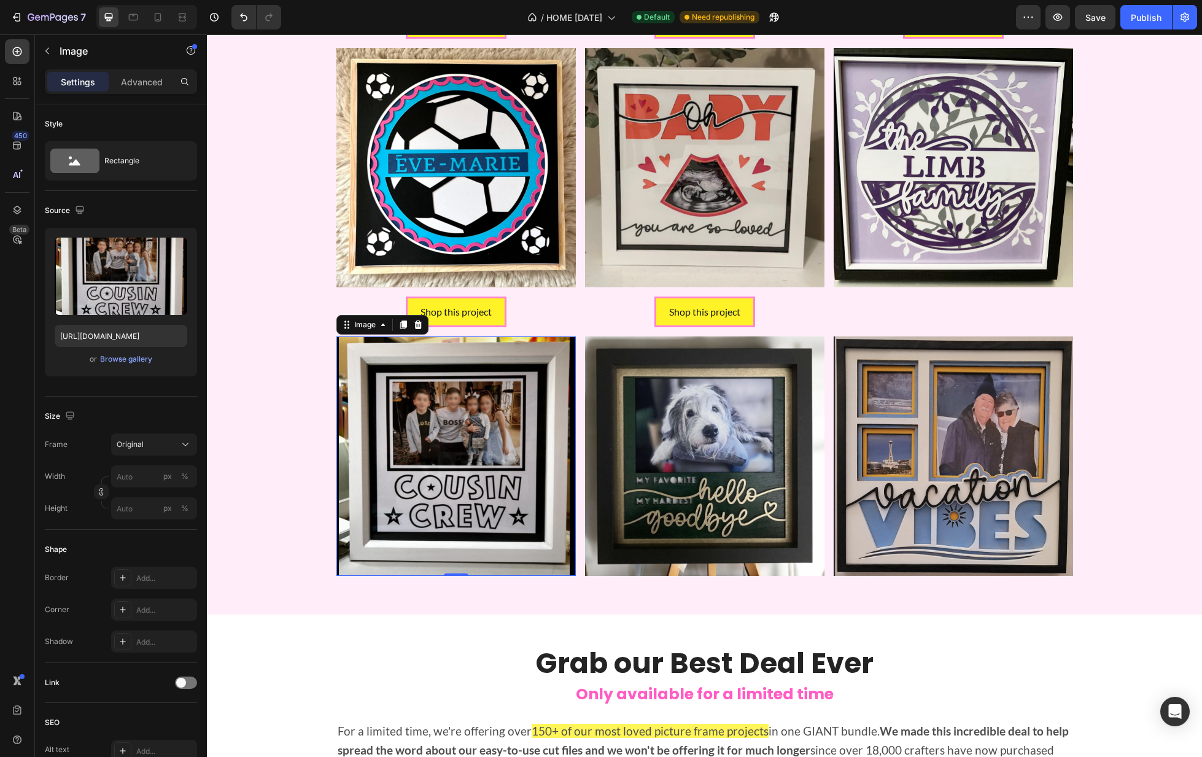
click at [449, 518] on img at bounding box center [455, 455] width 239 height 239
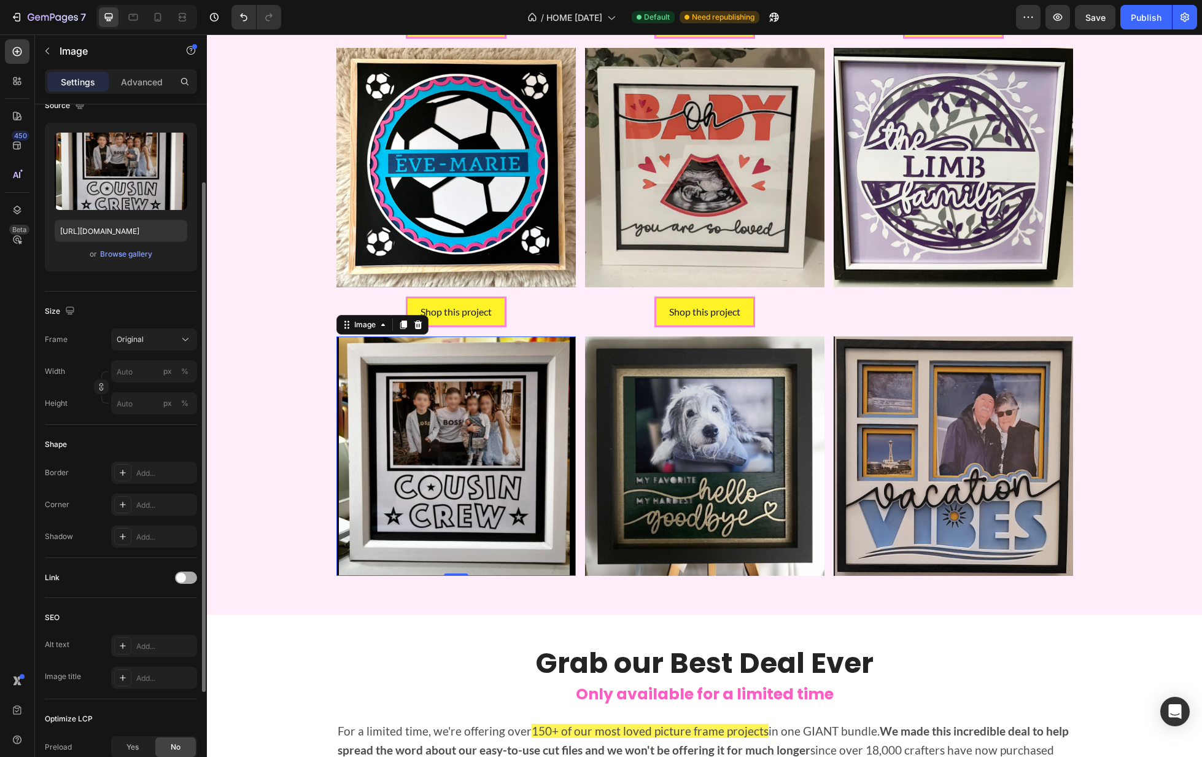
click at [187, 578] on div at bounding box center [186, 578] width 22 height 12
click at [144, 639] on div "Add..." at bounding box center [165, 641] width 58 height 11
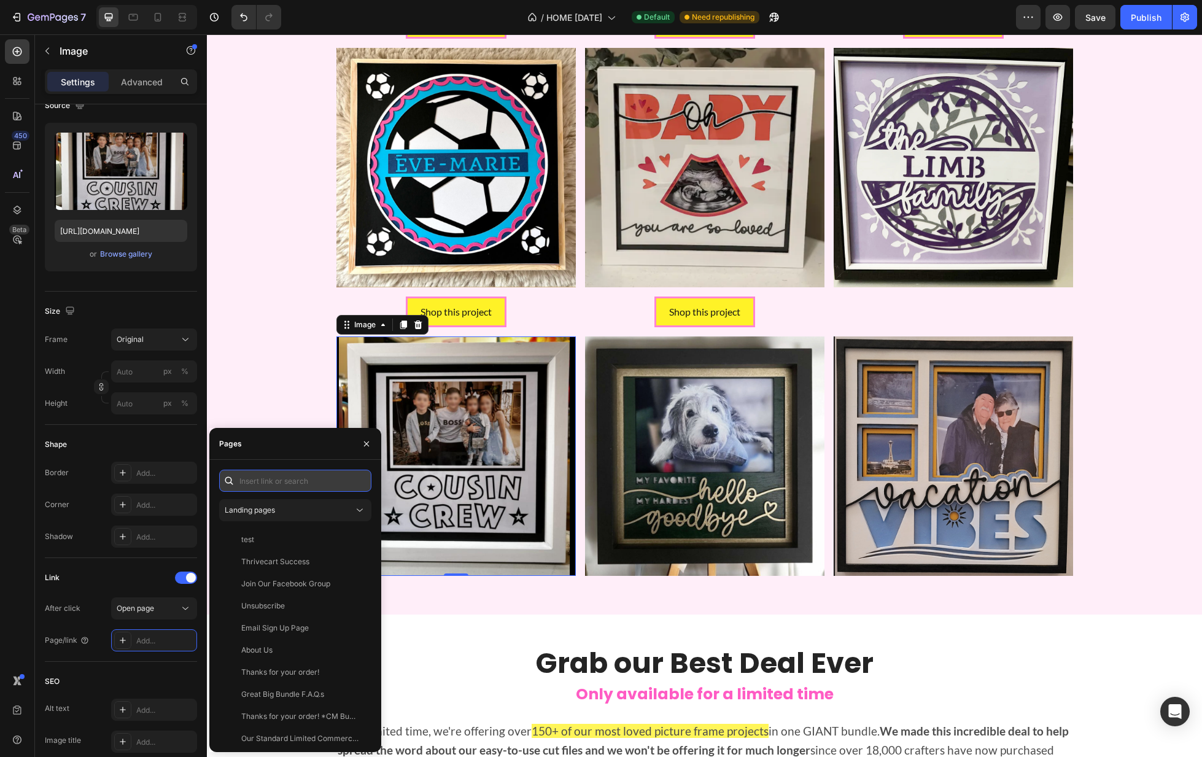
click at [300, 477] on input "text" at bounding box center [295, 481] width 152 height 22
paste input "[URL][DOMAIN_NAME]"
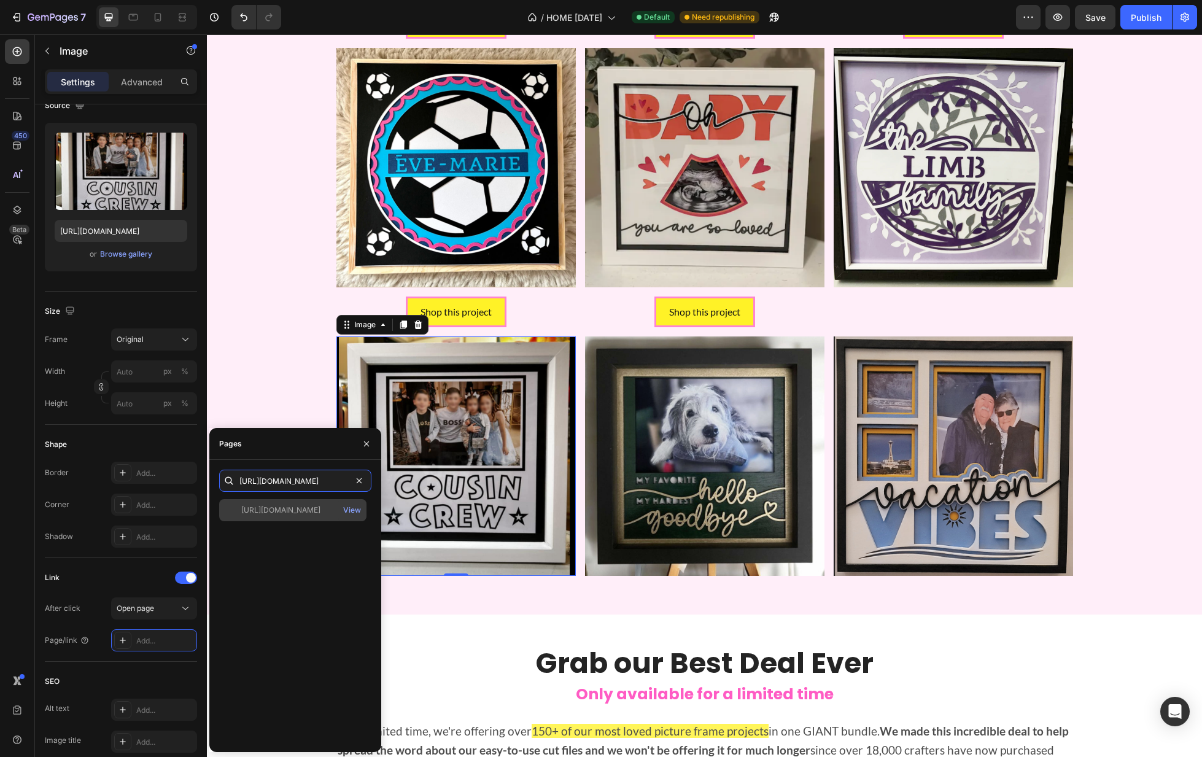
type input "[URL][DOMAIN_NAME]"
click at [321, 507] on div "[URL][DOMAIN_NAME]" at bounding box center [280, 510] width 79 height 11
click at [774, 308] on div "Shop this project Button" at bounding box center [704, 312] width 239 height 31
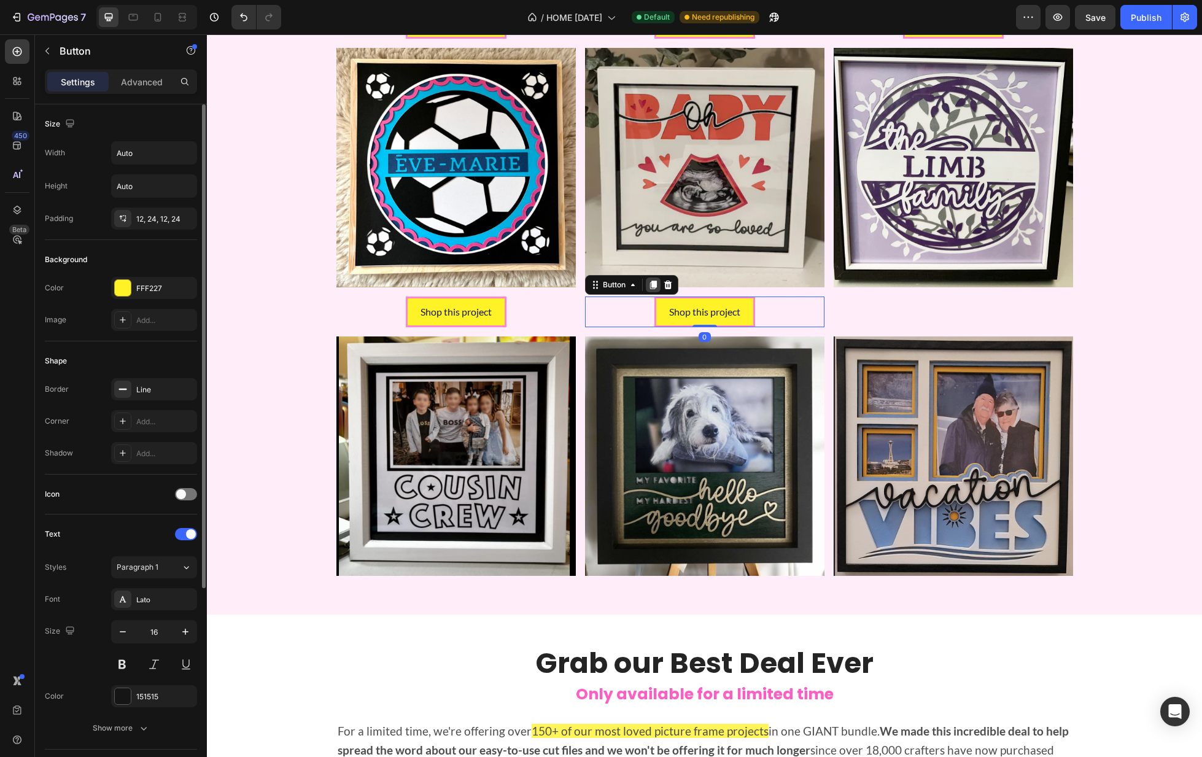
click at [653, 280] on icon at bounding box center [653, 285] width 10 height 10
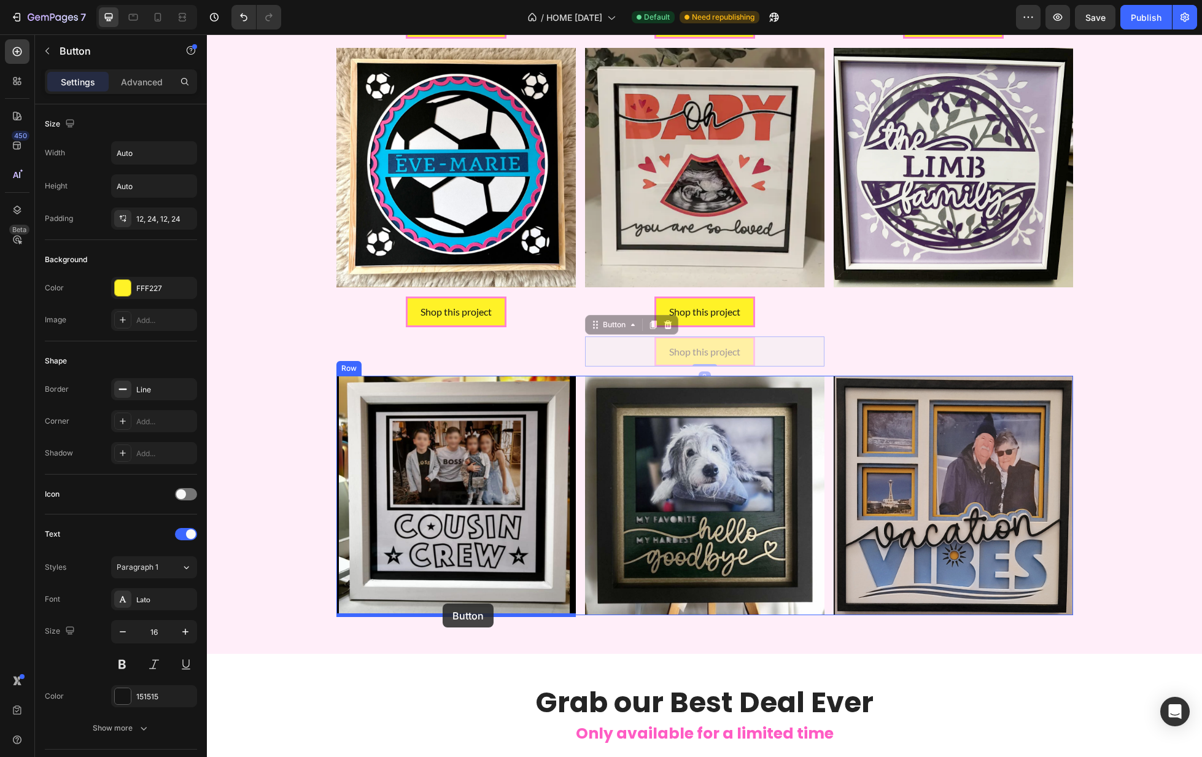
drag, startPoint x: 619, startPoint y: 327, endPoint x: 443, endPoint y: 603, distance: 327.2
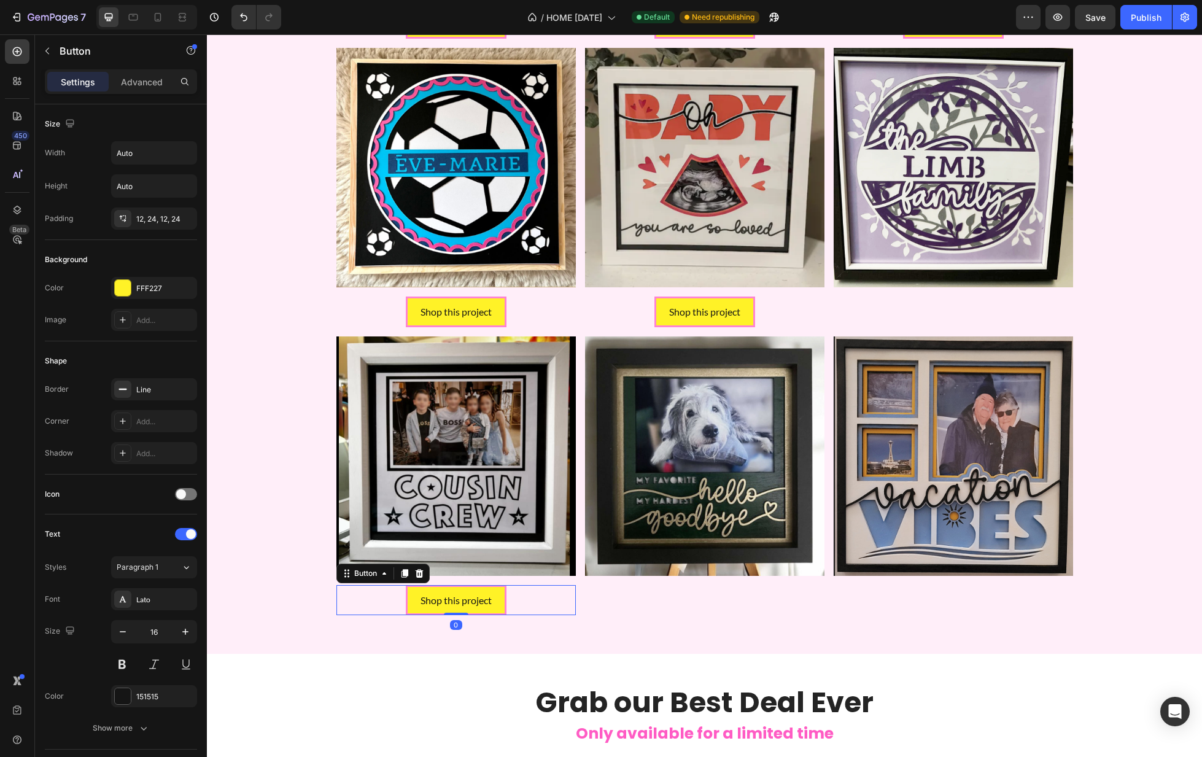
click at [534, 598] on div "Shop this project Button 0" at bounding box center [455, 600] width 239 height 31
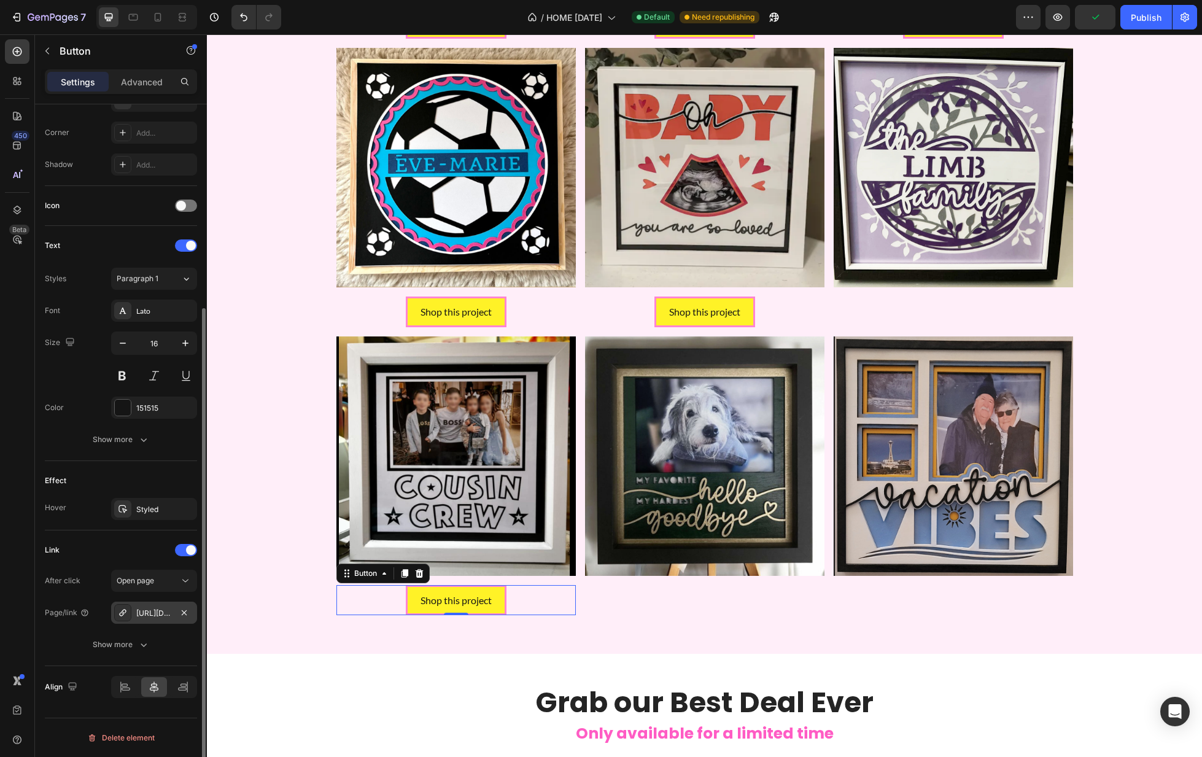
click at [152, 608] on div "[URL][DOMAIN_NAME]" at bounding box center [154, 613] width 36 height 11
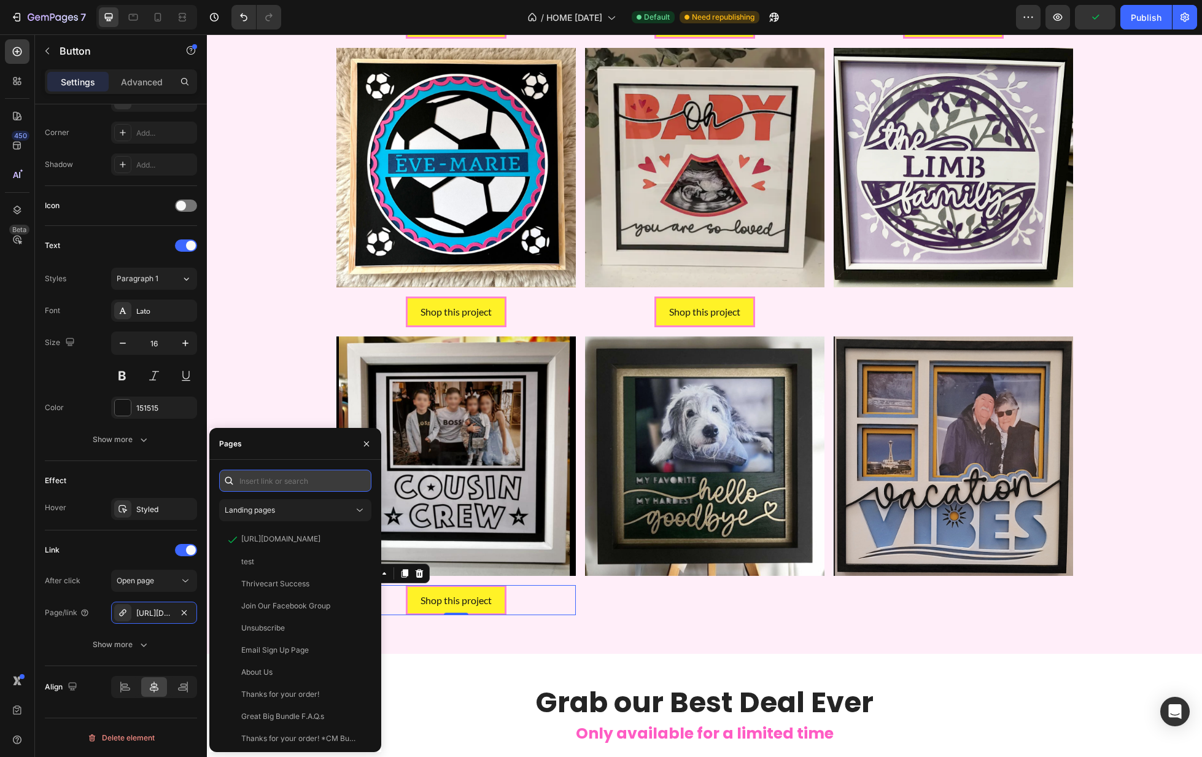
click at [303, 483] on input "text" at bounding box center [295, 481] width 152 height 22
paste input "[URL][DOMAIN_NAME]"
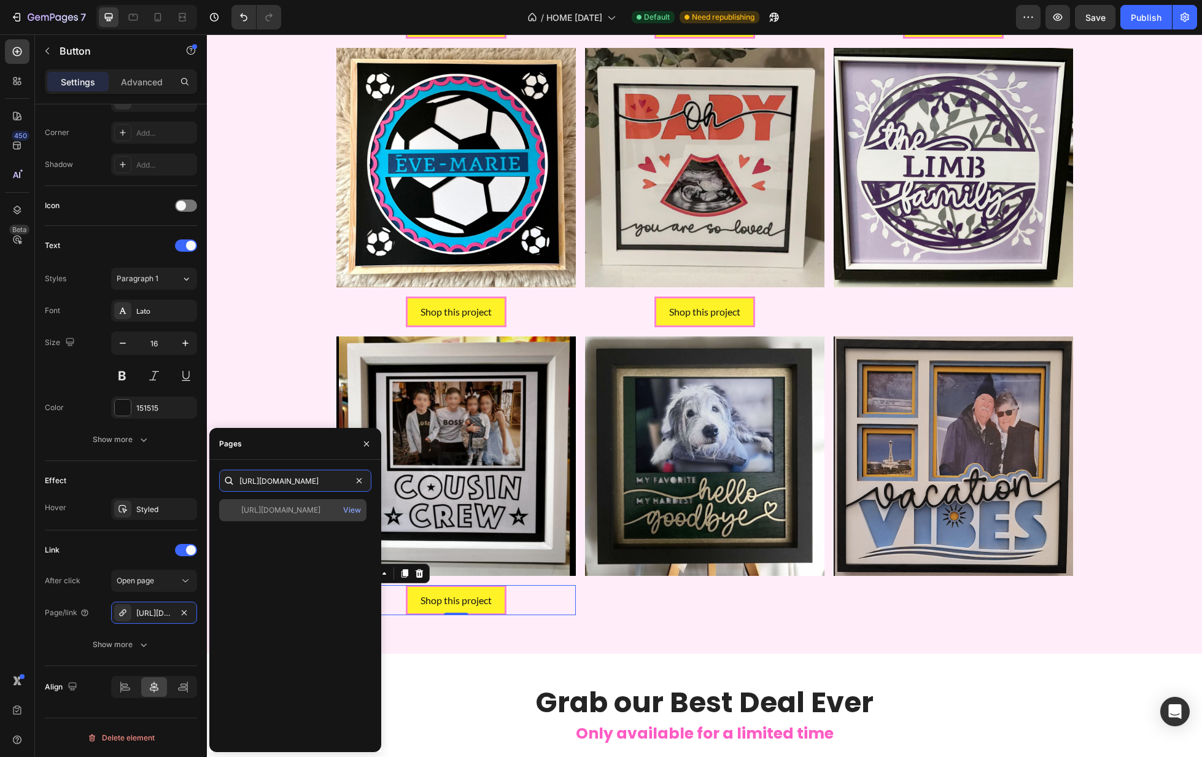
type input "[URL][DOMAIN_NAME]"
click at [305, 505] on div "[URL][DOMAIN_NAME]" at bounding box center [280, 510] width 79 height 11
click at [728, 489] on img at bounding box center [704, 455] width 239 height 239
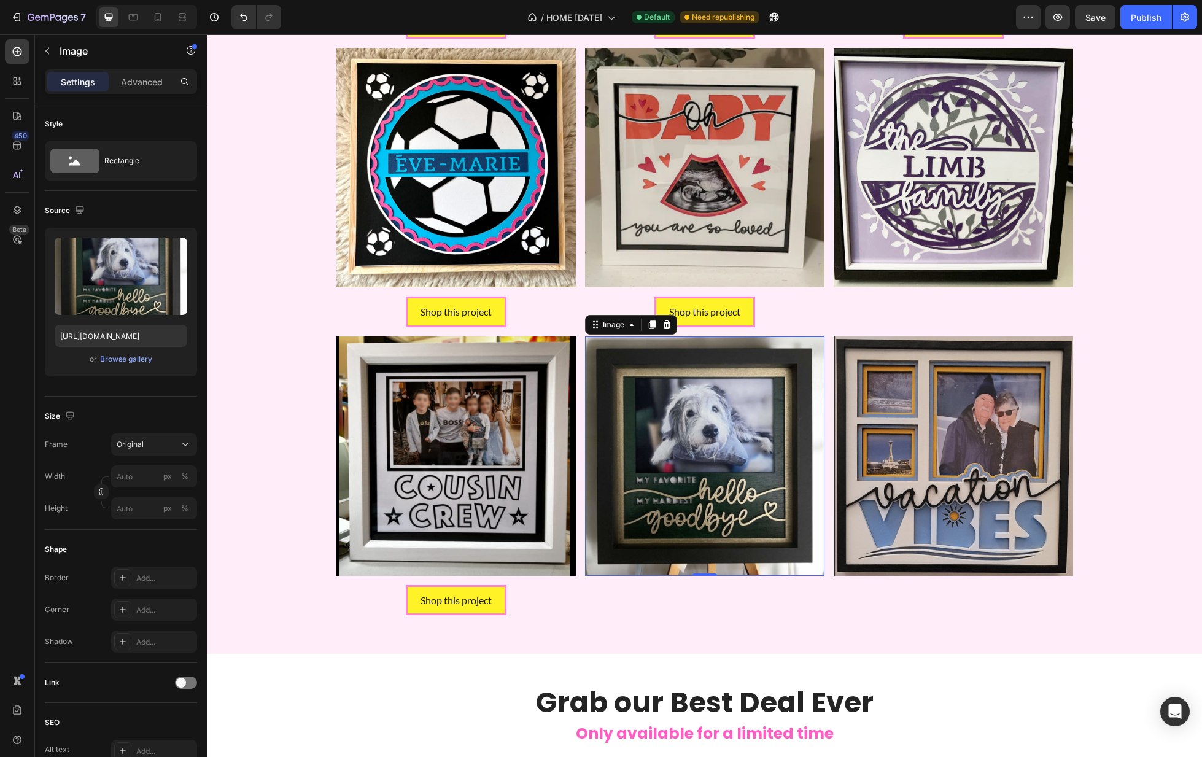
click at [686, 484] on img at bounding box center [704, 455] width 239 height 239
click at [191, 680] on div at bounding box center [186, 683] width 22 height 12
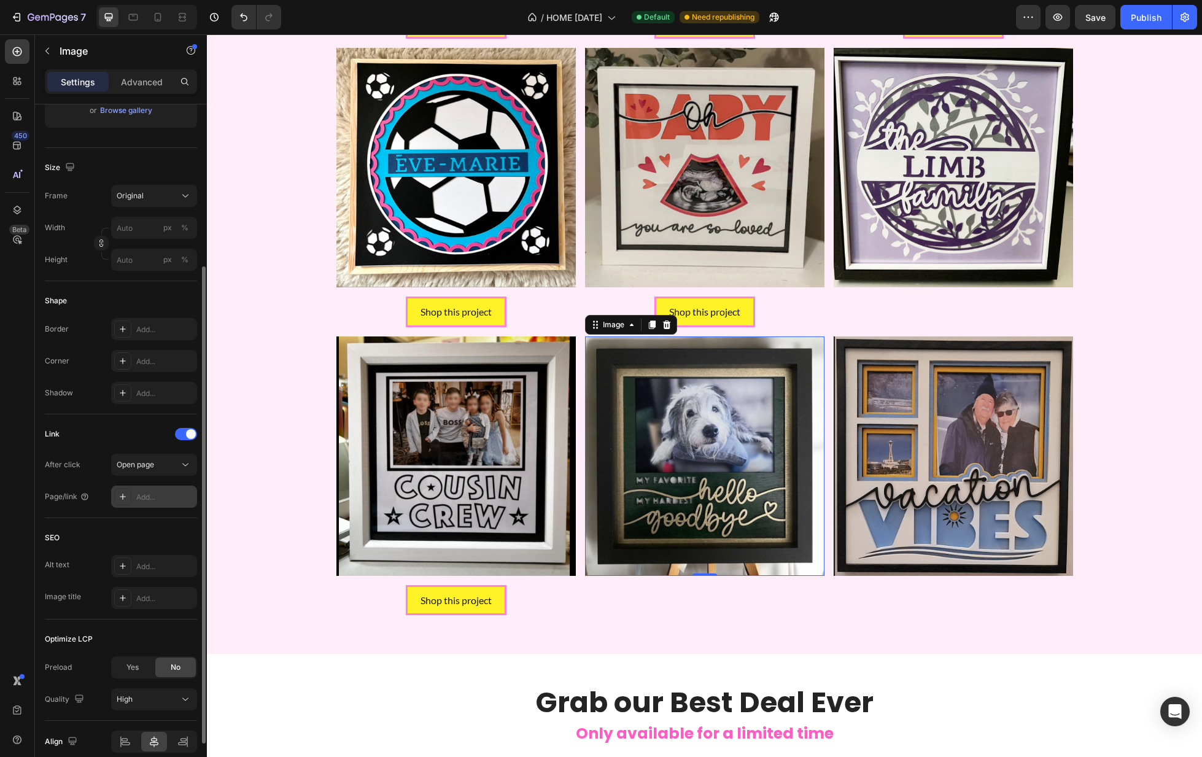
scroll to position [260, 0]
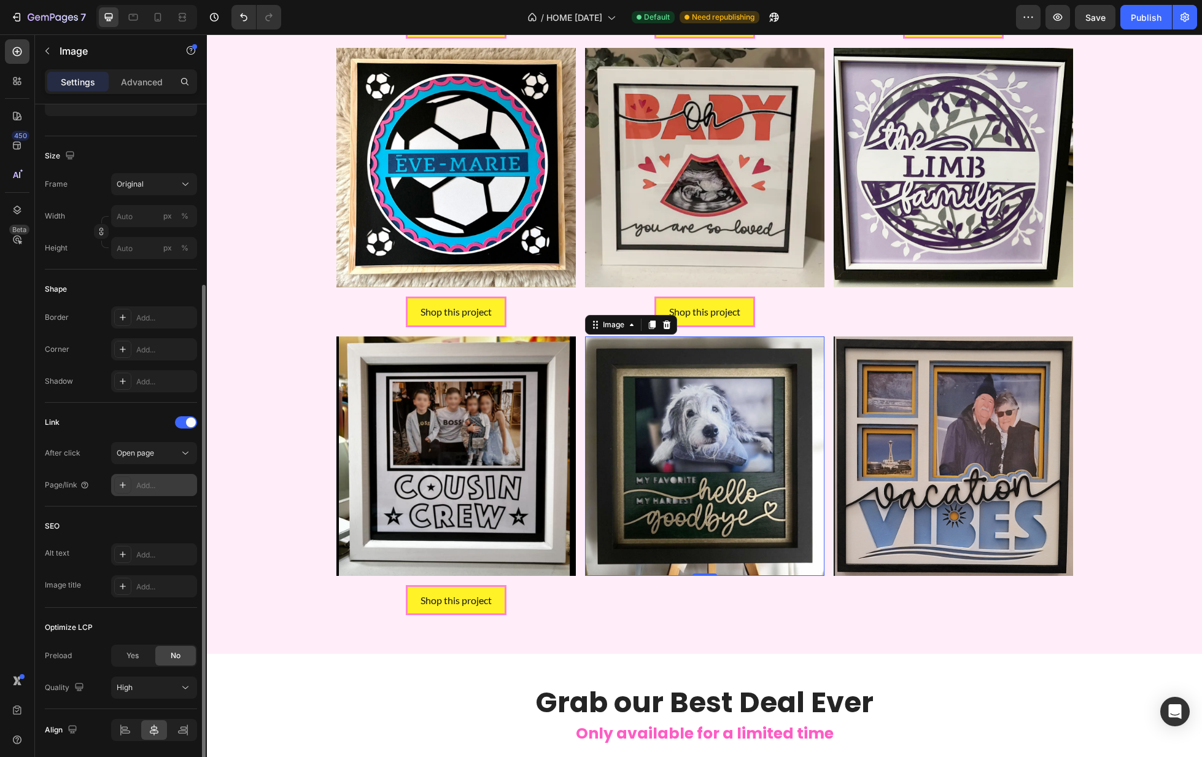
click at [144, 486] on div "Add..." at bounding box center [165, 485] width 58 height 11
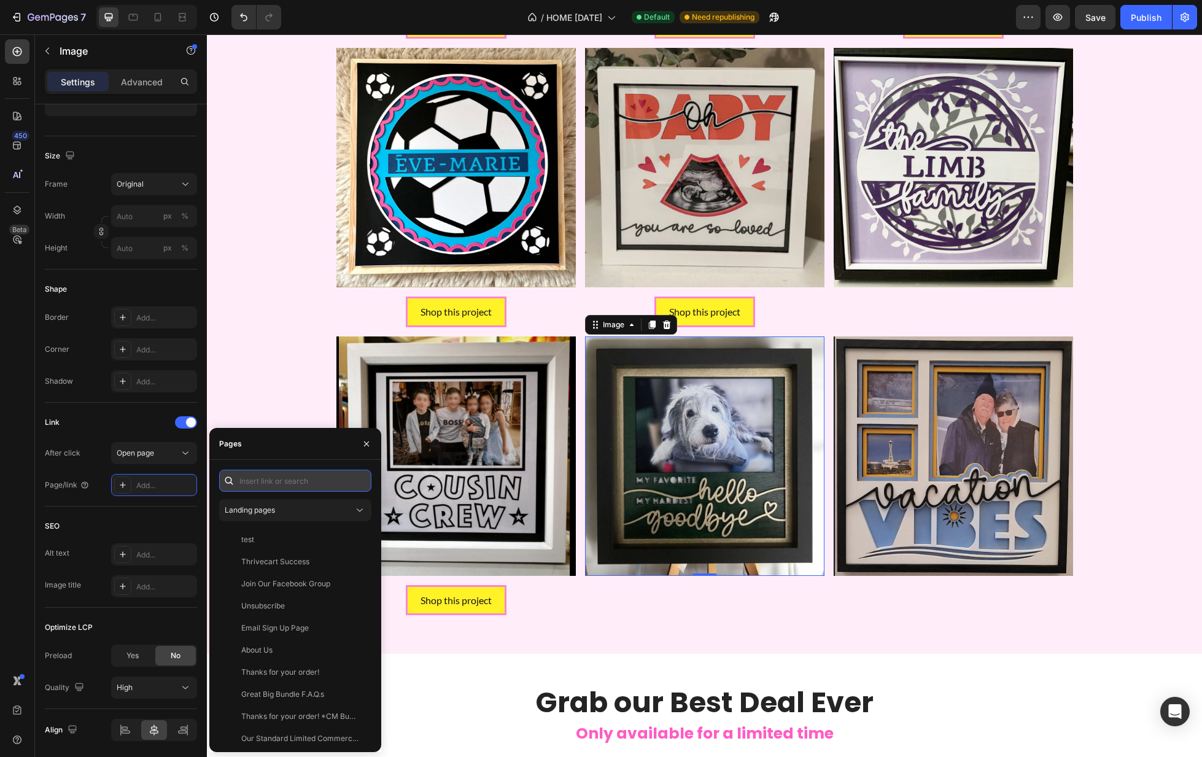
click at [269, 484] on input "text" at bounding box center [295, 481] width 152 height 22
paste input "[URL][DOMAIN_NAME]"
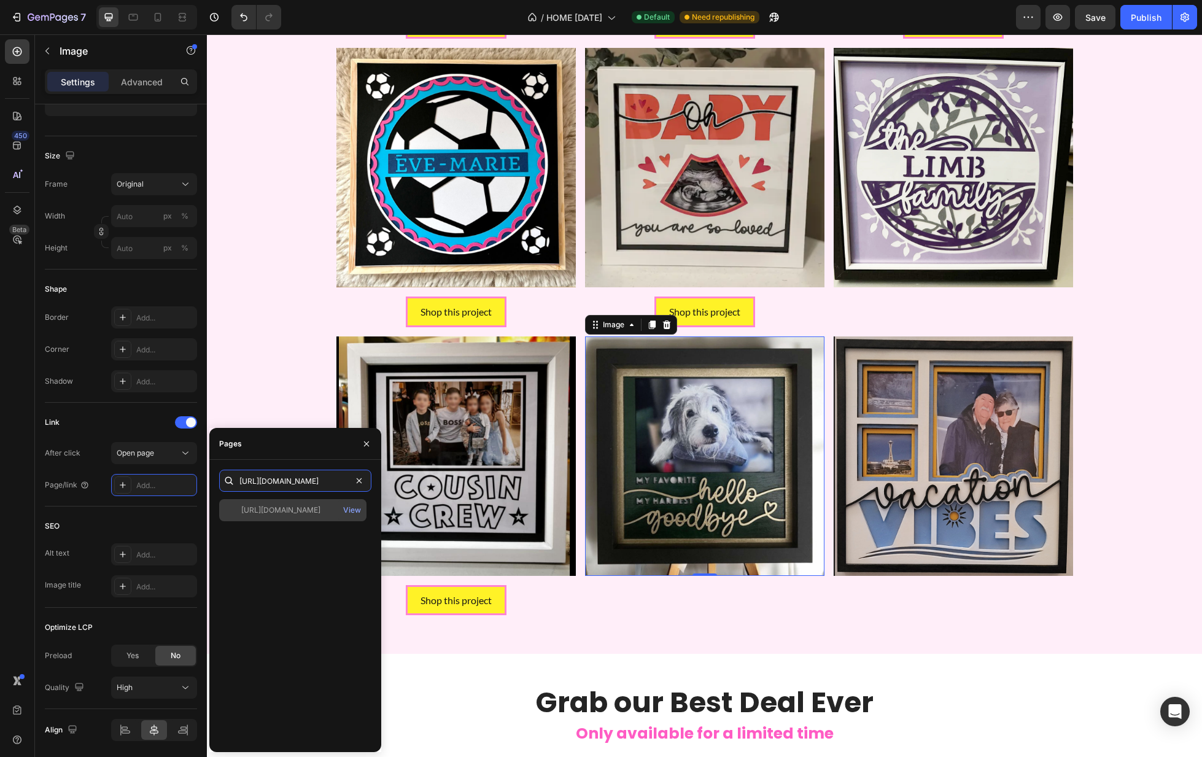
type input "[URL][DOMAIN_NAME]"
click at [309, 510] on div "[URL][DOMAIN_NAME]" at bounding box center [280, 510] width 79 height 11
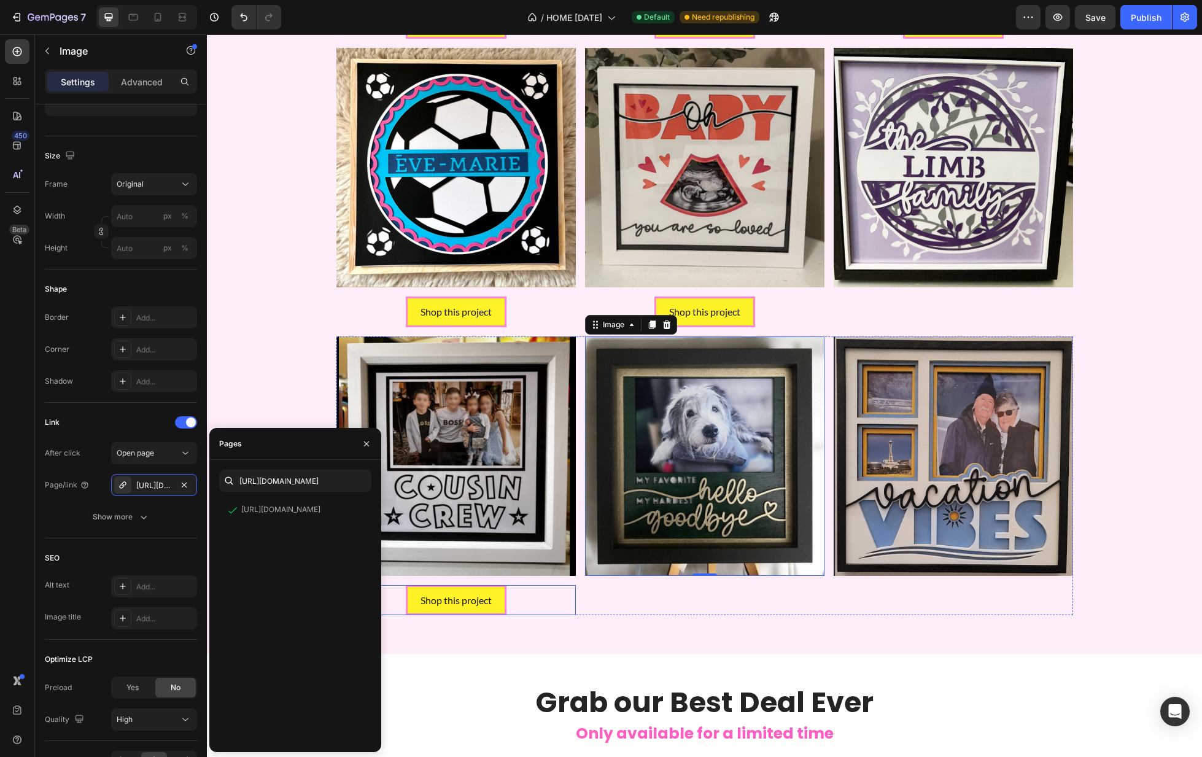
click at [530, 597] on div "Shop this project Button" at bounding box center [455, 600] width 239 height 31
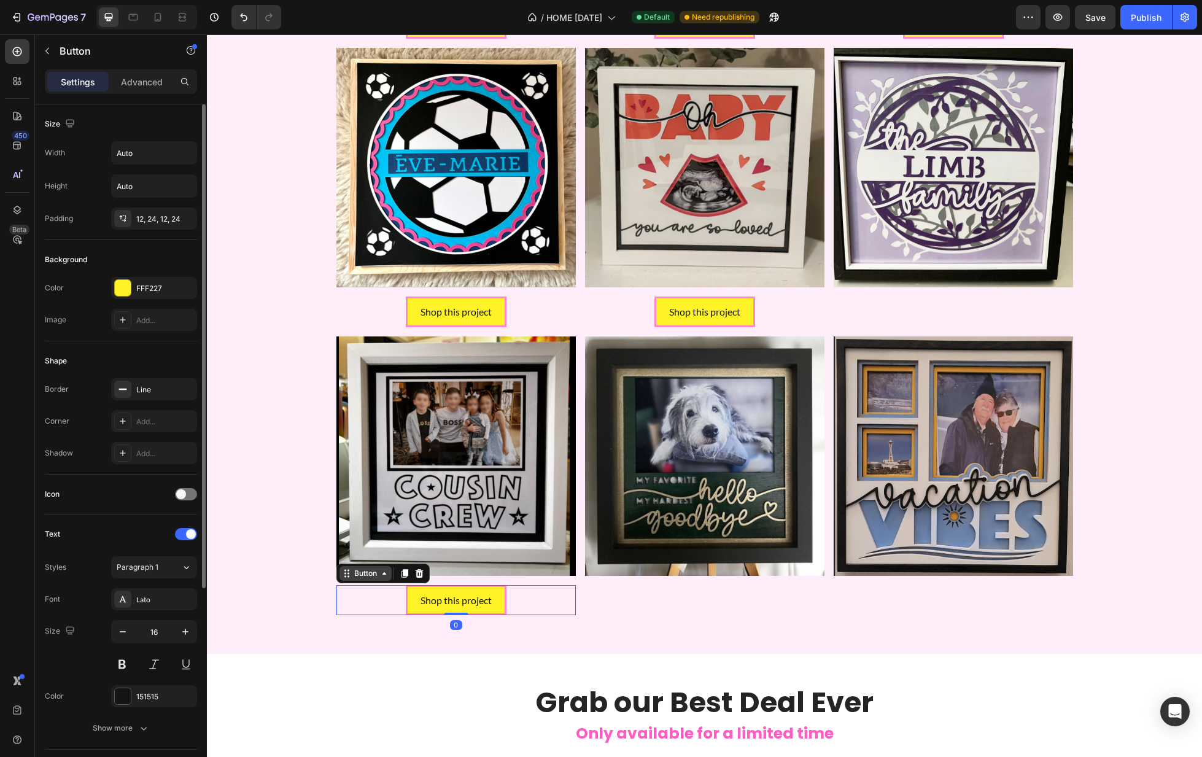
click at [357, 575] on div "Button" at bounding box center [366, 573] width 28 height 11
click at [409, 572] on icon at bounding box center [405, 574] width 10 height 10
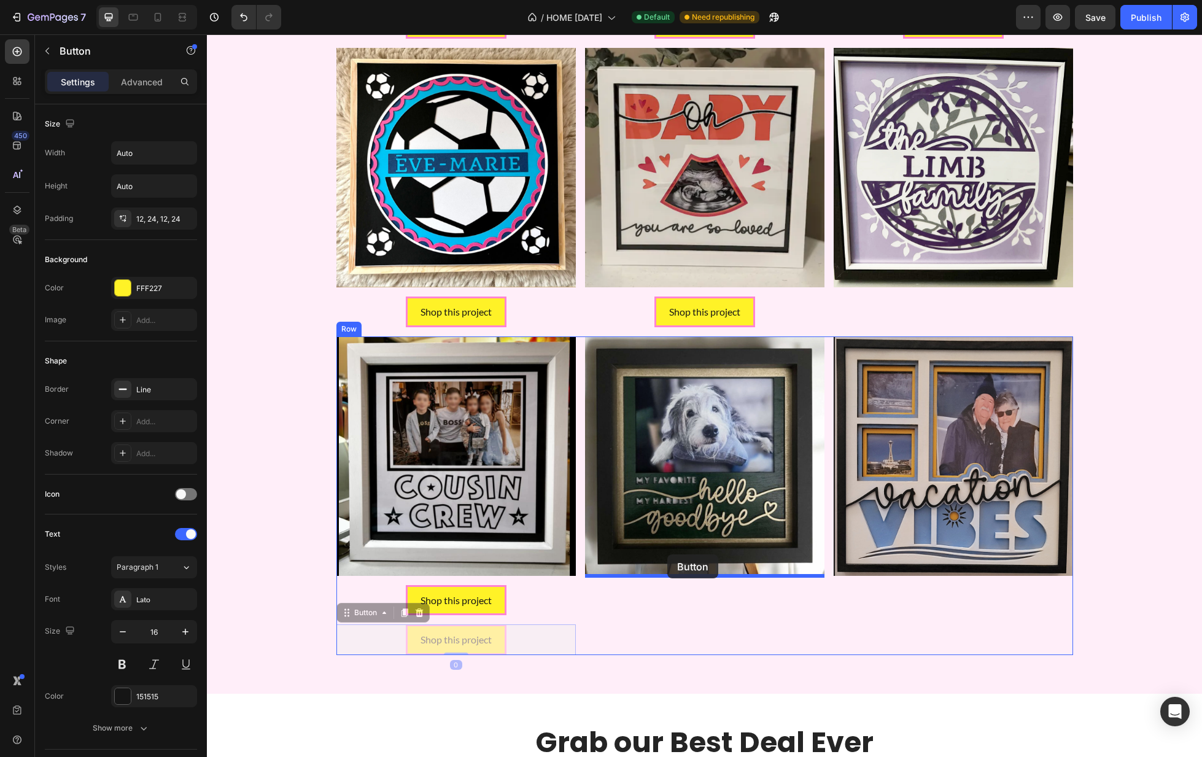
drag, startPoint x: 367, startPoint y: 607, endPoint x: 667, endPoint y: 554, distance: 305.4
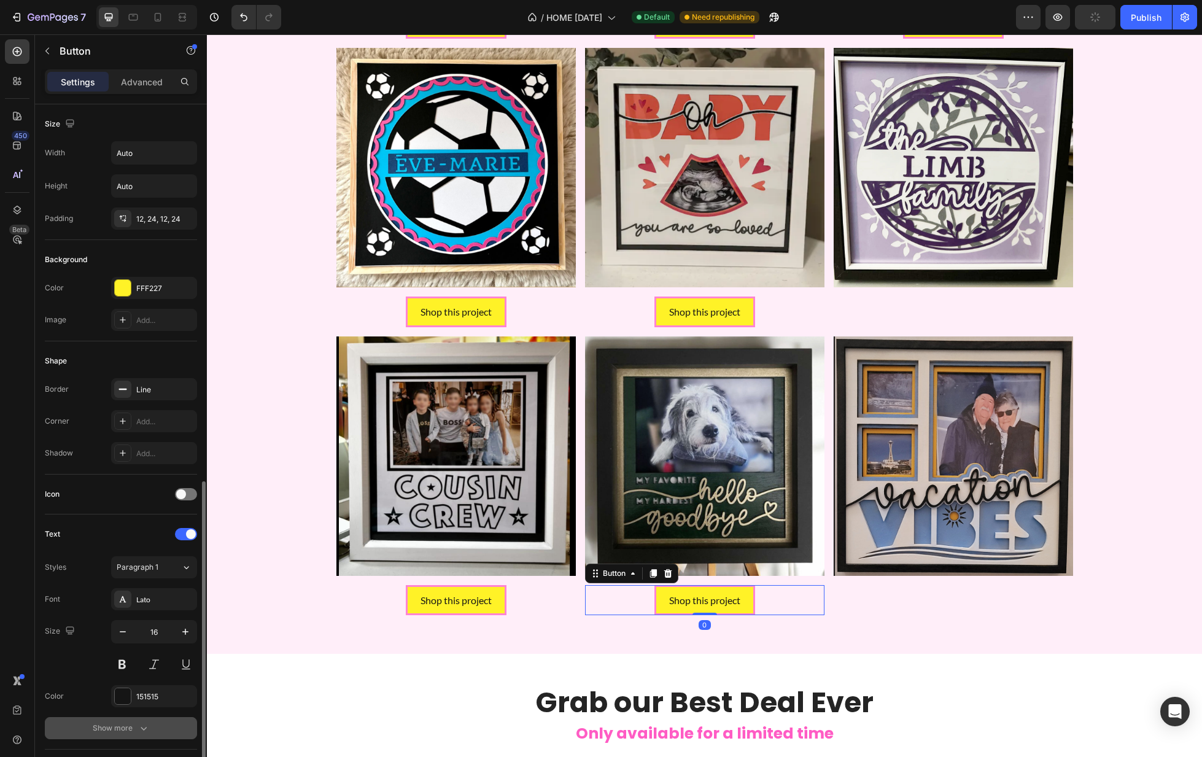
scroll to position [289, 0]
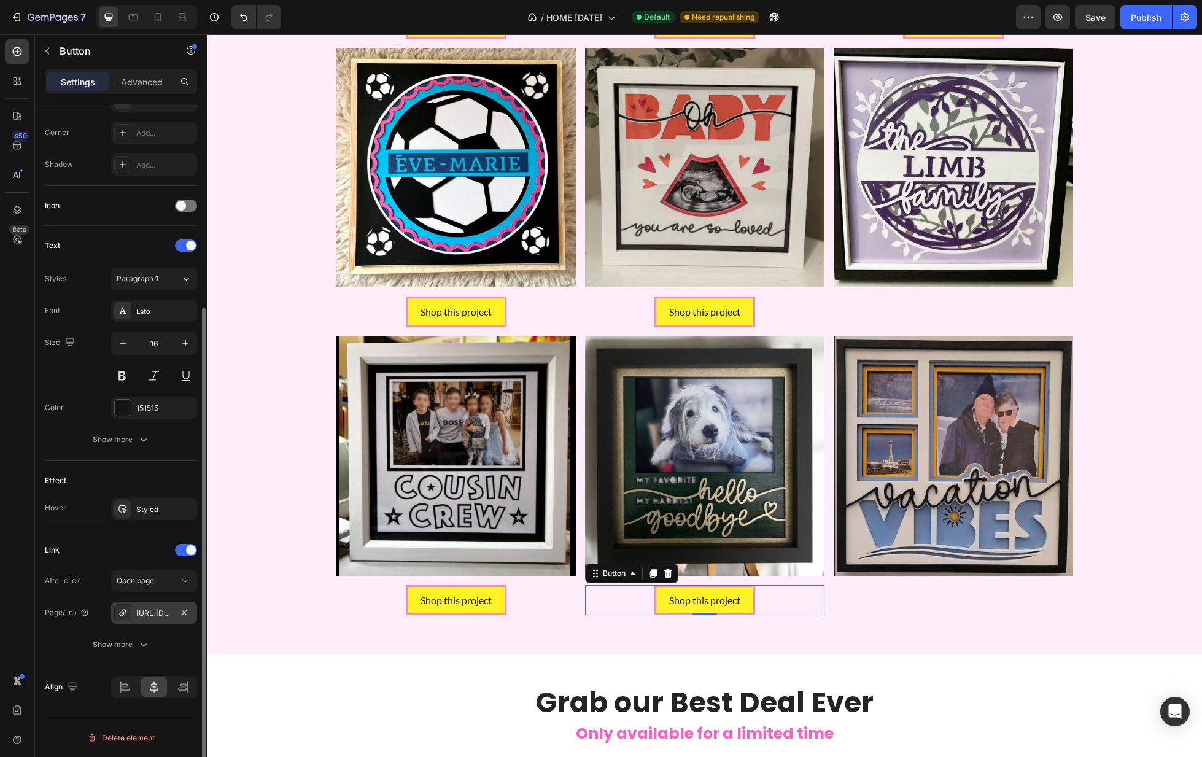
click at [163, 613] on div "[URL][DOMAIN_NAME]" at bounding box center [154, 613] width 36 height 11
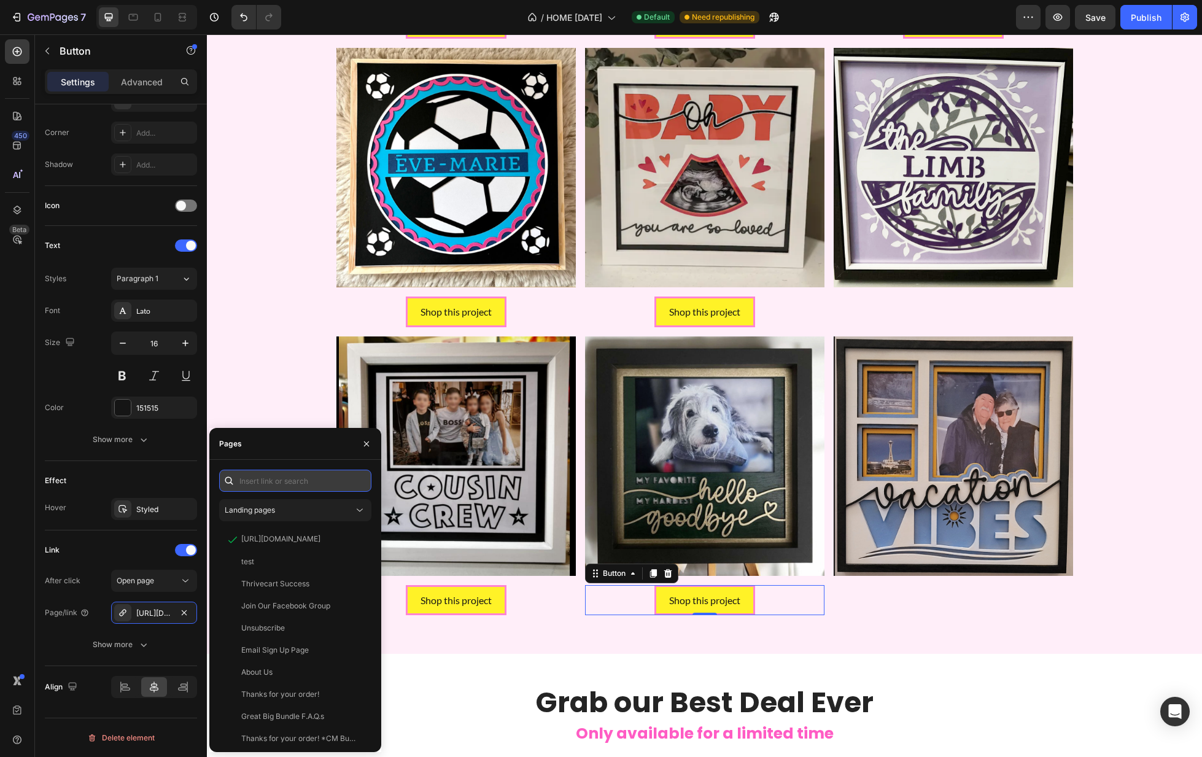
click at [301, 482] on input "text" at bounding box center [295, 481] width 152 height 22
paste input "[URL][DOMAIN_NAME]"
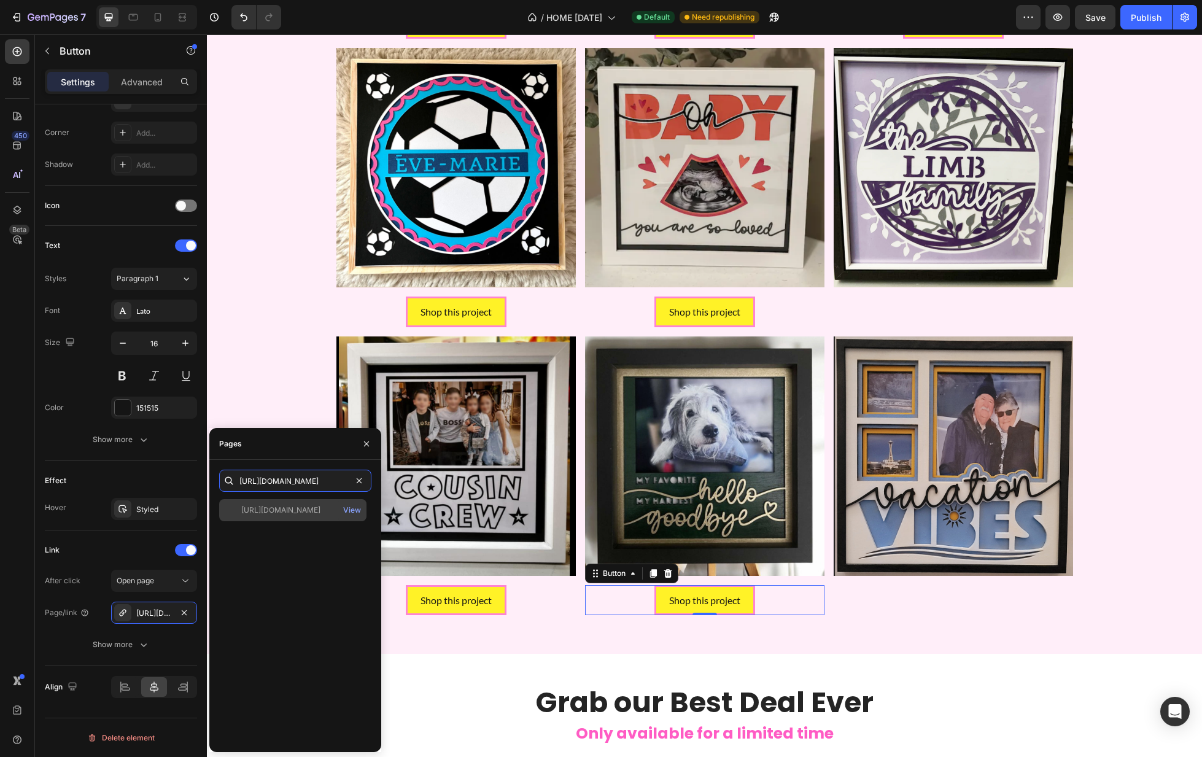
type input "[URL][DOMAIN_NAME]"
click at [321, 509] on div "[URL][DOMAIN_NAME]" at bounding box center [280, 510] width 79 height 11
